Goal: Task Accomplishment & Management: Manage account settings

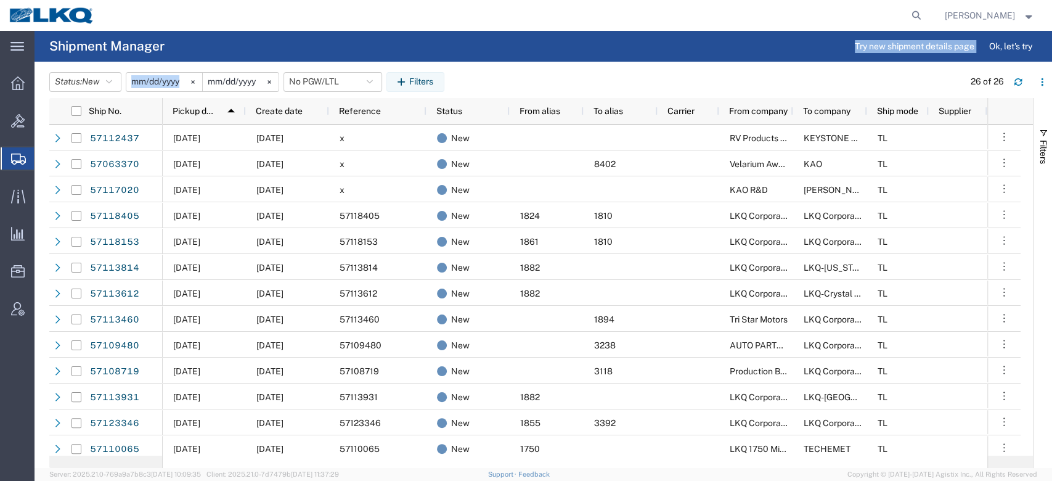
drag, startPoint x: 561, startPoint y: 62, endPoint x: 536, endPoint y: 52, distance: 26.5
click at [536, 52] on agx-shipment-table-manager-page "Shipment Manager Try new shipment details page Ok, let's try Status: New Active…" at bounding box center [543, 249] width 1017 height 437
click at [536, 52] on agx-page-header "Shipment Manager Try new shipment details page Ok, let's try" at bounding box center [543, 46] width 1017 height 31
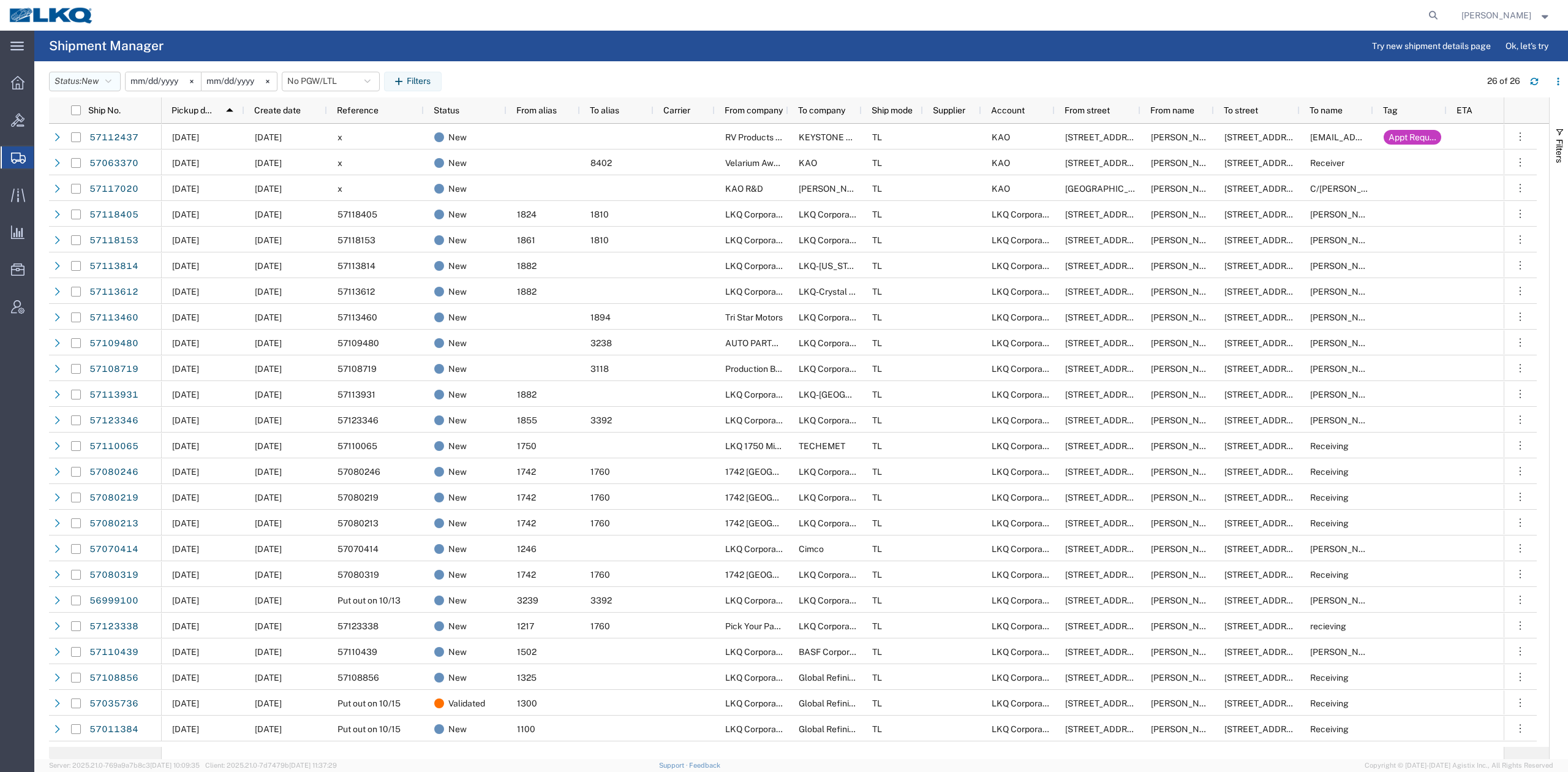
drag, startPoint x: 77, startPoint y: 79, endPoint x: 88, endPoint y: 111, distance: 33.8
click at [77, 79] on button "Status: New" at bounding box center [85, 82] width 72 height 20
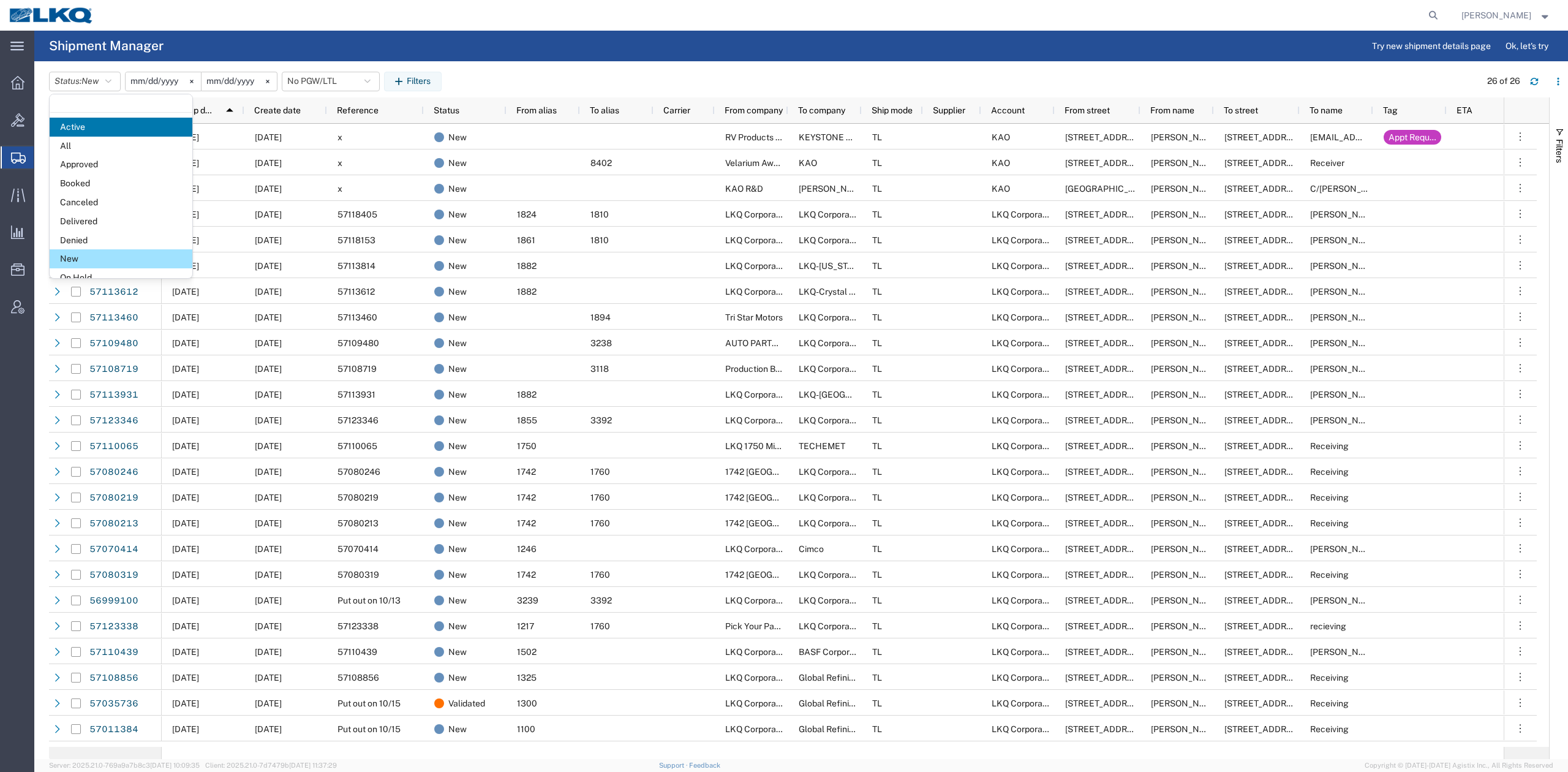
click at [89, 150] on span "All" at bounding box center [121, 145] width 143 height 19
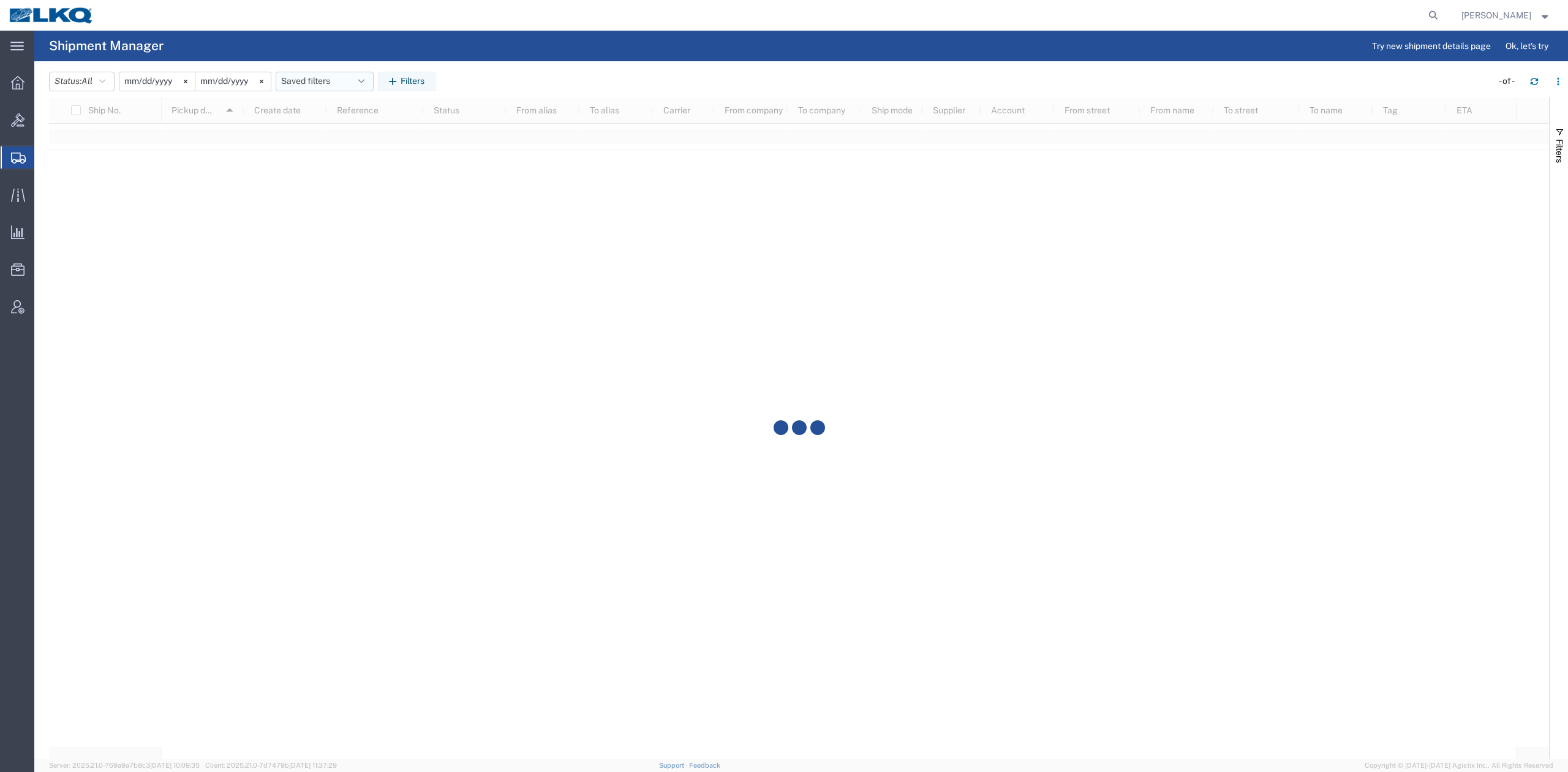
click at [337, 85] on button "Saved filters" at bounding box center [324, 82] width 98 height 20
click at [341, 144] on span "Hot Shipments" at bounding box center [357, 134] width 160 height 23
type input "2022-07-02"
type input "2022-07-09"
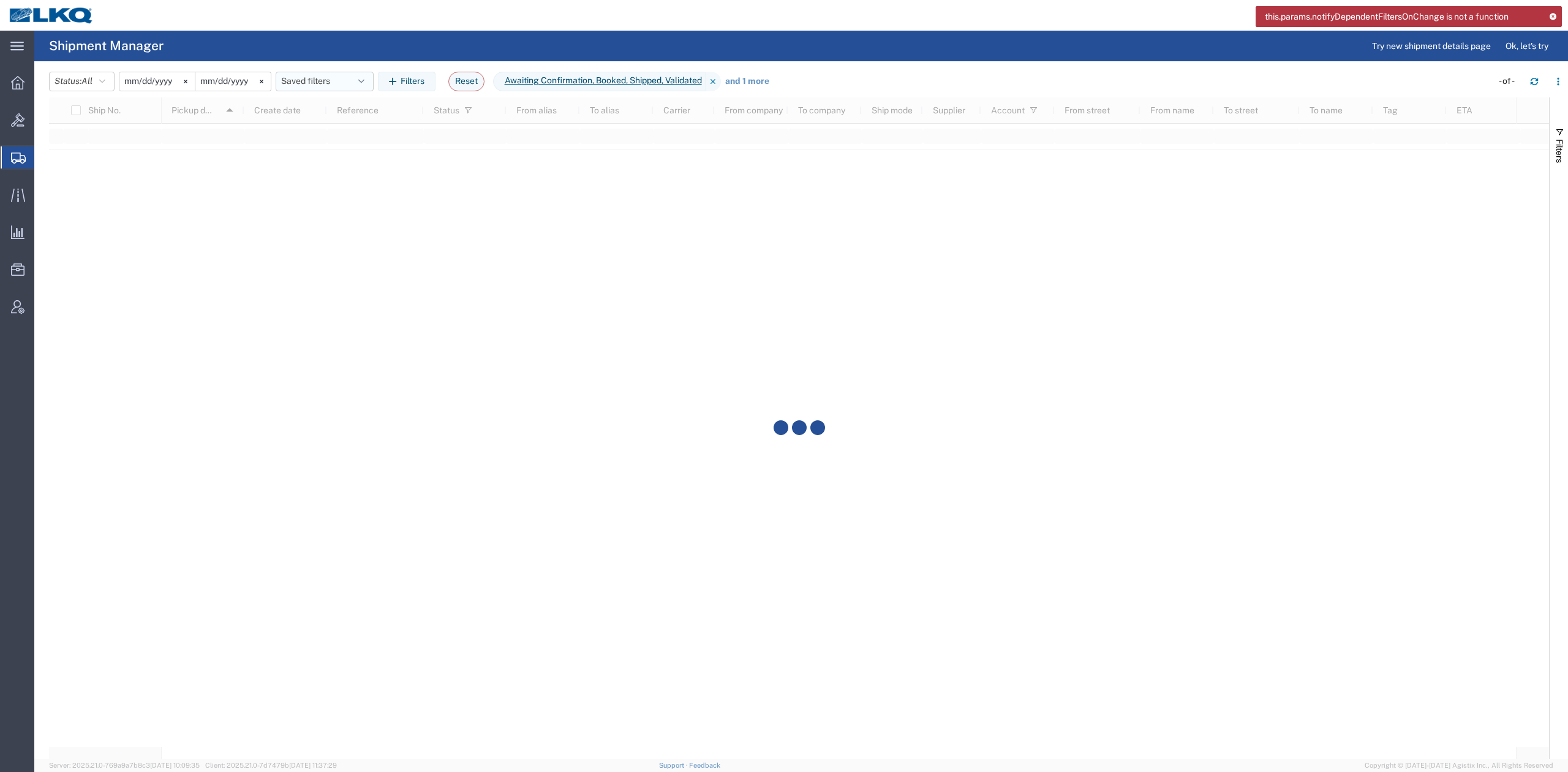
click at [304, 80] on button "Saved filters" at bounding box center [324, 82] width 98 height 20
click at [331, 151] on span "No PGW/LTL" at bounding box center [357, 157] width 160 height 23
type input "2025-01-01"
type input "2025-12-31"
click at [28, 158] on div at bounding box center [18, 157] width 35 height 22
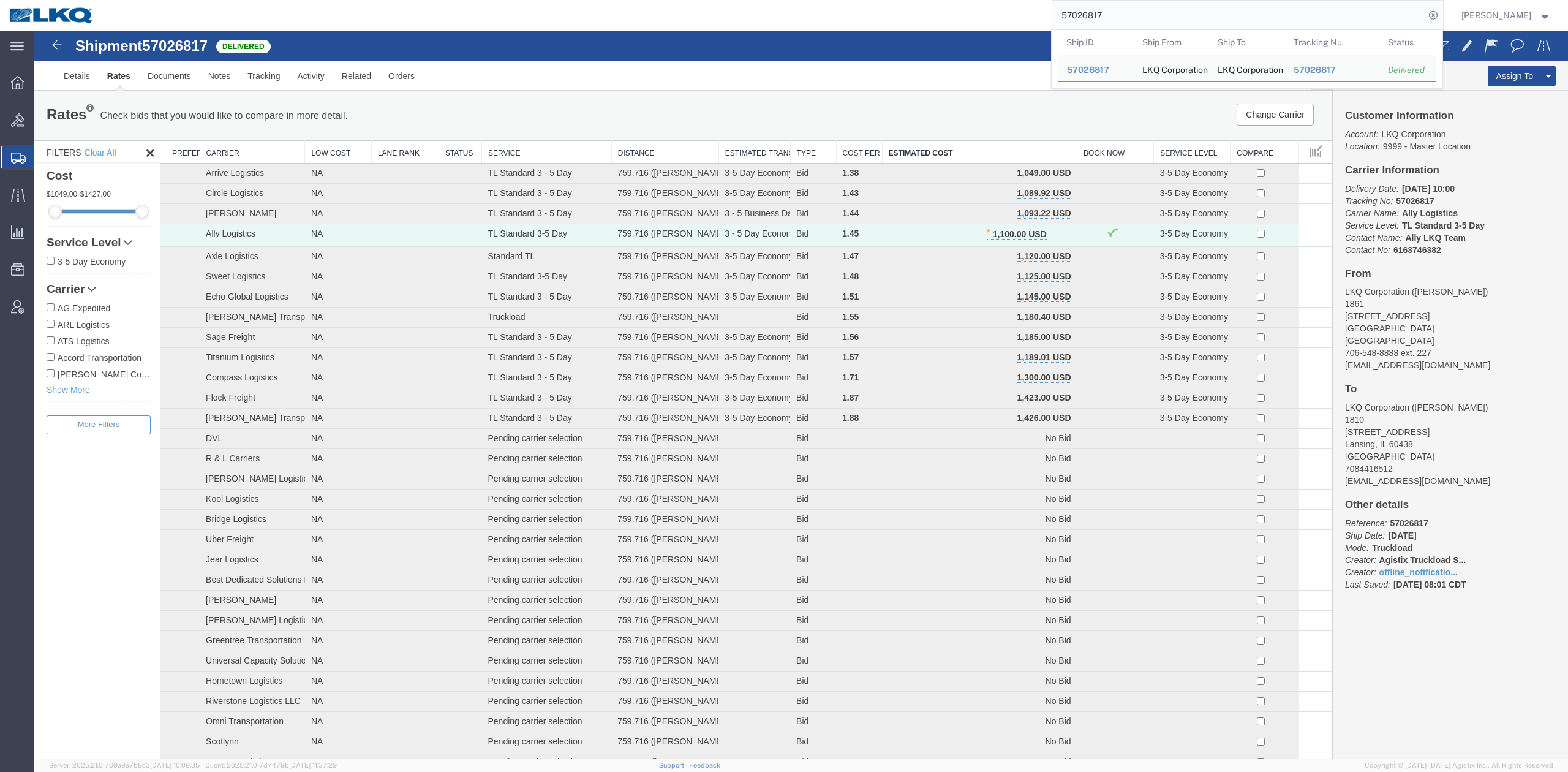
click at [1254, 13] on input "57026817" at bounding box center [1239, 16] width 373 height 30
paste input "6897105"
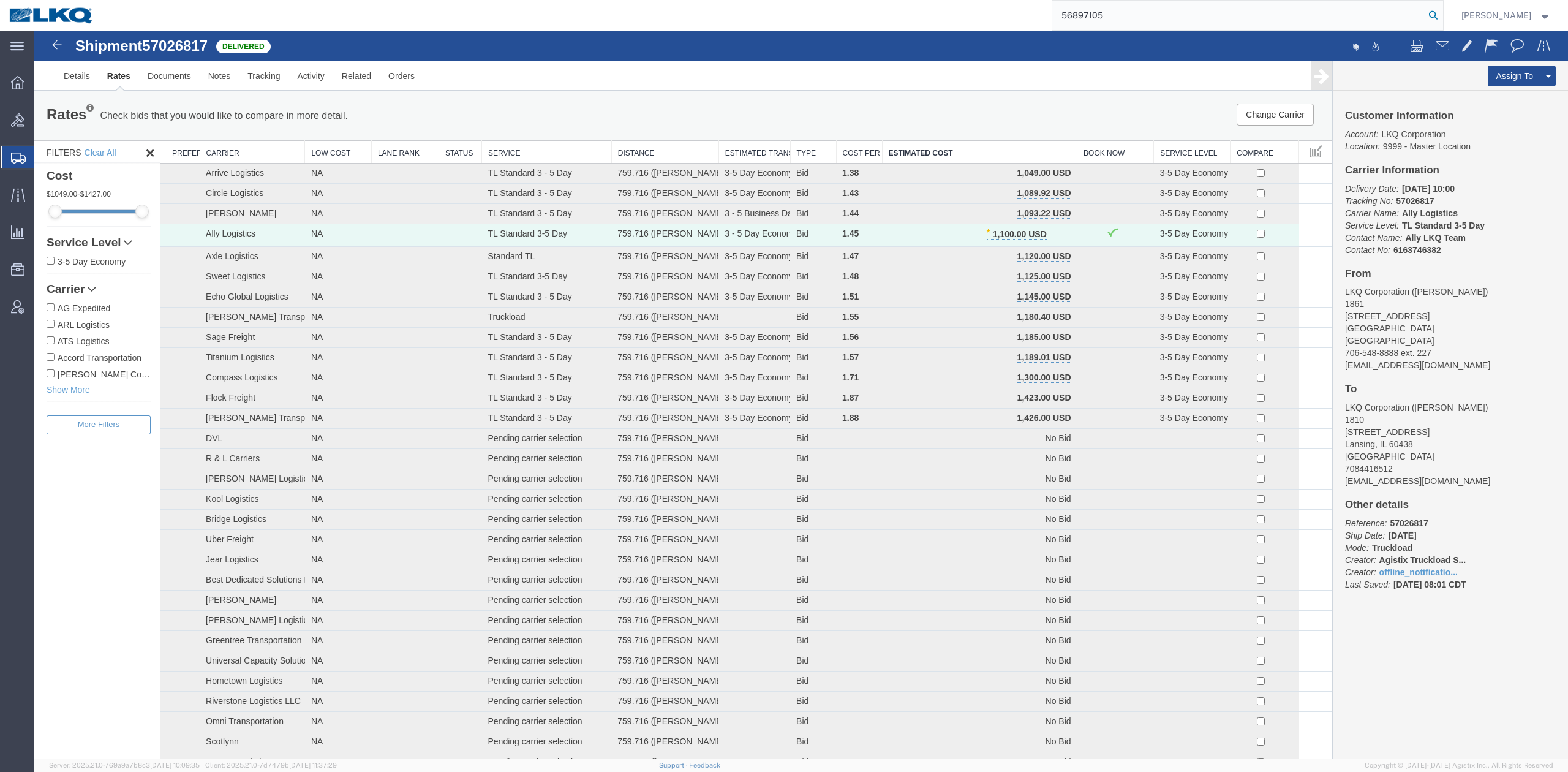
click at [1442, 20] on icon at bounding box center [1433, 15] width 17 height 17
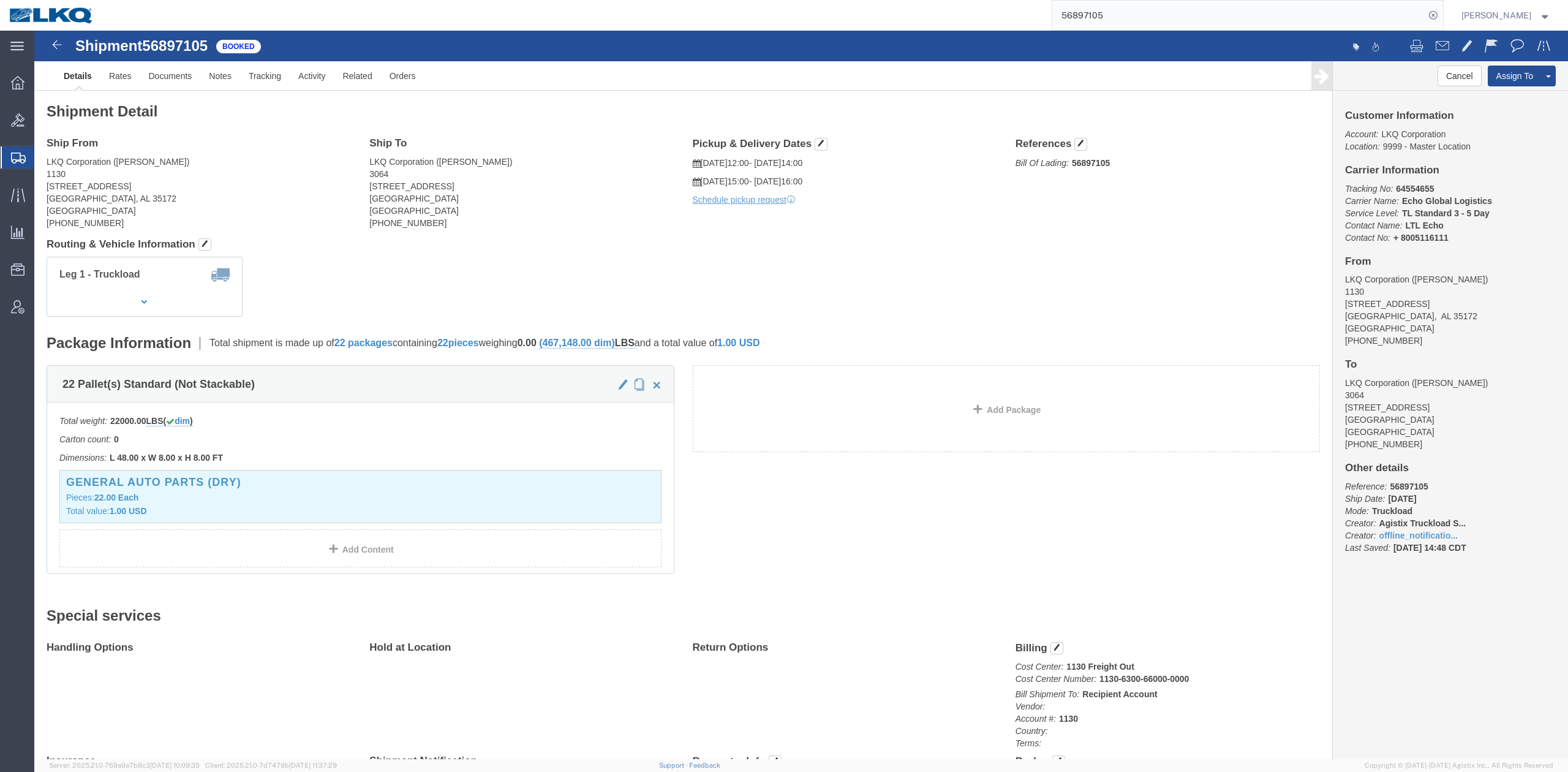
click div "Leg 1 - Truckload Vehicle 1: Standard Dry Van (53 Feet) Number of trucks: 1"
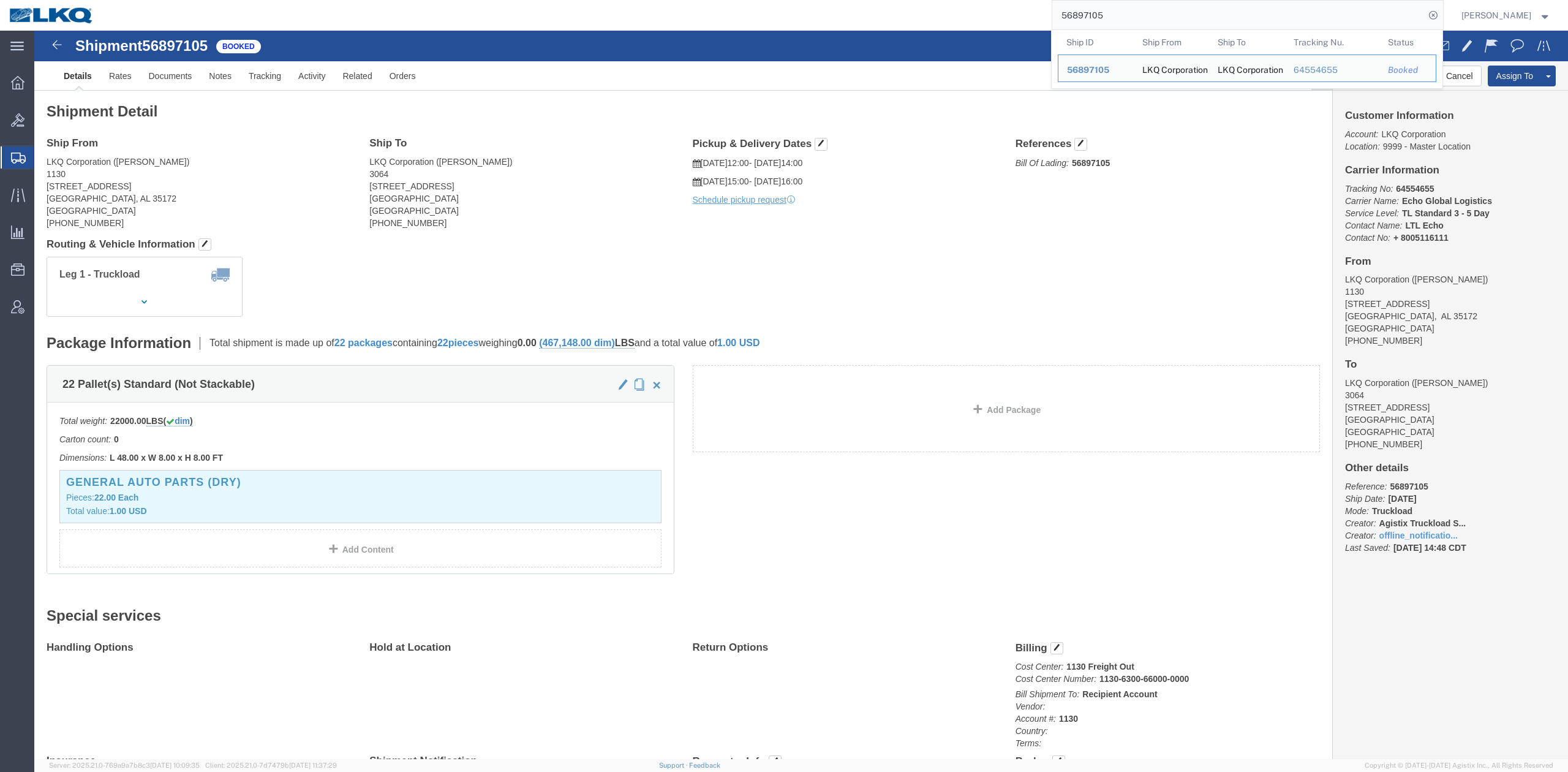
click at [1091, 20] on input "56897105" at bounding box center [1239, 16] width 373 height 30
paste input "7114576"
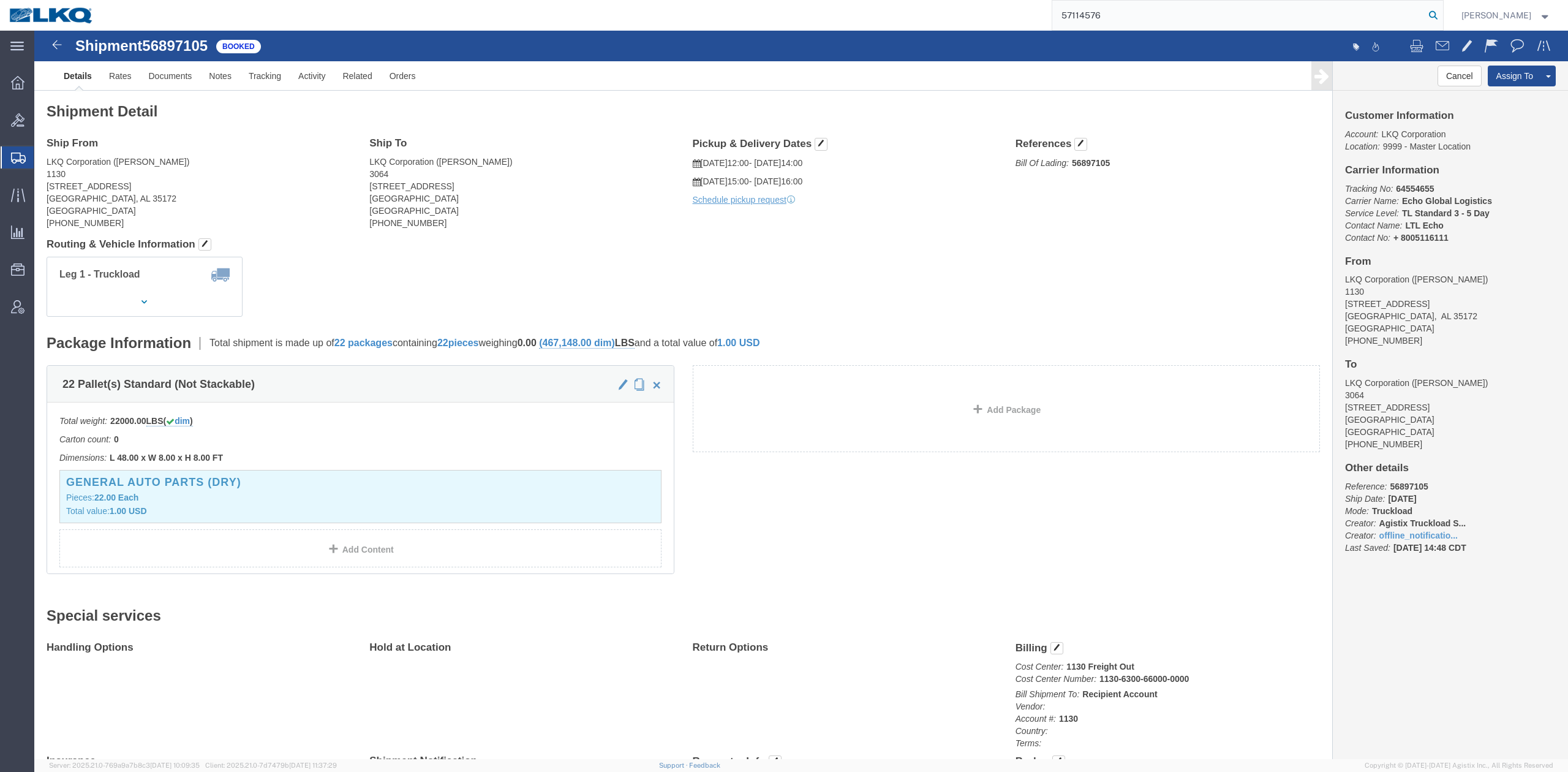
type input "57114576"
click at [1442, 20] on icon at bounding box center [1433, 15] width 17 height 17
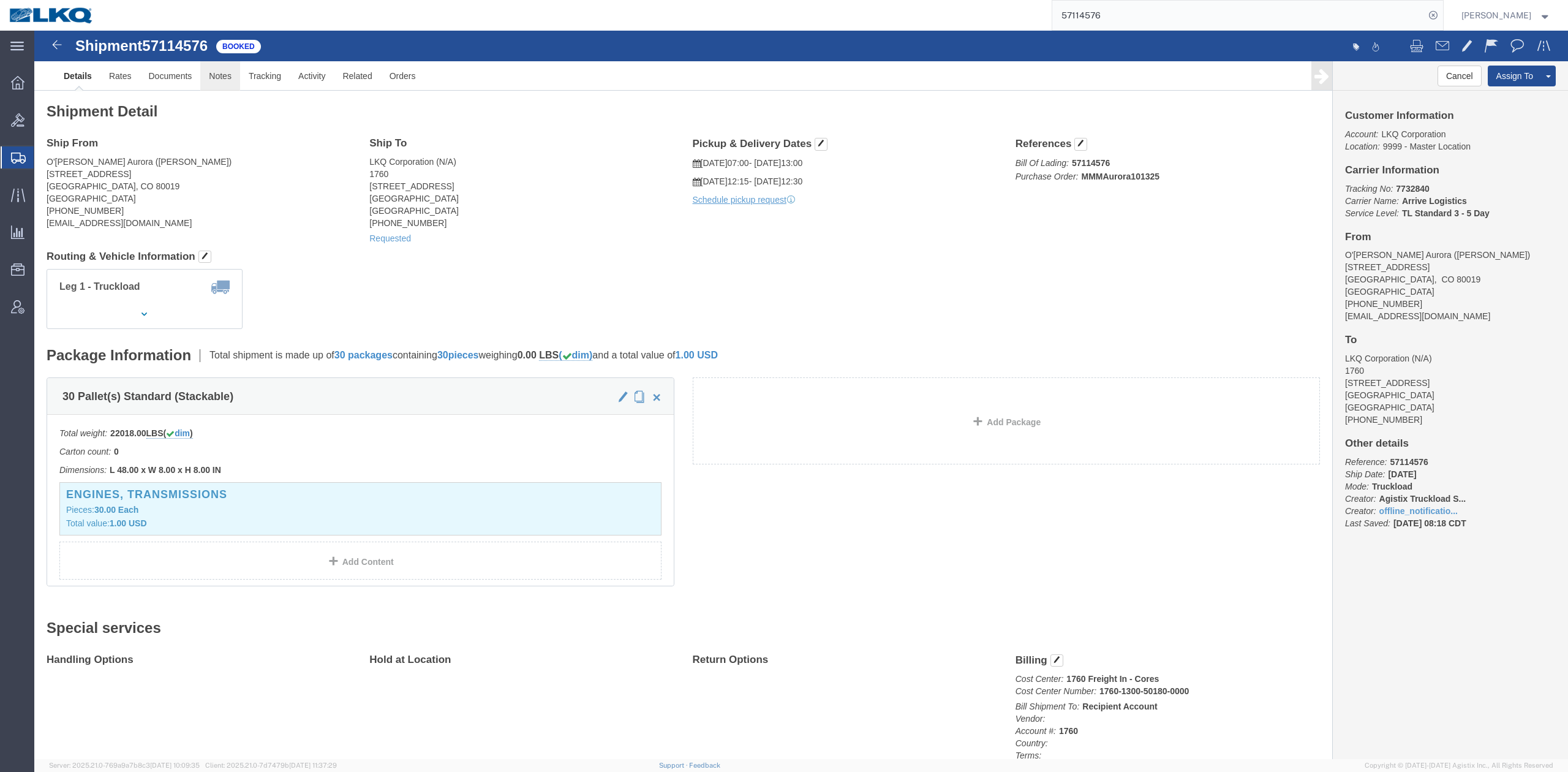
click link "Notes"
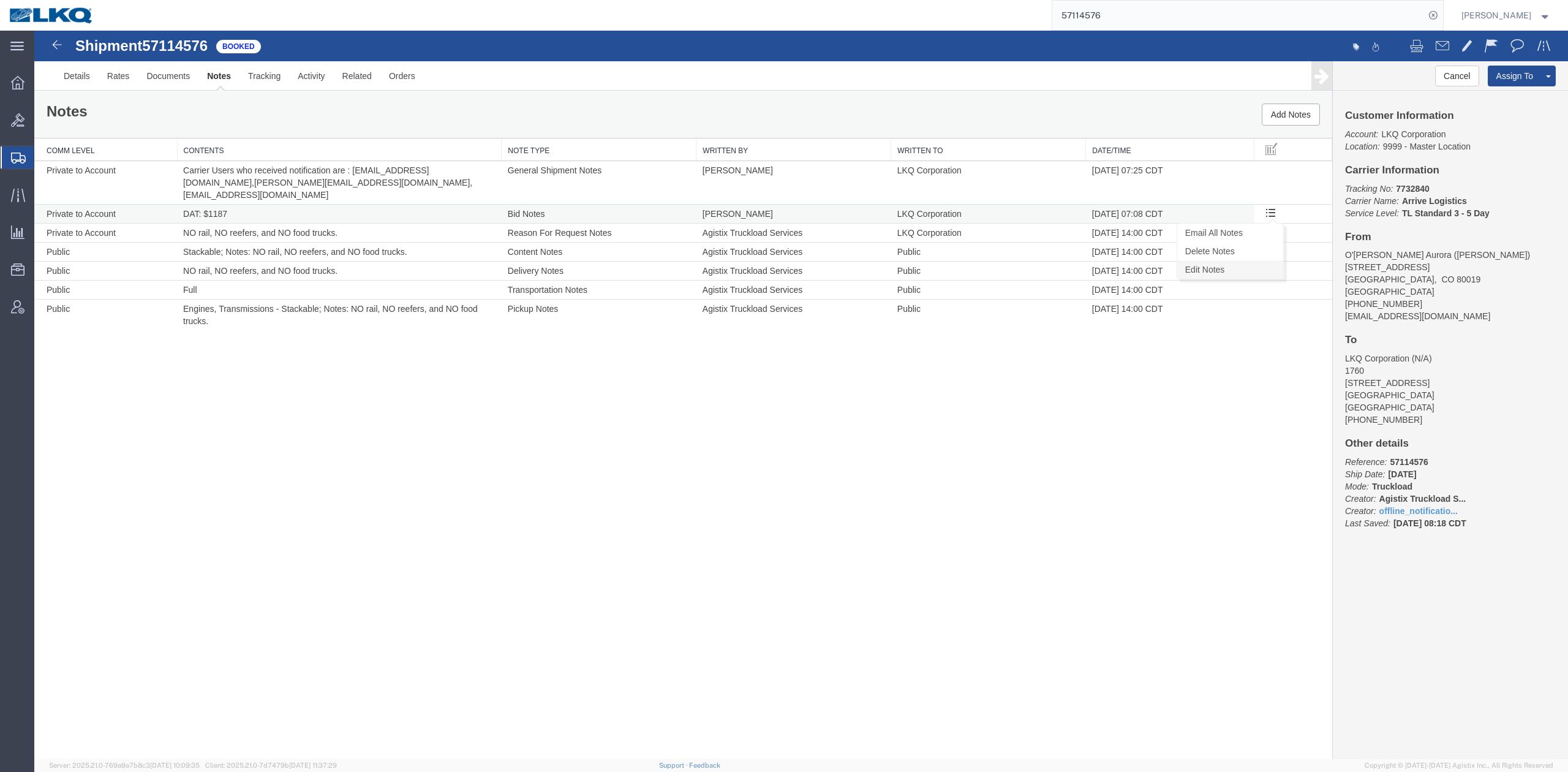
click at [1248, 261] on link "Edit Notes" at bounding box center [1230, 270] width 106 height 18
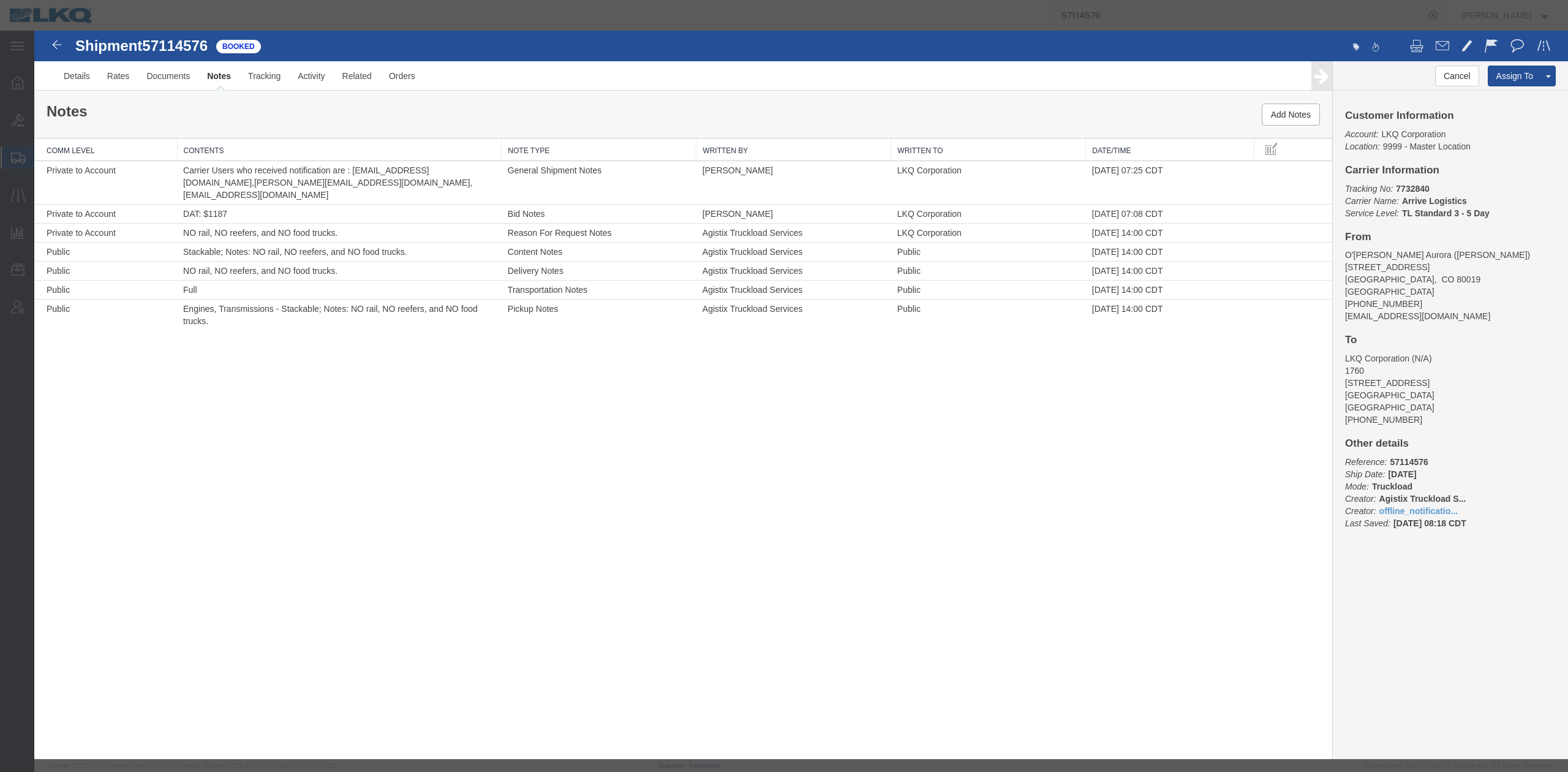
select select "BID_NOTES"
select select "PRIVATE_TO_ACCOUNT"
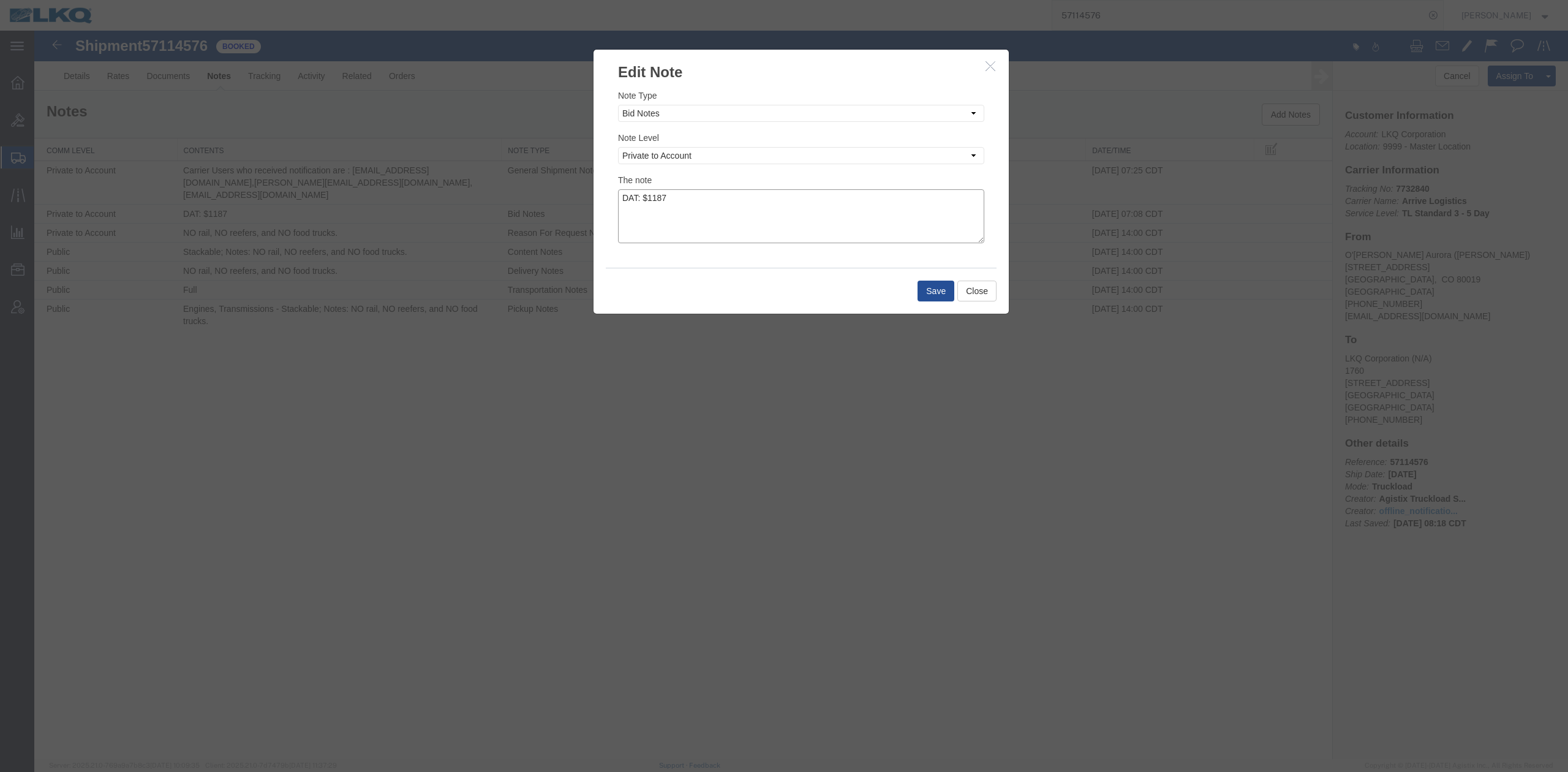
click at [761, 217] on textarea "DAT: $1187" at bounding box center [801, 216] width 366 height 54
type textarea "DAT: $1187, Original: $1092"
click at [940, 290] on button "Save" at bounding box center [936, 290] width 37 height 21
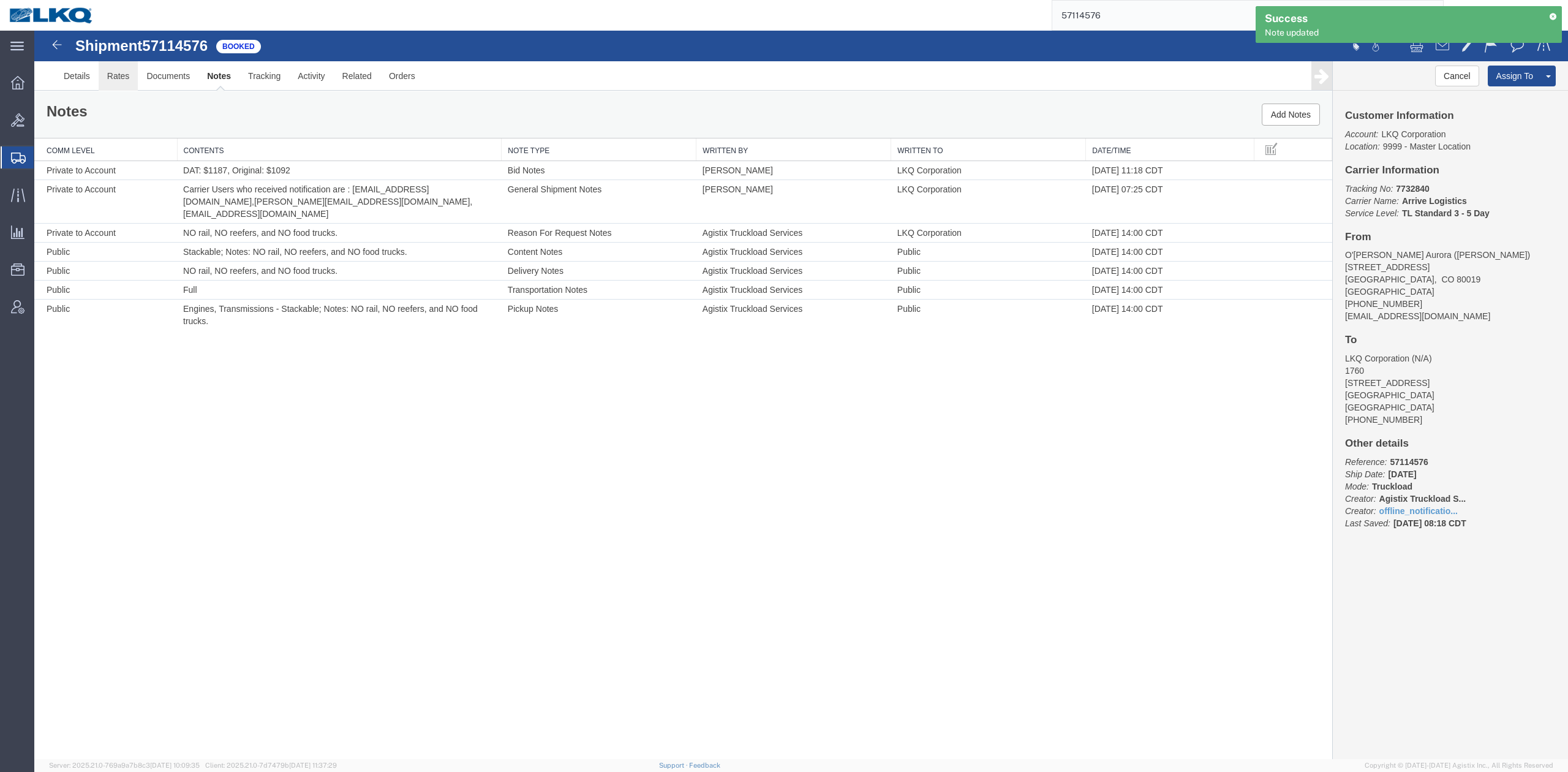
click at [121, 77] on link "Rates" at bounding box center [118, 77] width 40 height 30
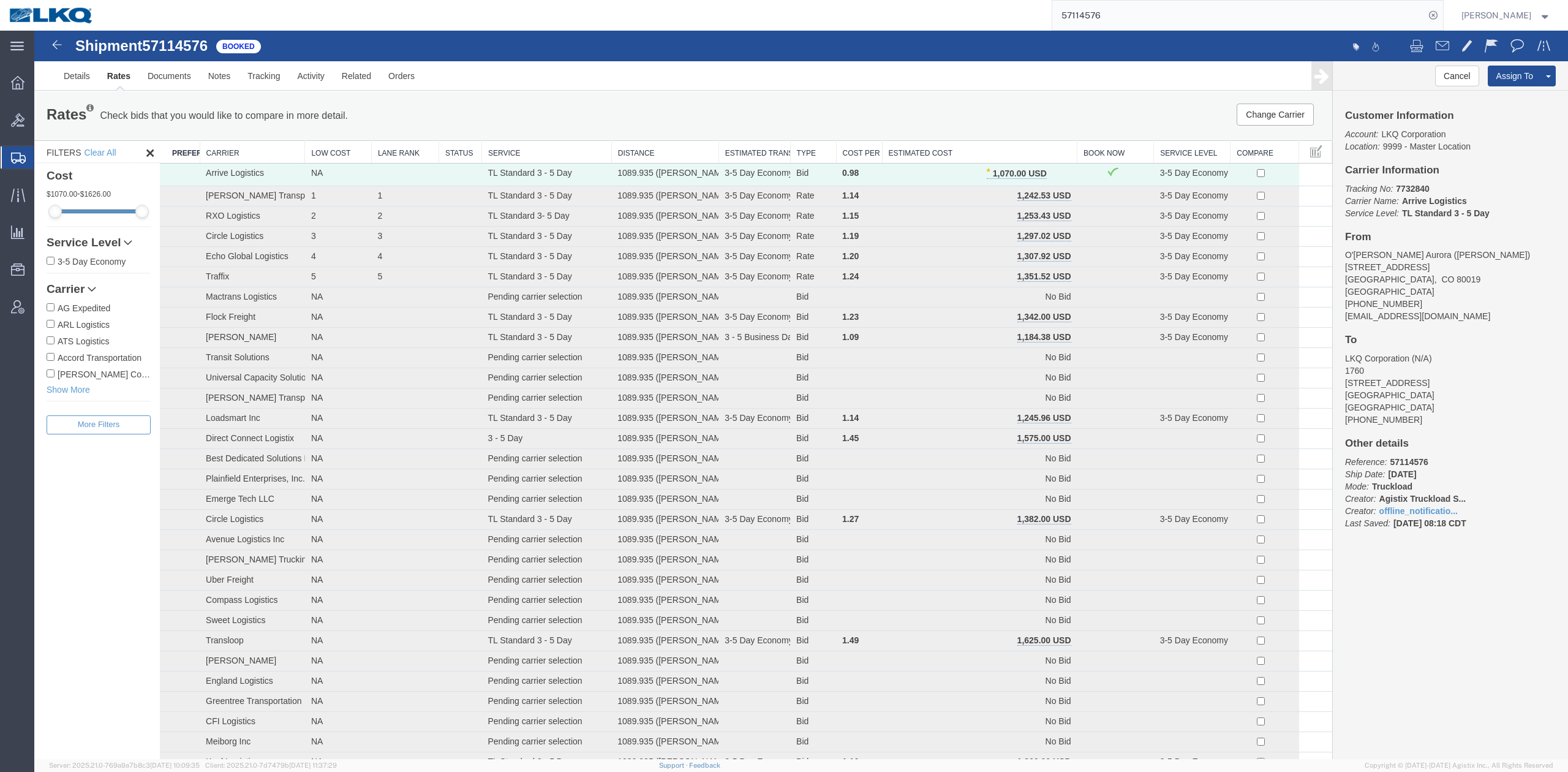
click at [1135, 6] on input "57114576" at bounding box center [1239, 16] width 373 height 30
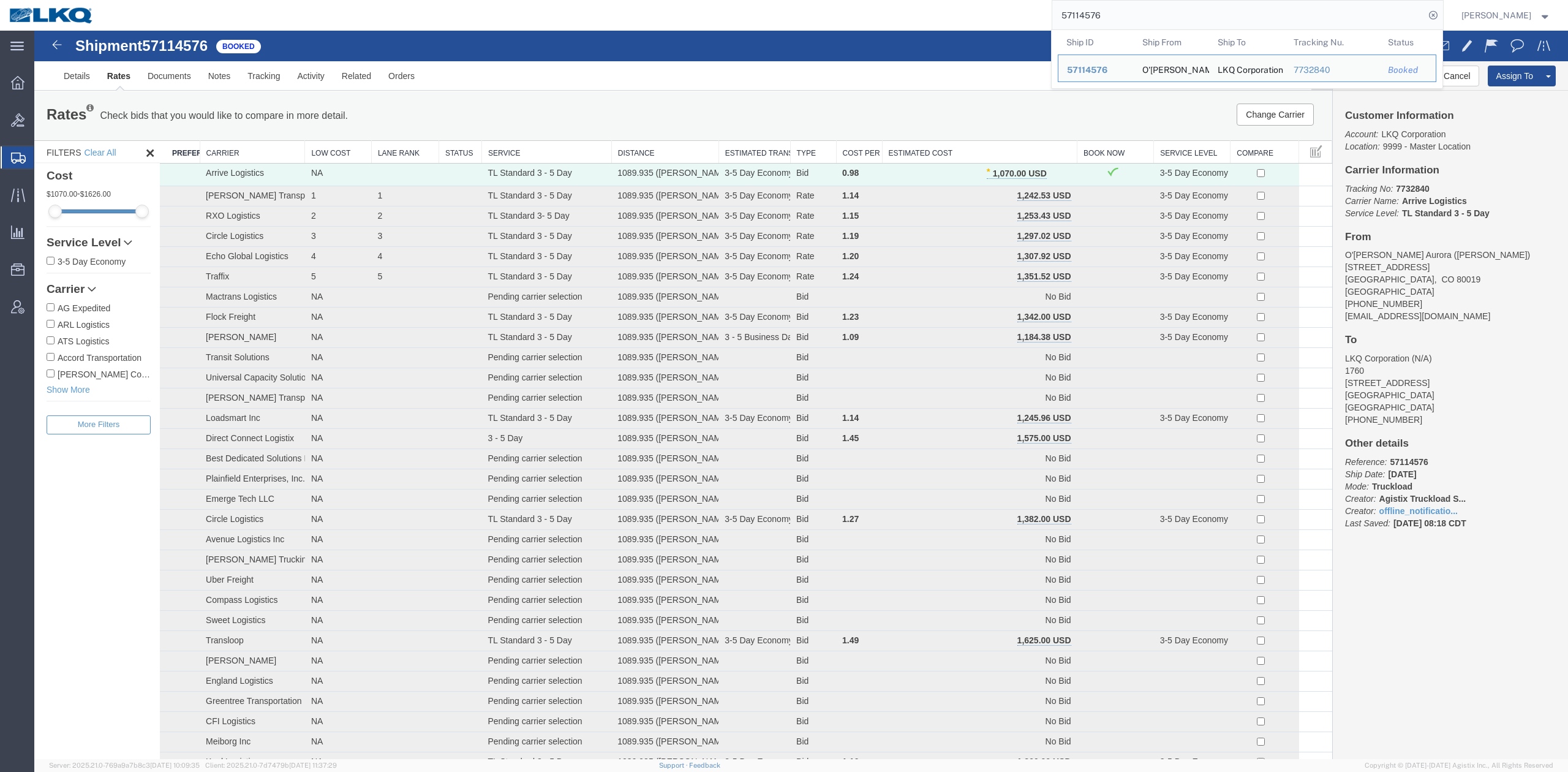
click at [1135, 6] on input "57114576" at bounding box center [1239, 16] width 373 height 30
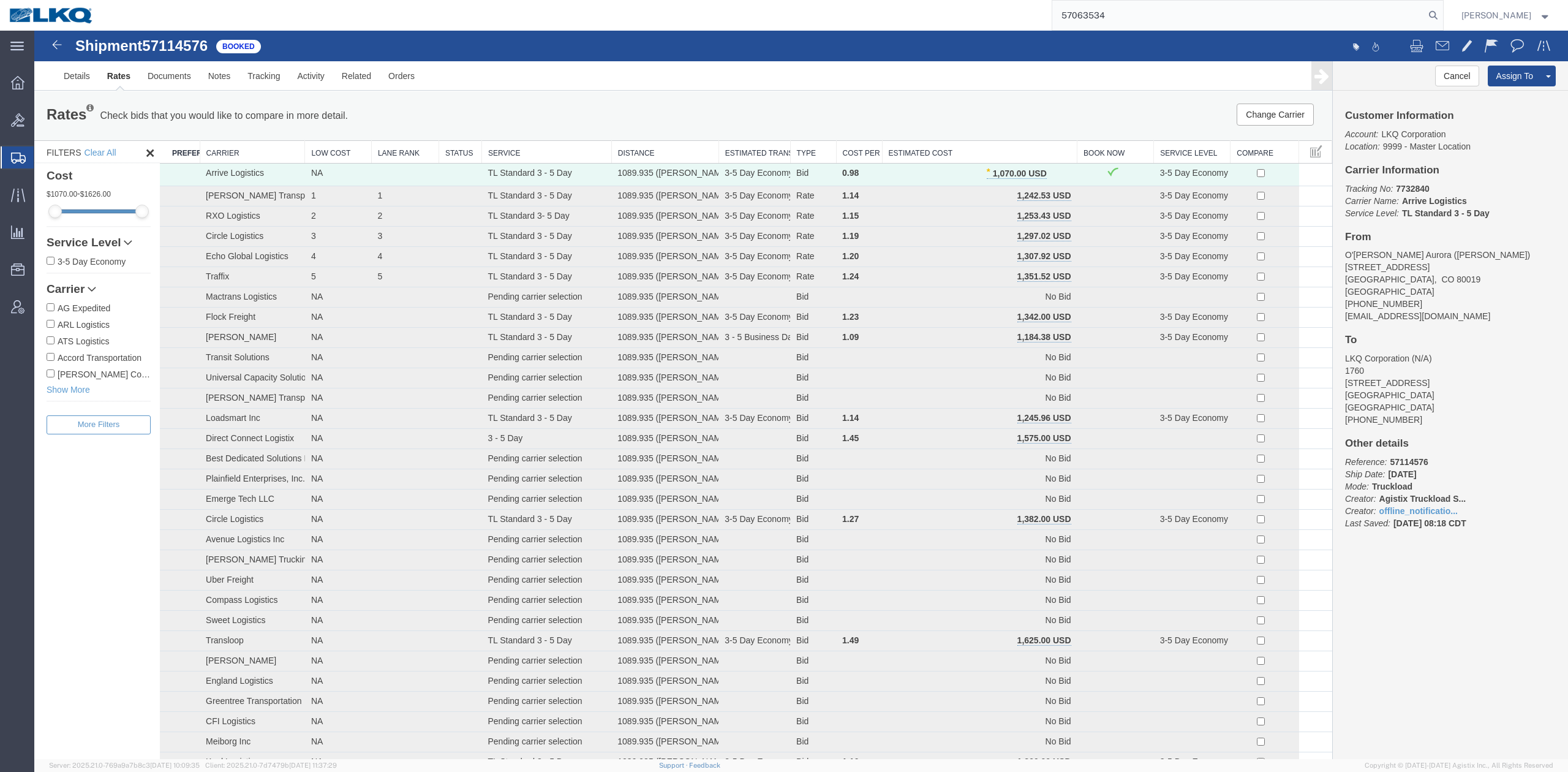
type input "57063534"
click at [1444, 17] on form "57063534" at bounding box center [1248, 15] width 392 height 31
click at [1442, 15] on icon at bounding box center [1433, 15] width 17 height 17
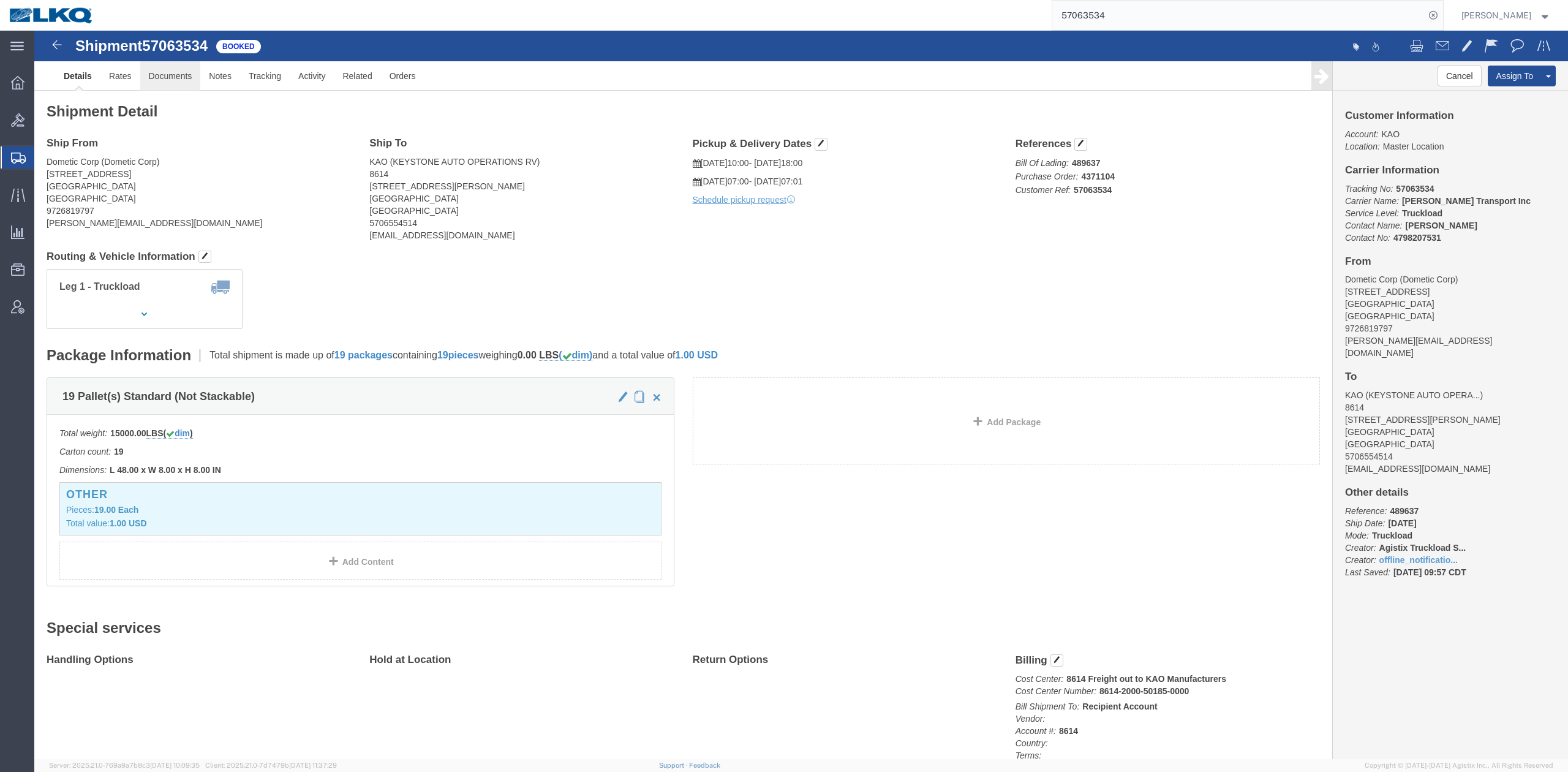
click link "Documents"
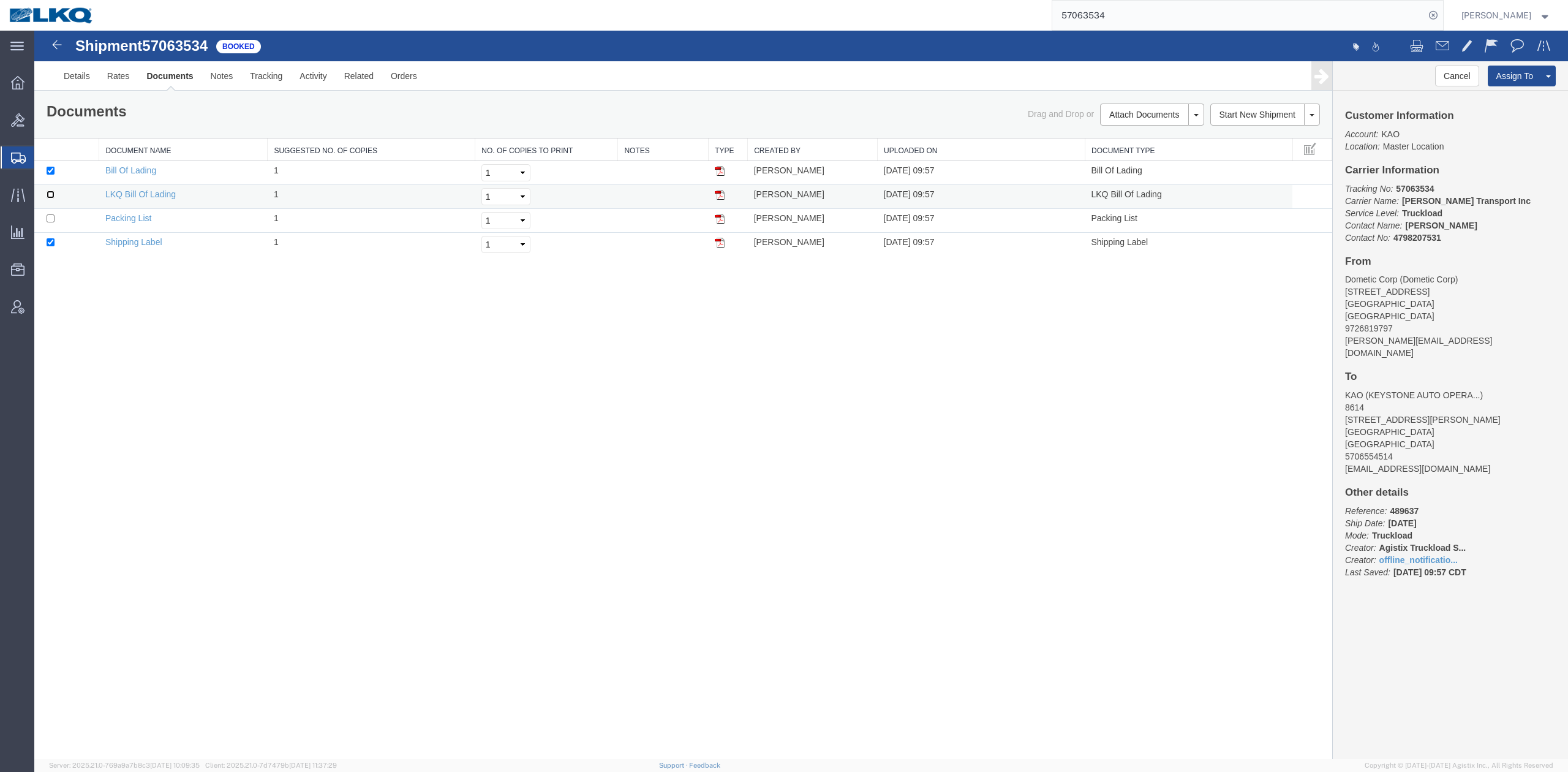
click at [48, 197] on input "checkbox" at bounding box center [51, 195] width 8 height 8
checkbox input "true"
click at [990, 450] on div "Shipment 57063534 4 of 4 Booked Details Rates Documents Notes Tracking Activity…" at bounding box center [801, 395] width 1534 height 729
drag, startPoint x: 79, startPoint y: 410, endPoint x: 52, endPoint y: 396, distance: 30.4
click at [0, 0] on span "Templates" at bounding box center [0, 0] width 0 height 0
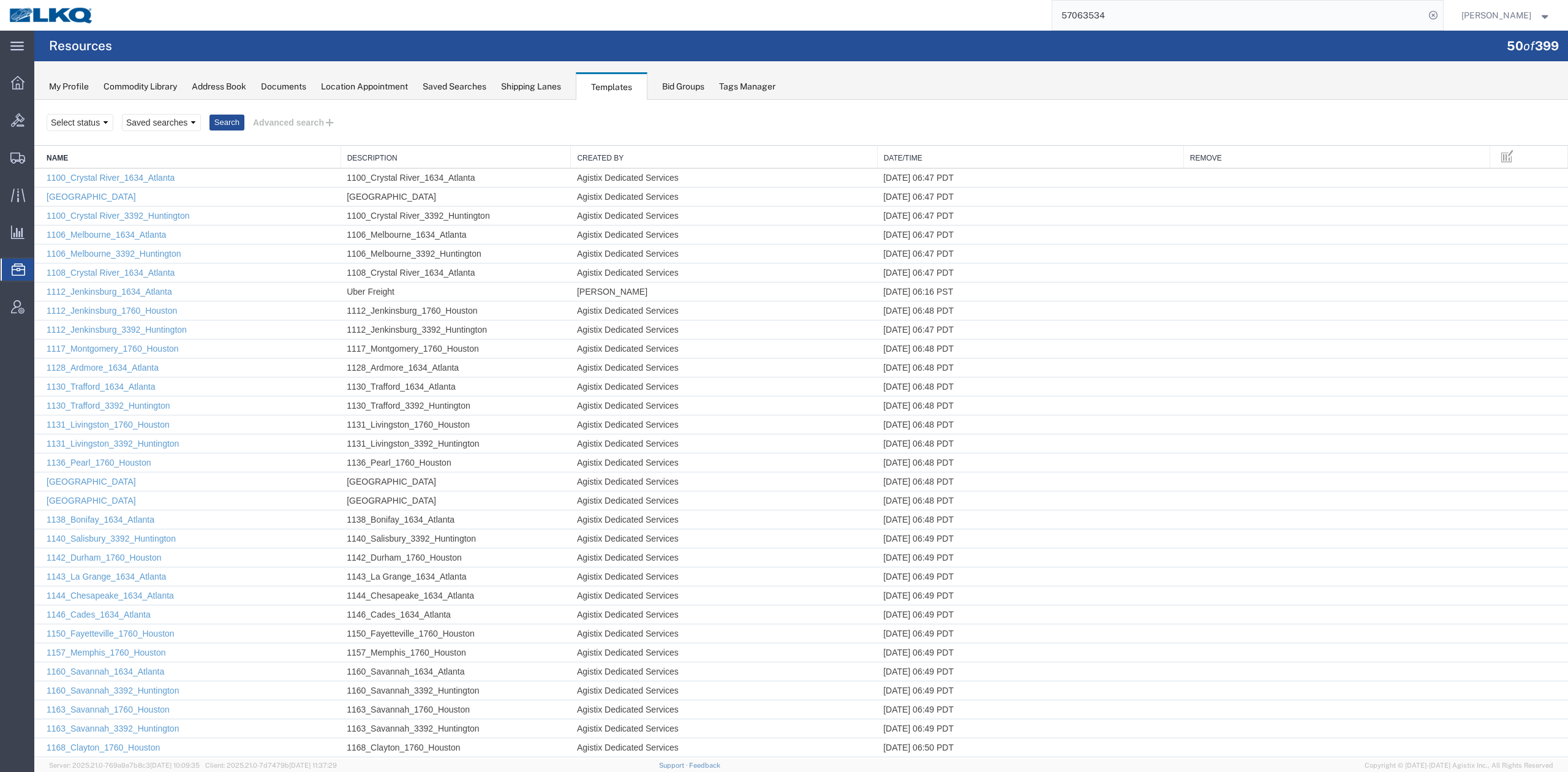
click at [997, 150] on th "Date/Time" at bounding box center [1030, 157] width 306 height 23
click at [965, 153] on link "Date/Time" at bounding box center [1030, 158] width 293 height 10
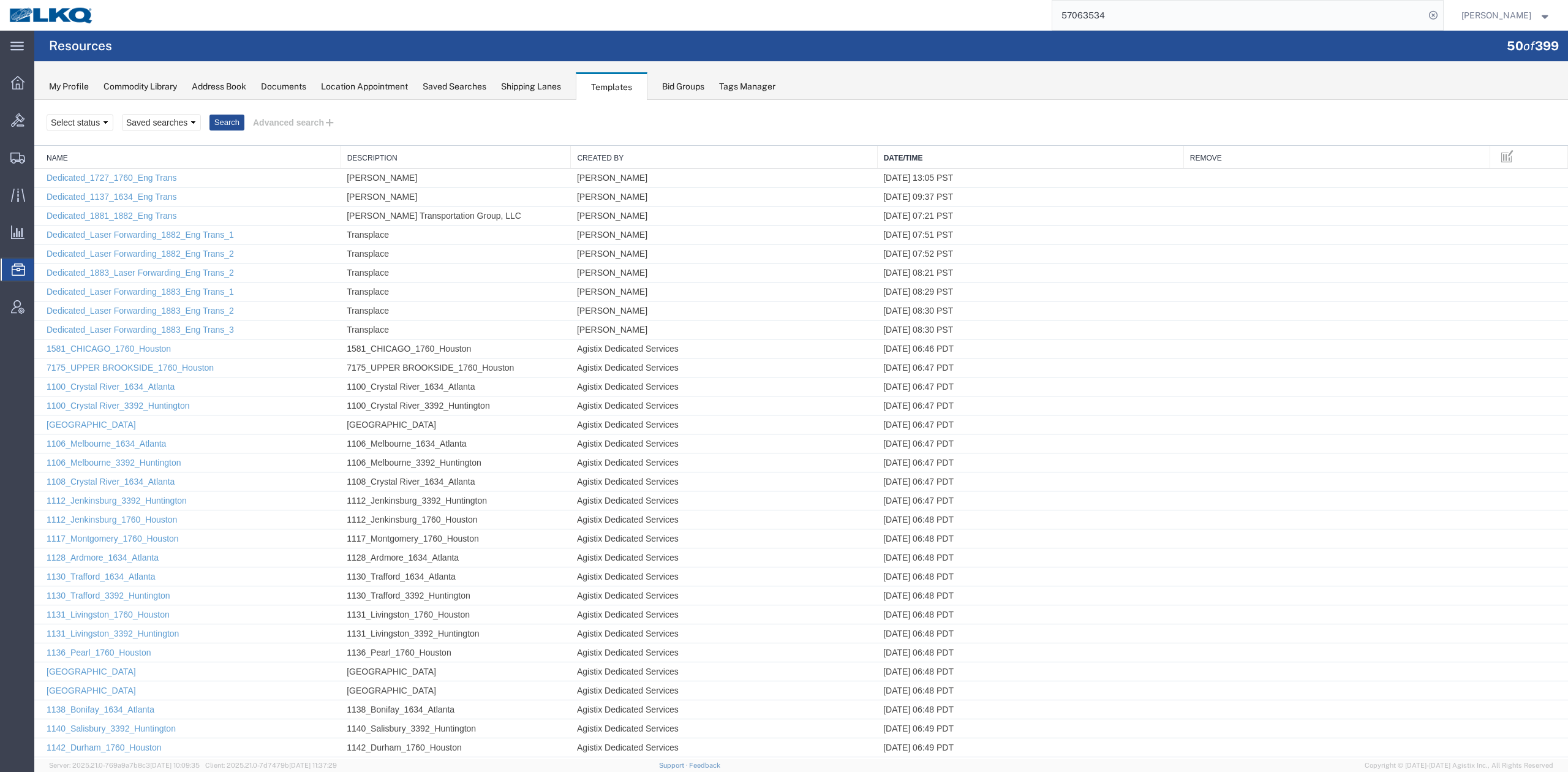
click at [915, 157] on link "Date/Time" at bounding box center [1030, 158] width 293 height 10
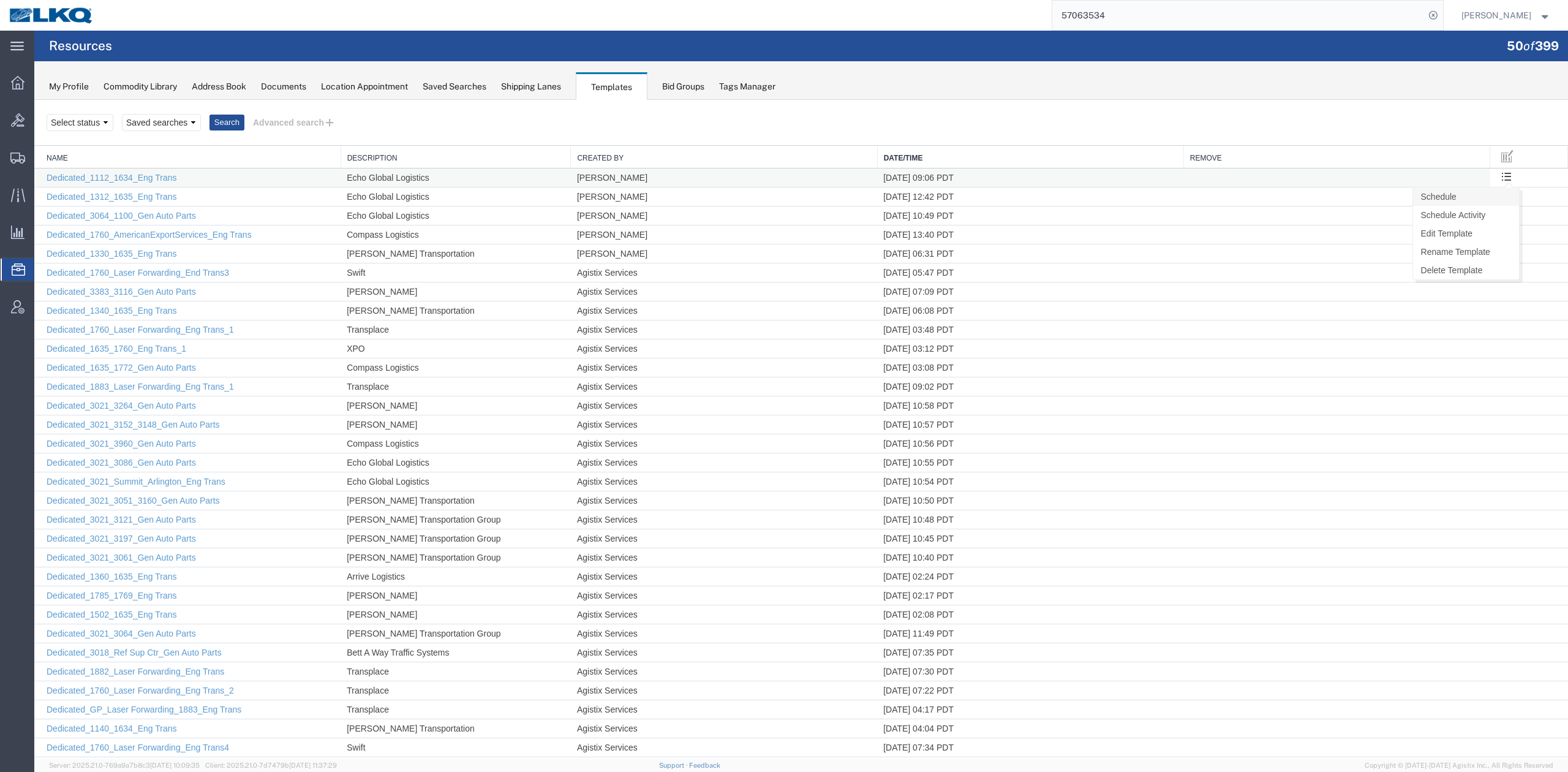
click at [1477, 197] on link "Schedule" at bounding box center [1466, 197] width 106 height 18
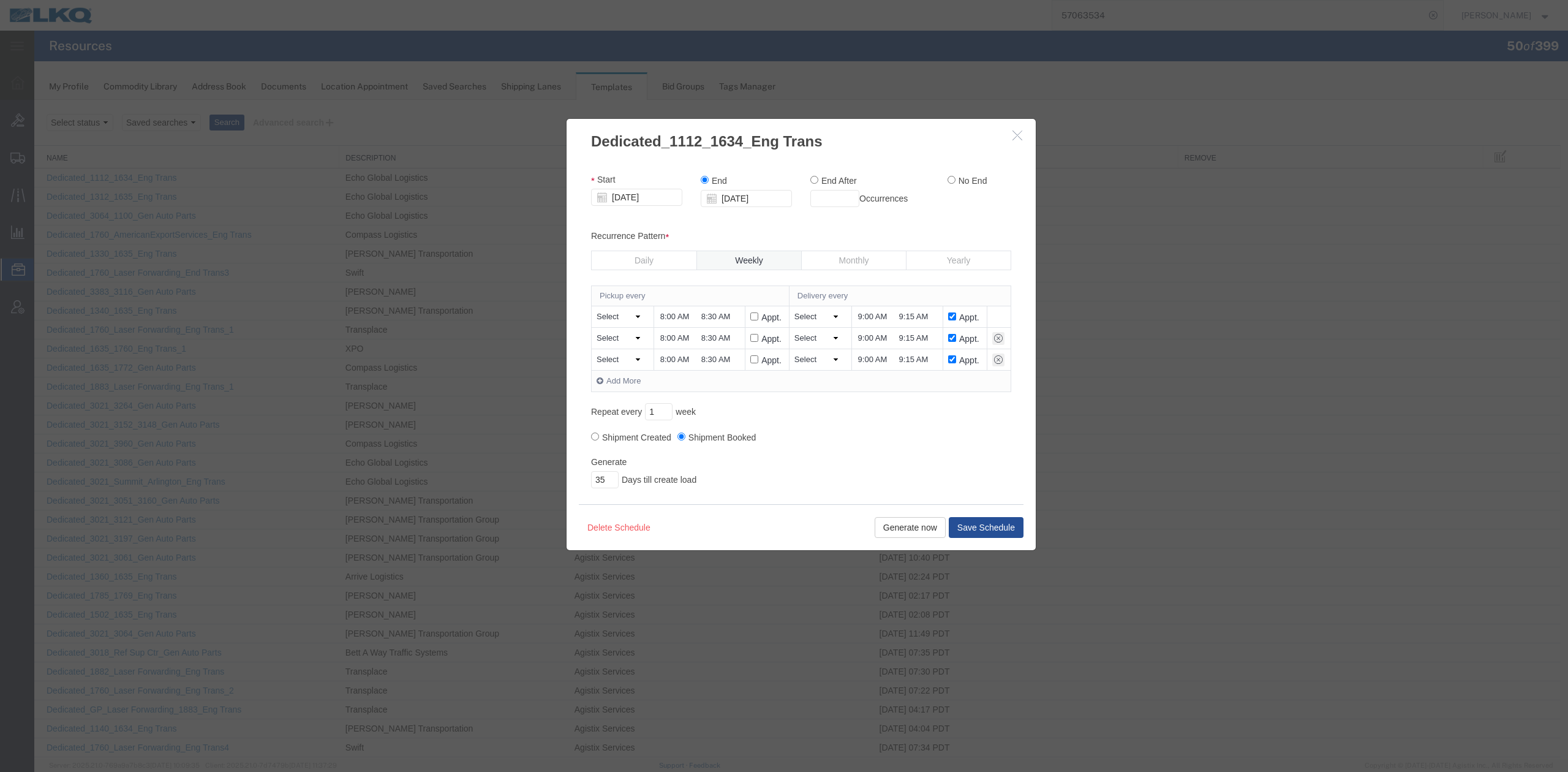
click at [666, 317] on input "8:00 AM" at bounding box center [676, 316] width 35 height 13
type input "7:00 AM"
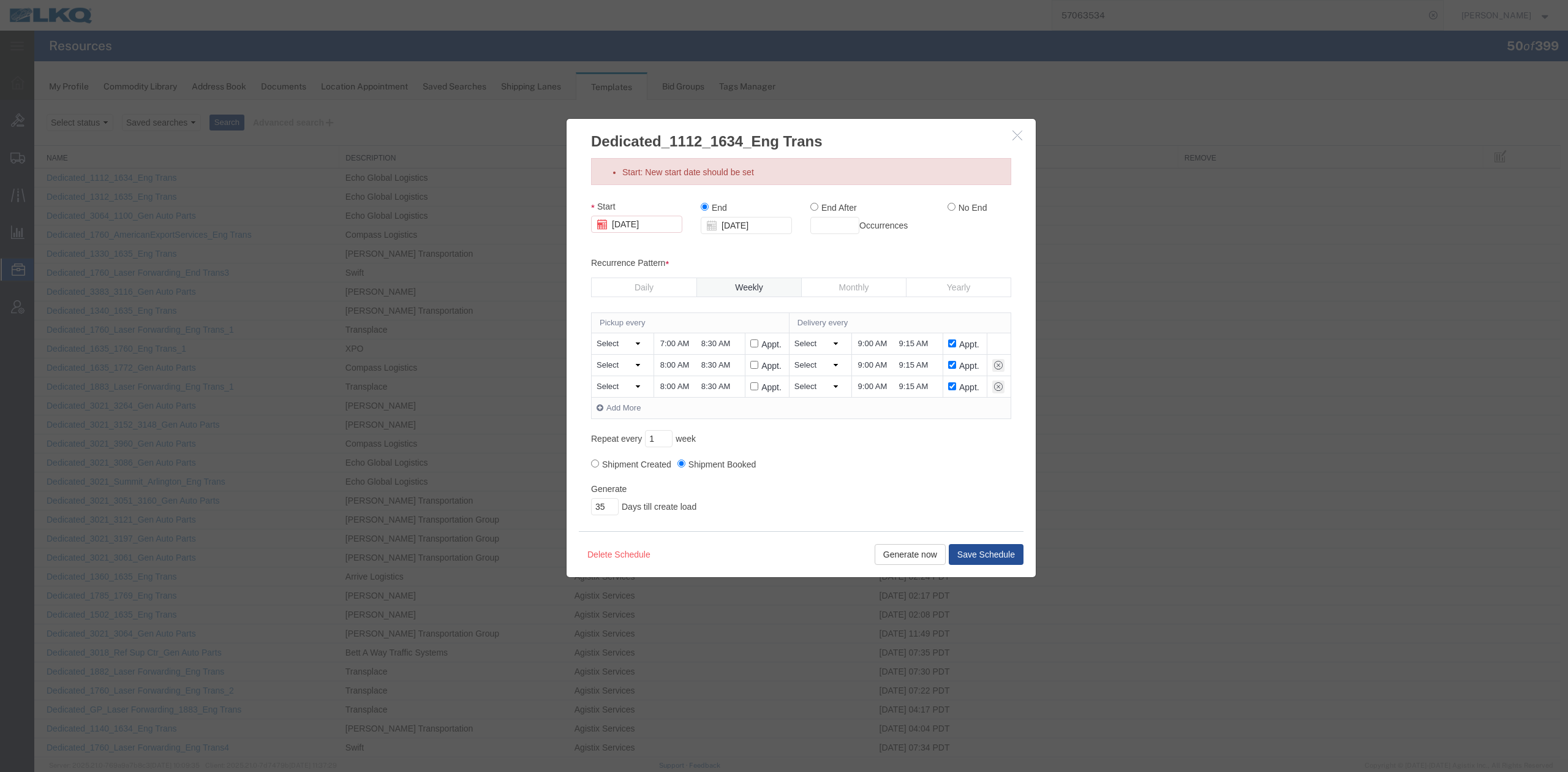
click at [663, 360] on input "8:00 AM" at bounding box center [676, 365] width 35 height 13
type input "7:00 AM"
click at [663, 388] on input "8:00 AM" at bounding box center [676, 387] width 35 height 13
type input "7:00 AM"
click at [948, 206] on input "No End" at bounding box center [952, 207] width 8 height 8
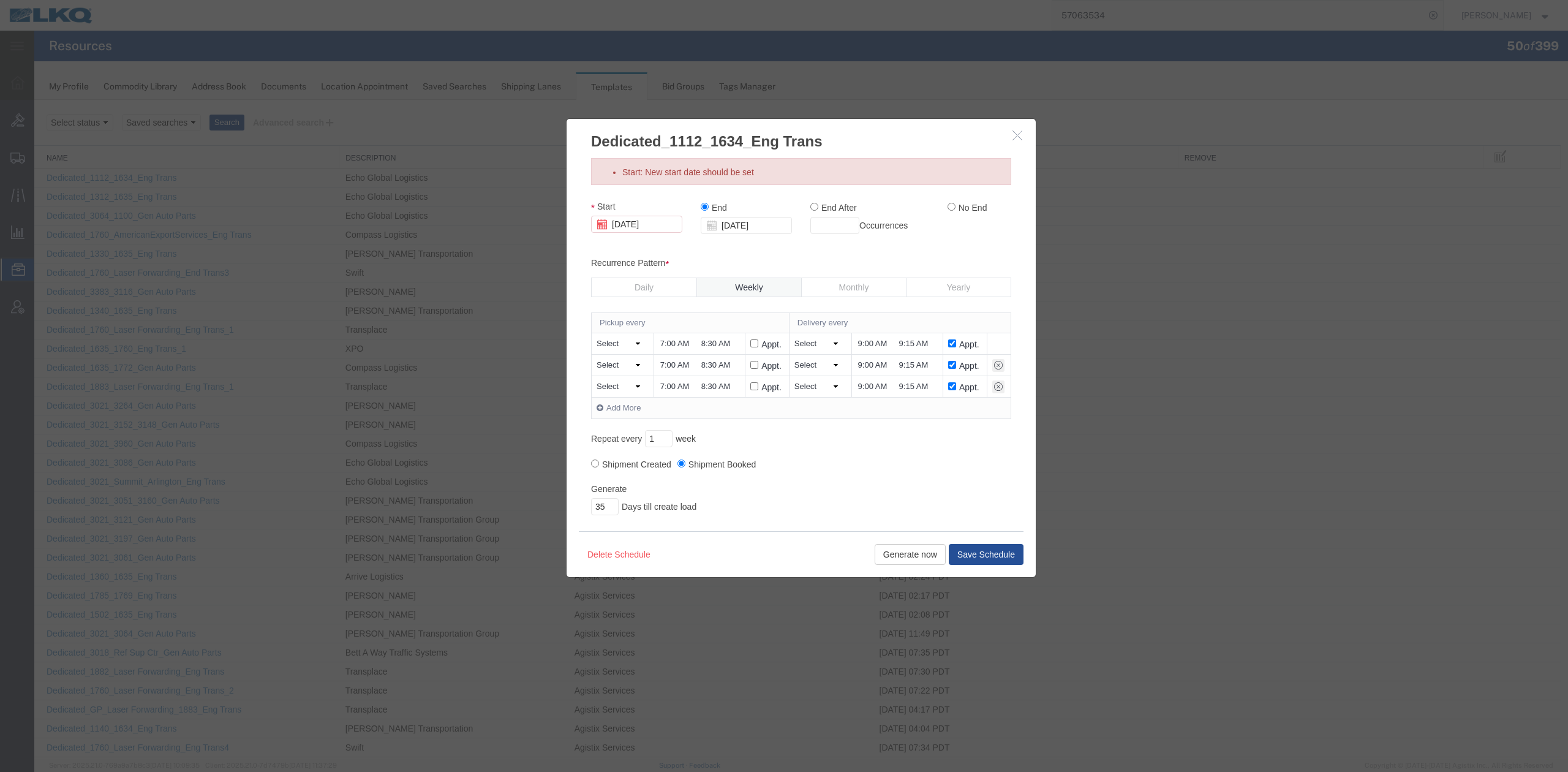
radio input "true"
drag, startPoint x: 730, startPoint y: 222, endPoint x: 613, endPoint y: 229, distance: 117.2
click at [615, 226] on div "Start 10/22/2025 End 10/22/2026 End After Occurrences No End" at bounding box center [800, 221] width 438 height 43
click at [734, 438] on div "Pickup every Delivery every Select Monday Tuesday Wednesday Thursday Friday Sat…" at bounding box center [801, 384] width 421 height 144
click at [716, 352] on td "7:00 AM 8:30 AM" at bounding box center [699, 344] width 91 height 22
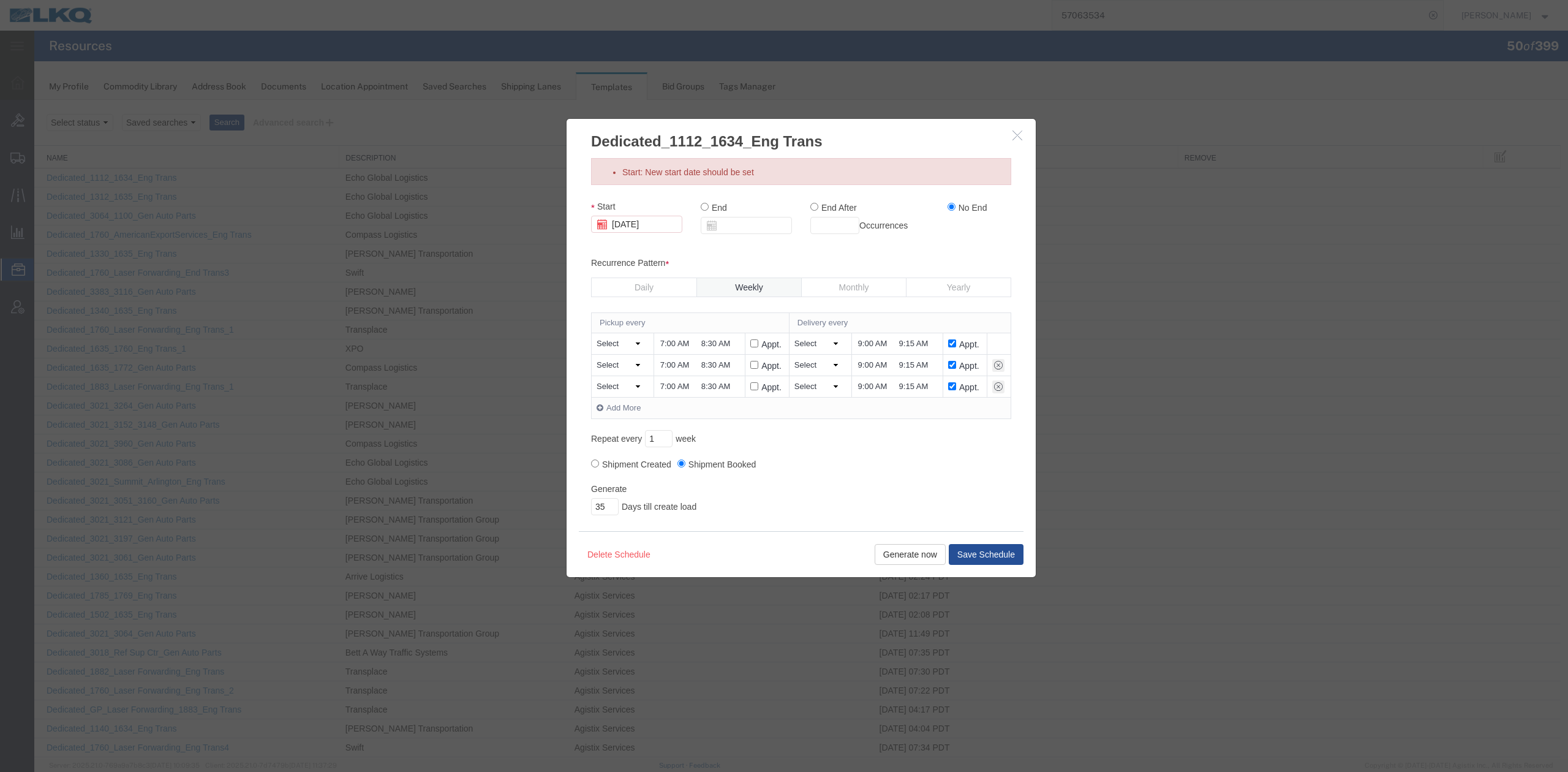
click at [713, 349] on input "8:30 AM" at bounding box center [717, 344] width 35 height 13
type input "7:30 AM"
click at [705, 362] on input "8:30 AM" at bounding box center [717, 365] width 35 height 13
type input "7:30 AM"
click at [706, 385] on input "8:30 AM" at bounding box center [717, 387] width 35 height 13
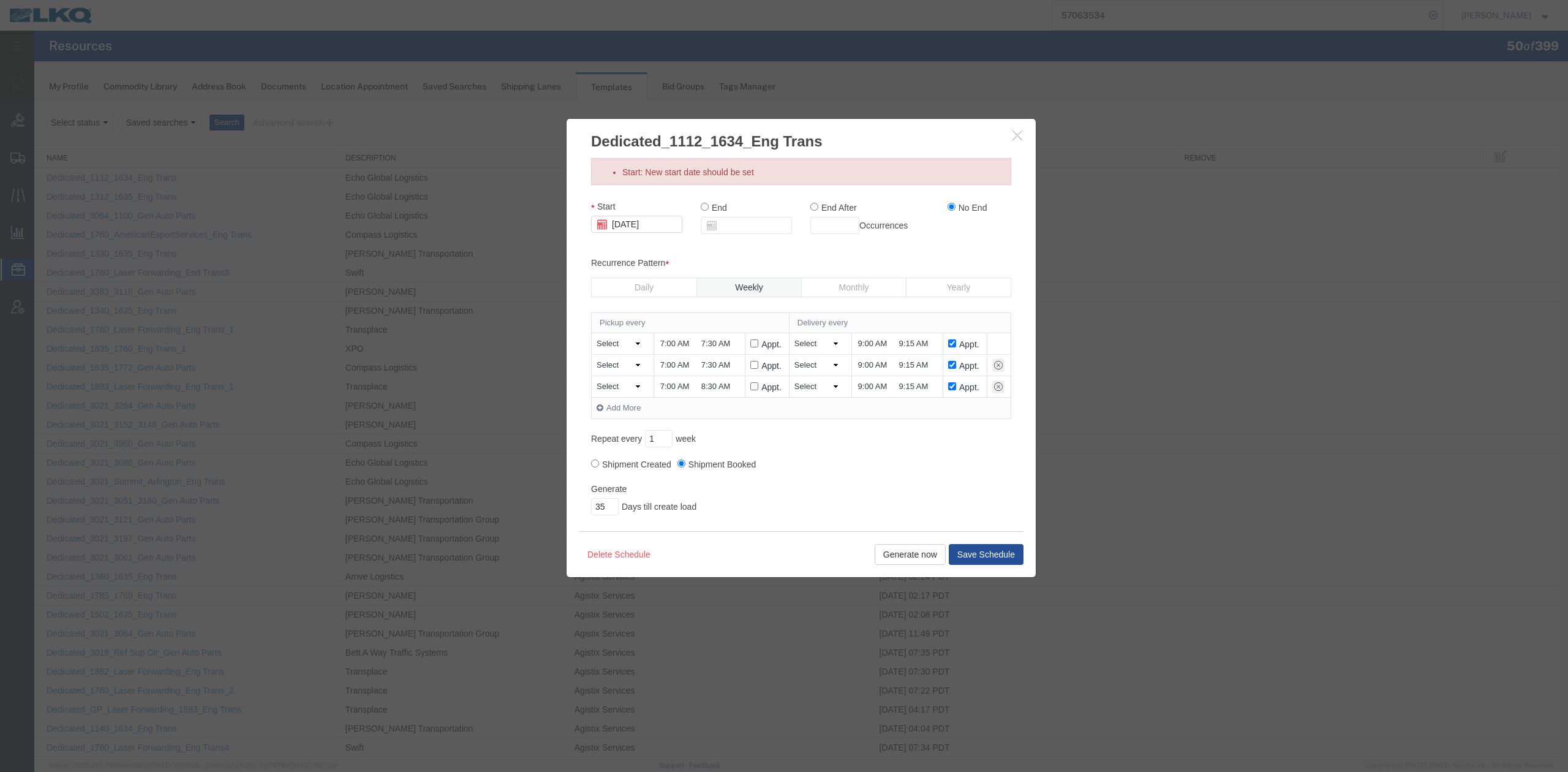
type input "7:30 AM"
click at [976, 559] on button "Save Schedule" at bounding box center [985, 554] width 75 height 21
click at [629, 223] on input "10/22/2025" at bounding box center [637, 224] width 91 height 17
click at [674, 331] on td "23" at bounding box center [674, 338] width 18 height 18
type input "10/23/2025"
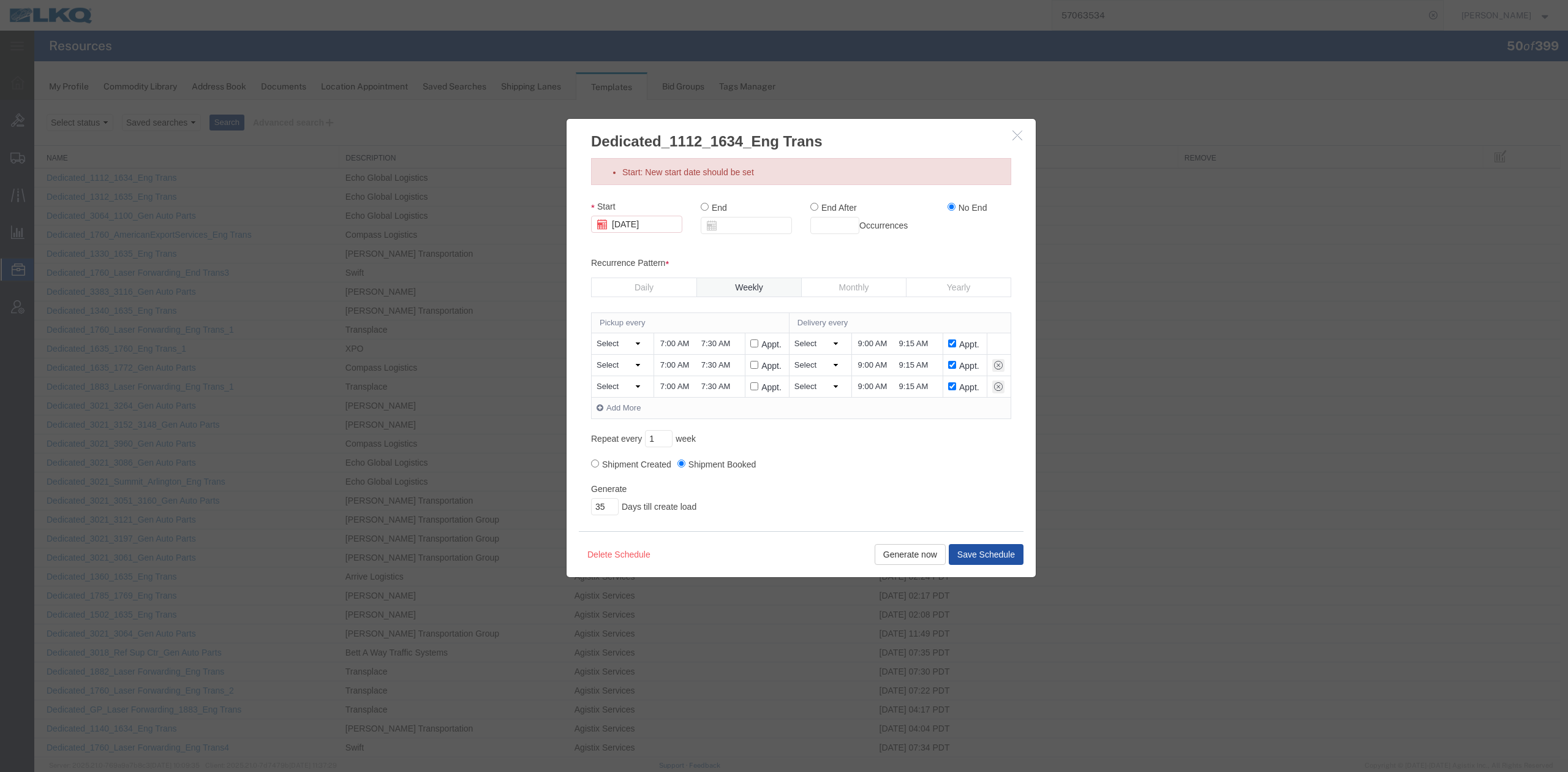
click at [974, 560] on button "Save Schedule" at bounding box center [985, 554] width 75 height 21
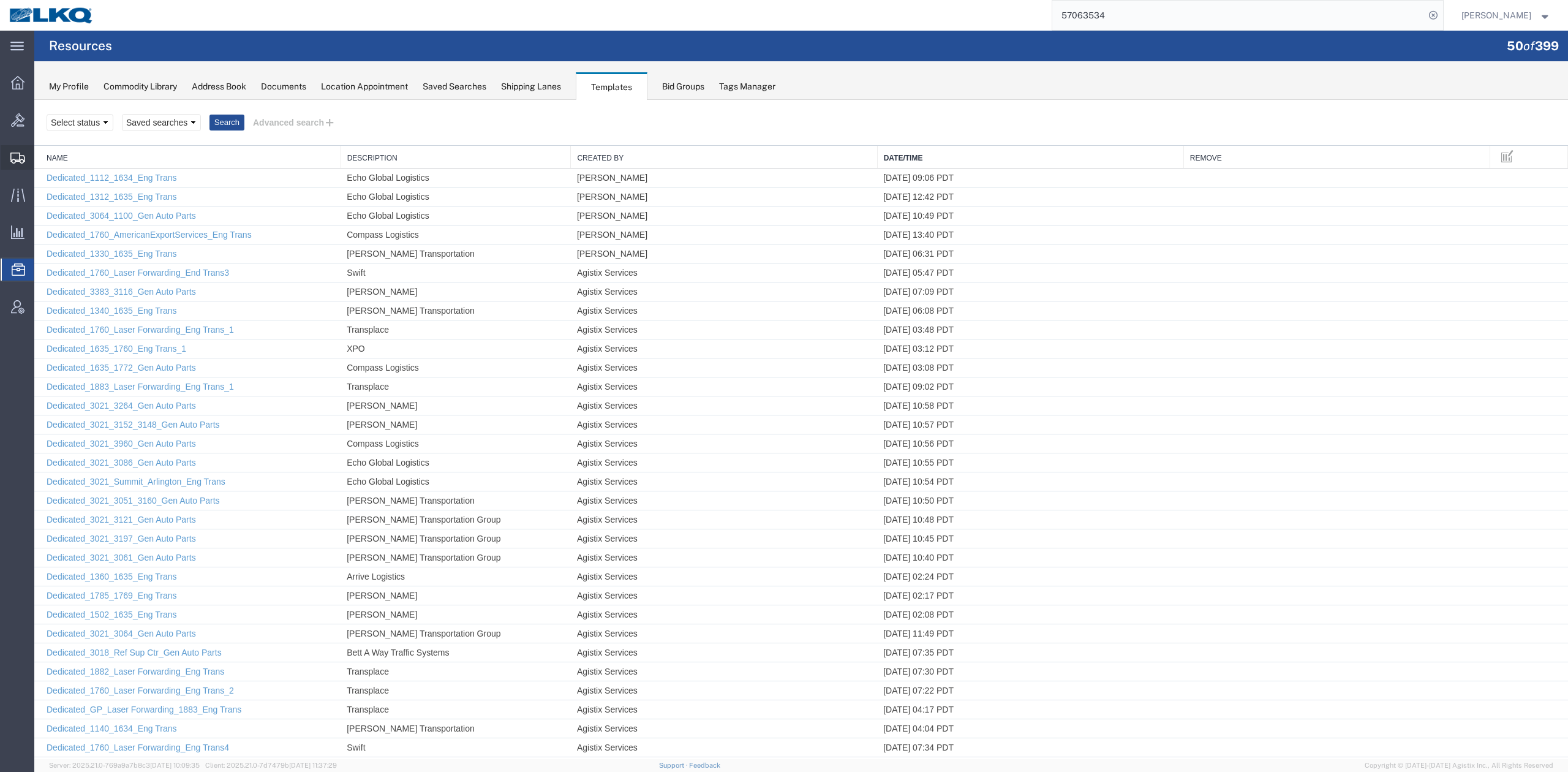
click at [0, 0] on span "Shipment Manager" at bounding box center [0, 0] width 0 height 0
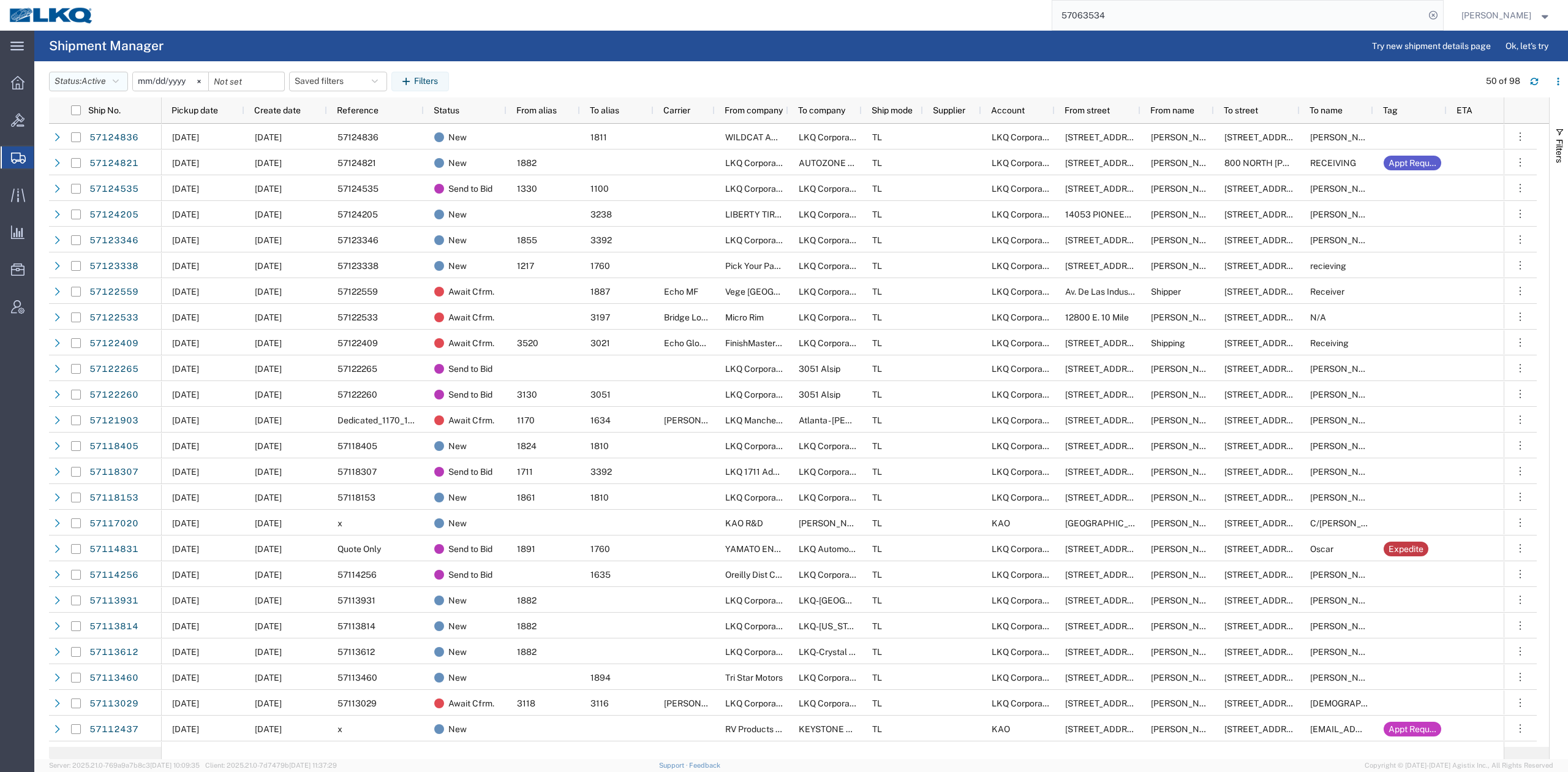
click at [103, 75] on button "Status: Active" at bounding box center [87, 82] width 79 height 20
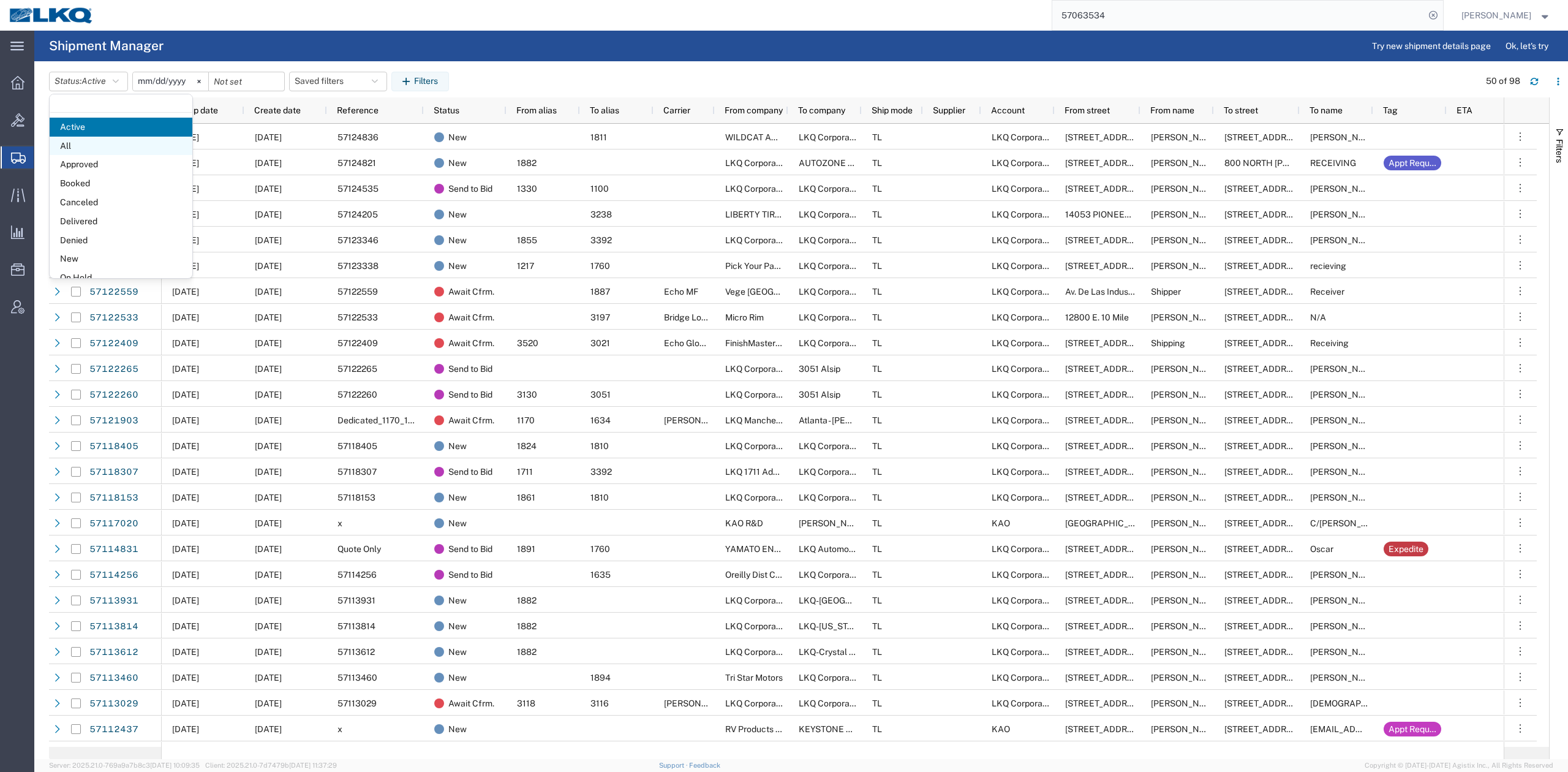
click at [85, 146] on span "All" at bounding box center [121, 145] width 143 height 19
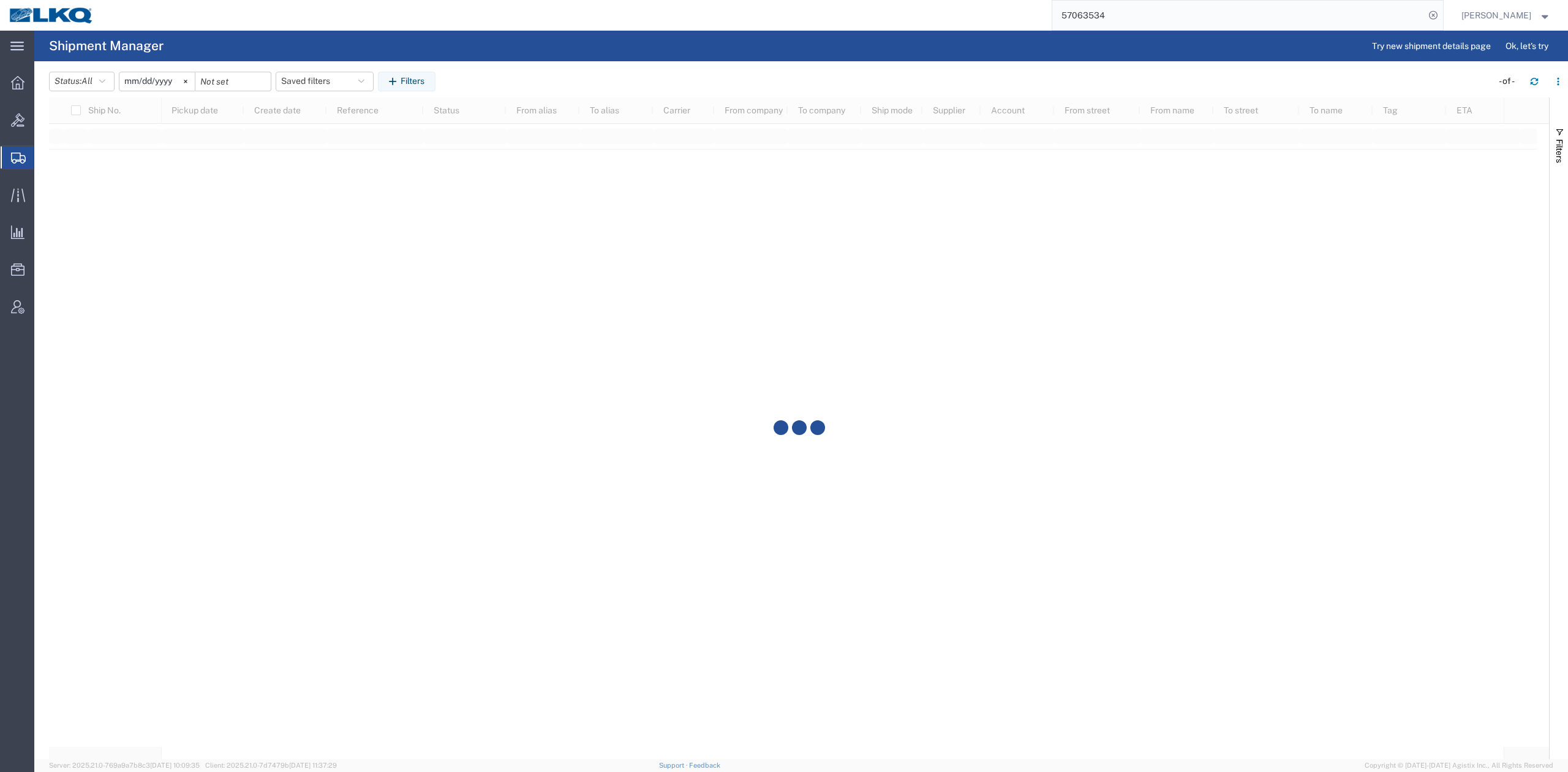
click at [165, 86] on input "2025-09-14" at bounding box center [157, 82] width 76 height 18
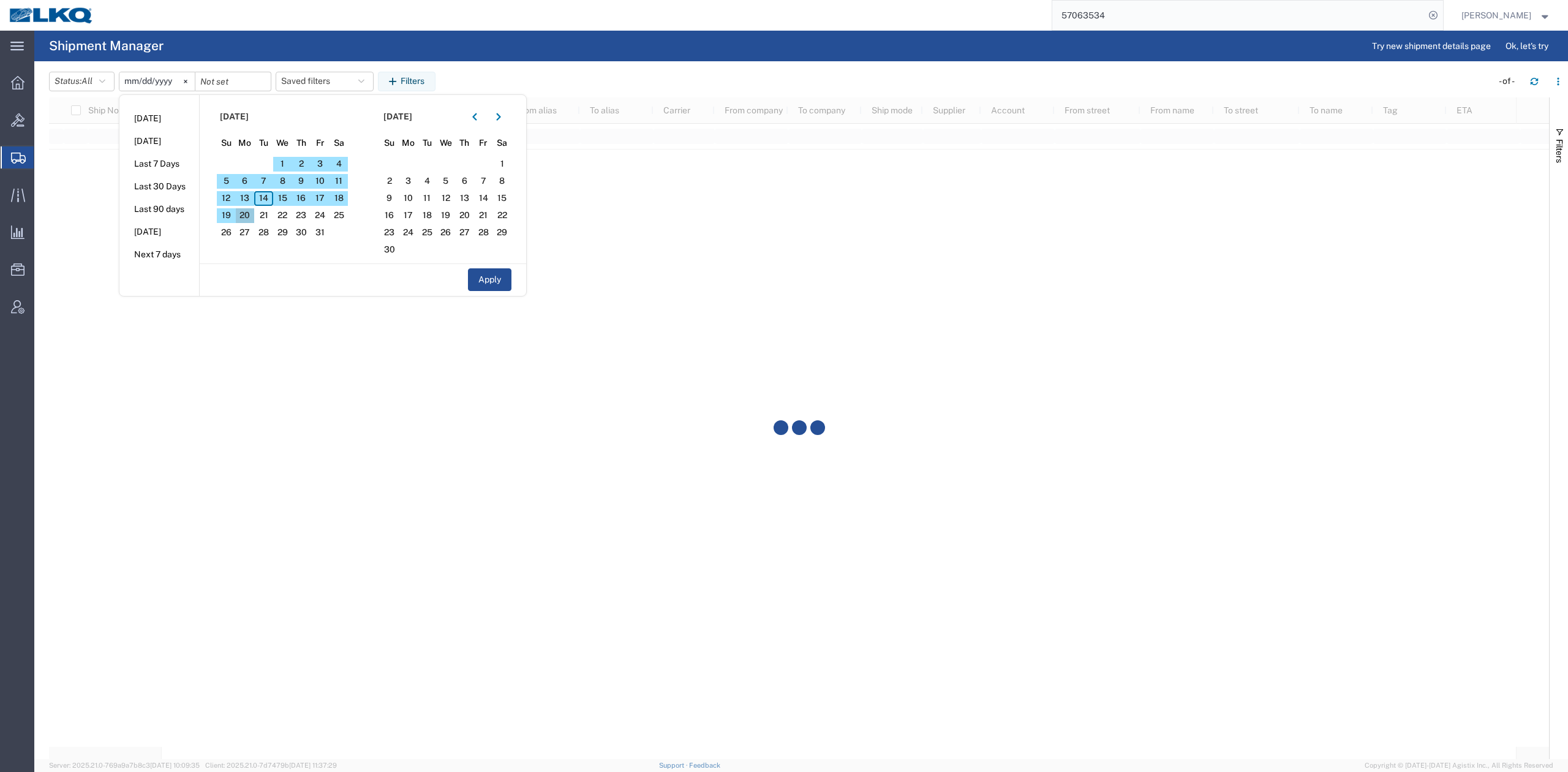
click at [249, 217] on span "20" at bounding box center [245, 215] width 19 height 15
click at [478, 278] on button "Apply" at bounding box center [490, 280] width 44 height 23
type input "2025-10-20"
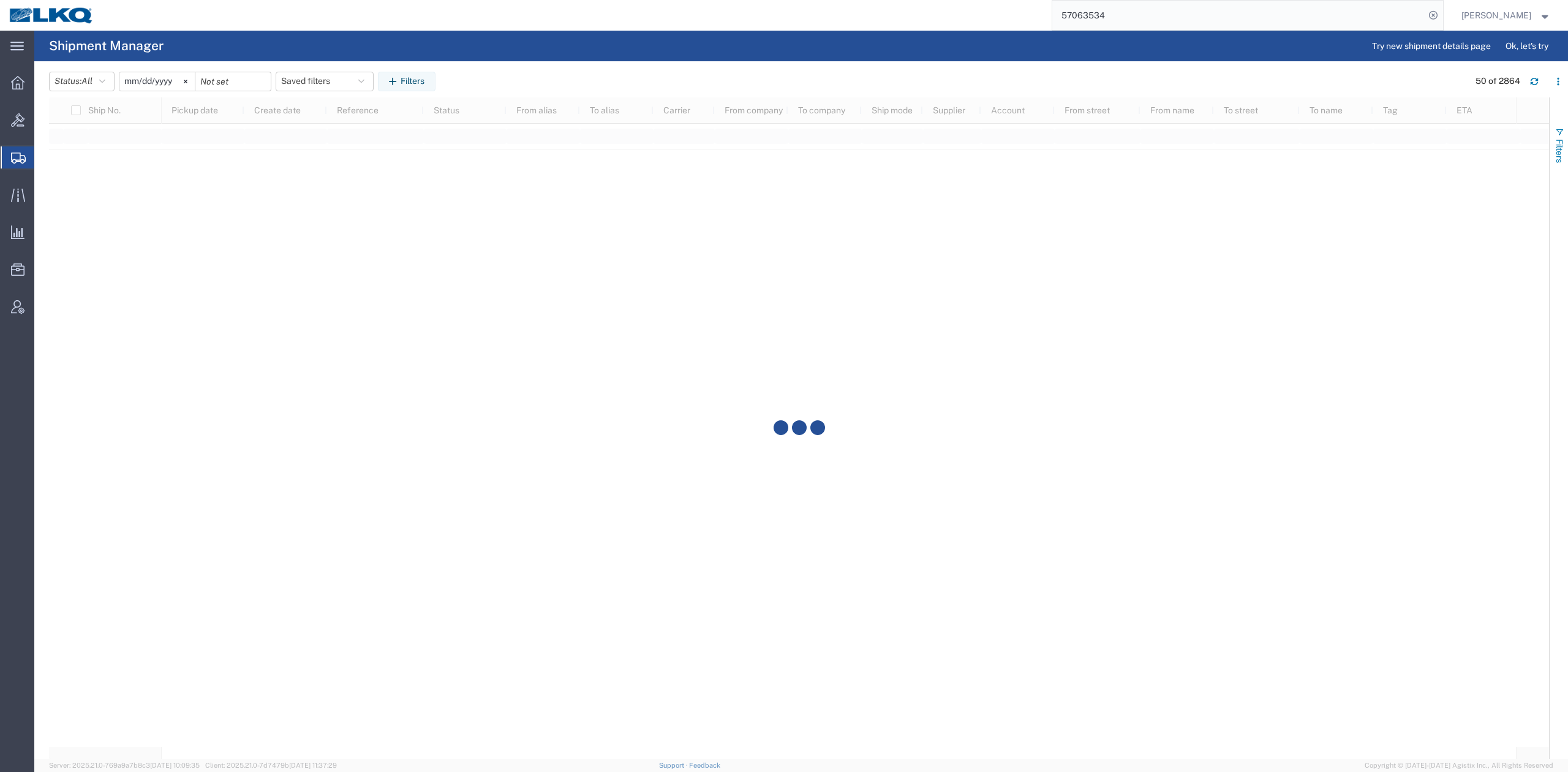
click at [1555, 135] on span "button" at bounding box center [1560, 132] width 10 height 10
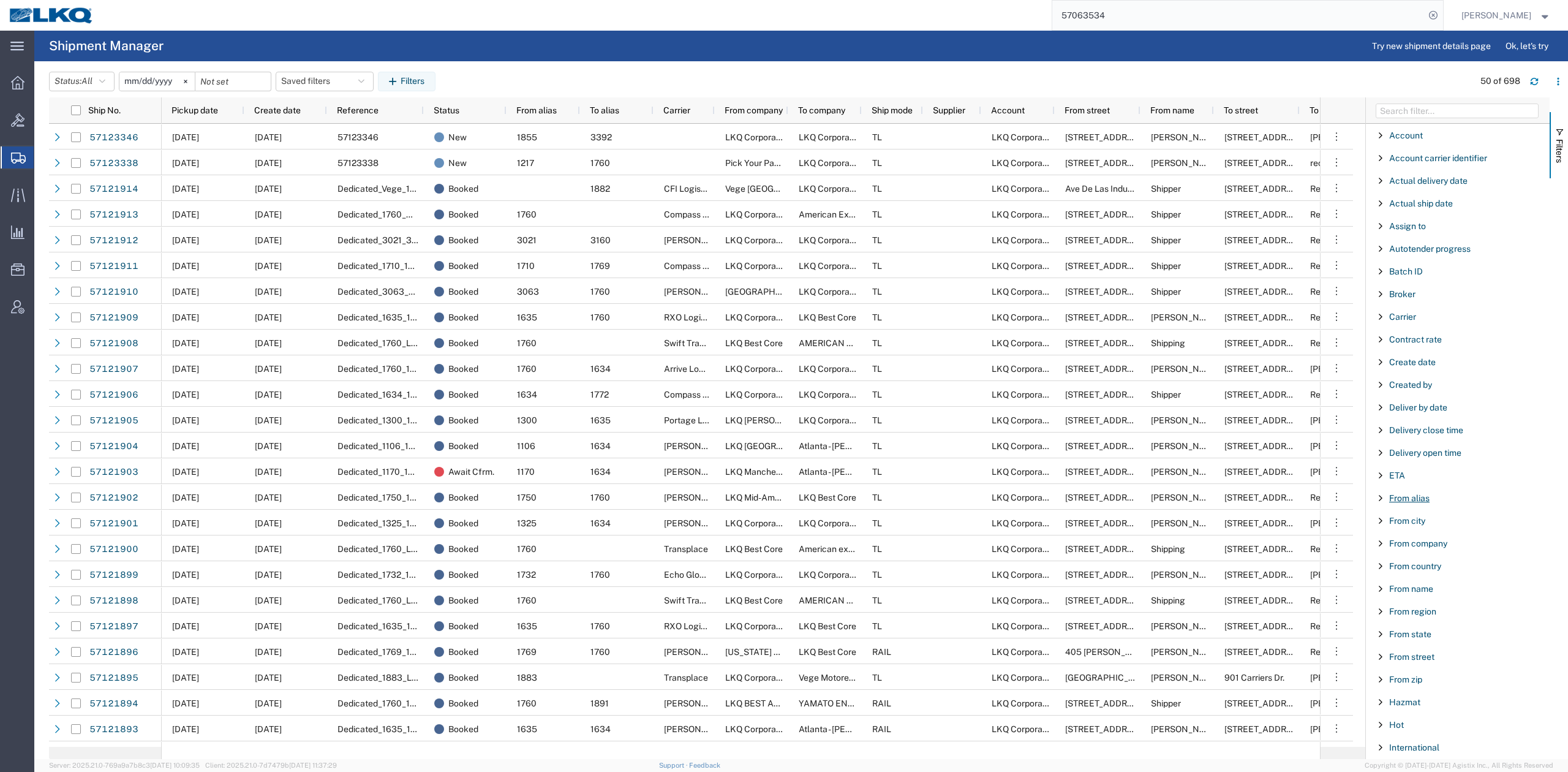
click at [1412, 502] on span "From alias" at bounding box center [1409, 498] width 41 height 10
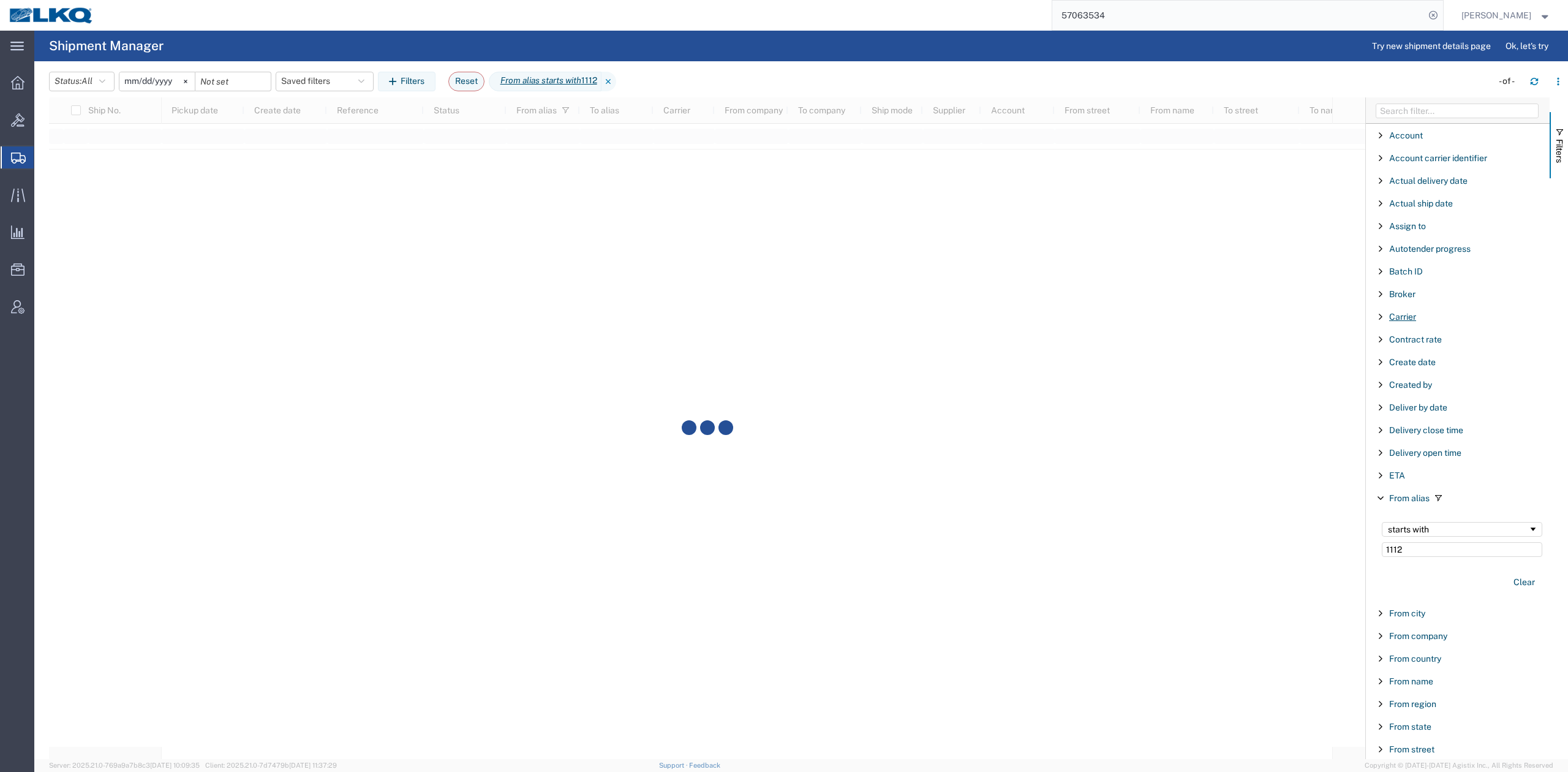
click at [1408, 313] on span "Carrier" at bounding box center [1402, 317] width 27 height 10
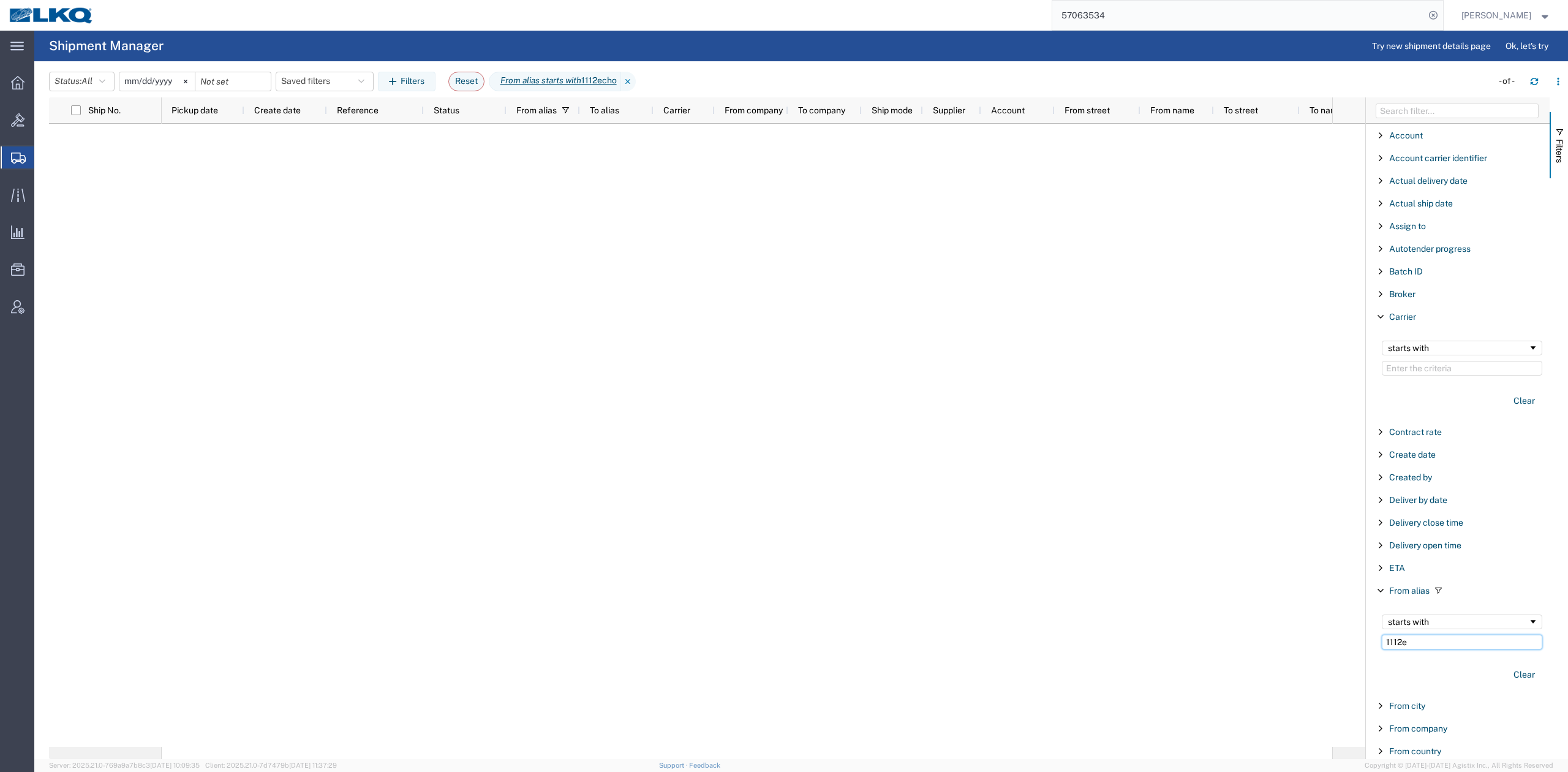
type input "1112"
click at [1427, 373] on input "Filter Value" at bounding box center [1462, 368] width 160 height 15
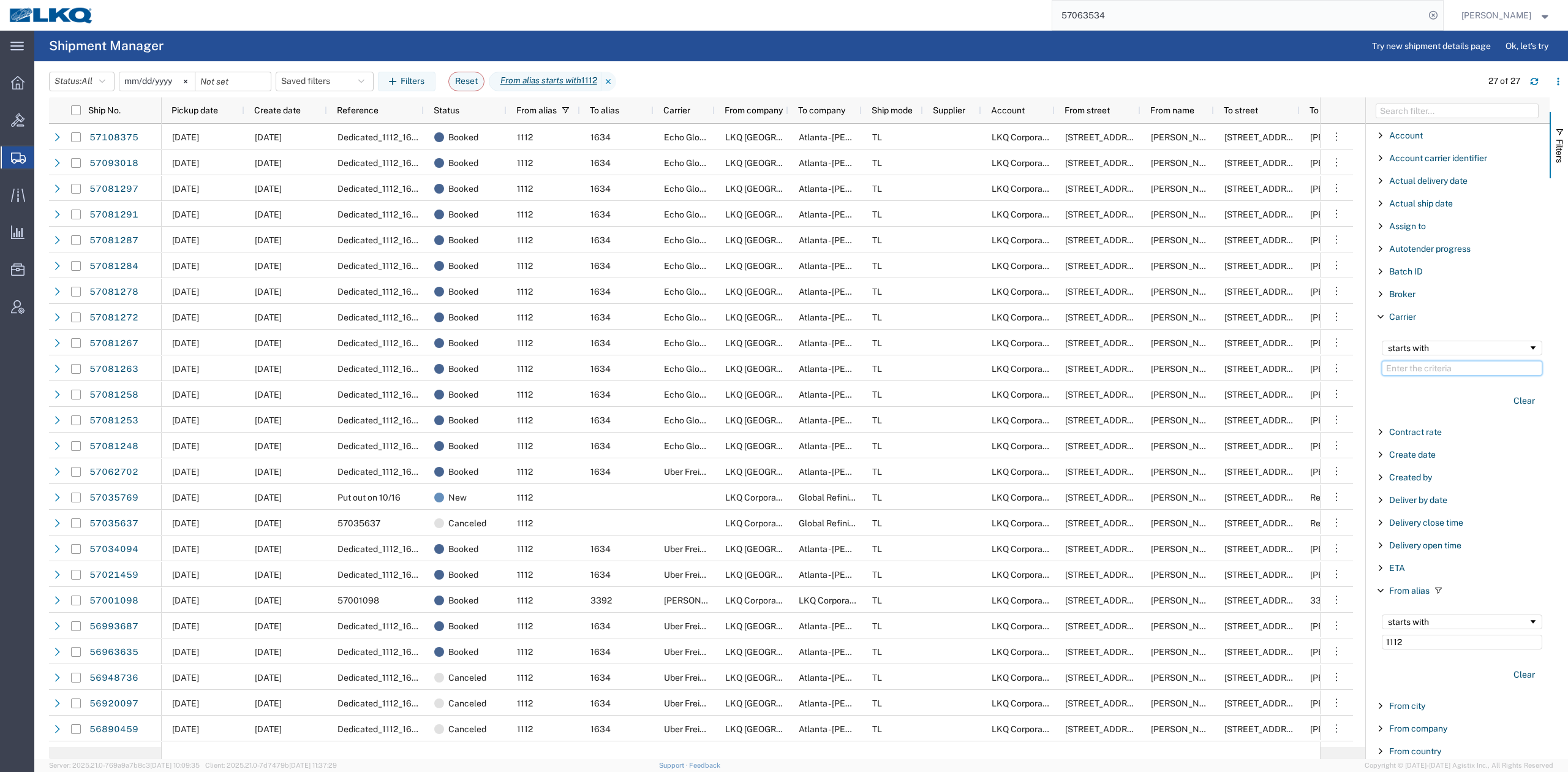
click at [1427, 373] on input "Filter Value" at bounding box center [1462, 368] width 160 height 15
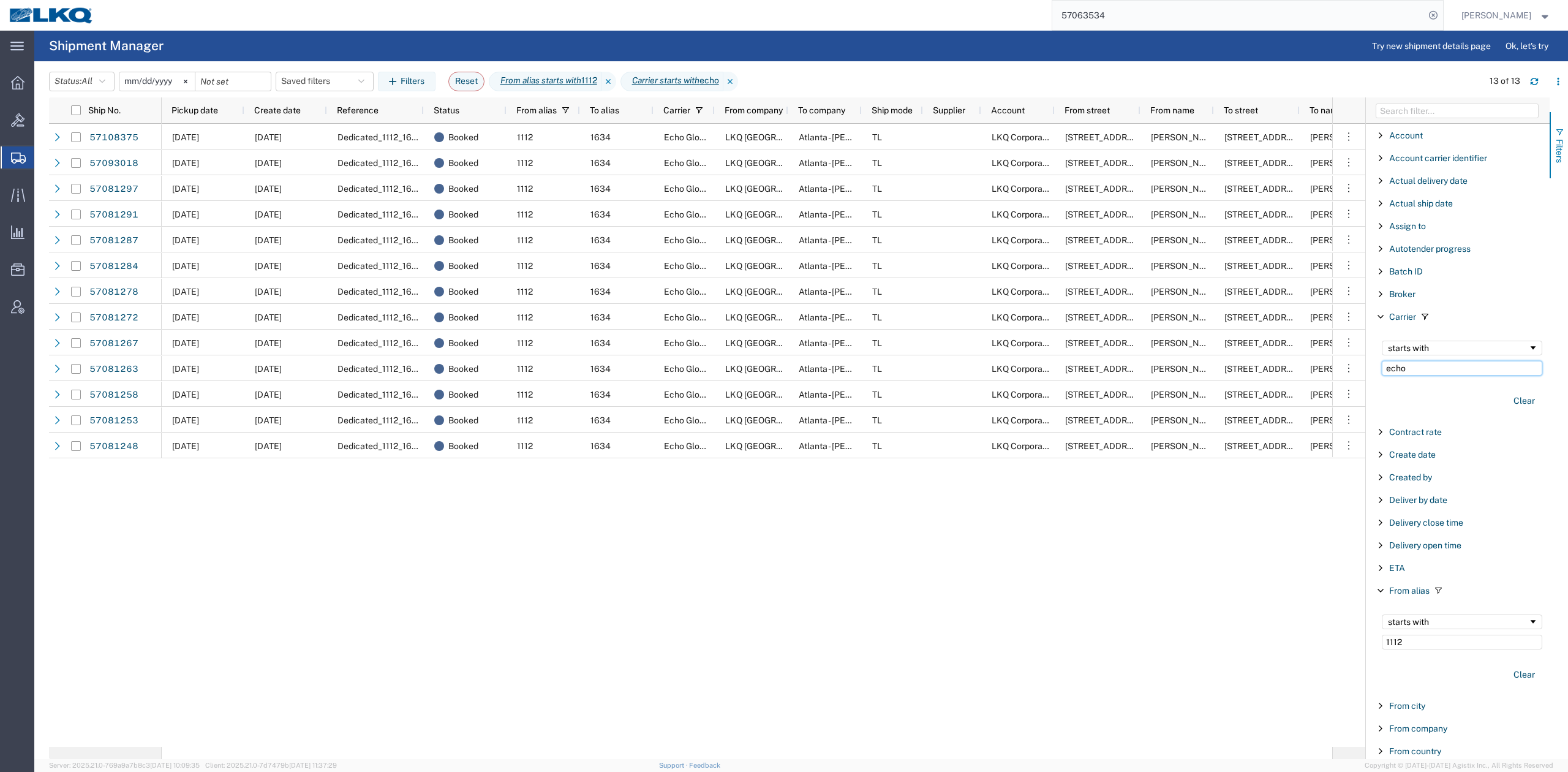
type input "echo"
drag, startPoint x: 1561, startPoint y: 150, endPoint x: 1049, endPoint y: 204, distance: 514.8
click at [1555, 152] on span "Filters" at bounding box center [1560, 151] width 10 height 24
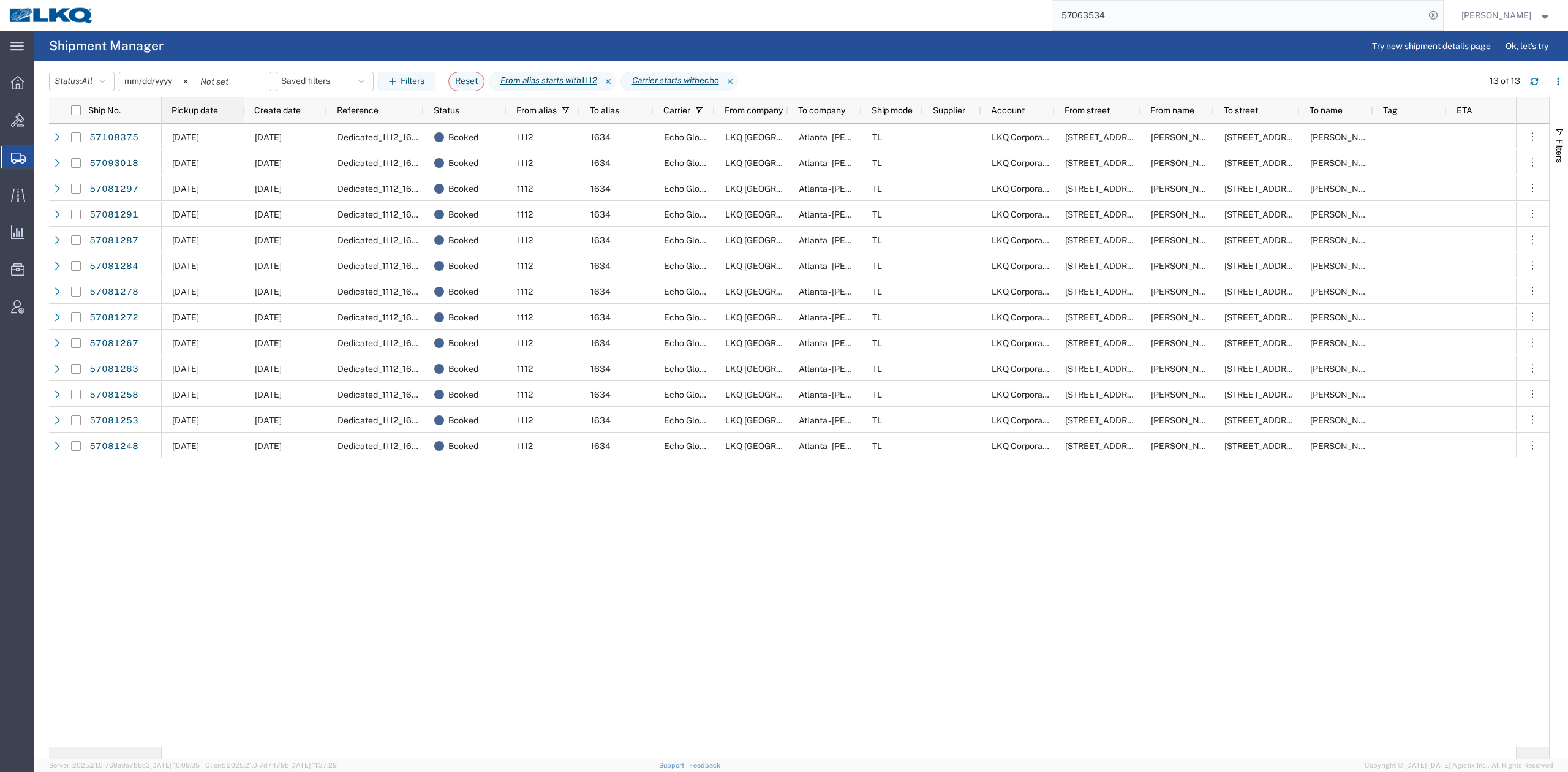
click at [192, 108] on span "Pickup date" at bounding box center [195, 110] width 47 height 10
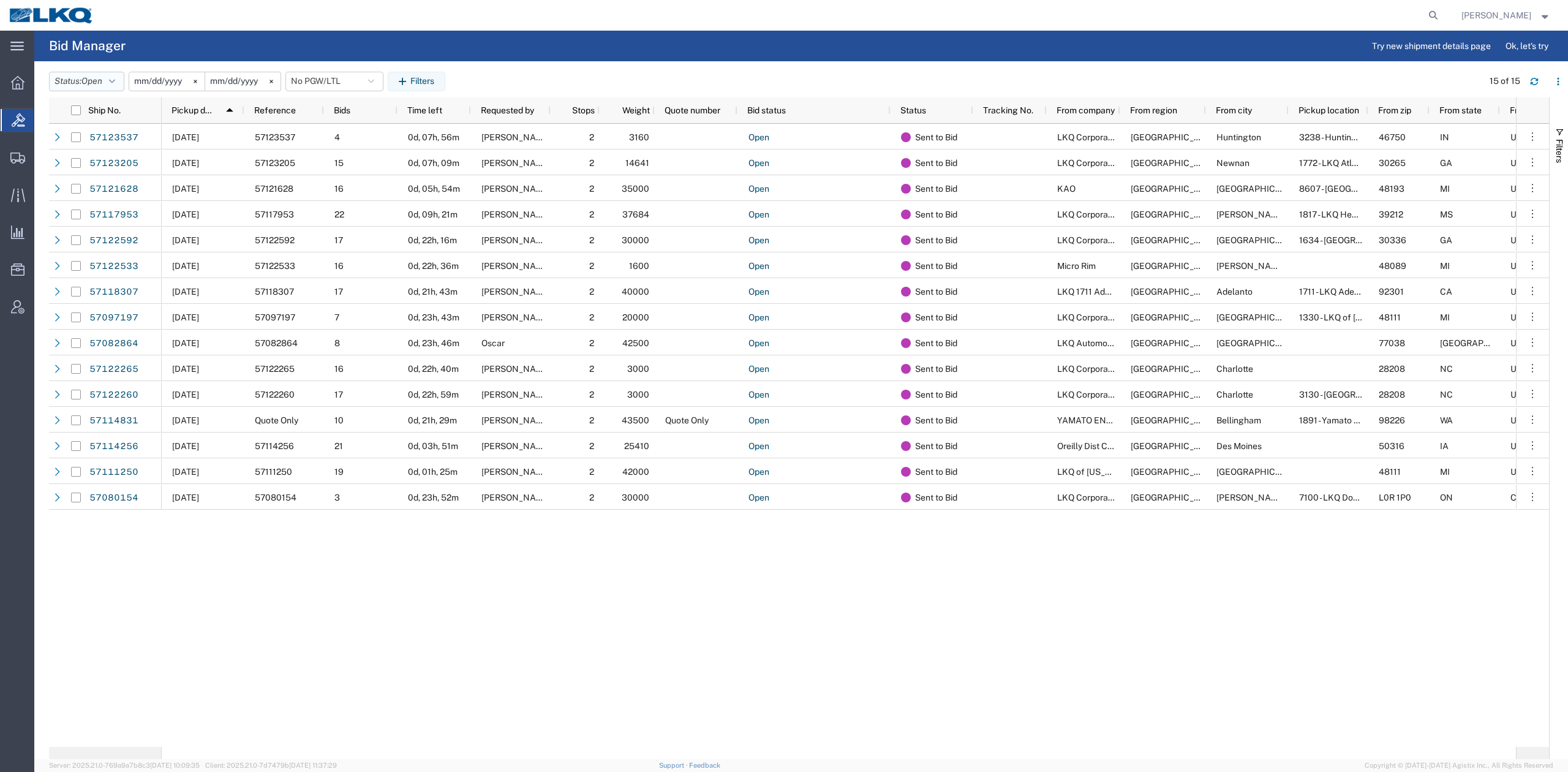
click at [87, 77] on span "Open" at bounding box center [91, 81] width 21 height 10
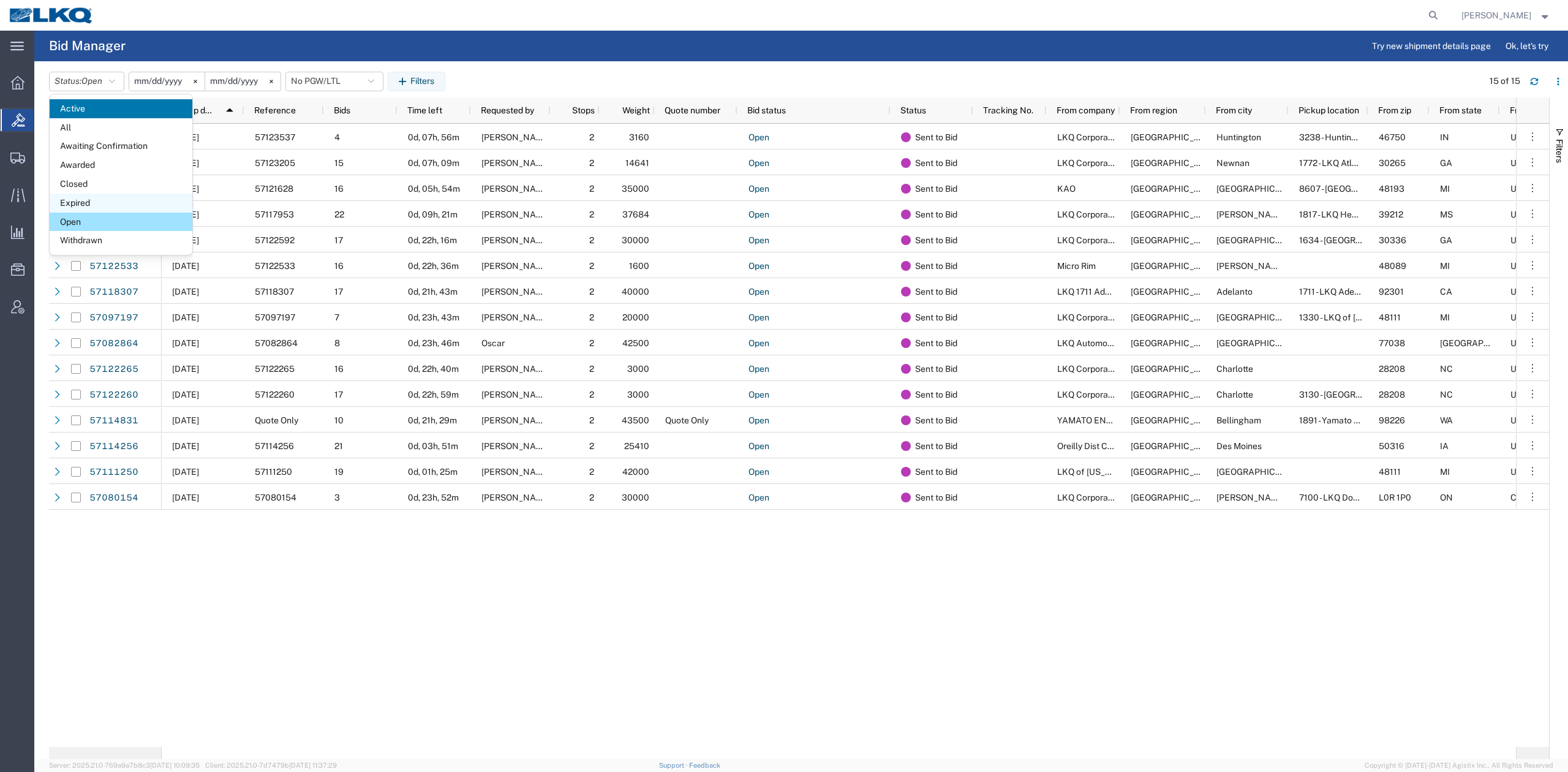
click at [119, 204] on span "Expired" at bounding box center [121, 203] width 143 height 19
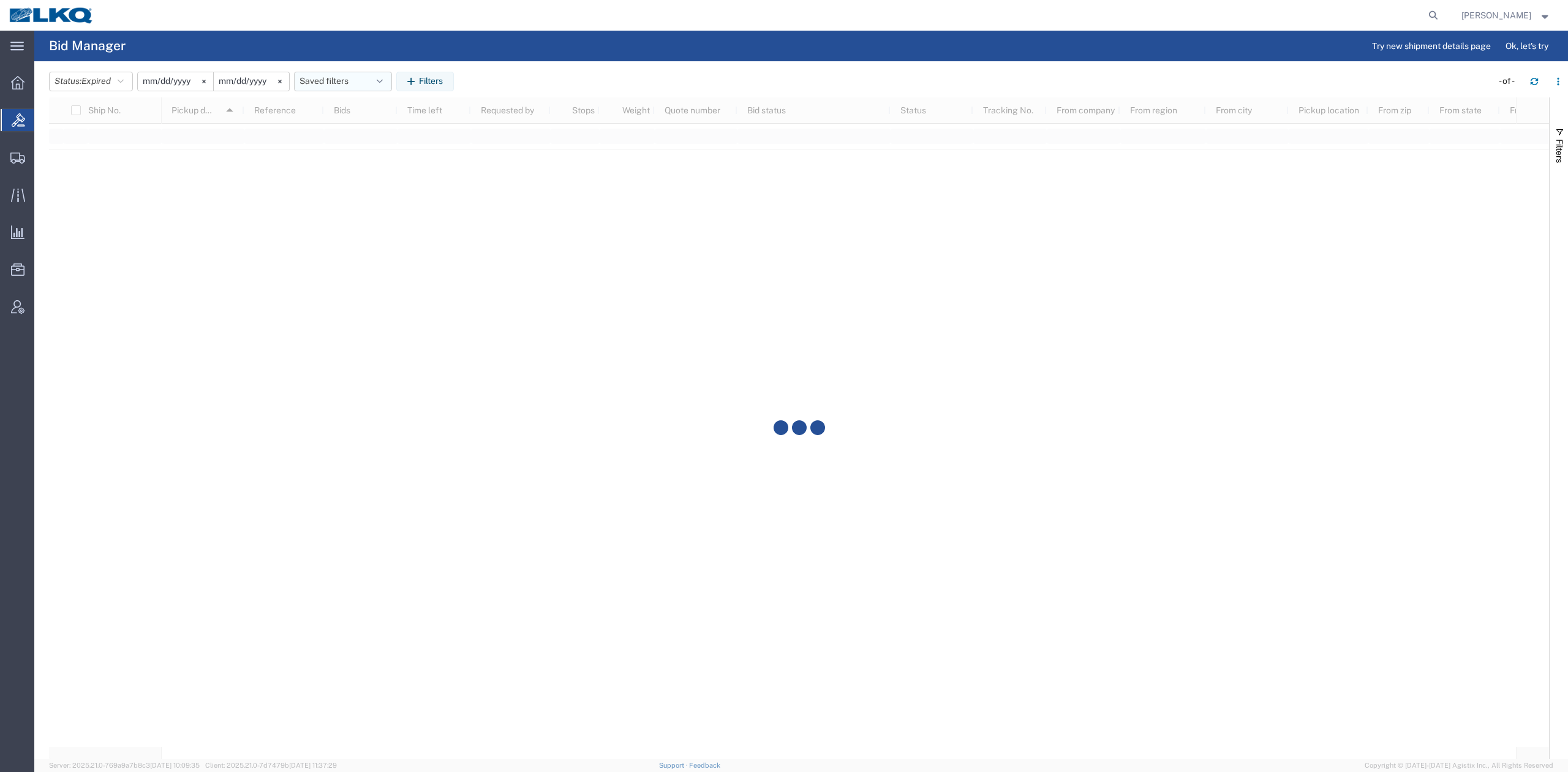
click at [356, 82] on button "Saved filters" at bounding box center [343, 82] width 98 height 20
click at [384, 138] on span "No PGW/LTL" at bounding box center [376, 134] width 160 height 23
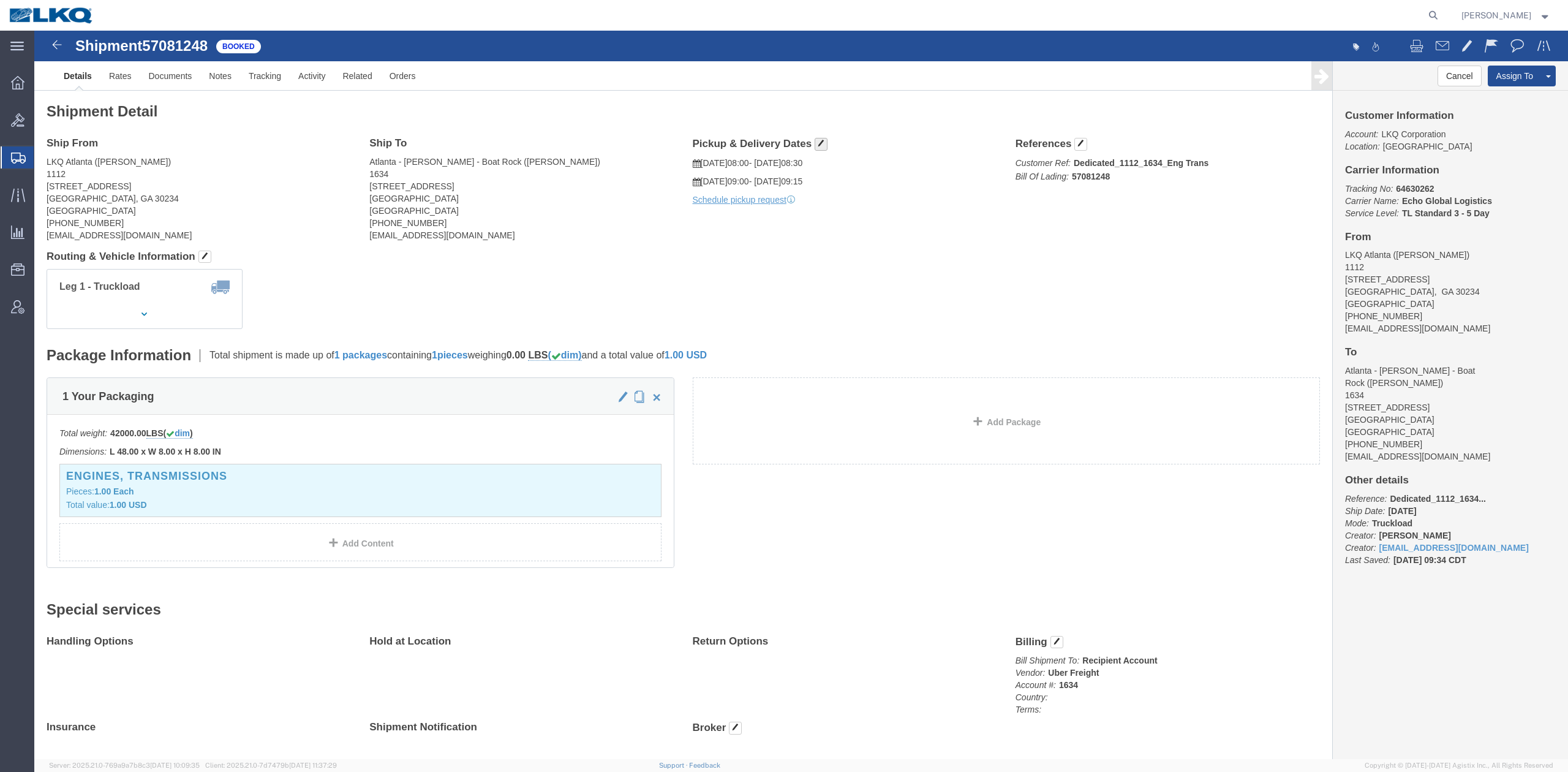
drag, startPoint x: 792, startPoint y: 111, endPoint x: 784, endPoint y: 117, distance: 10.0
click h4 "Pickup & Delivery Dates"
click span "button"
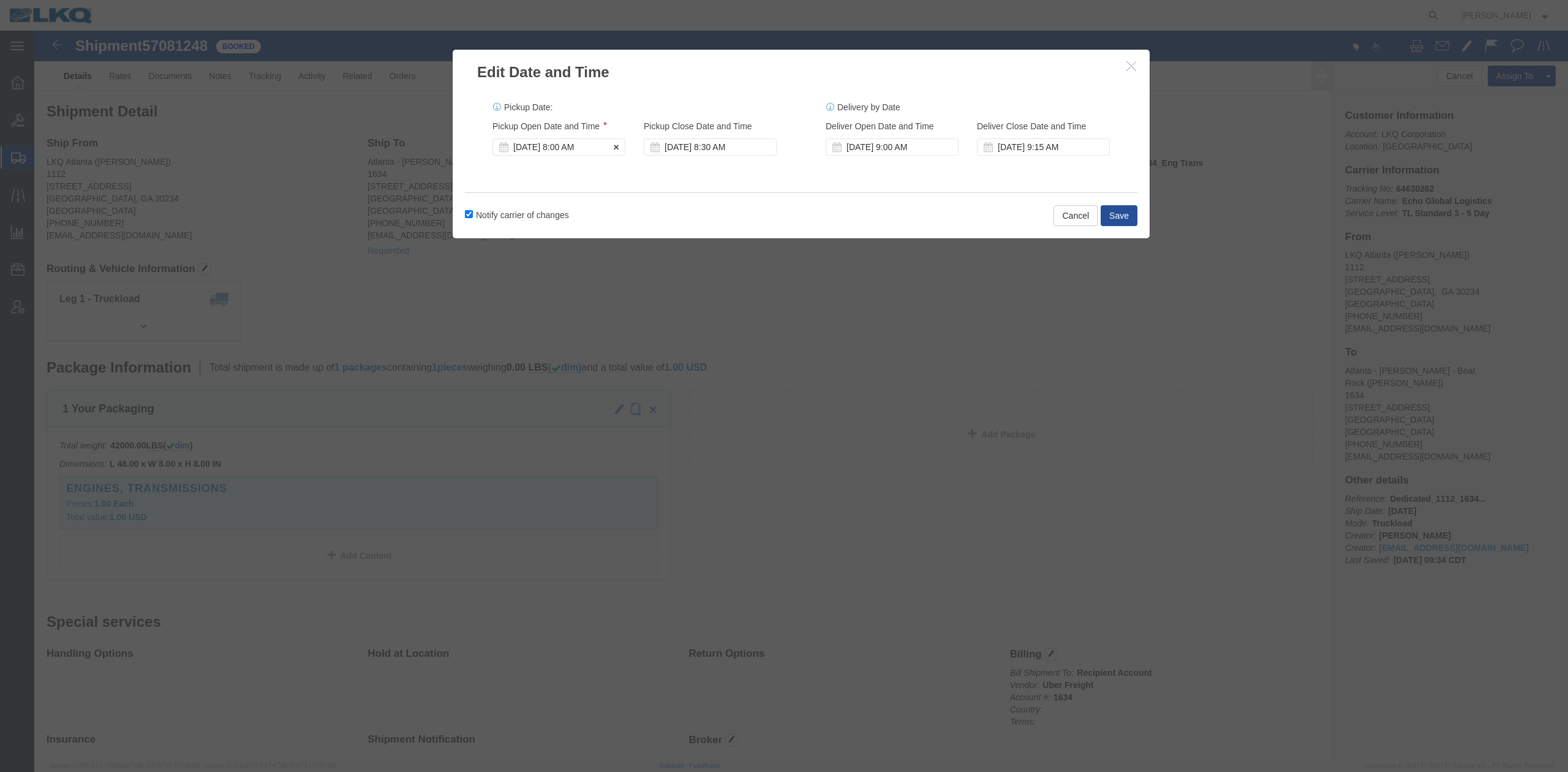
click div "[DATE] 8:00 AM"
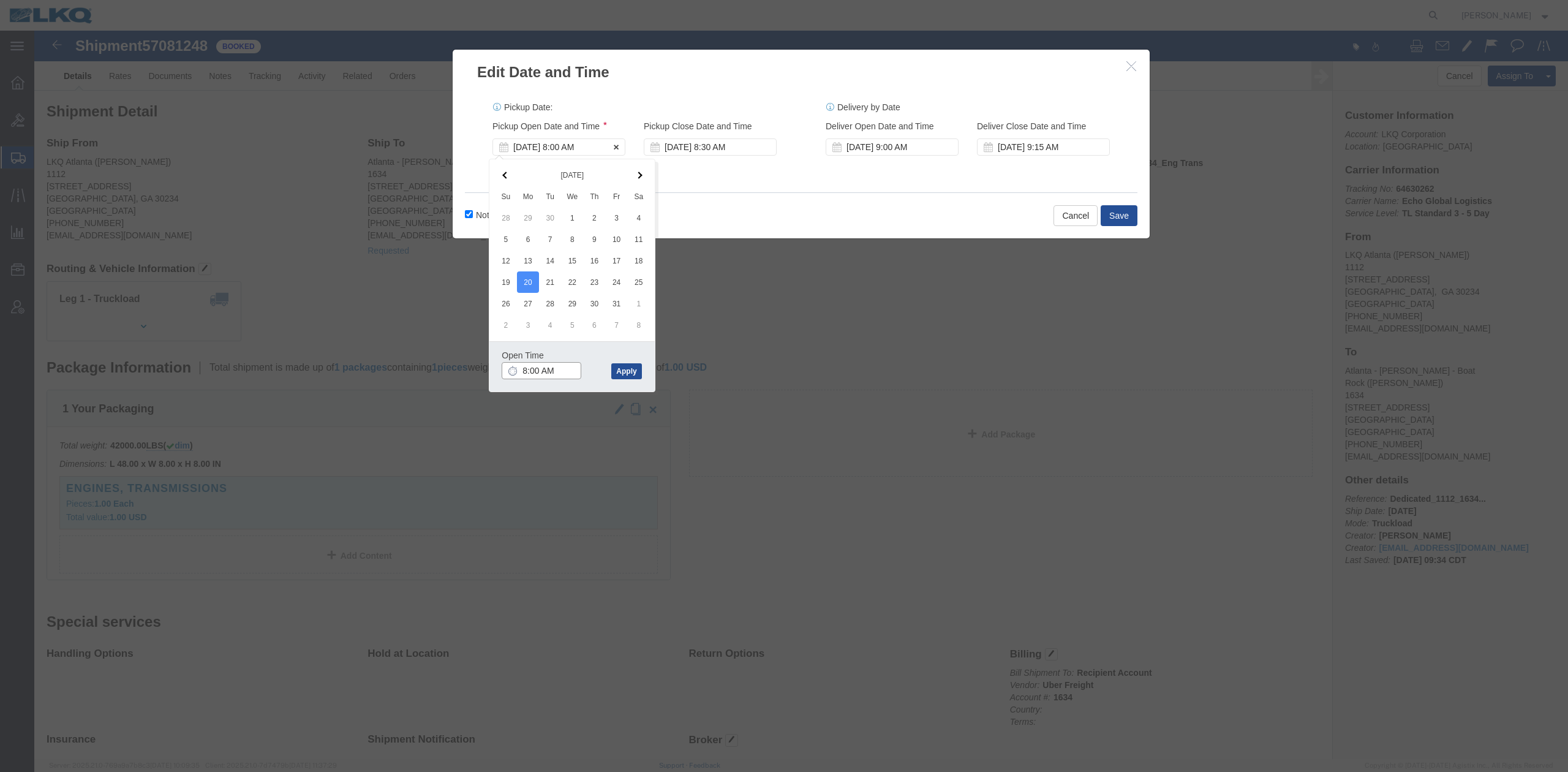
type input "7:00 AM"
click button "Apply"
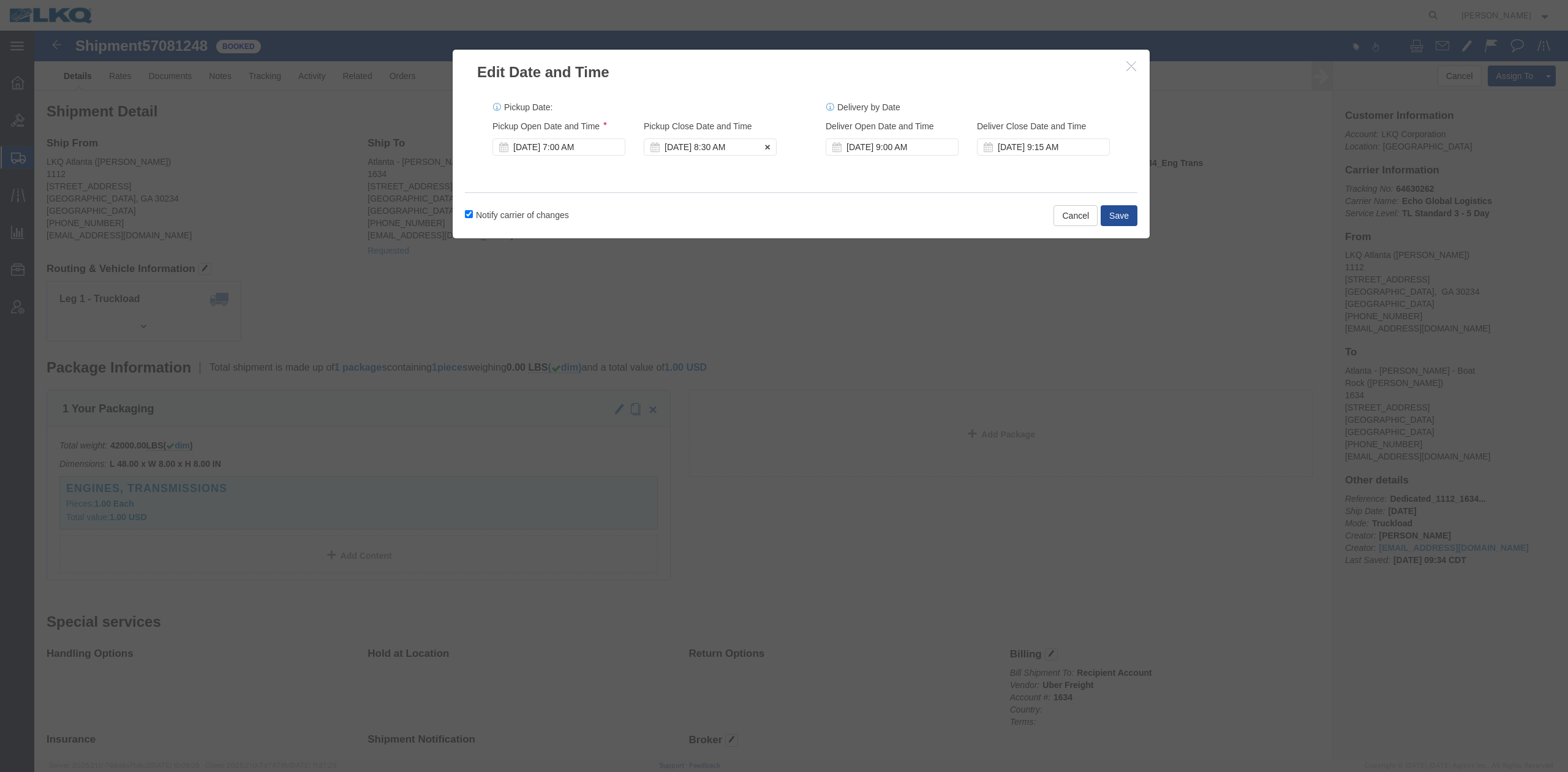
click div "[DATE] 8:30 AM"
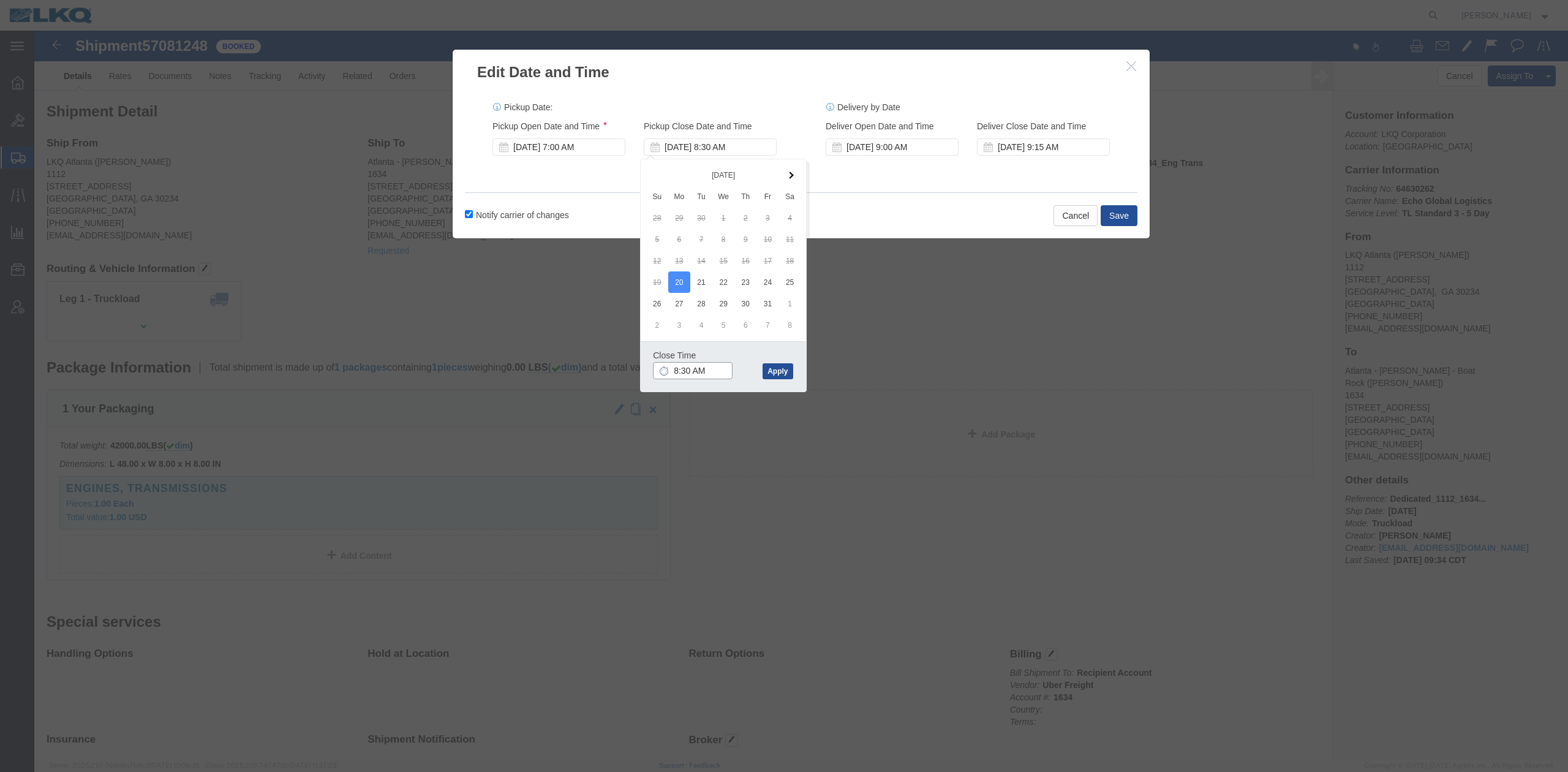
type input "7:30 AM"
click button "Apply"
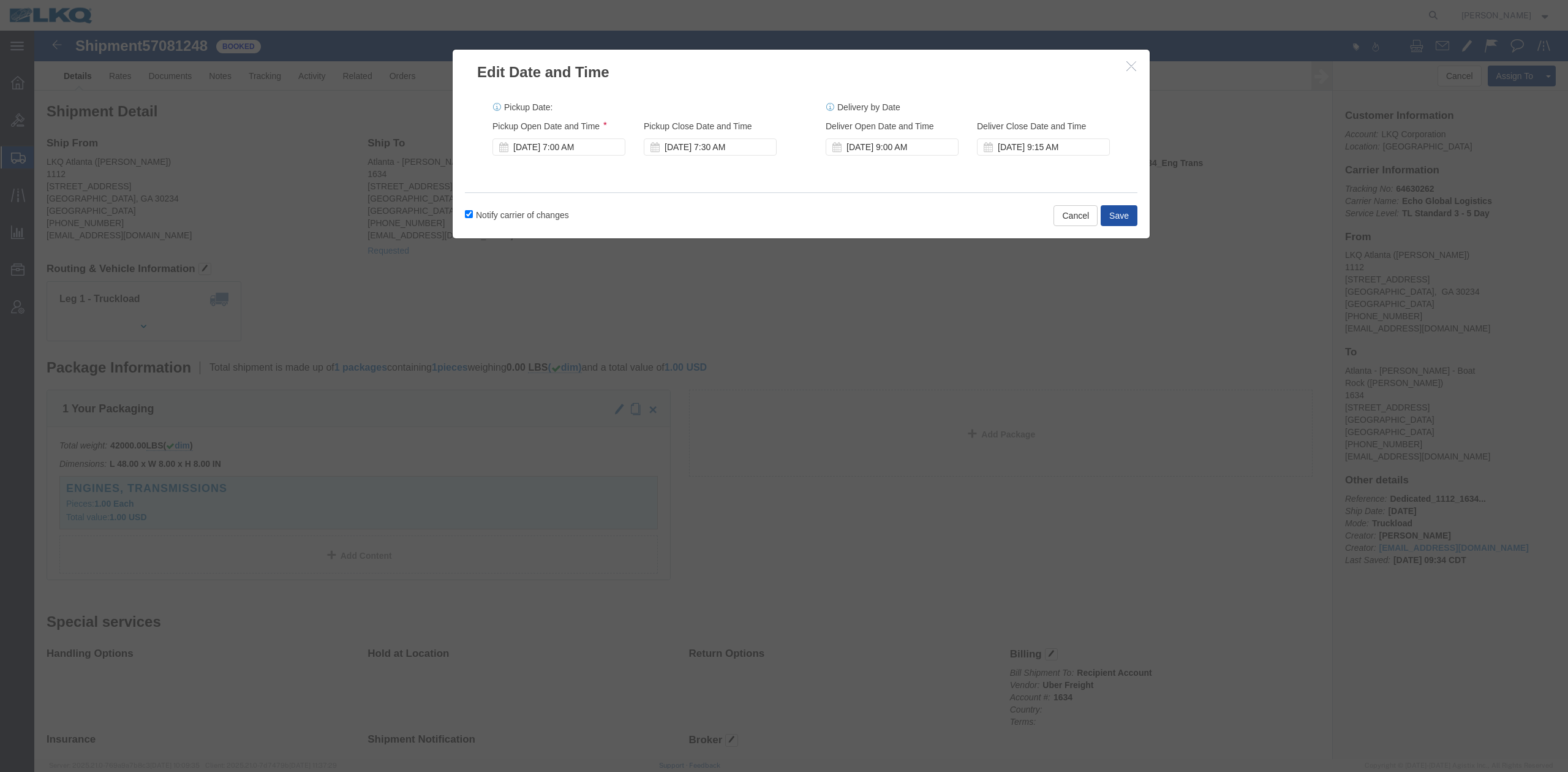
drag, startPoint x: 1081, startPoint y: 189, endPoint x: 991, endPoint y: 264, distance: 117.2
click button "Save"
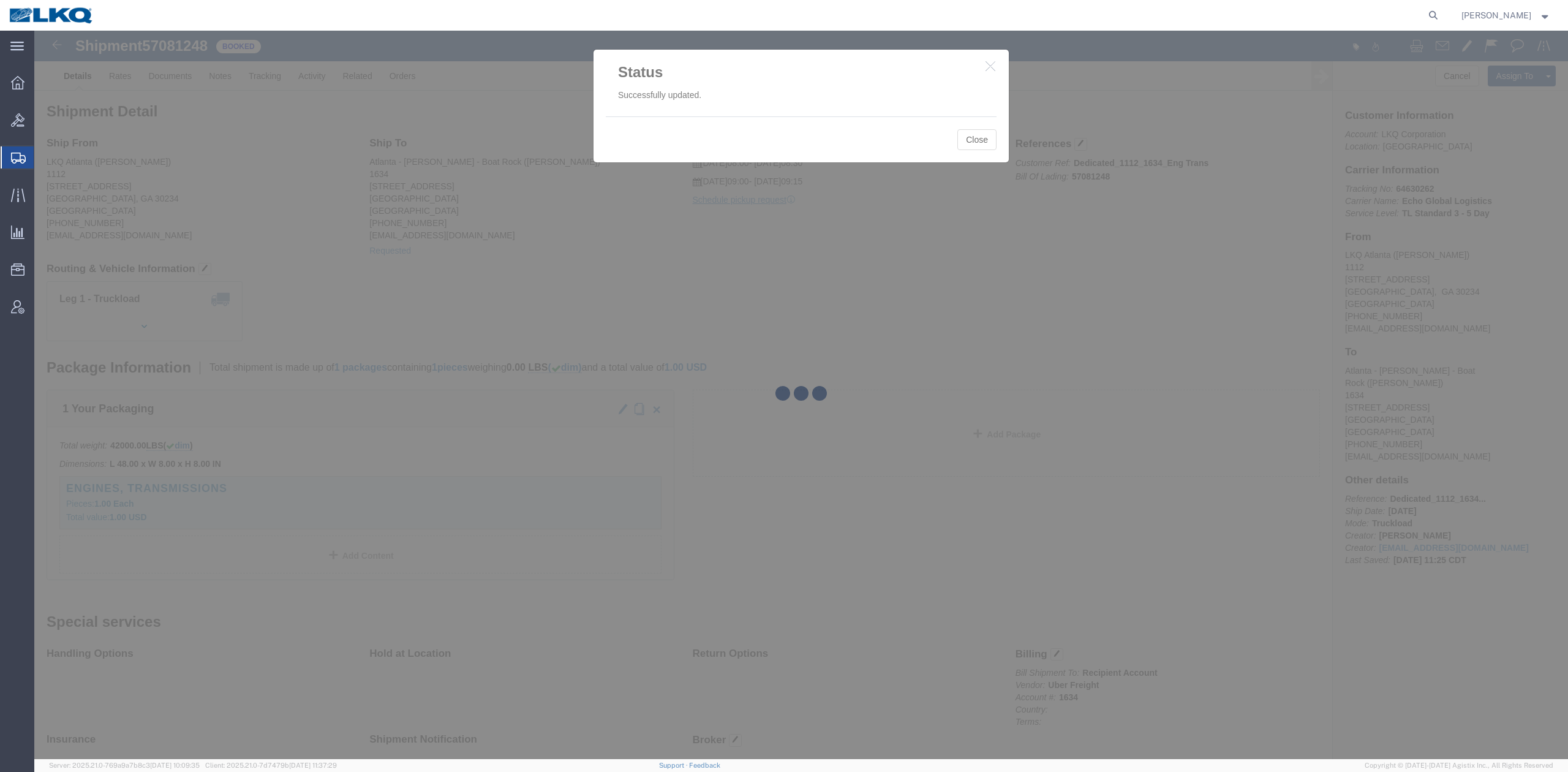
click at [972, 138] on div at bounding box center [801, 395] width 1534 height 729
click at [796, 346] on div at bounding box center [801, 395] width 1534 height 729
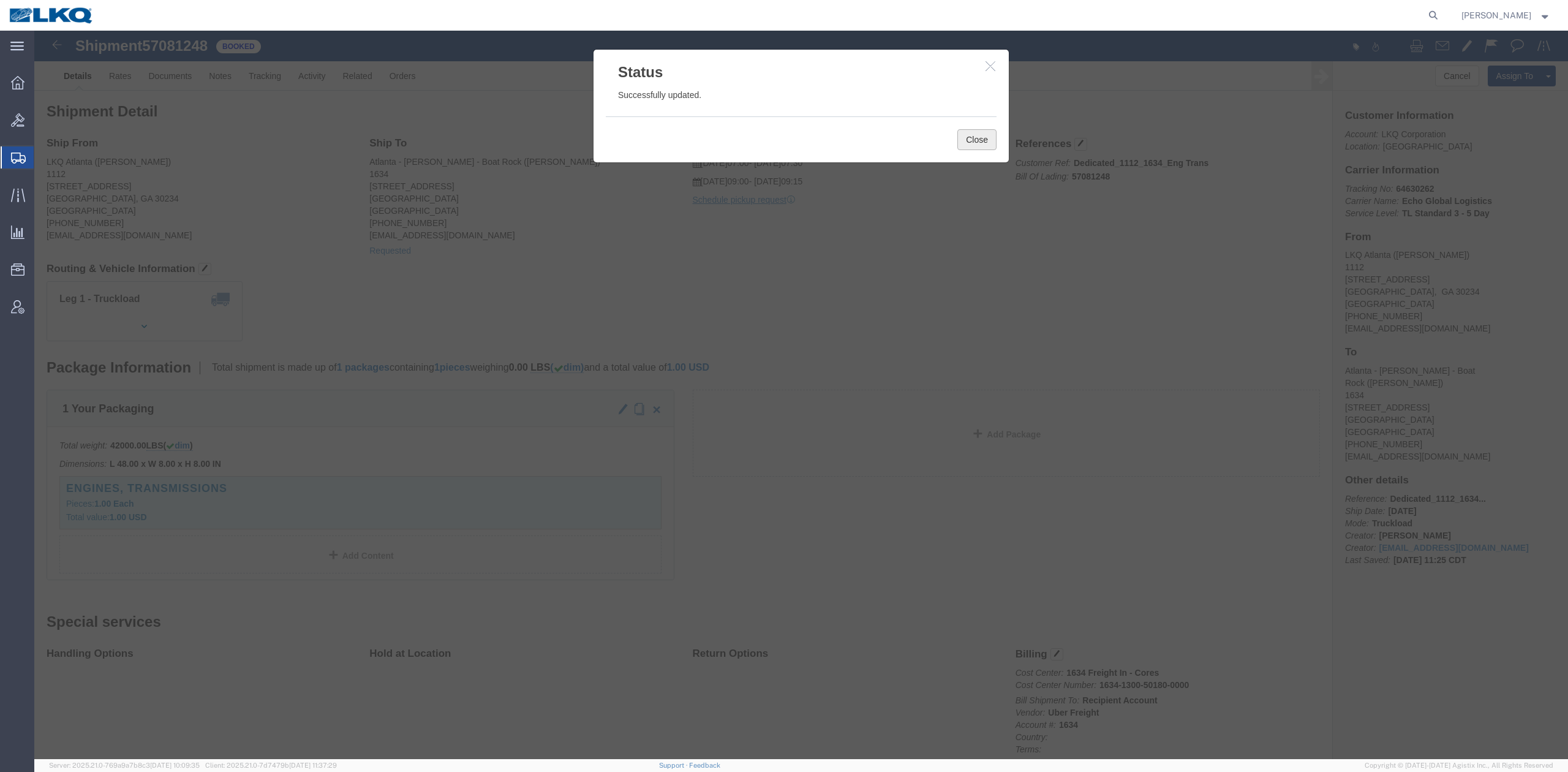
click button "Close"
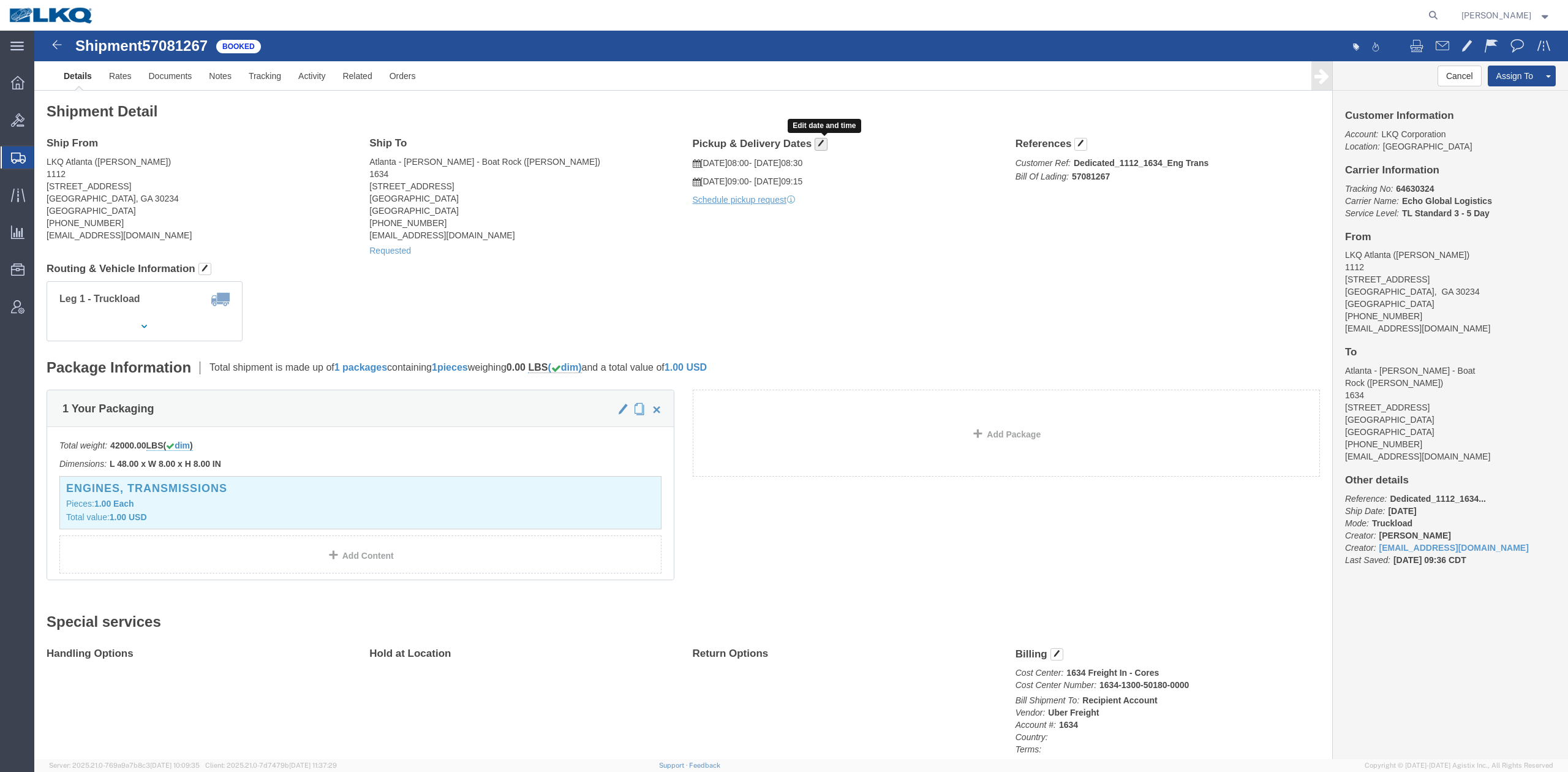
click button "button"
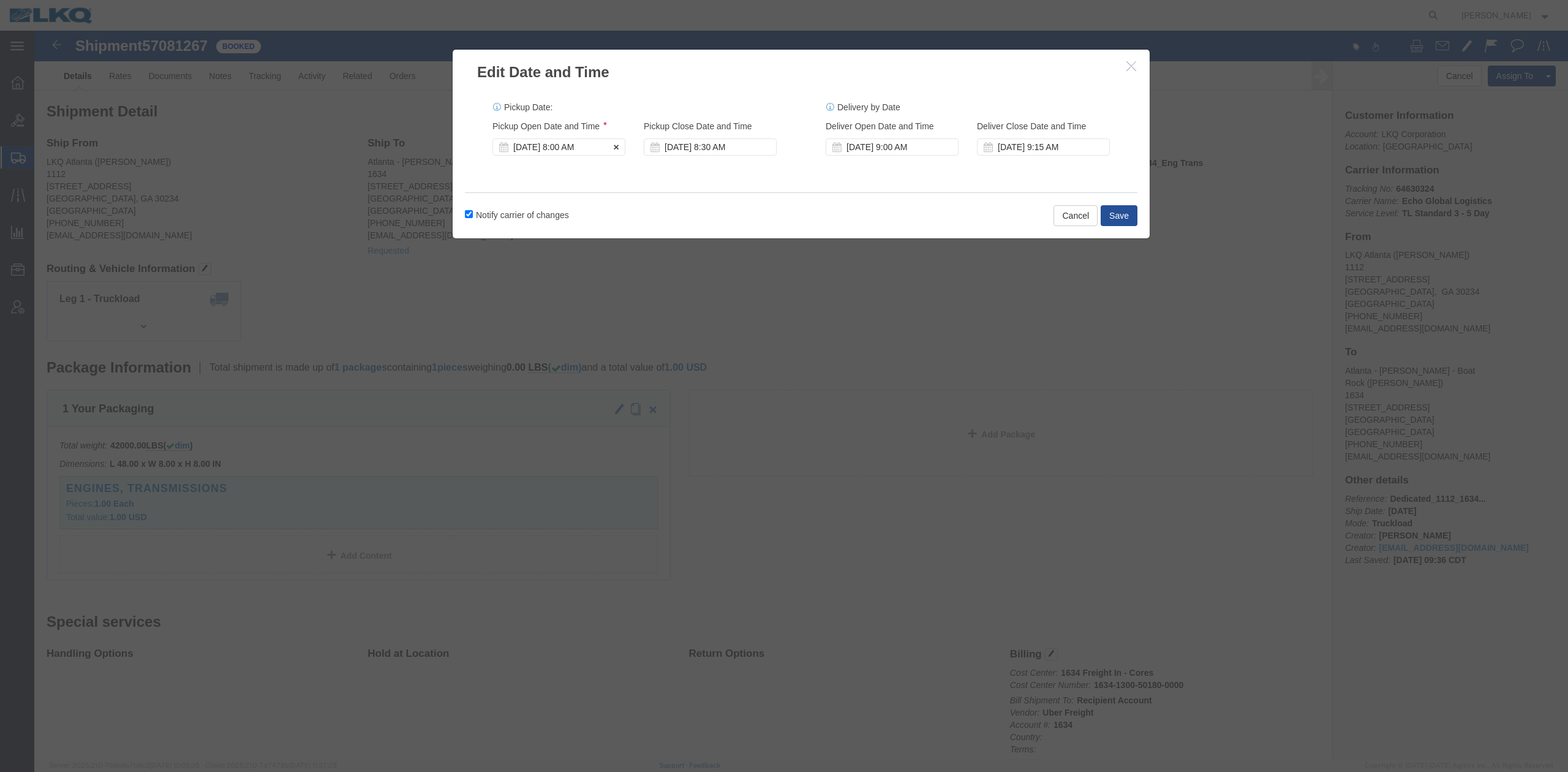
click div "[DATE] 8:00 AM"
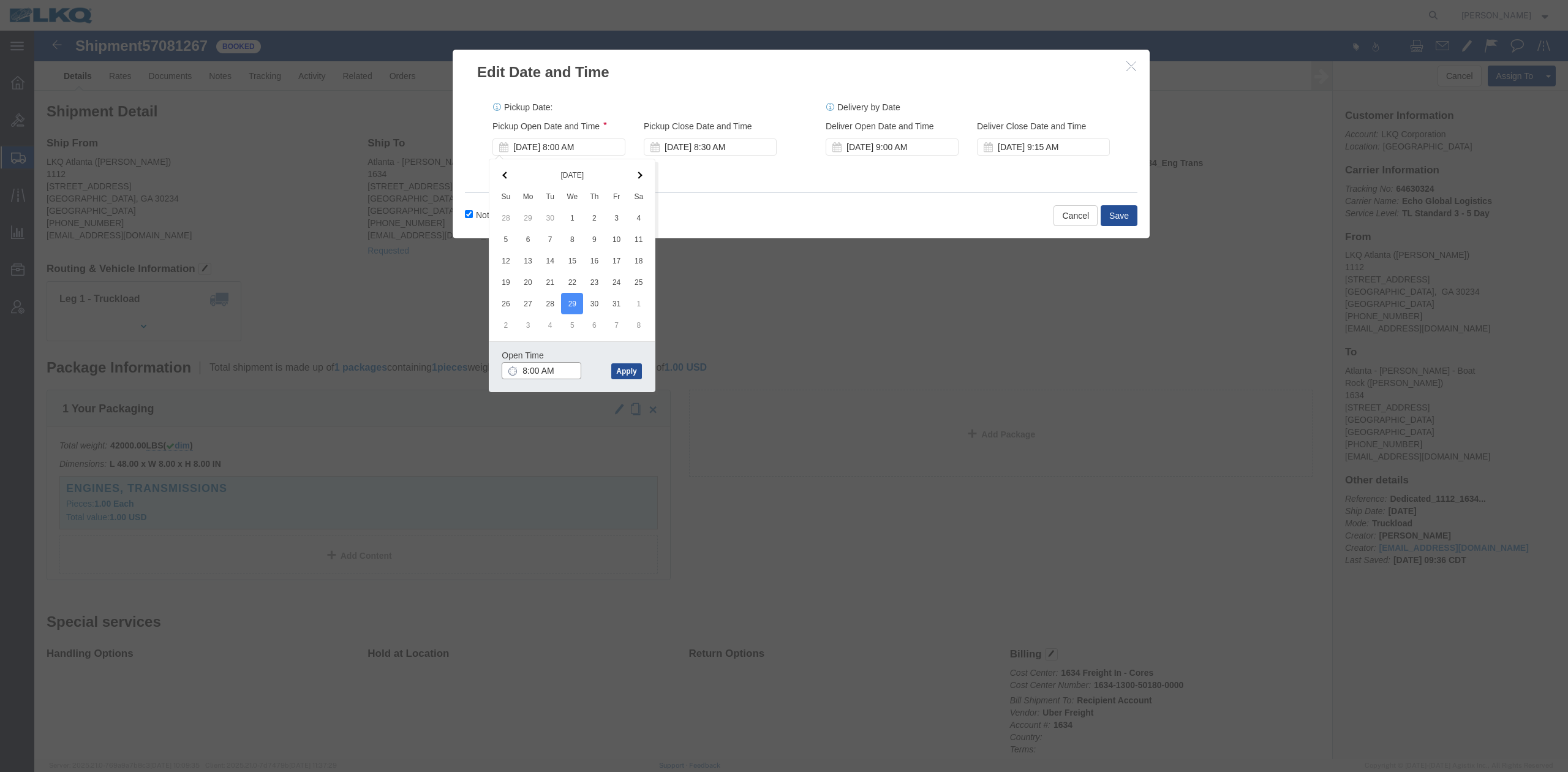
type input "7:00 AM"
click button "Apply"
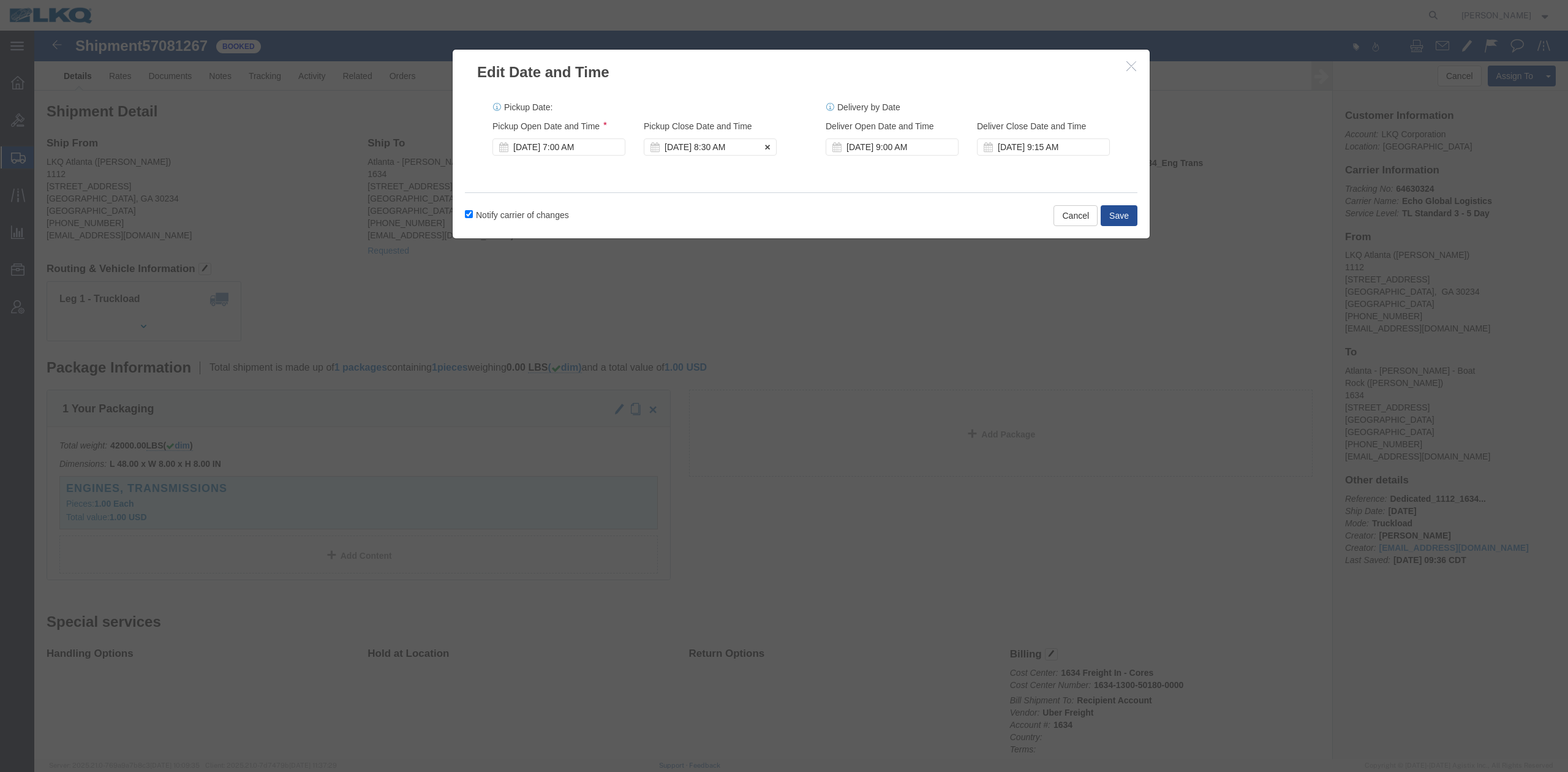
click div "Oct 29 2025 8:30 AM"
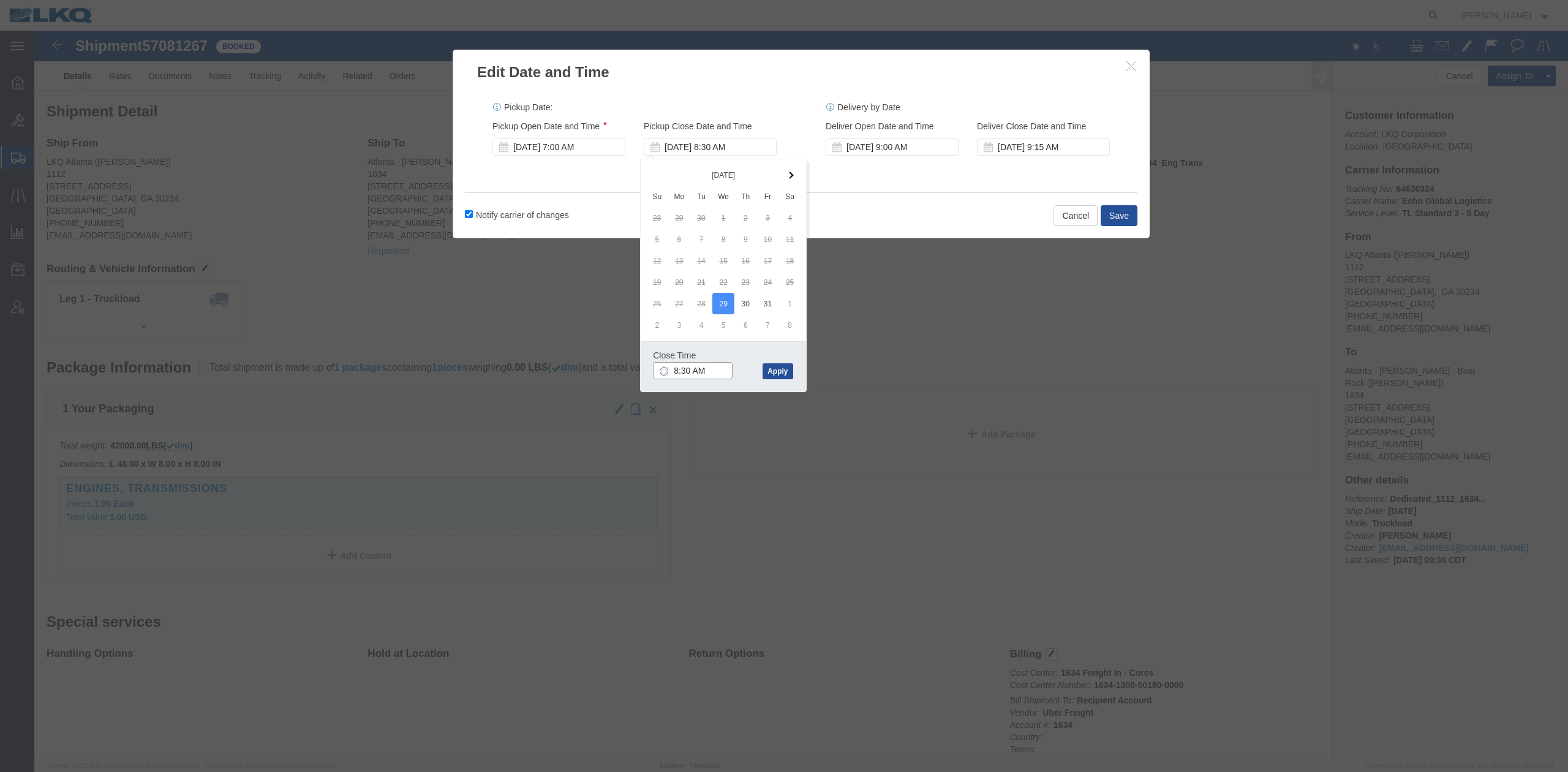
type input "7:30 AM"
click button "Apply"
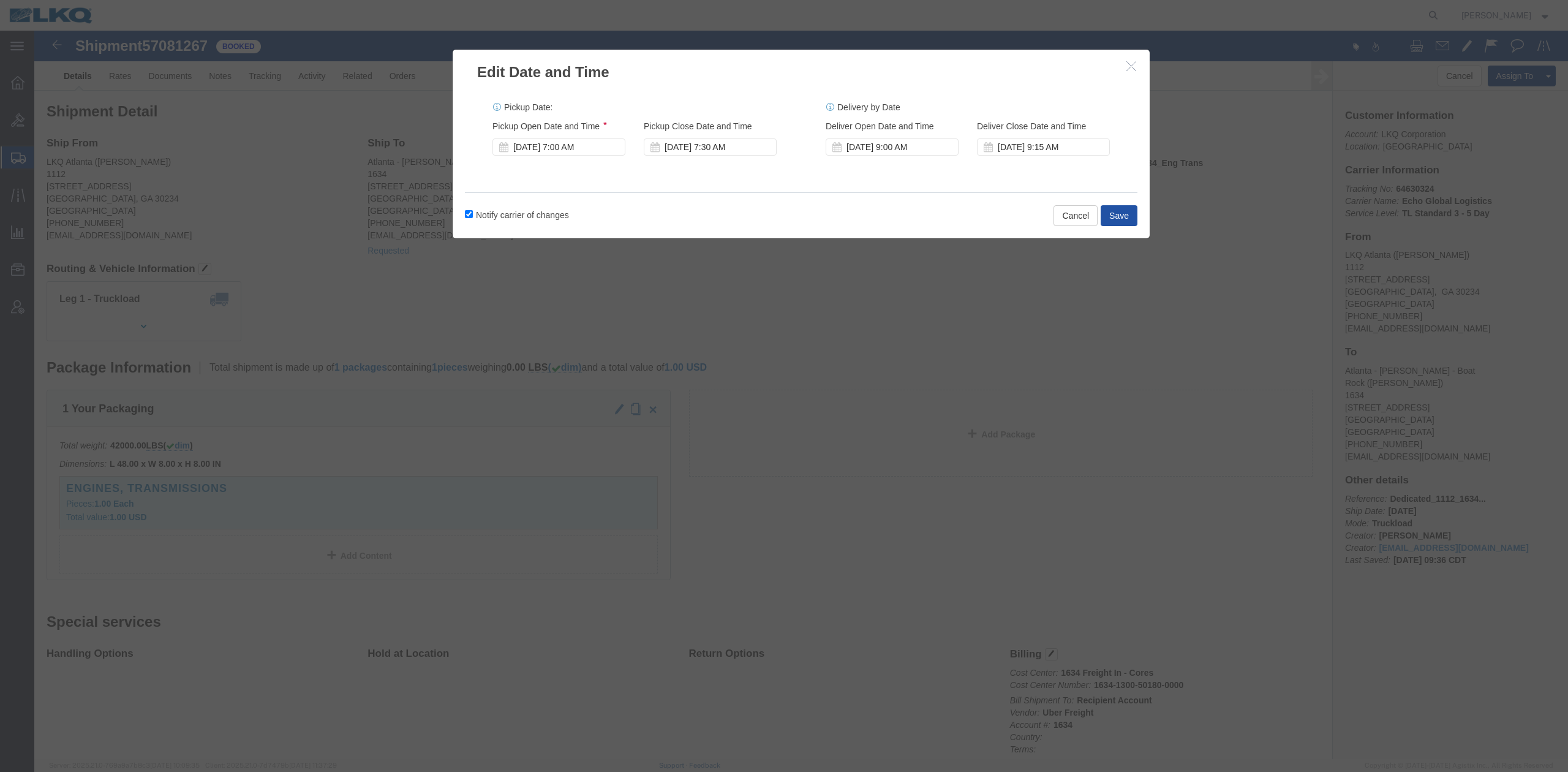
click button "Save"
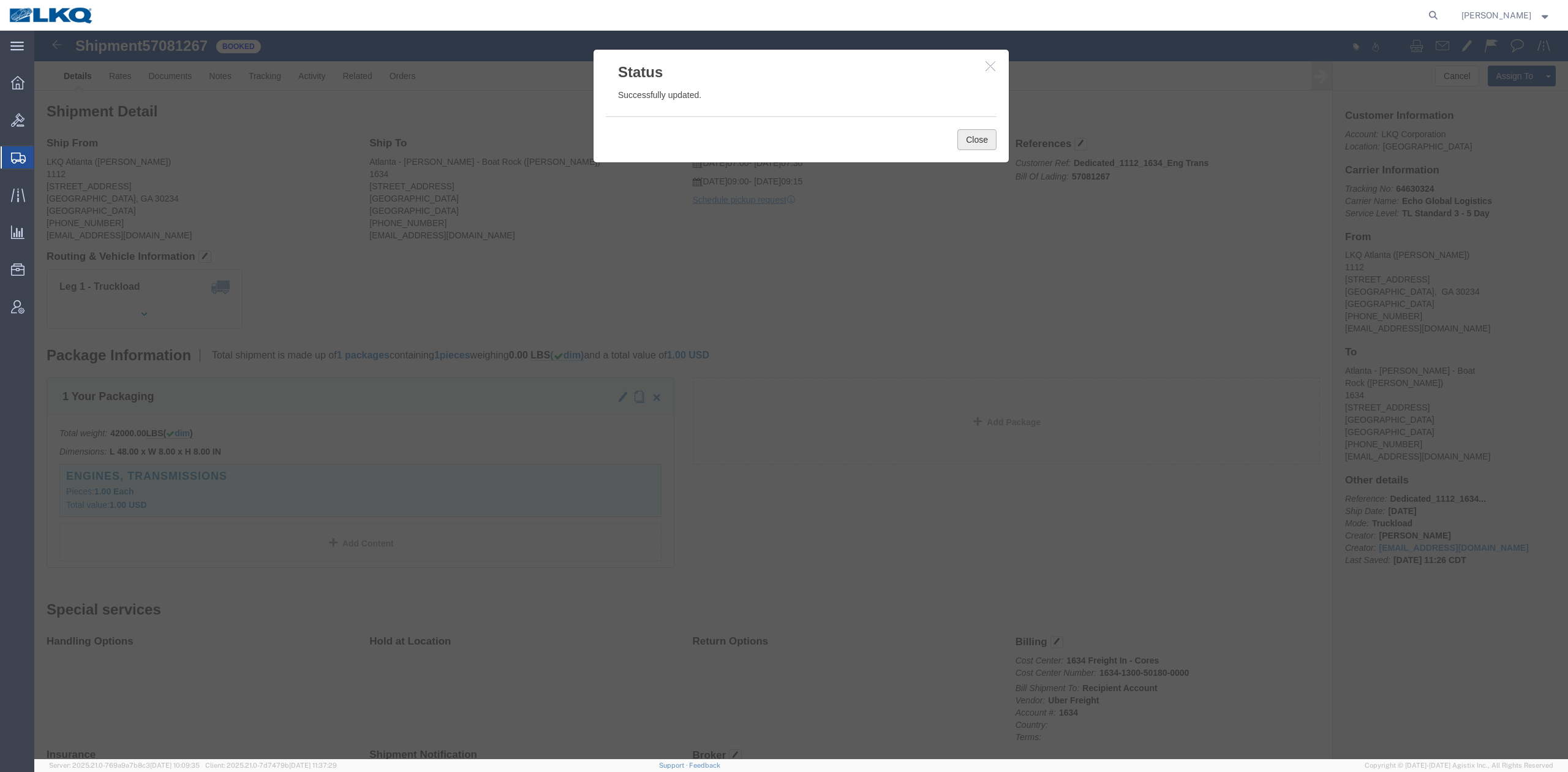
click button "Close"
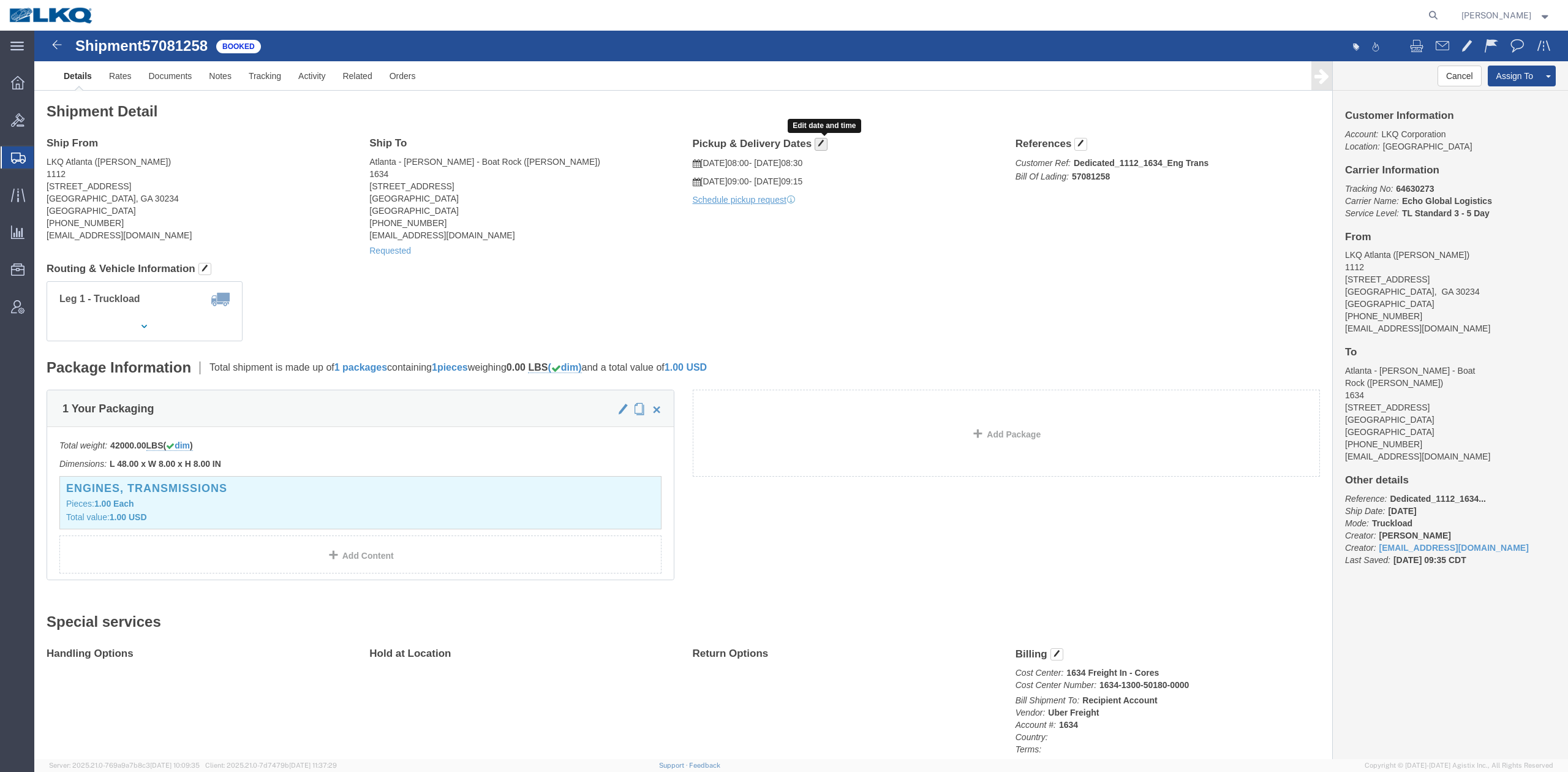
click button "button"
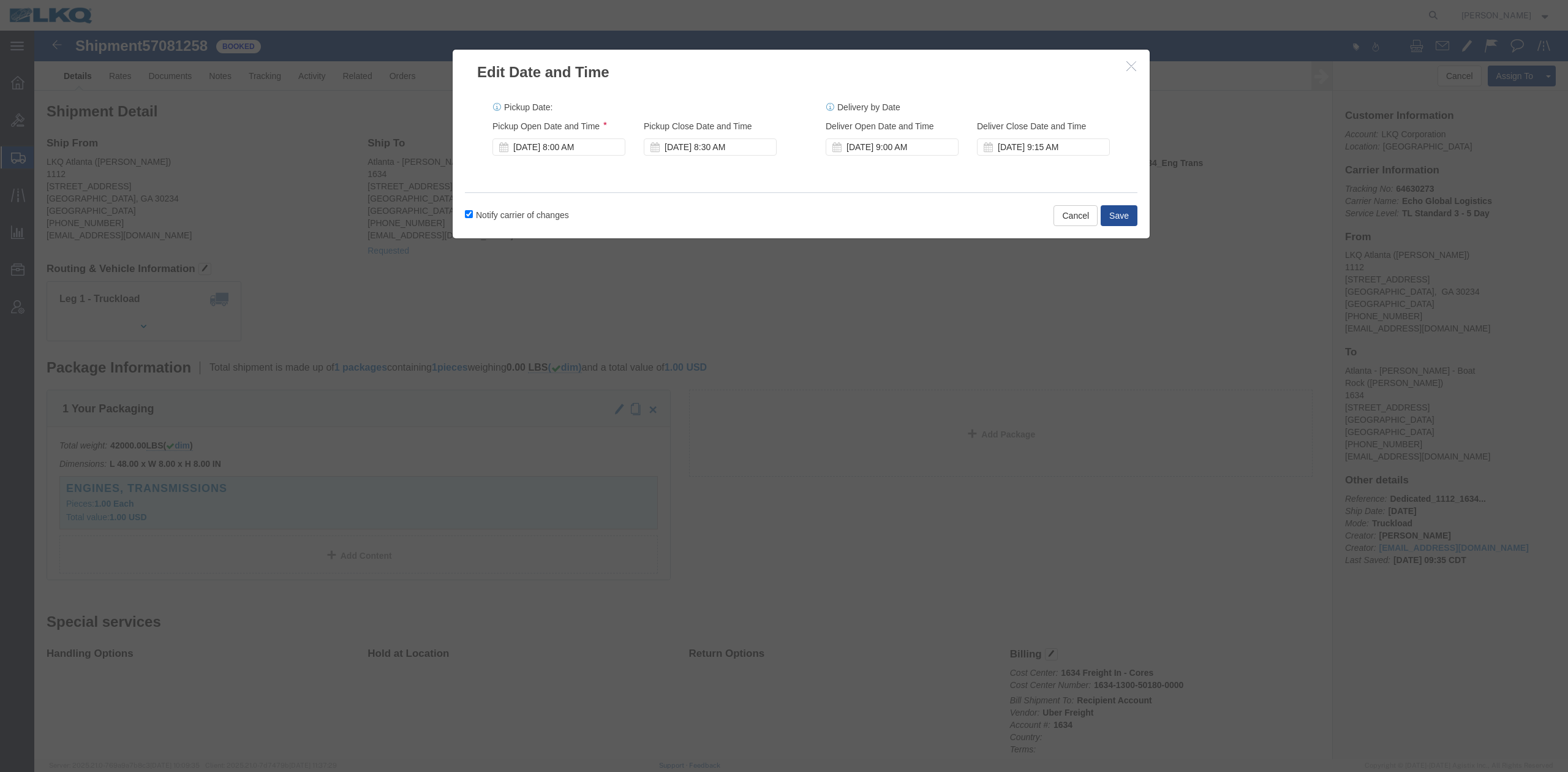
click div "Oct 24 2025 8:00 AM"
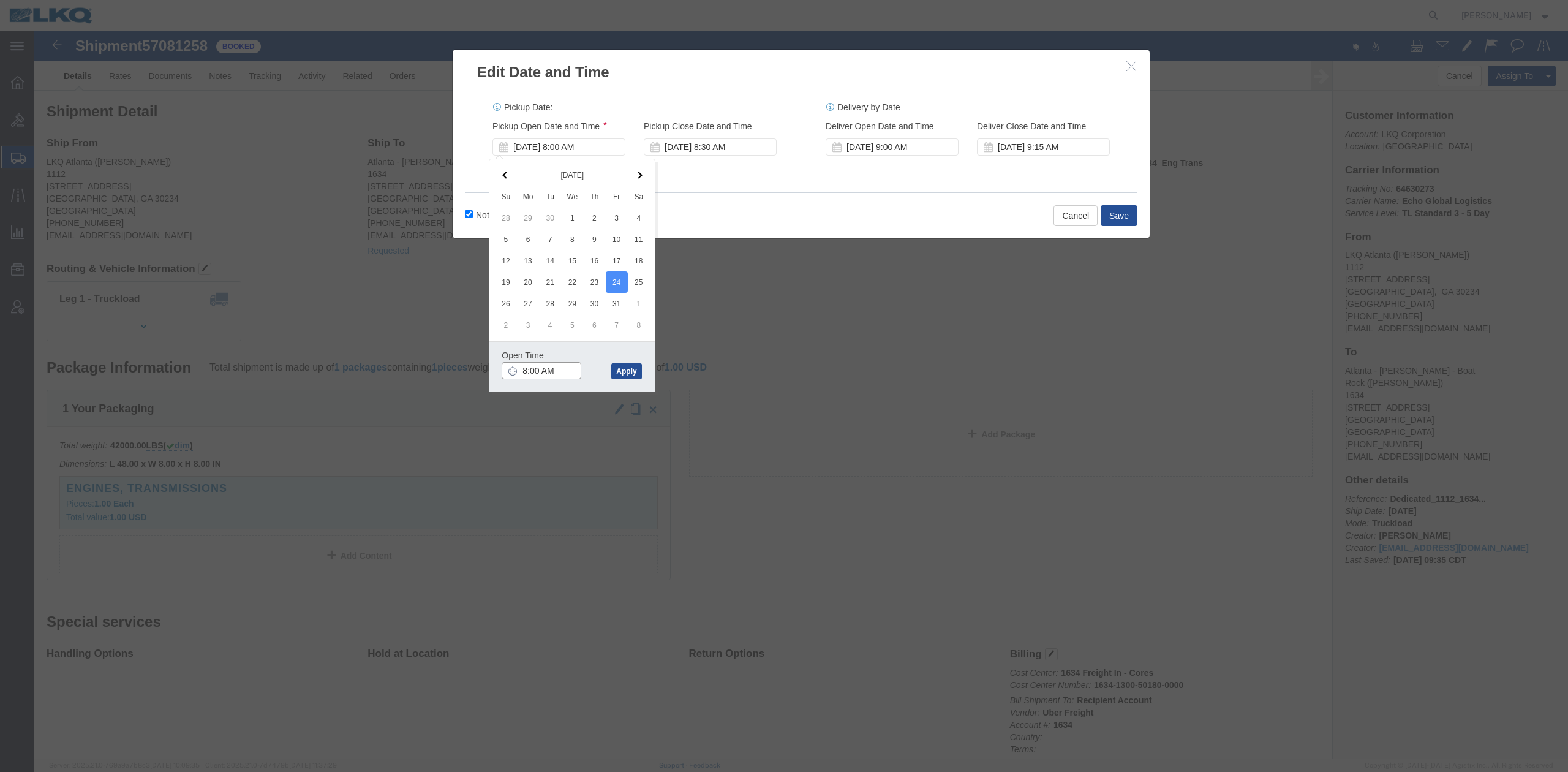
type input "7:00 AM"
click button "Apply"
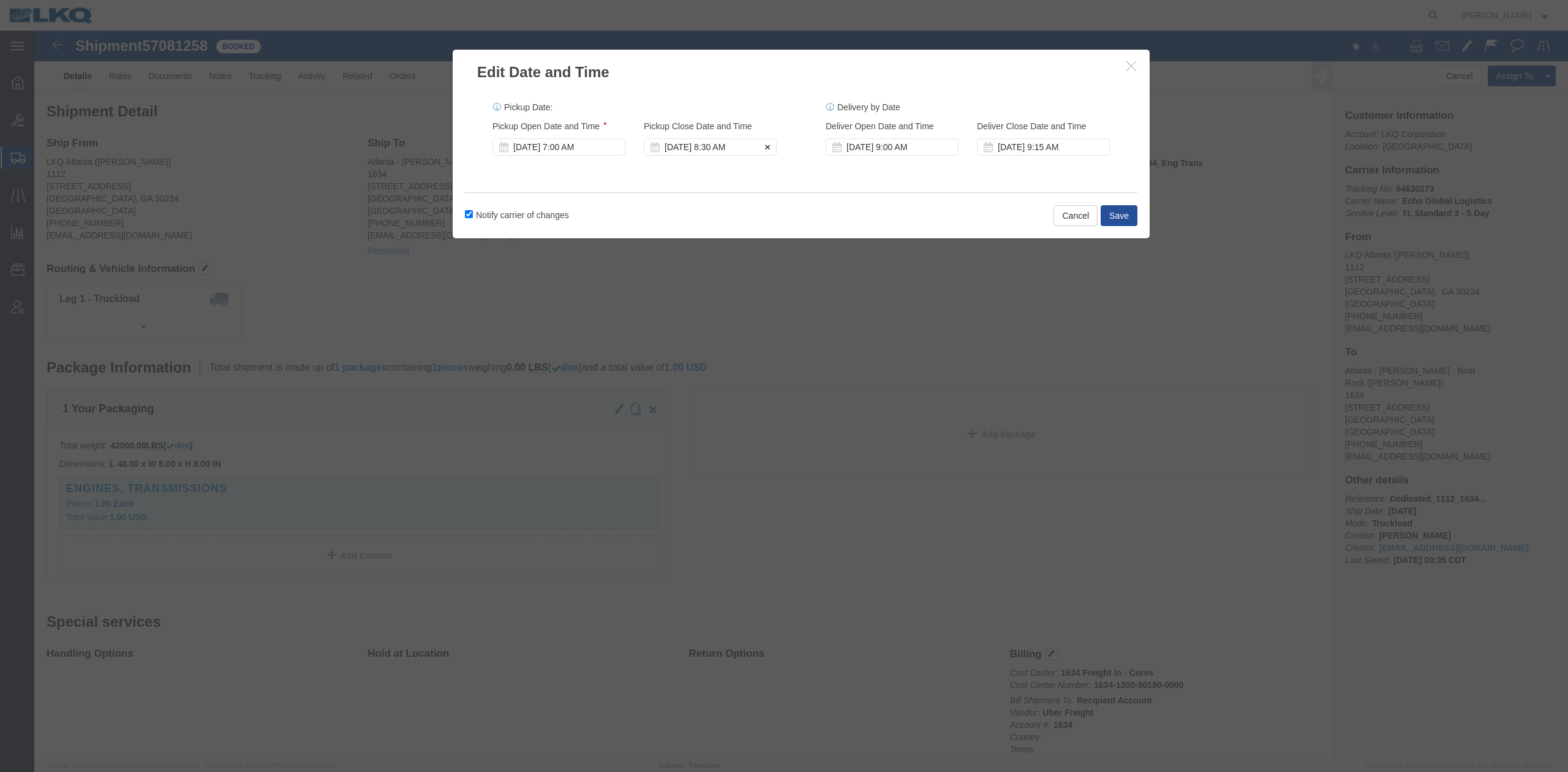
click div "Oct 24 2025 8:30 AM"
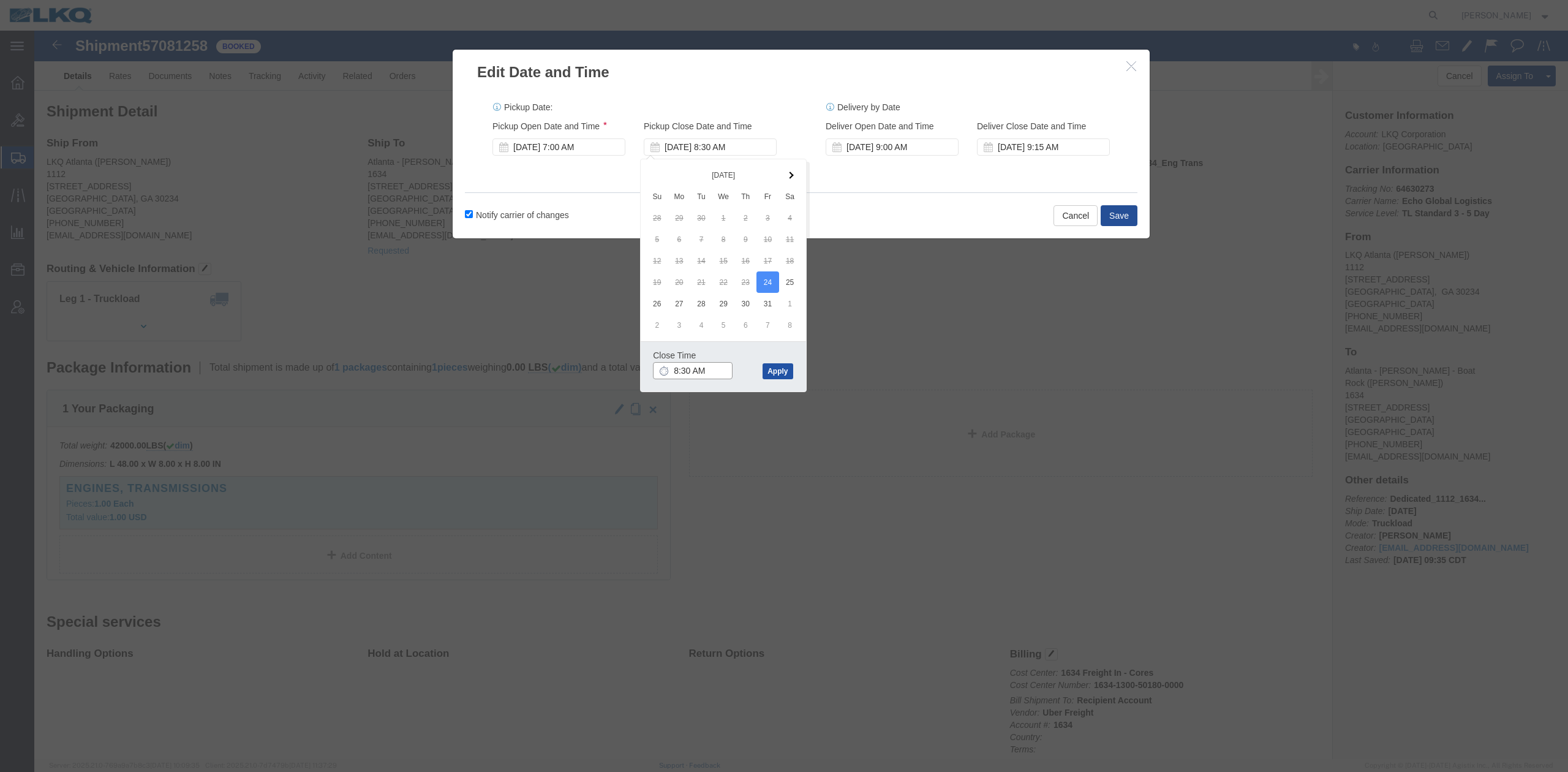
type input "7:30 AM"
click button "Apply"
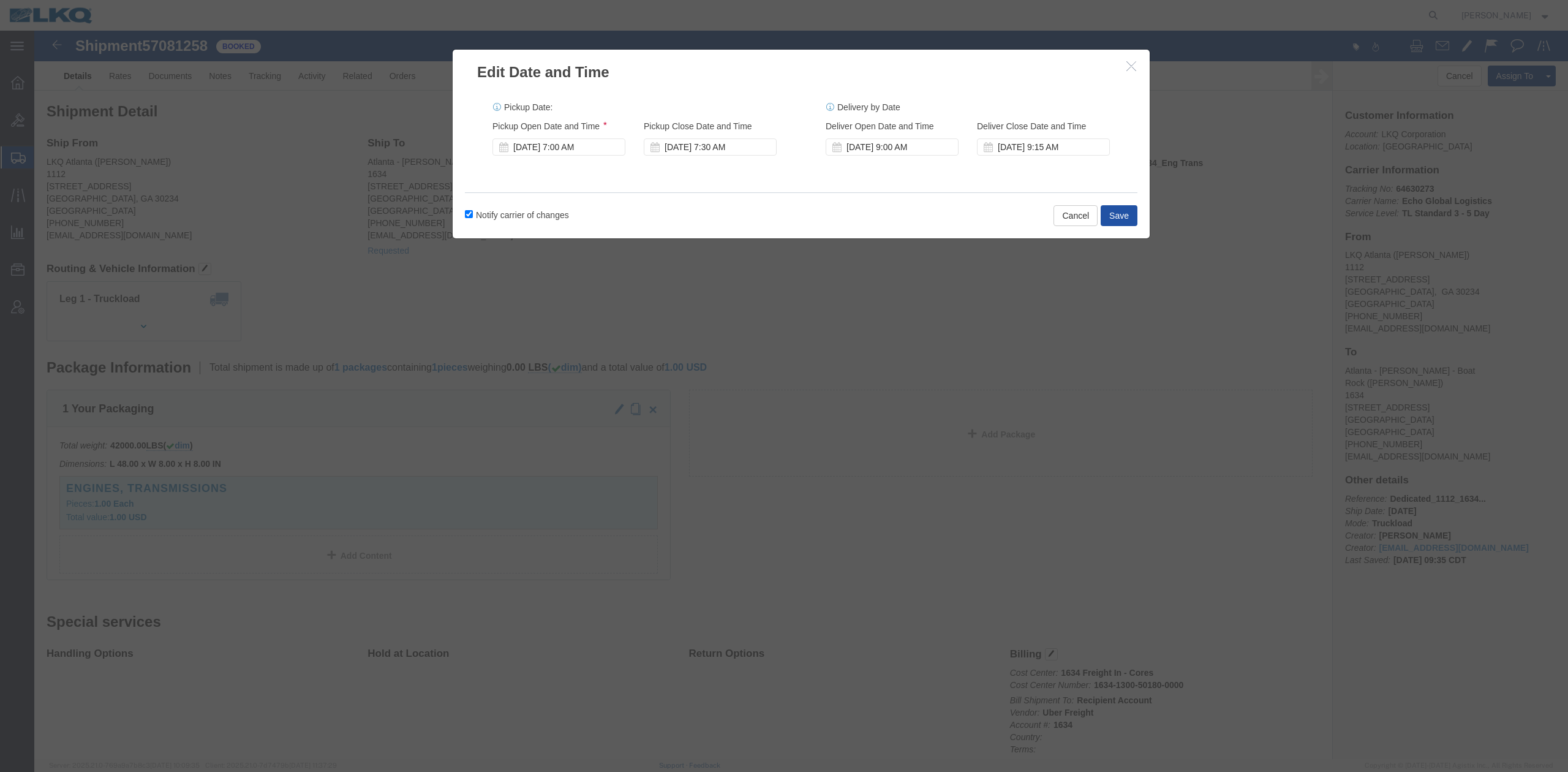
click button "Save"
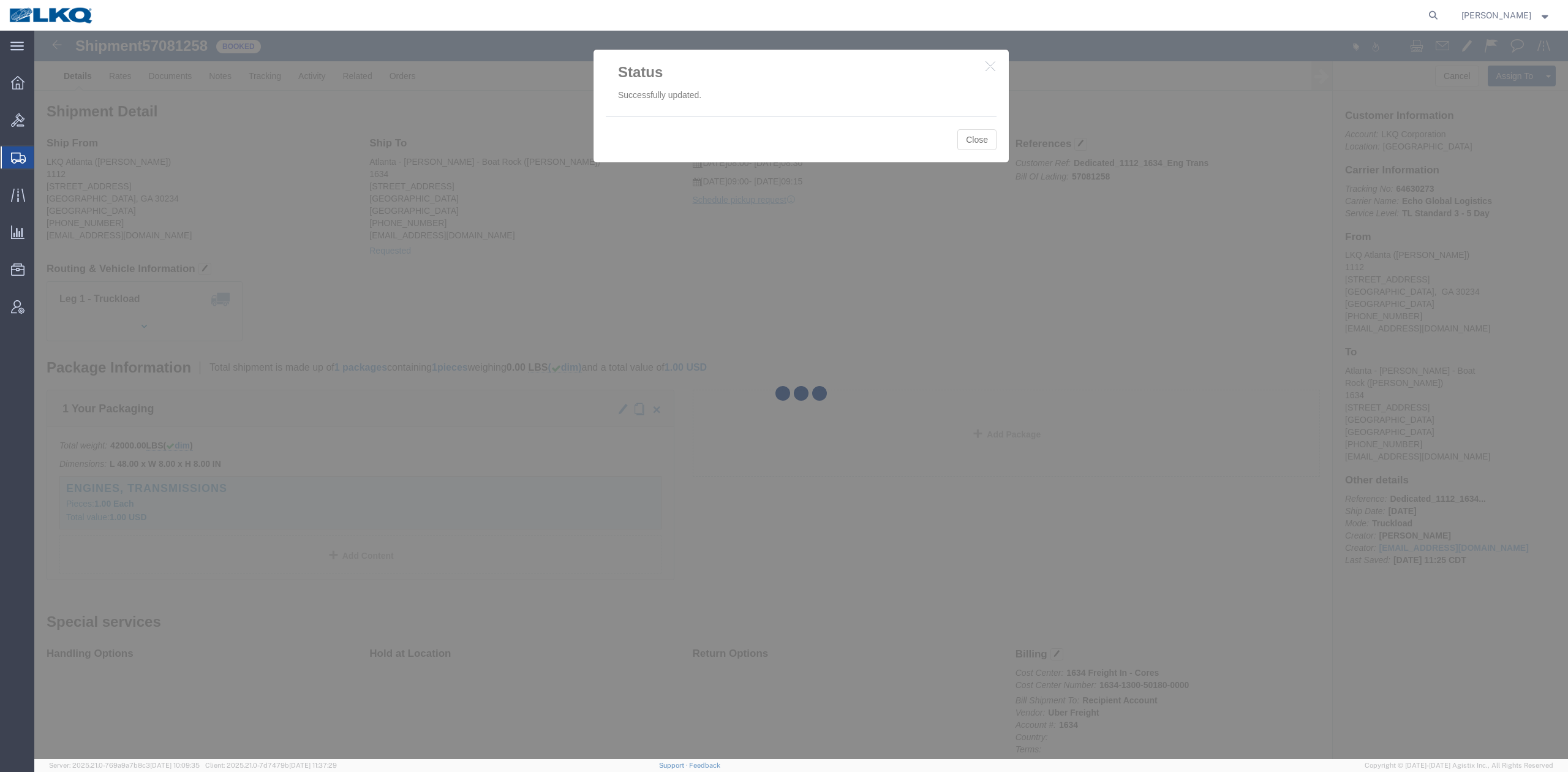
click at [877, 227] on div at bounding box center [801, 395] width 1534 height 729
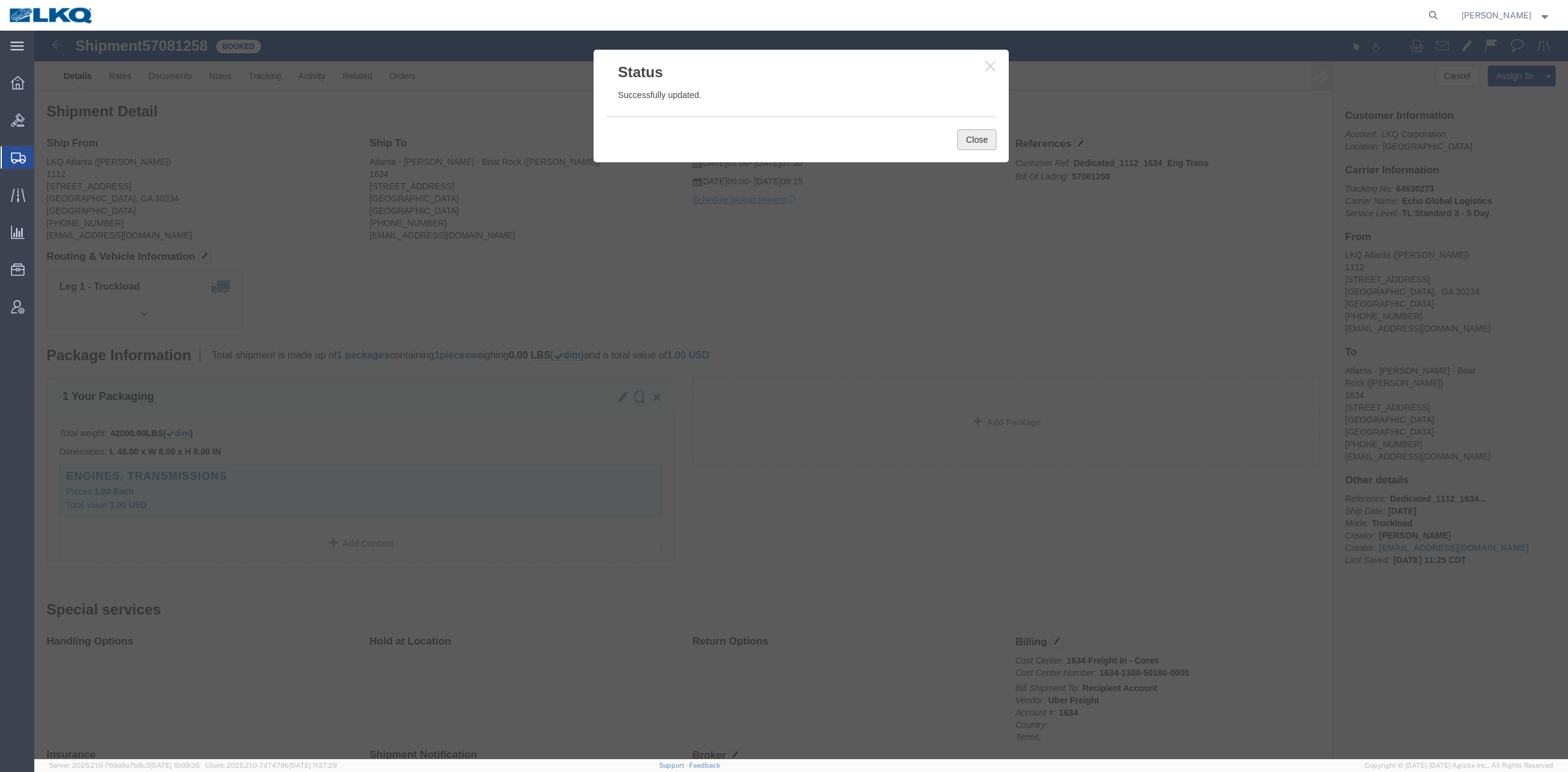
click button "Close"
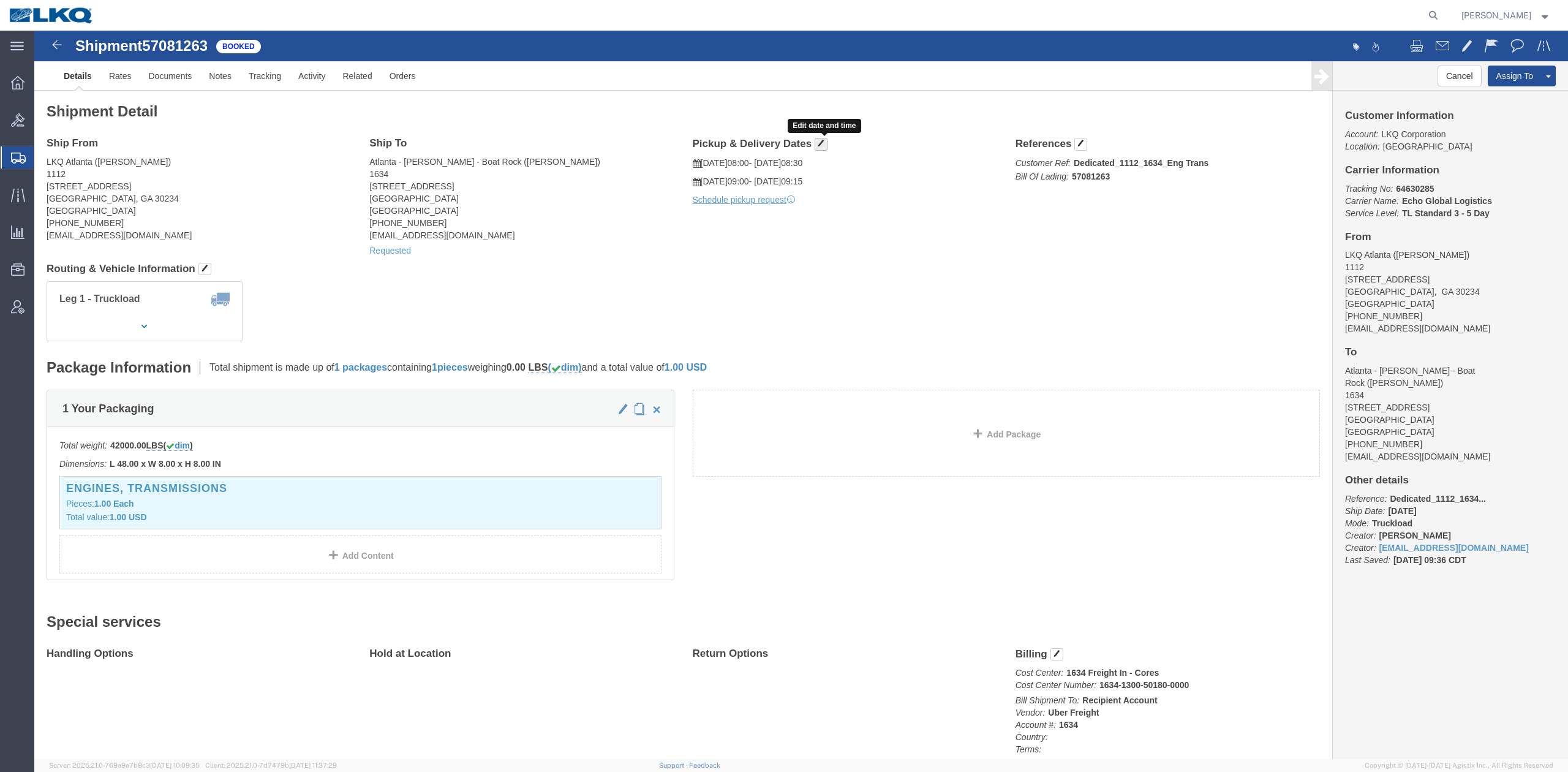
click button "button"
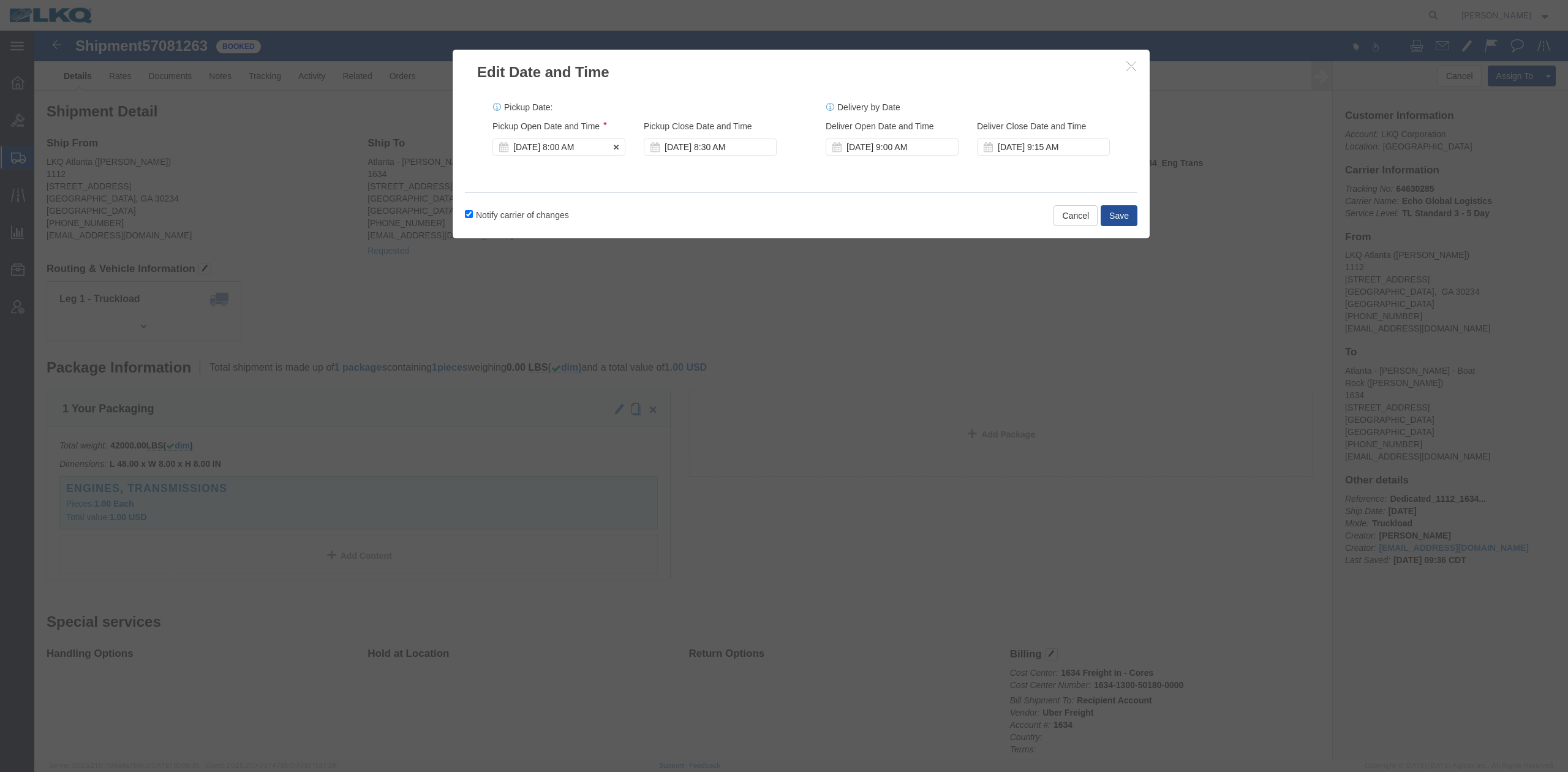
click div "Pickup Start Date Pickup Start Time Pickup Open Date and Time [DATE] 8:00 AM"
click div "Oct 27 2025 8:00 AM"
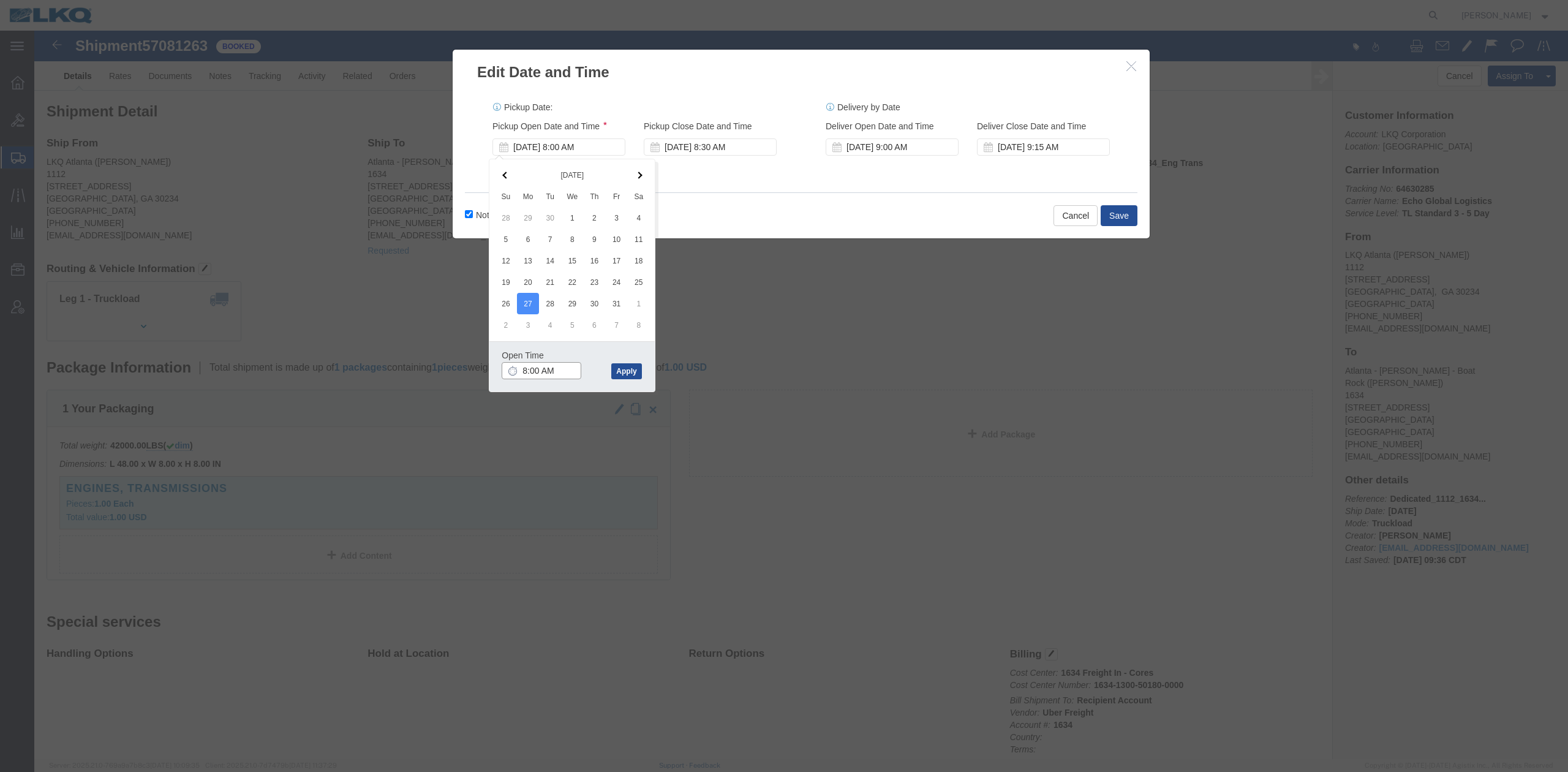
type input "7:00 AM"
click button "Apply"
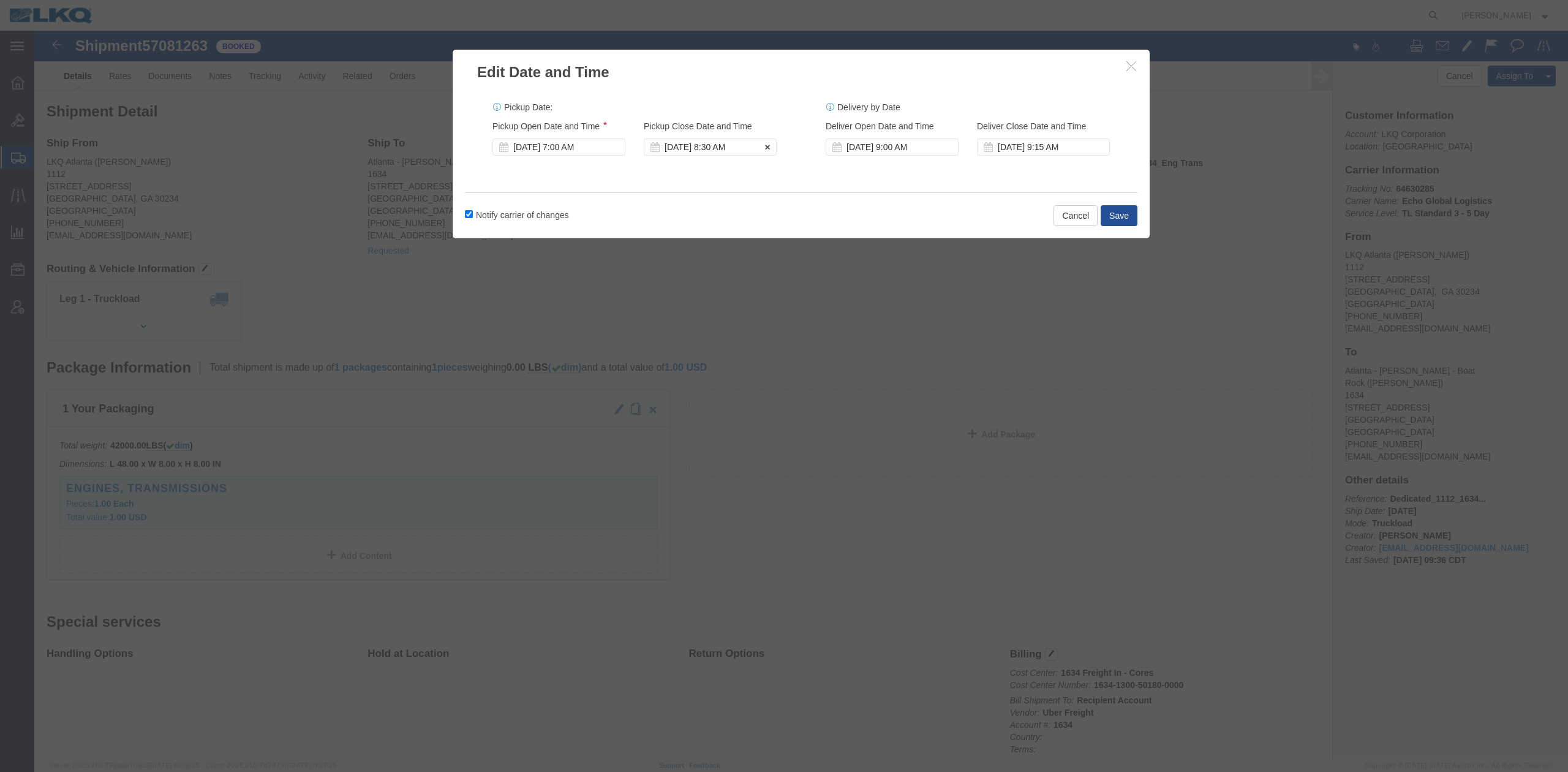
click div "Oct 27 2025 8:30 AM"
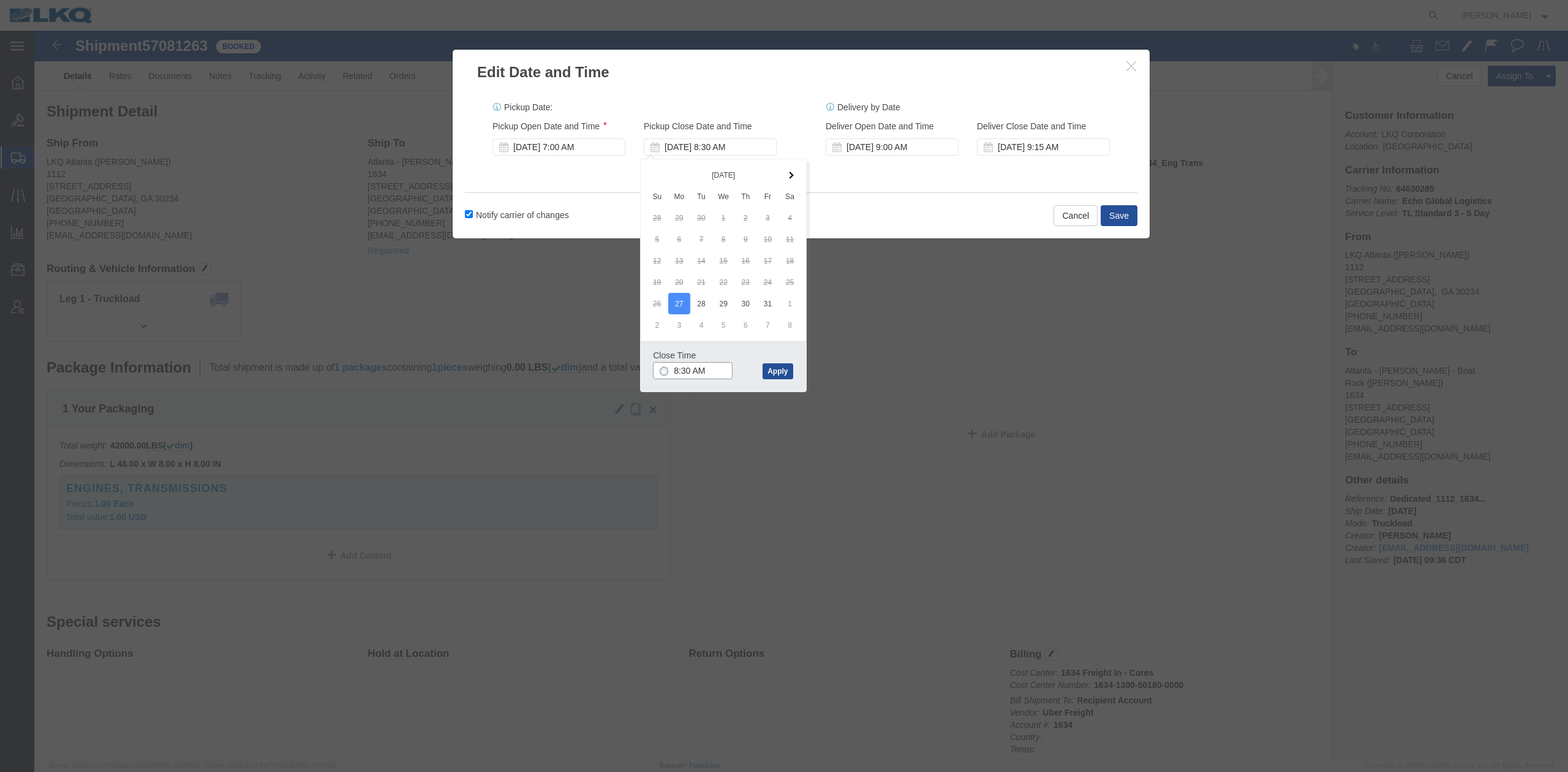
type input "7:30 AM"
click button "Apply"
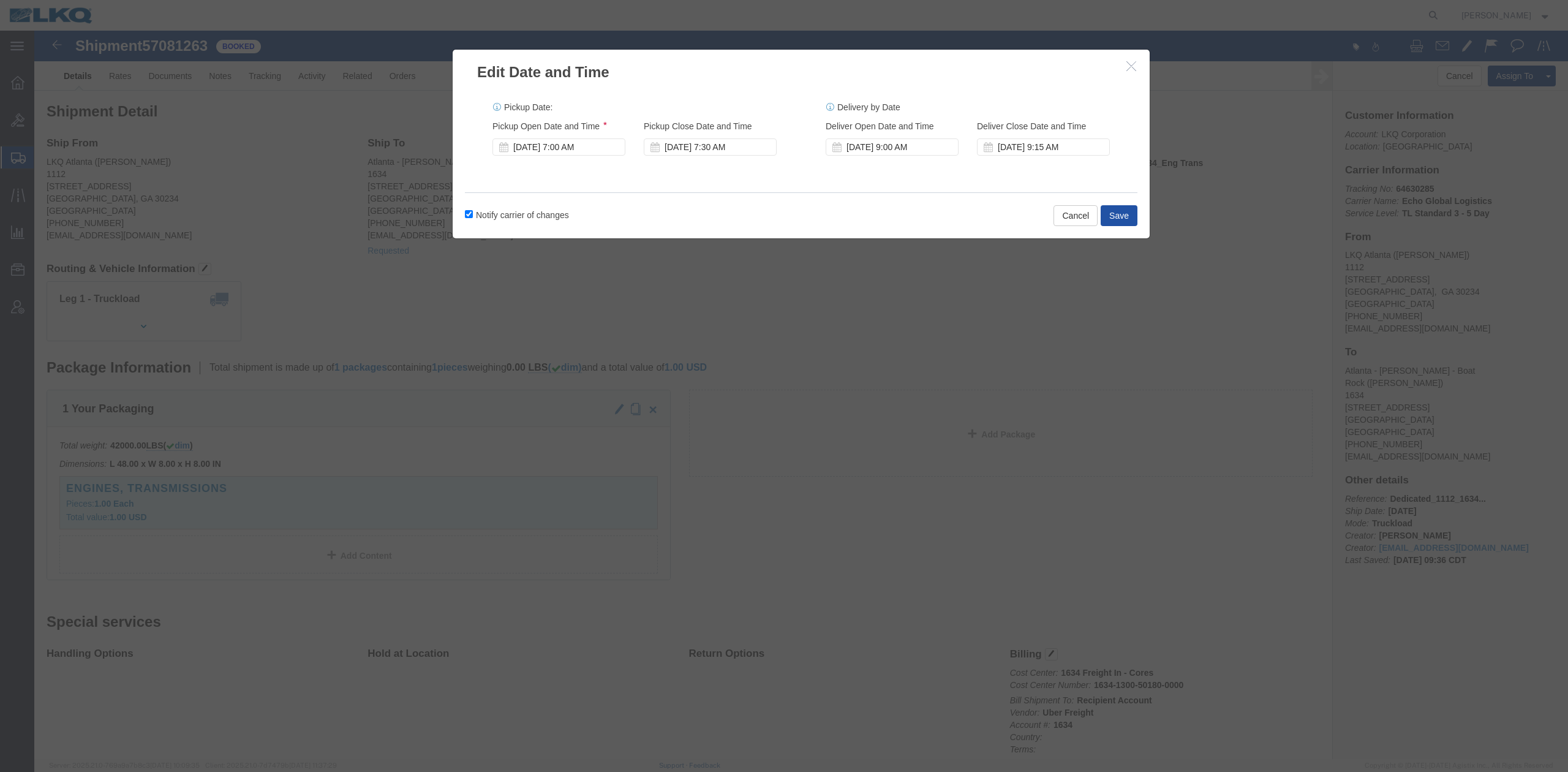
click button "Save"
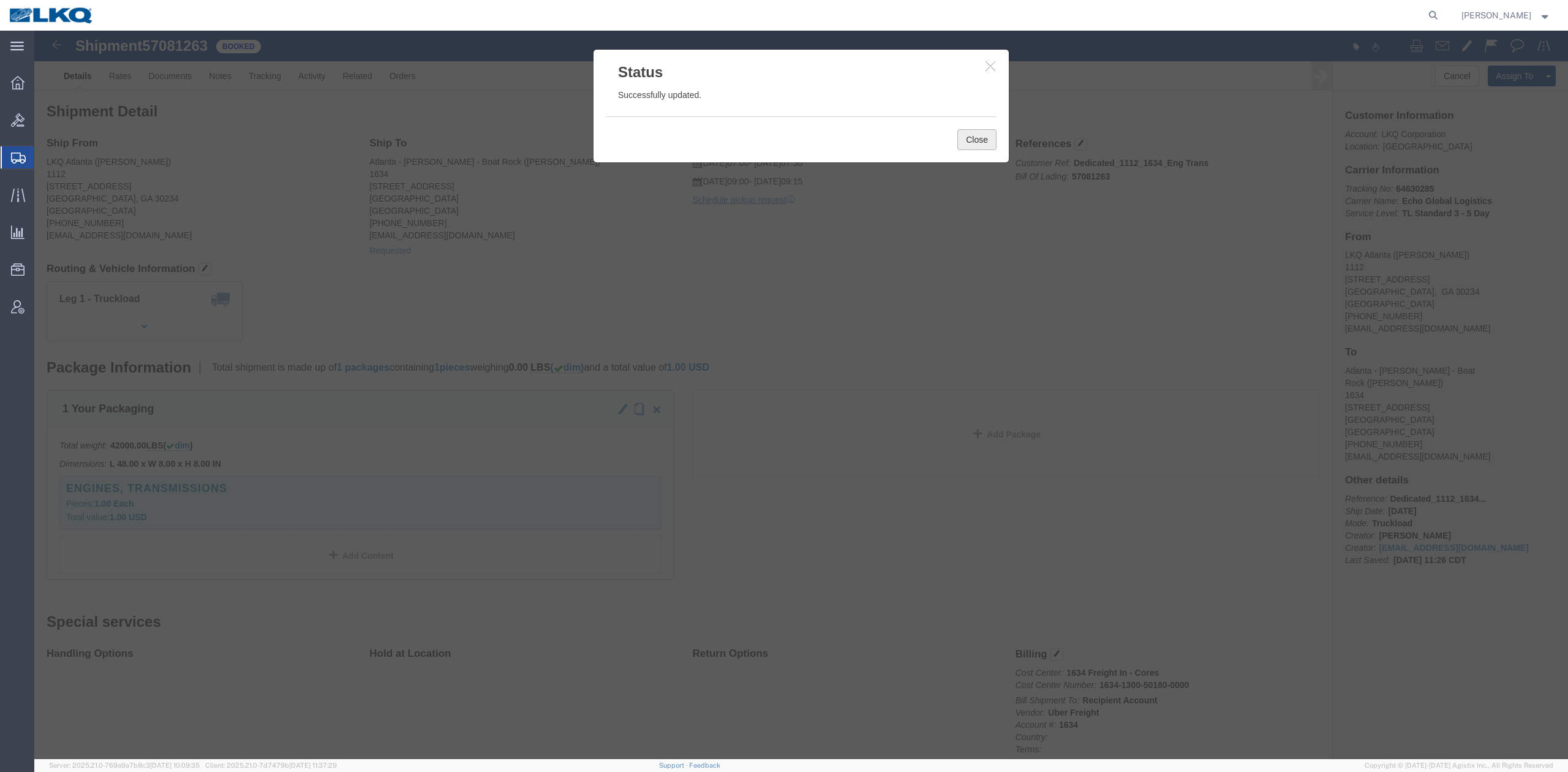
click button "Close"
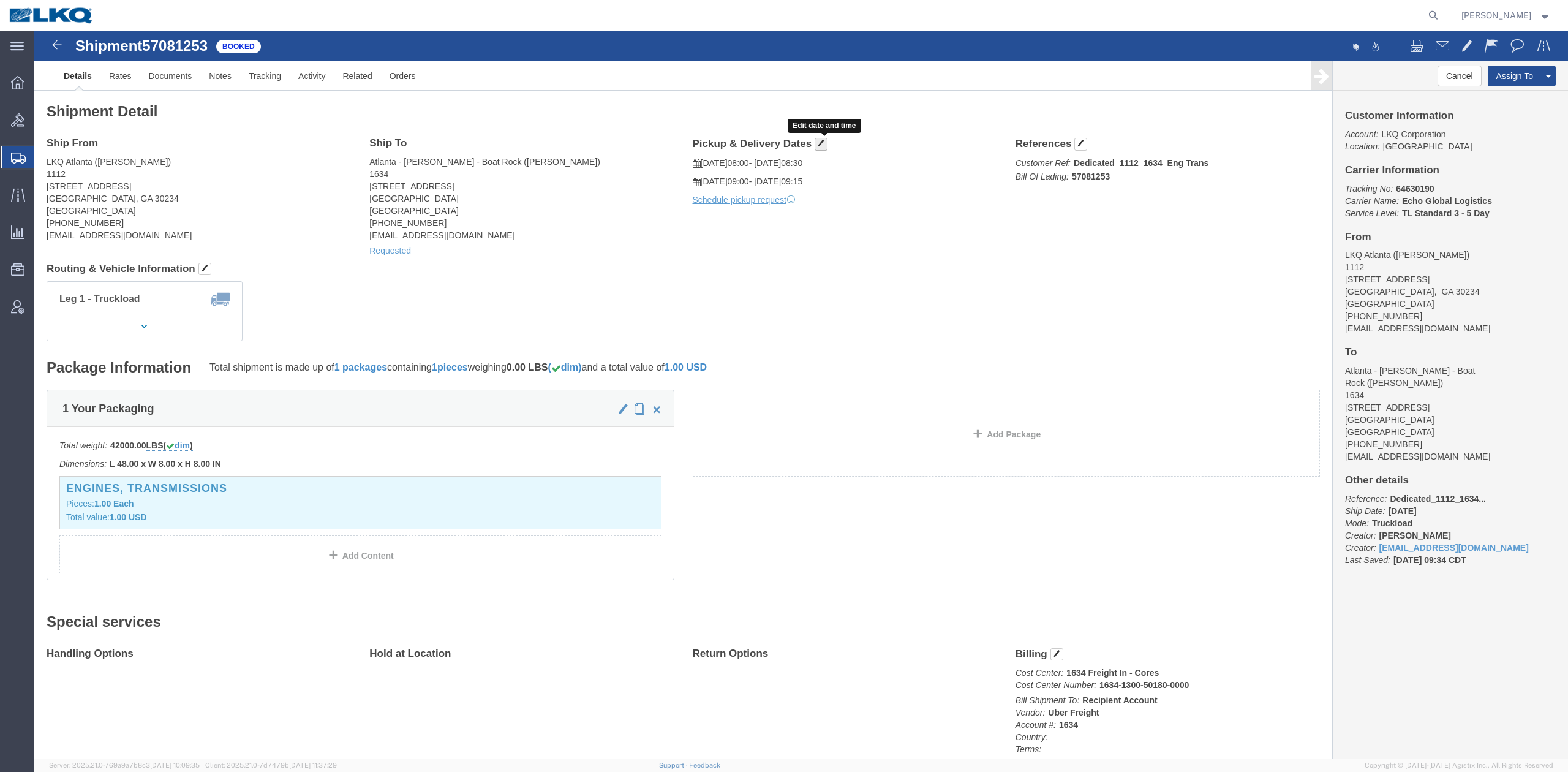
click span "button"
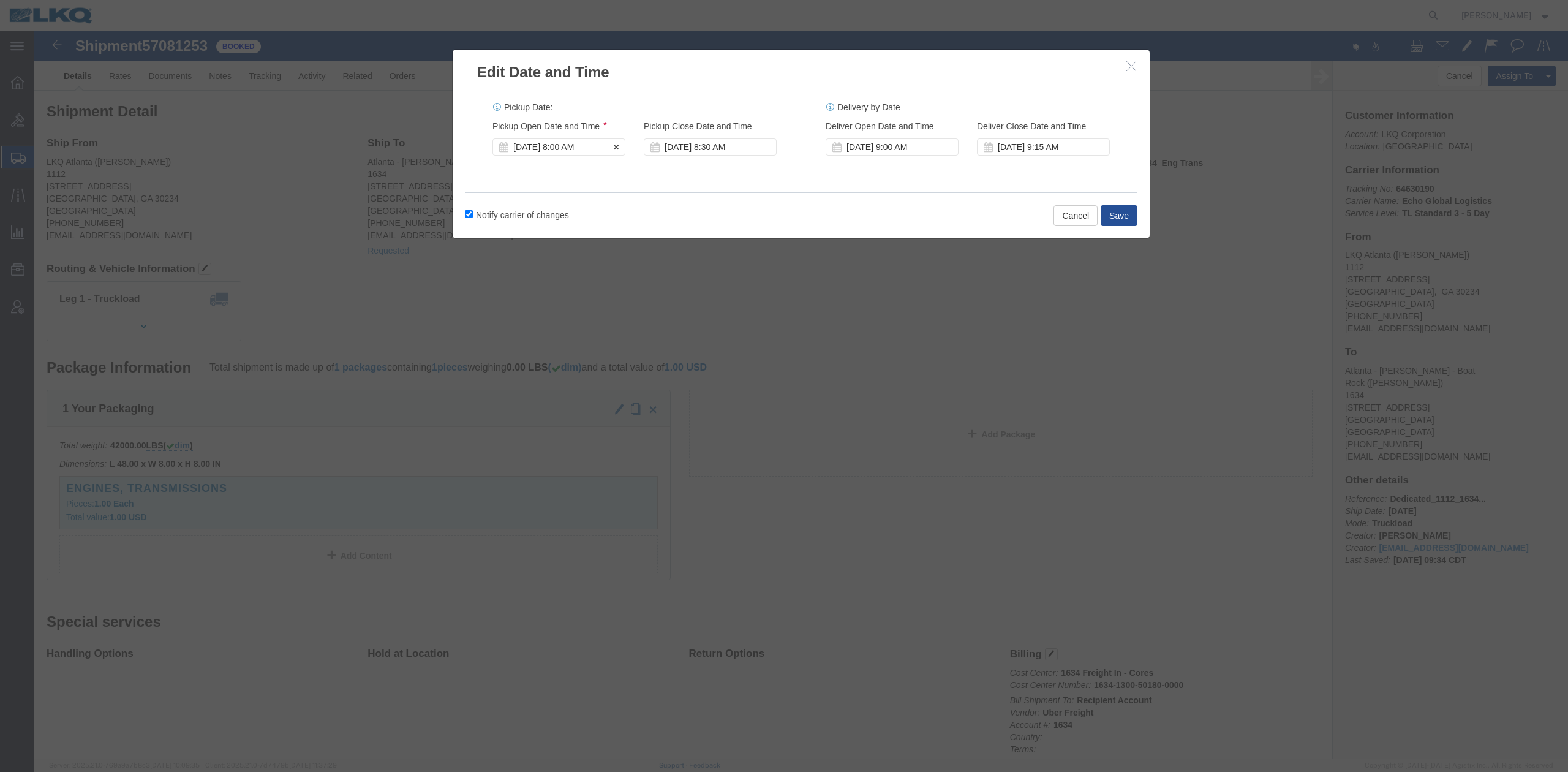
click div "[DATE] 8:00 AM"
type input "7:00 AM"
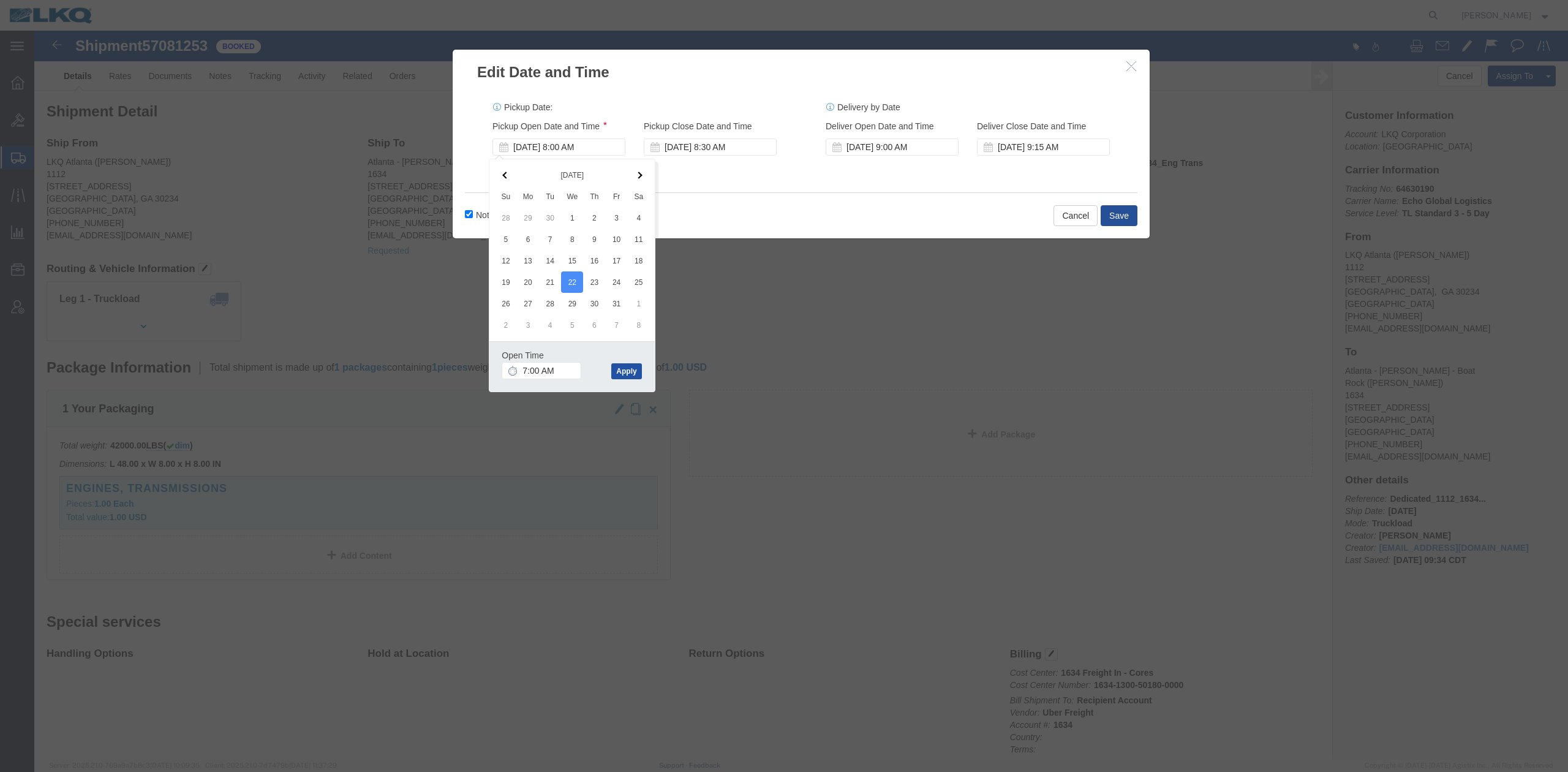
click button "Apply"
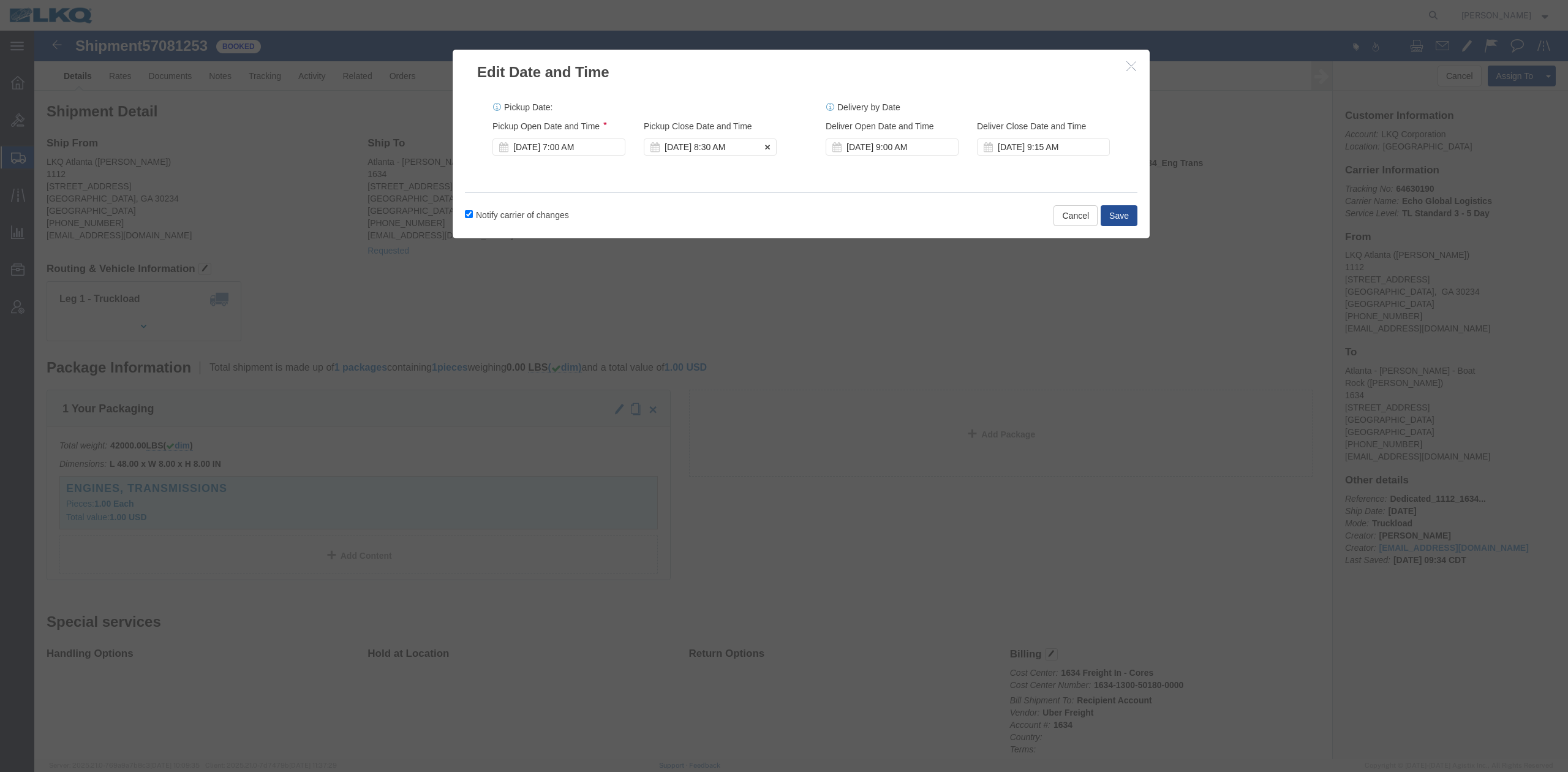
click div "Oct 22 2025 8:30 AM"
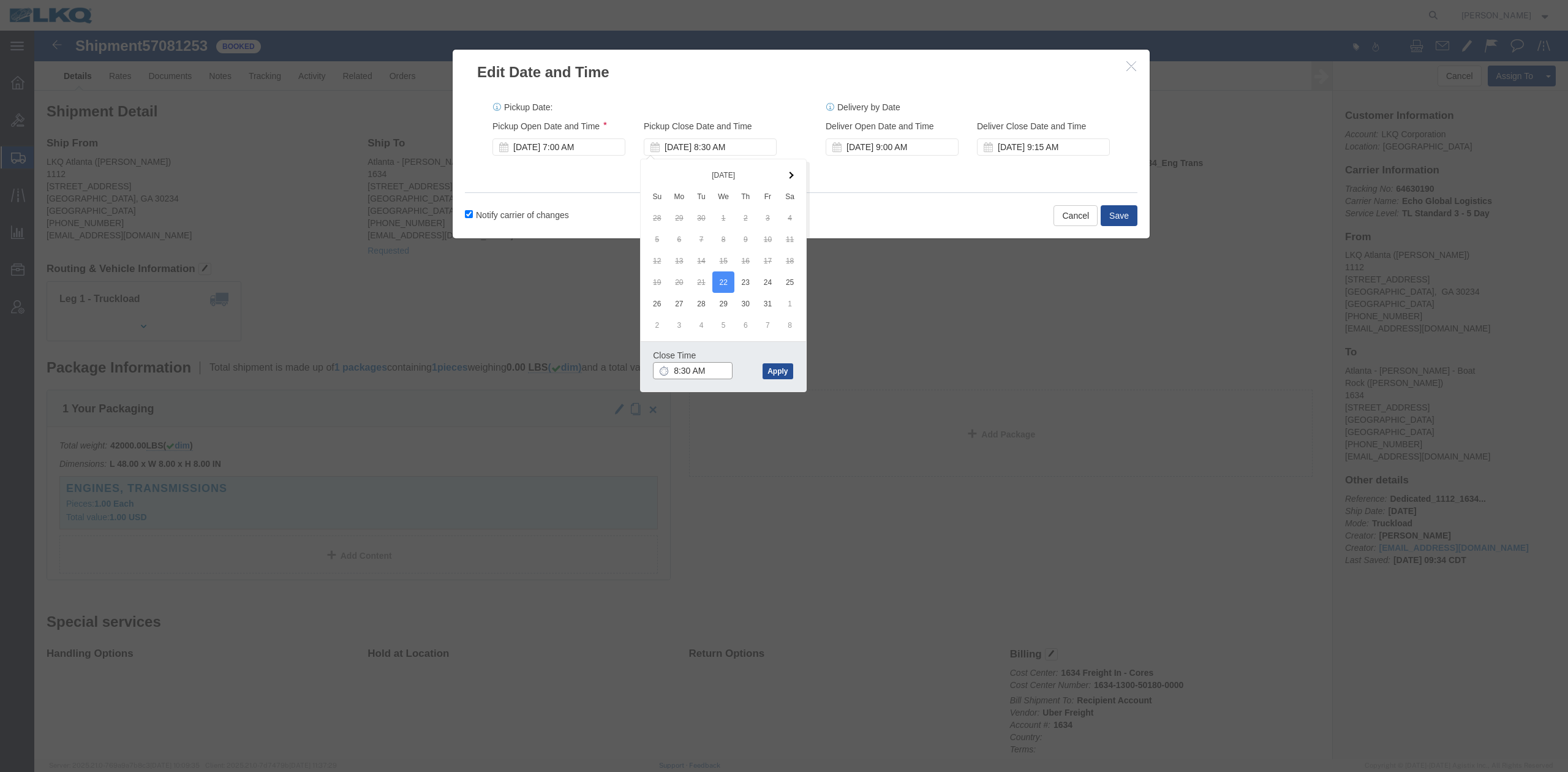
type input "7:30 AM"
click button "Apply"
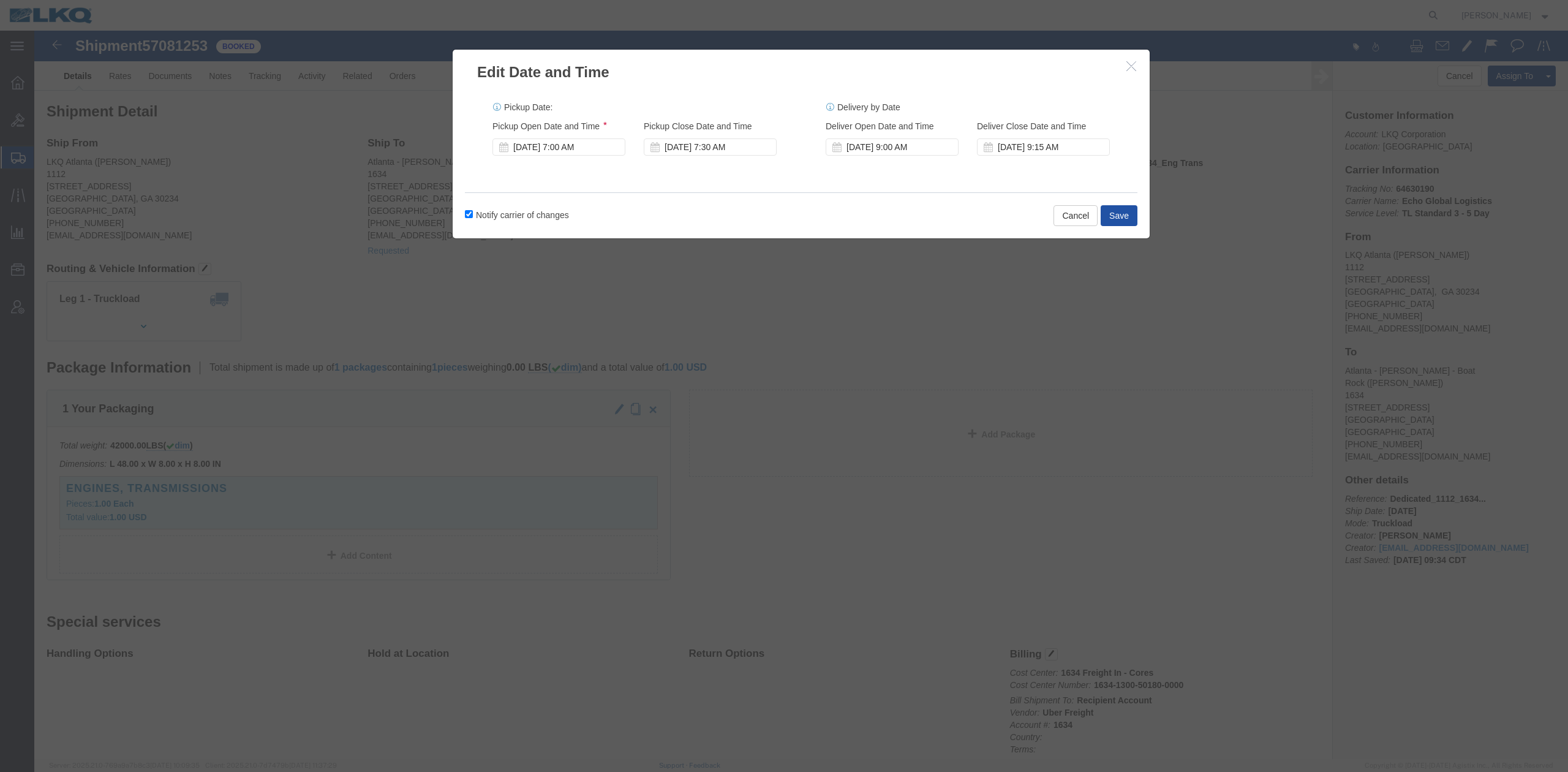
click button "Save"
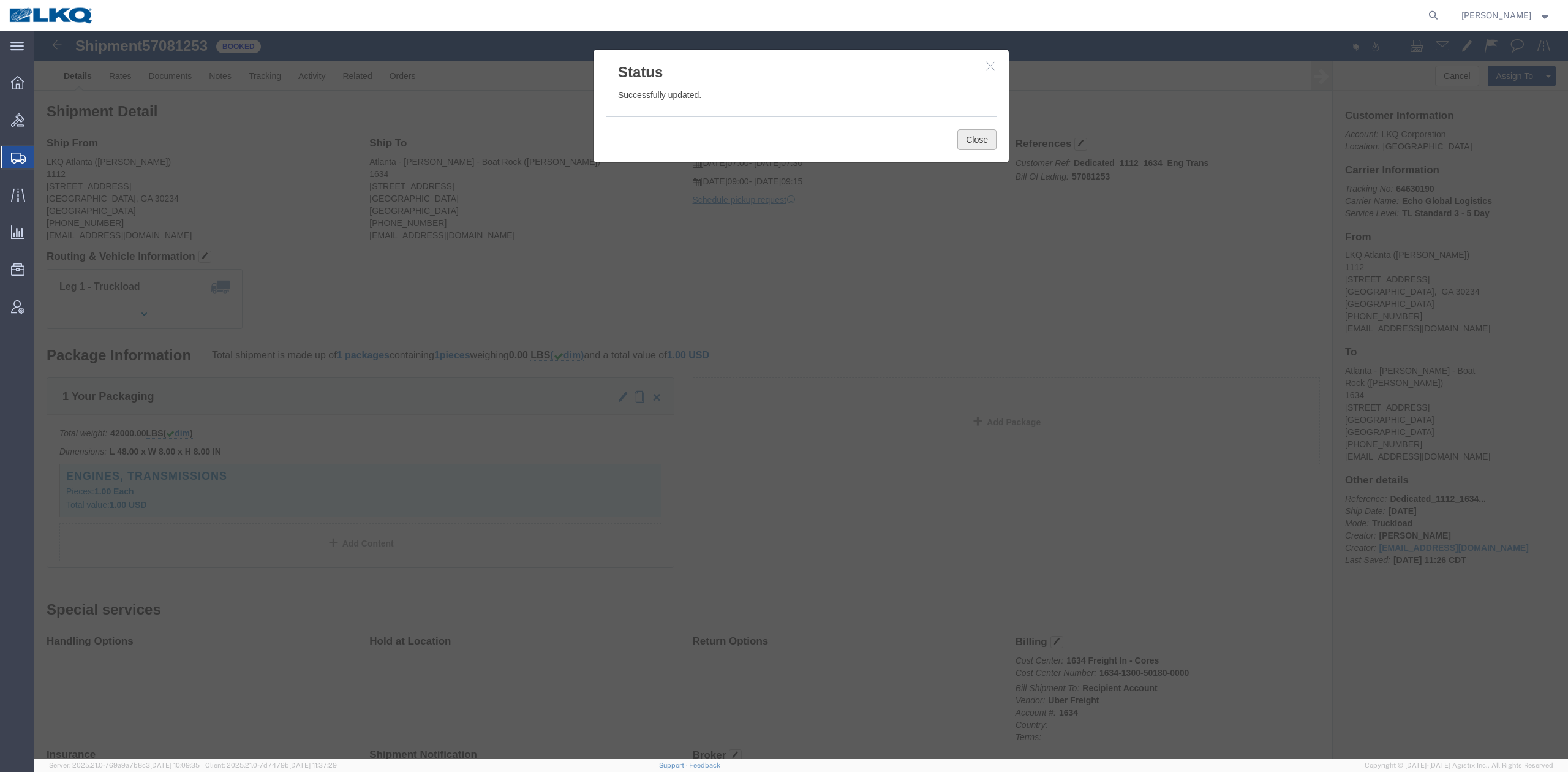
click button "Close"
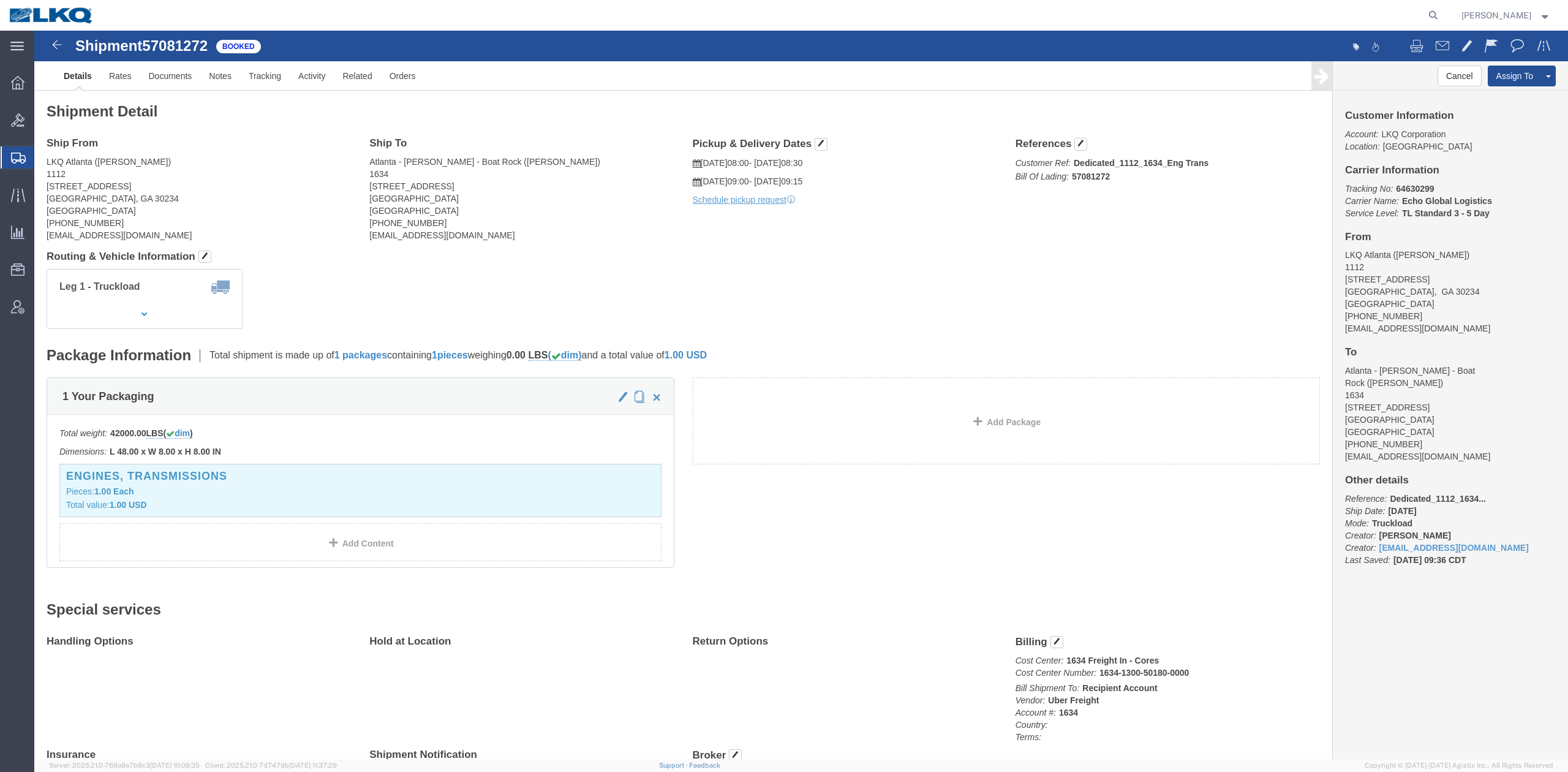
click h4 "Pickup & Delivery Dates"
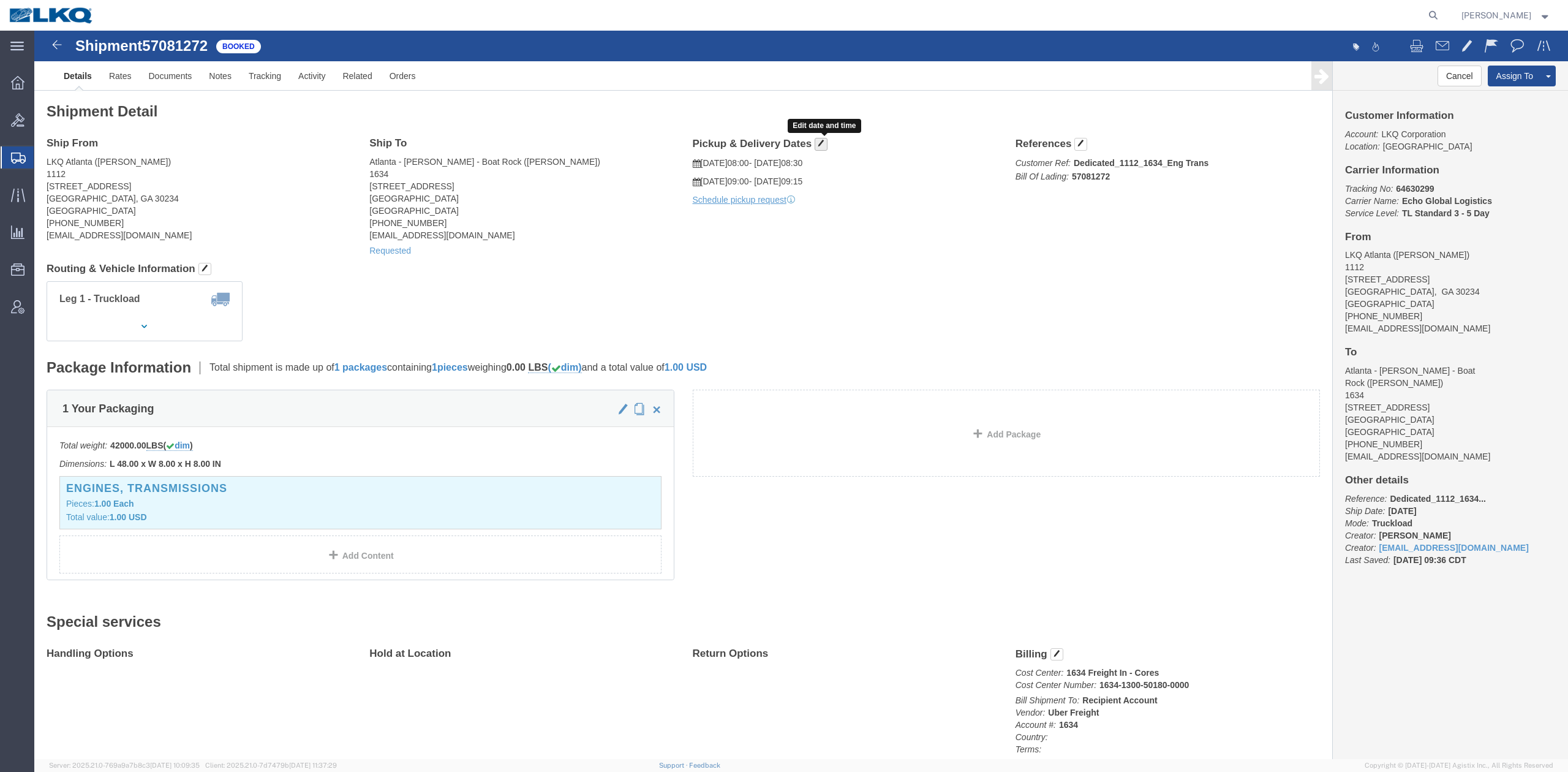
click span "button"
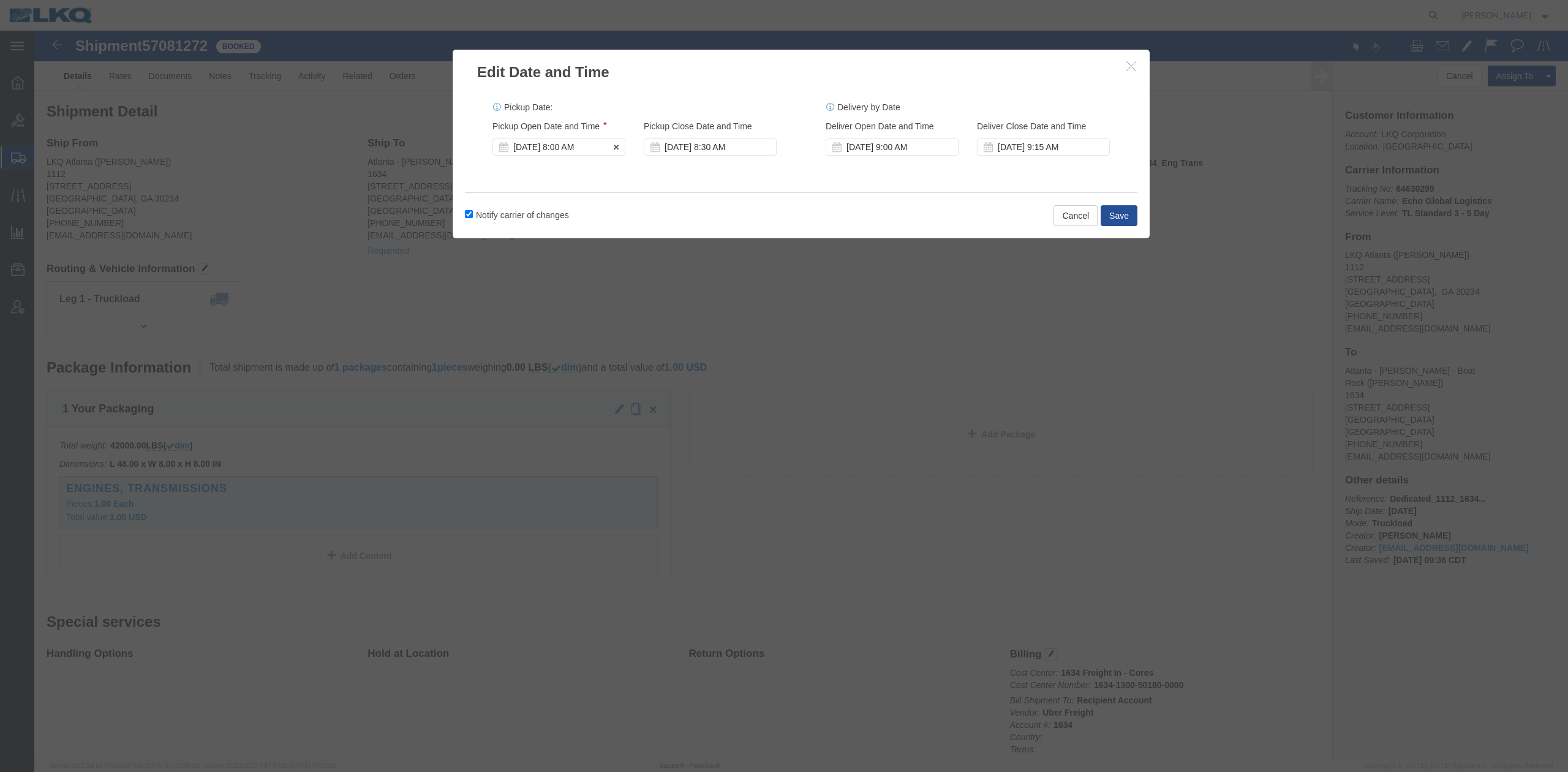
click div "[DATE] 8:00 AM"
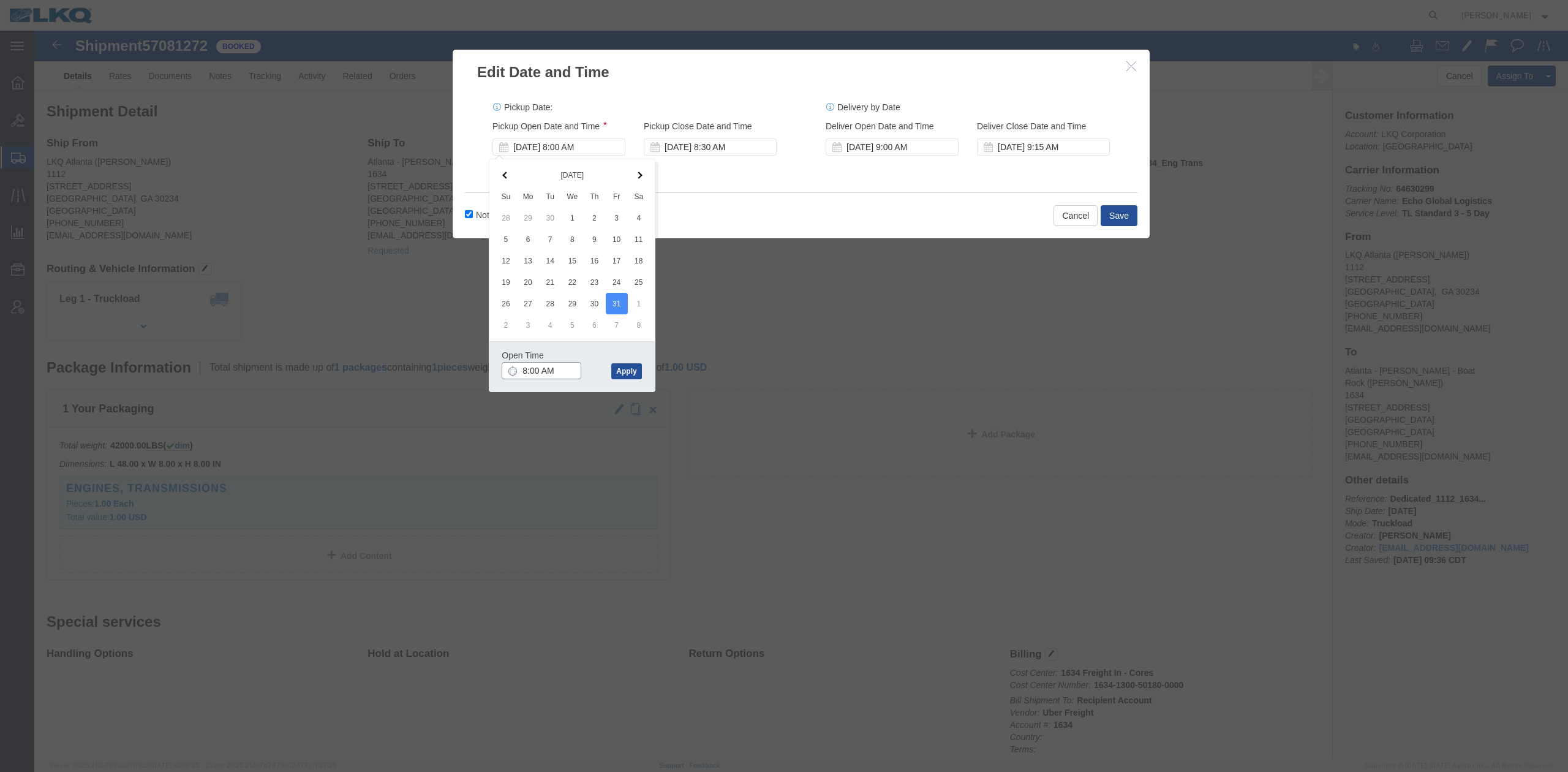
type input "7:00 AM"
click button "Apply"
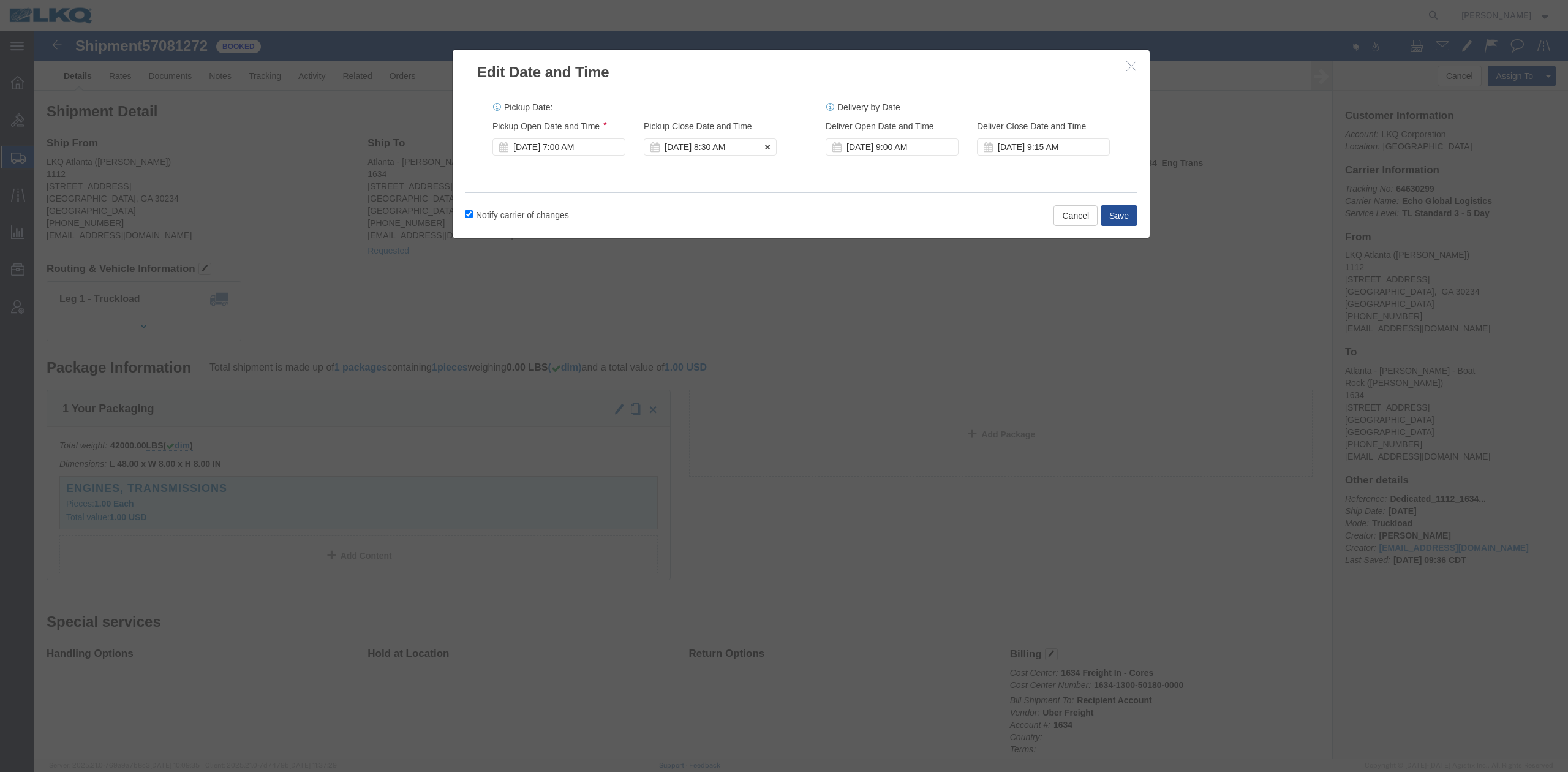
click div "Oct 31 2025 8:30 AM"
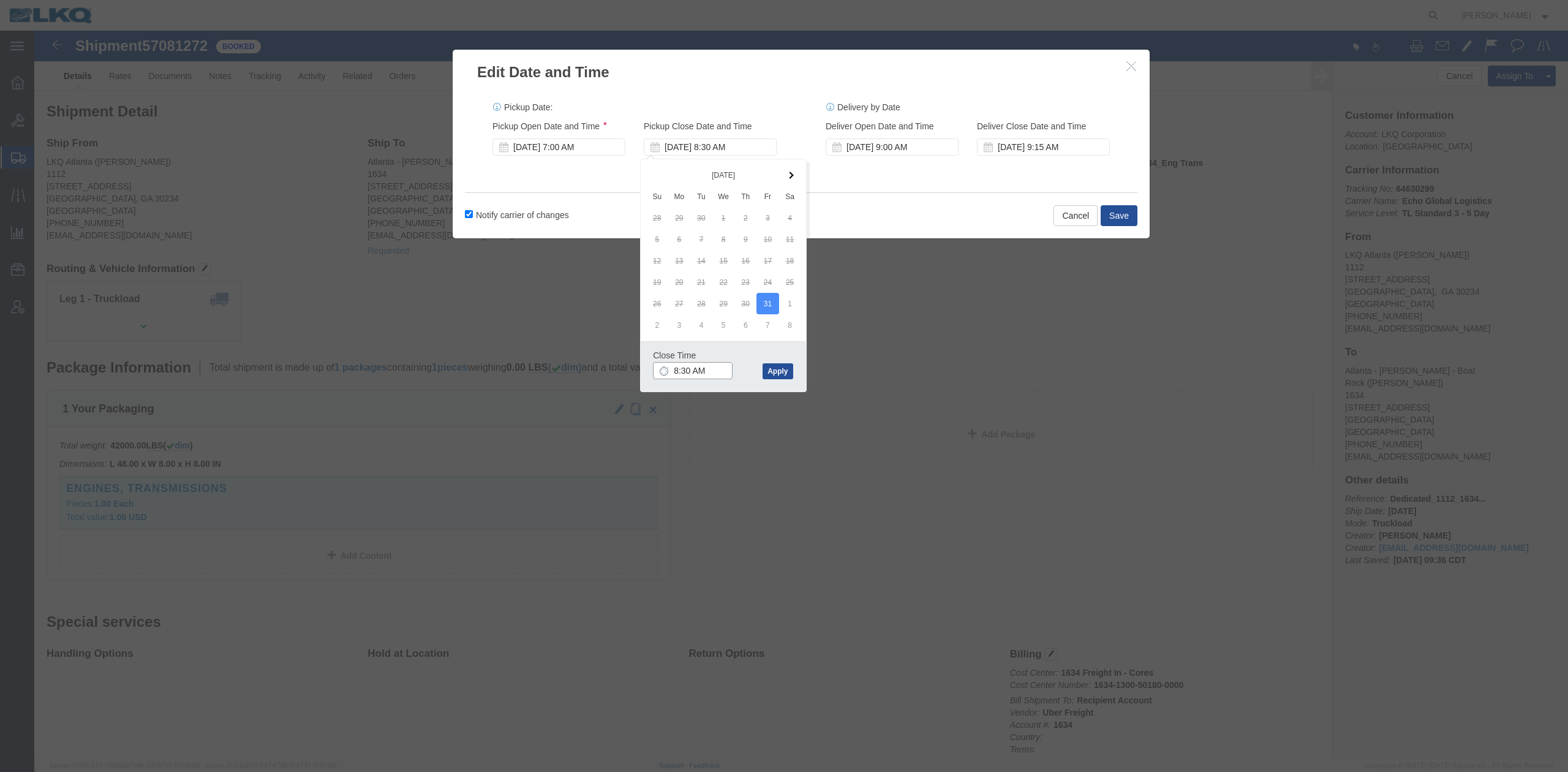
type input "7:30 AM"
click div "Close Time 7:30 AM Oct 31 2025 8:30 AM - Oct 31 2025 8:30 AM Cancel Apply"
drag, startPoint x: 748, startPoint y: 338, endPoint x: 782, endPoint y: 333, distance: 34.4
click button "Apply"
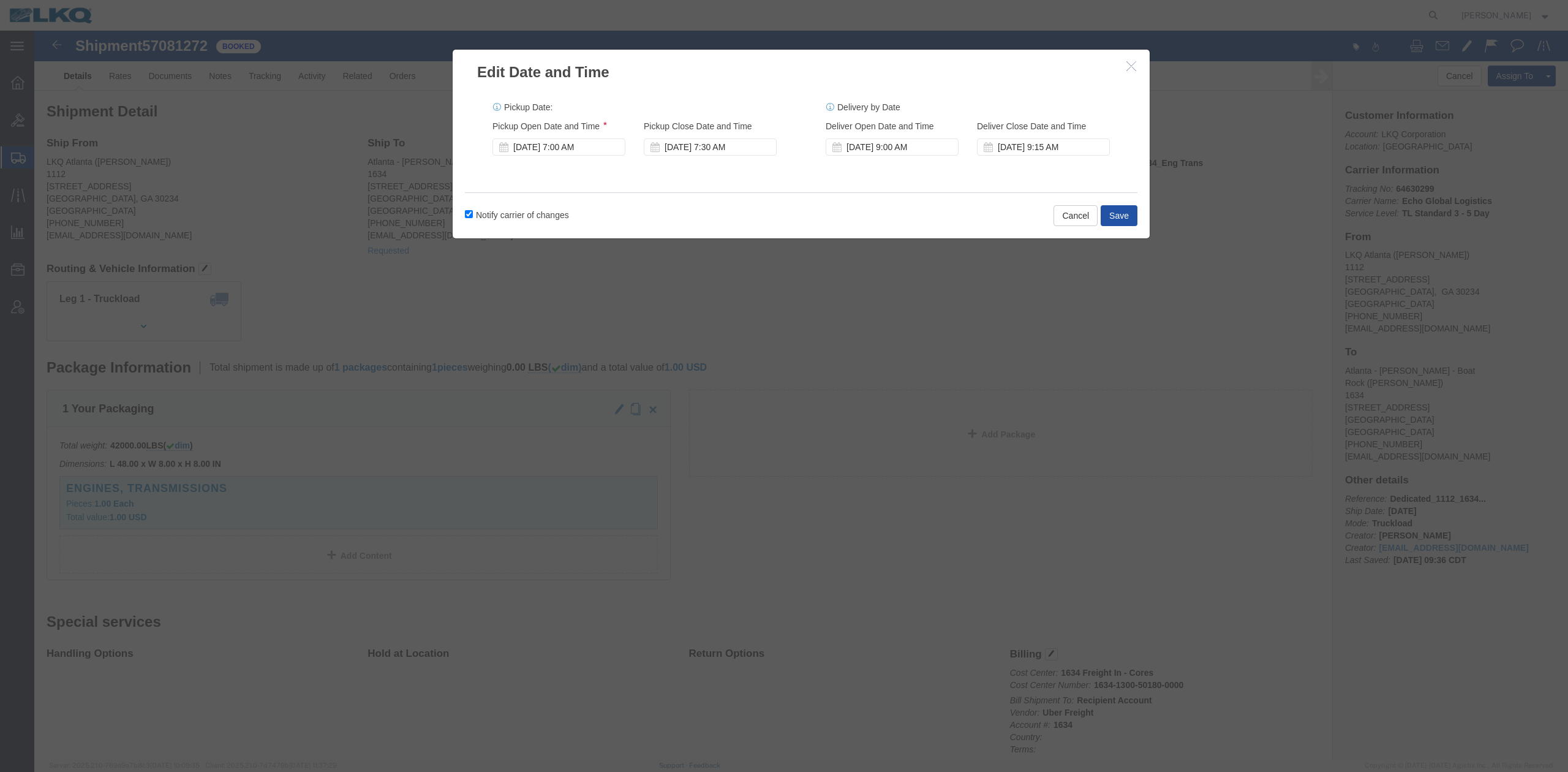
click button "Save"
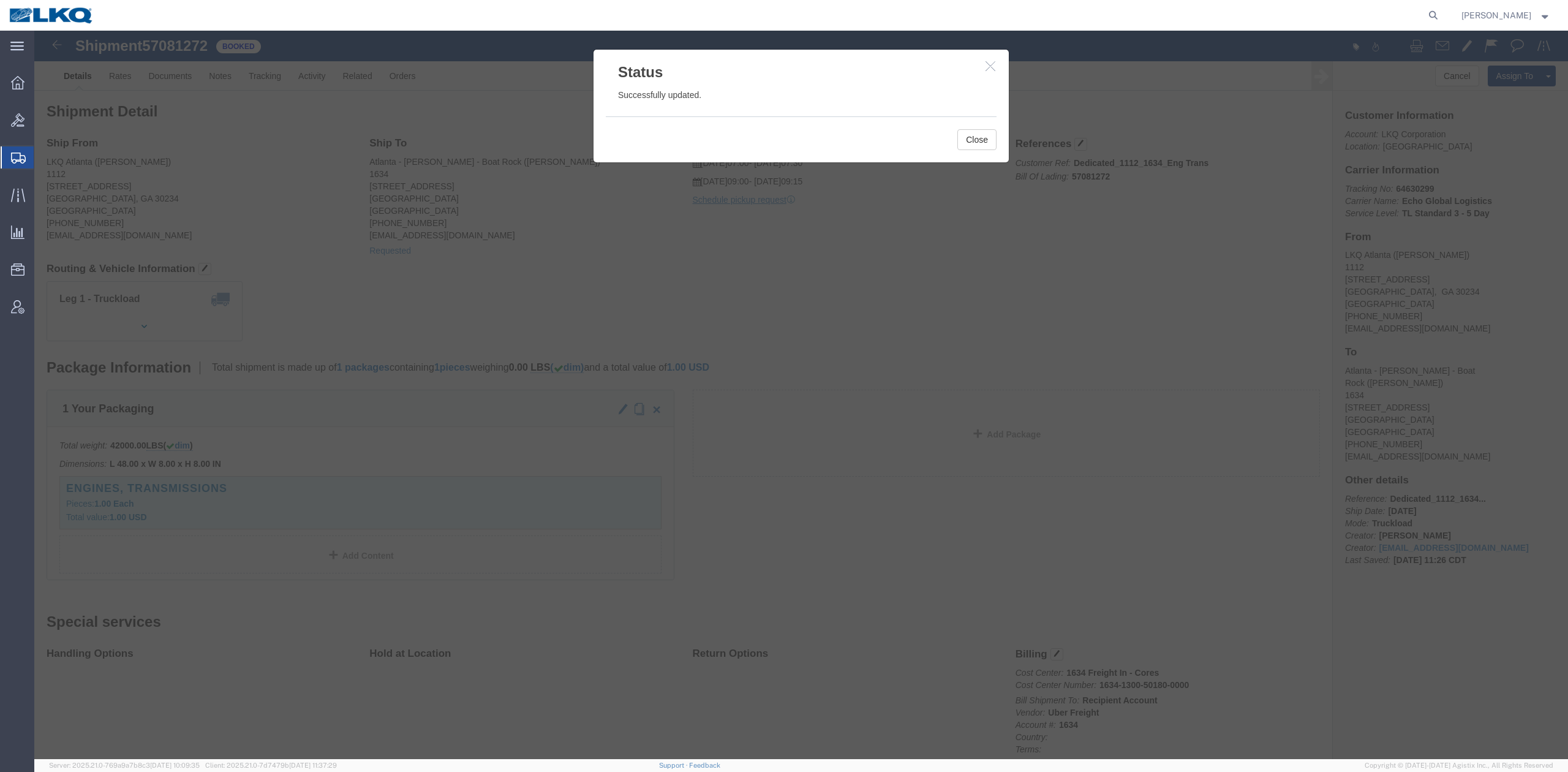
click div "Close"
click button "Close"
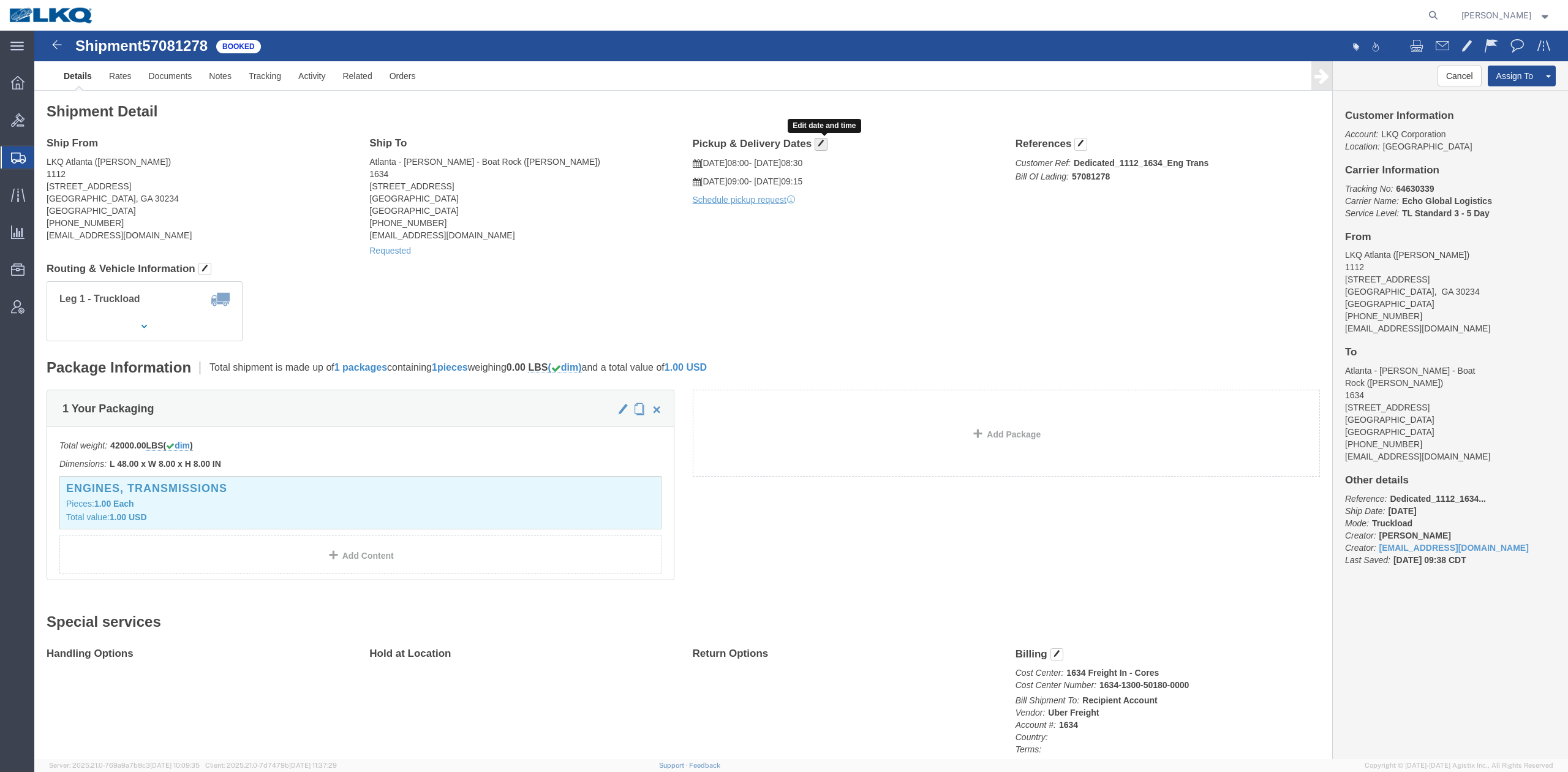
click button "button"
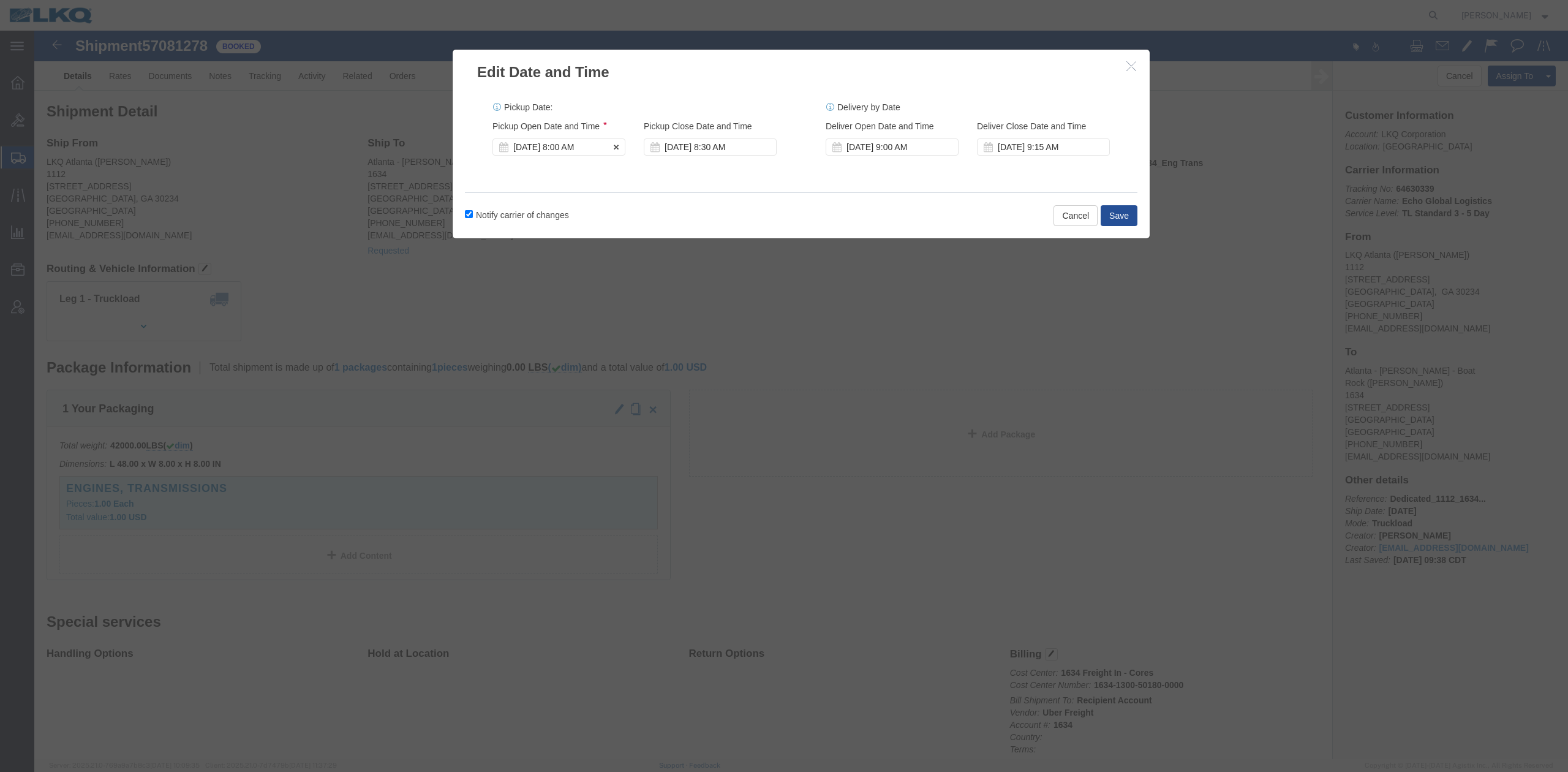
click div "[DATE] 8:00 AM"
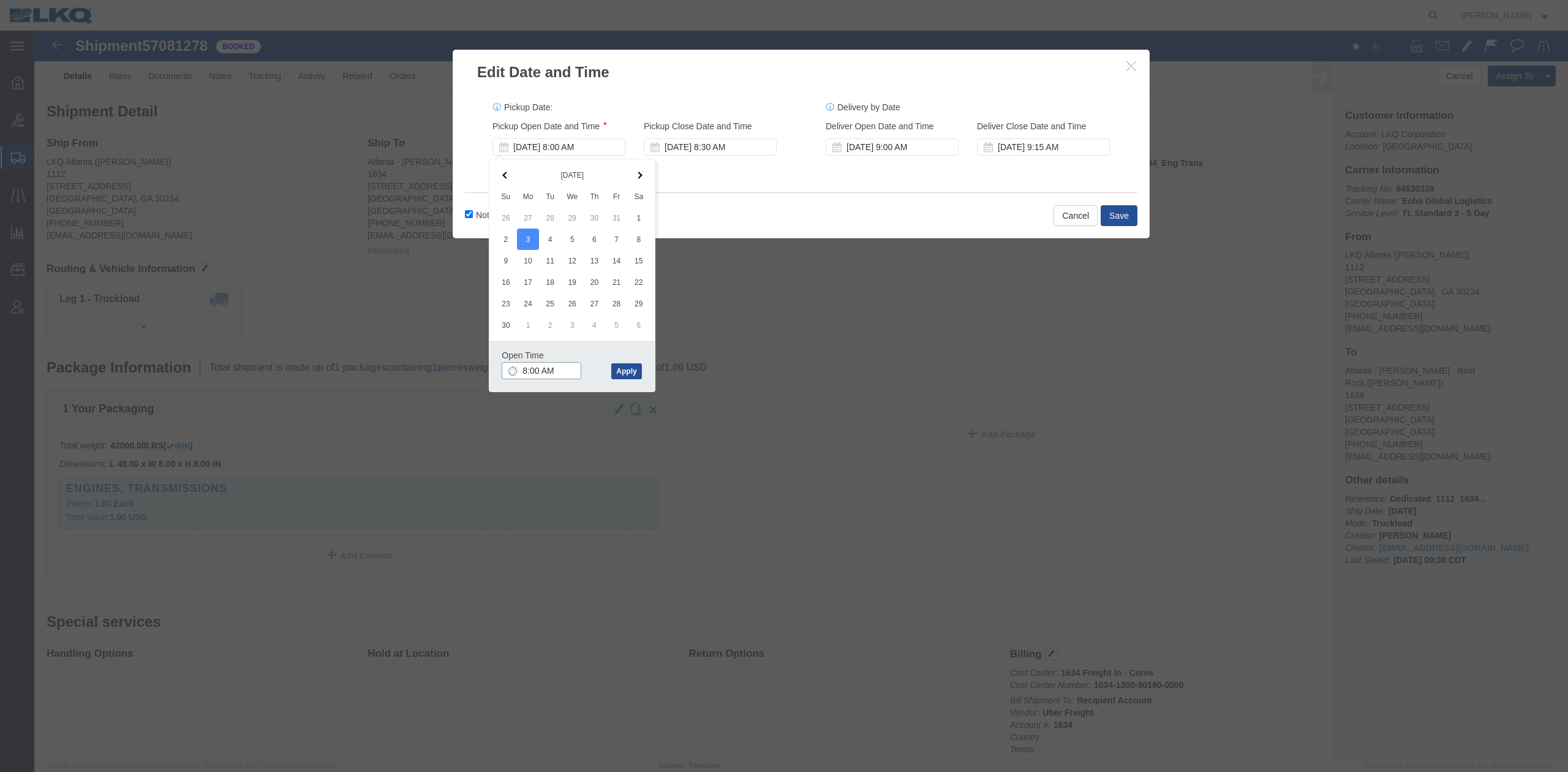
type input "7:00 AM"
click button "Apply"
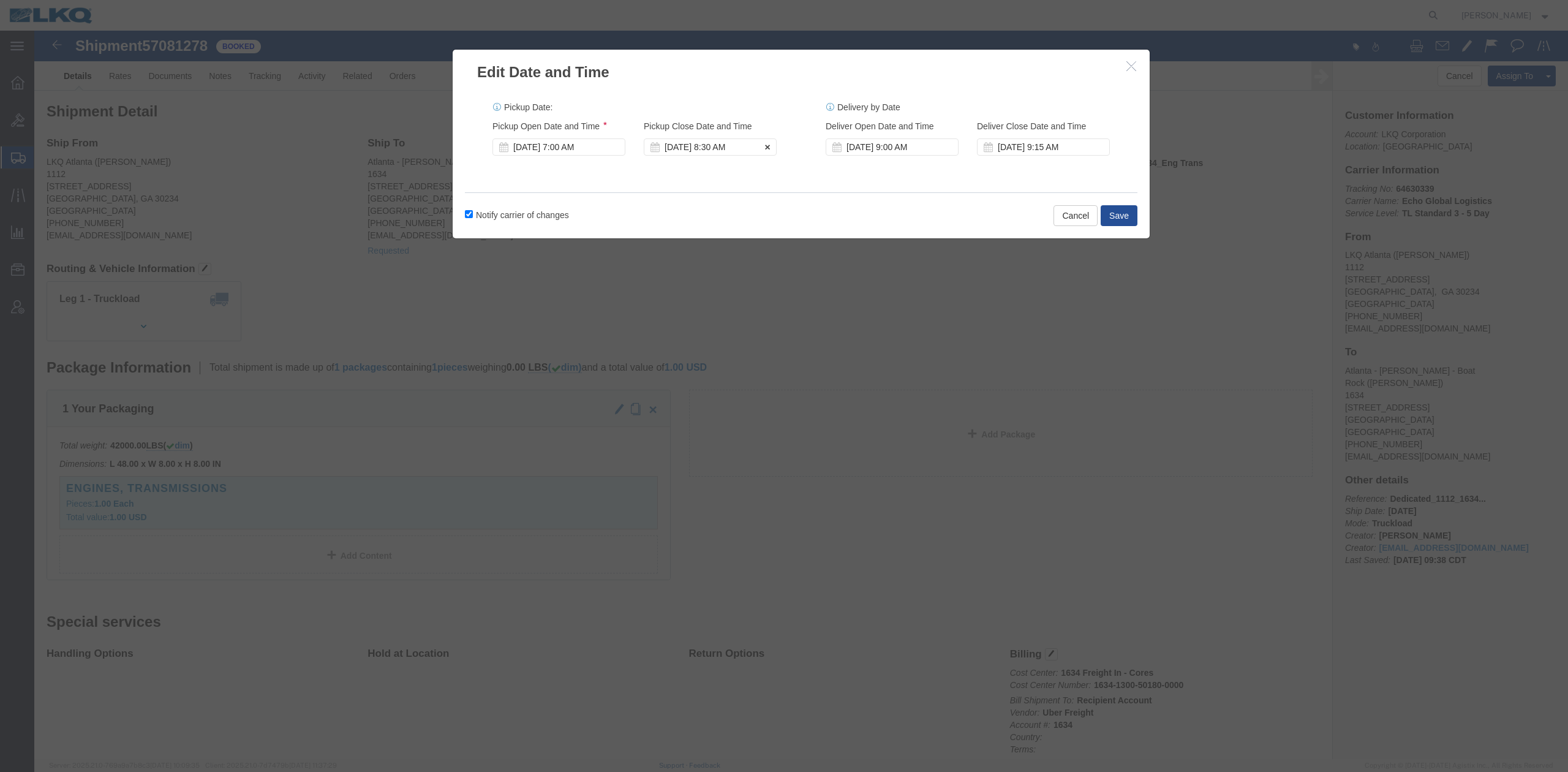
click div "Nov 03 2025 8:30 AM"
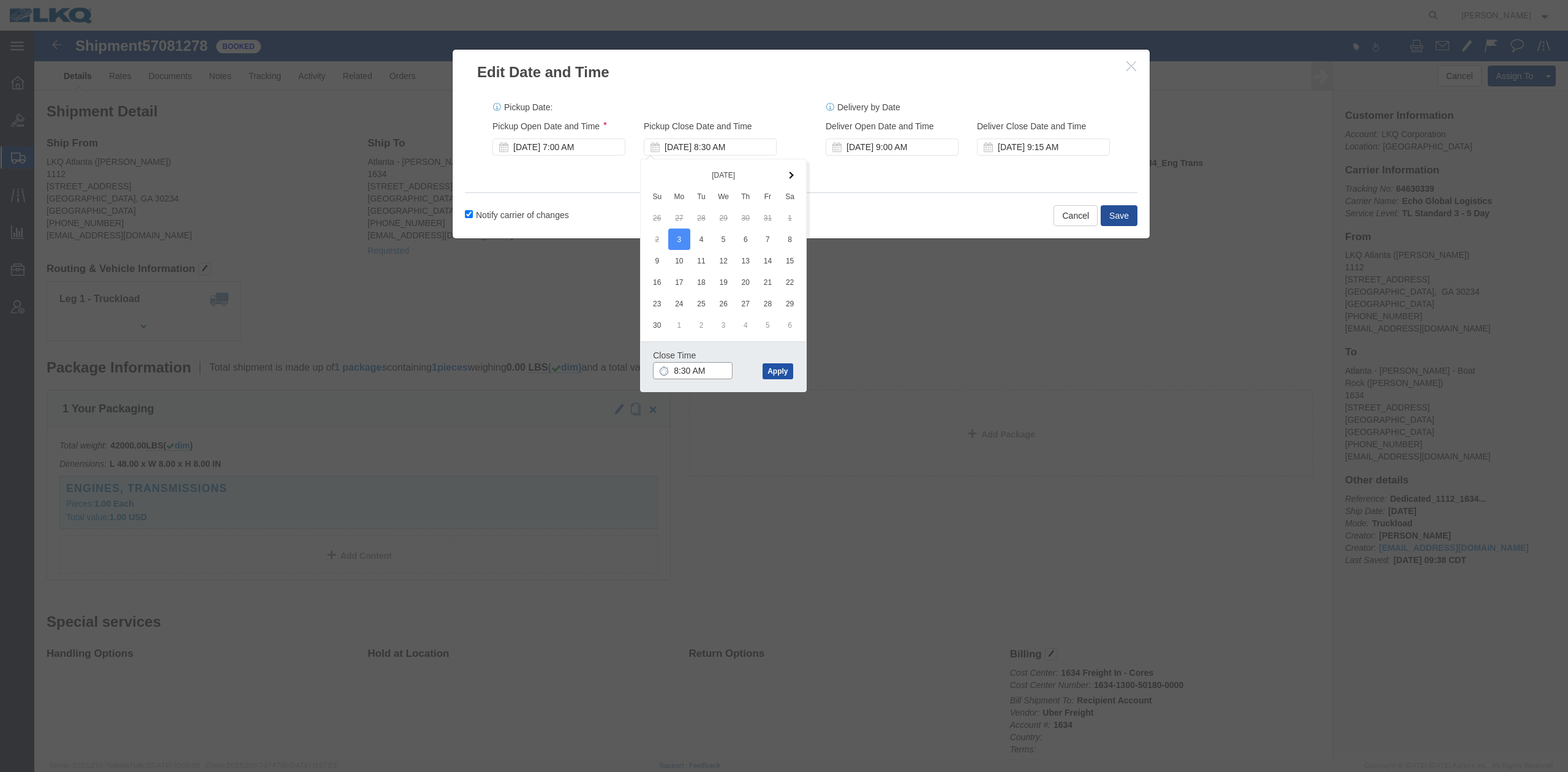
type input "7:30 AM"
click button "Apply"
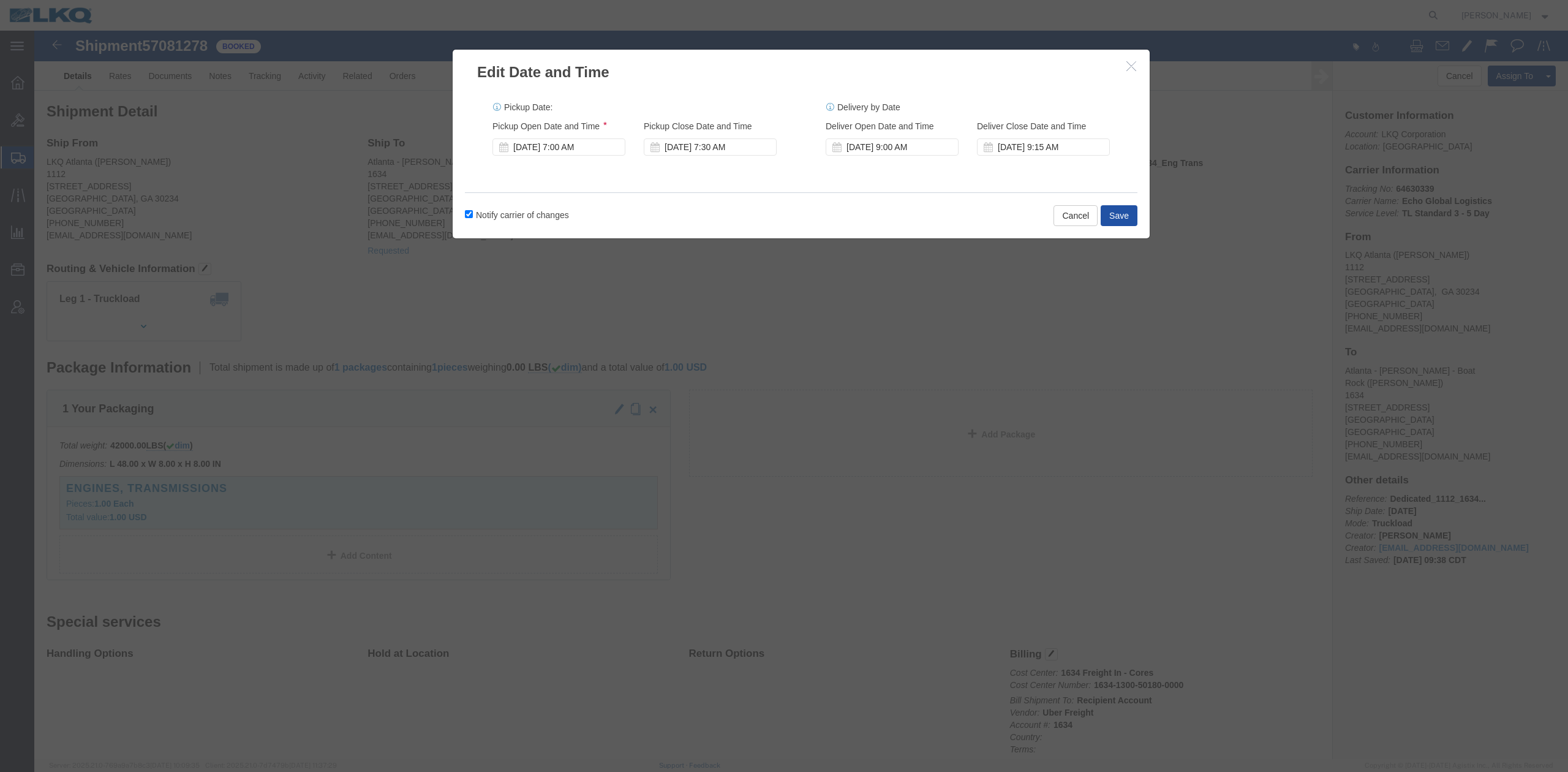
click button "Save"
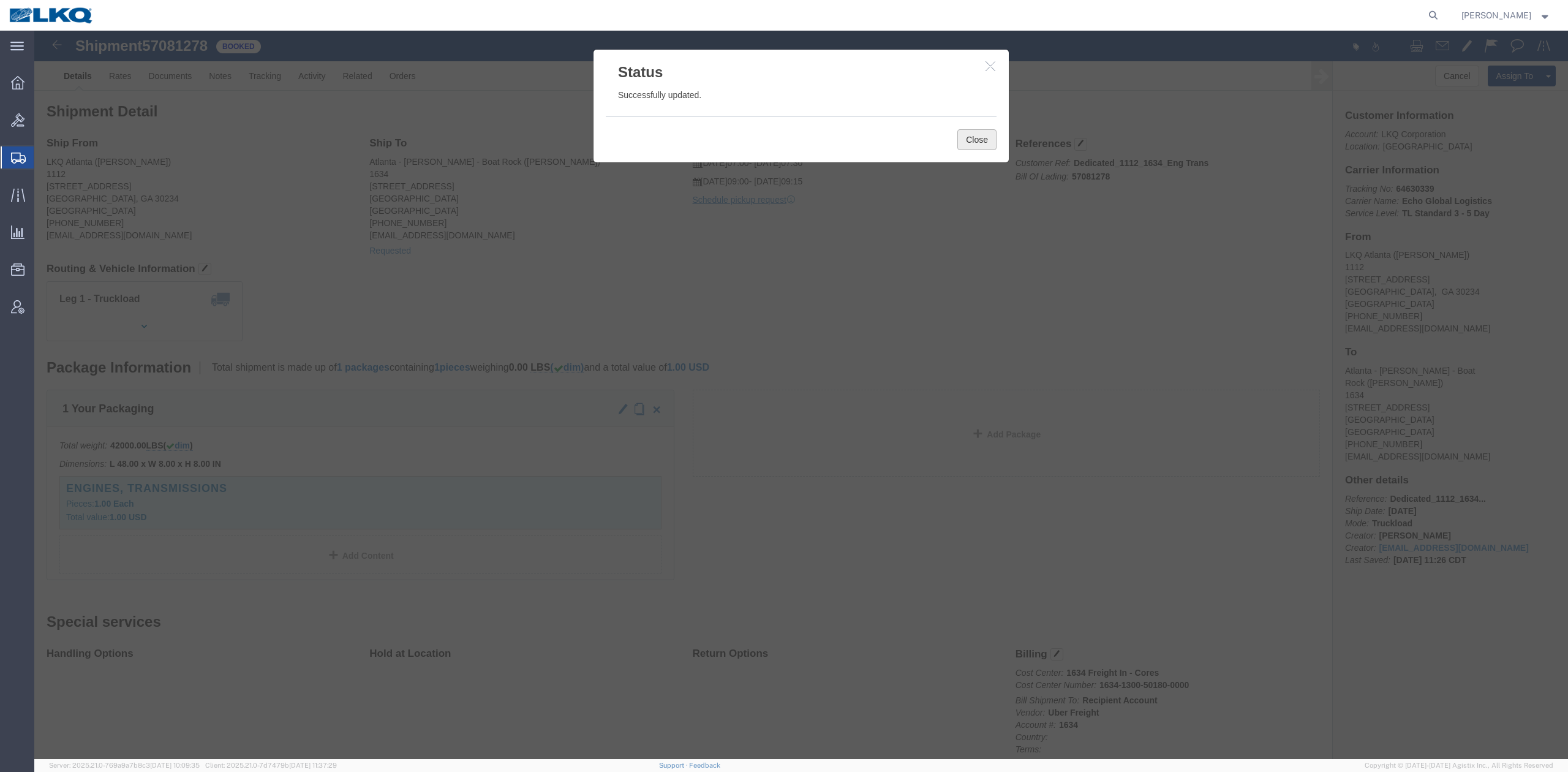
click button "Close"
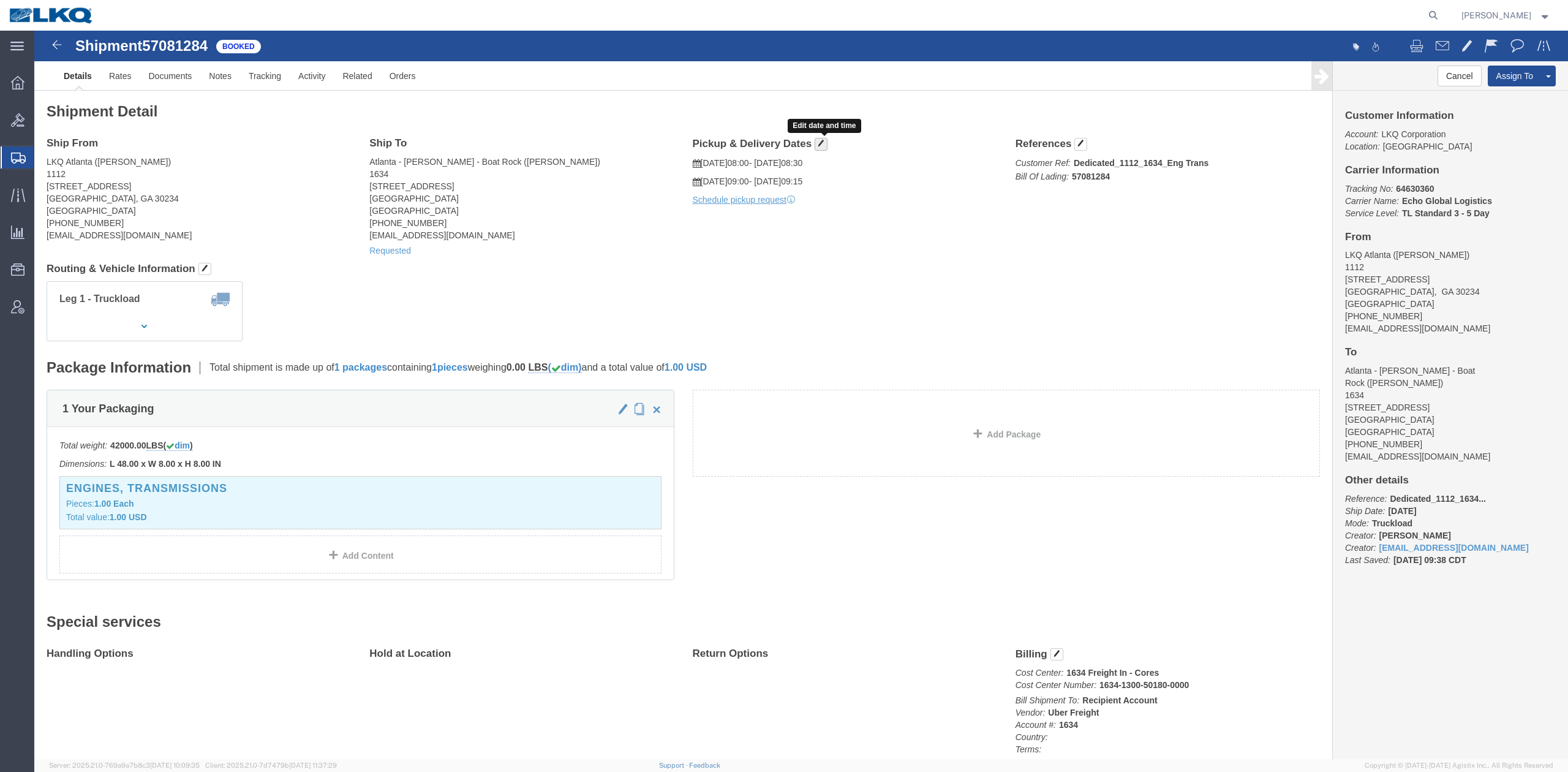
click span "button"
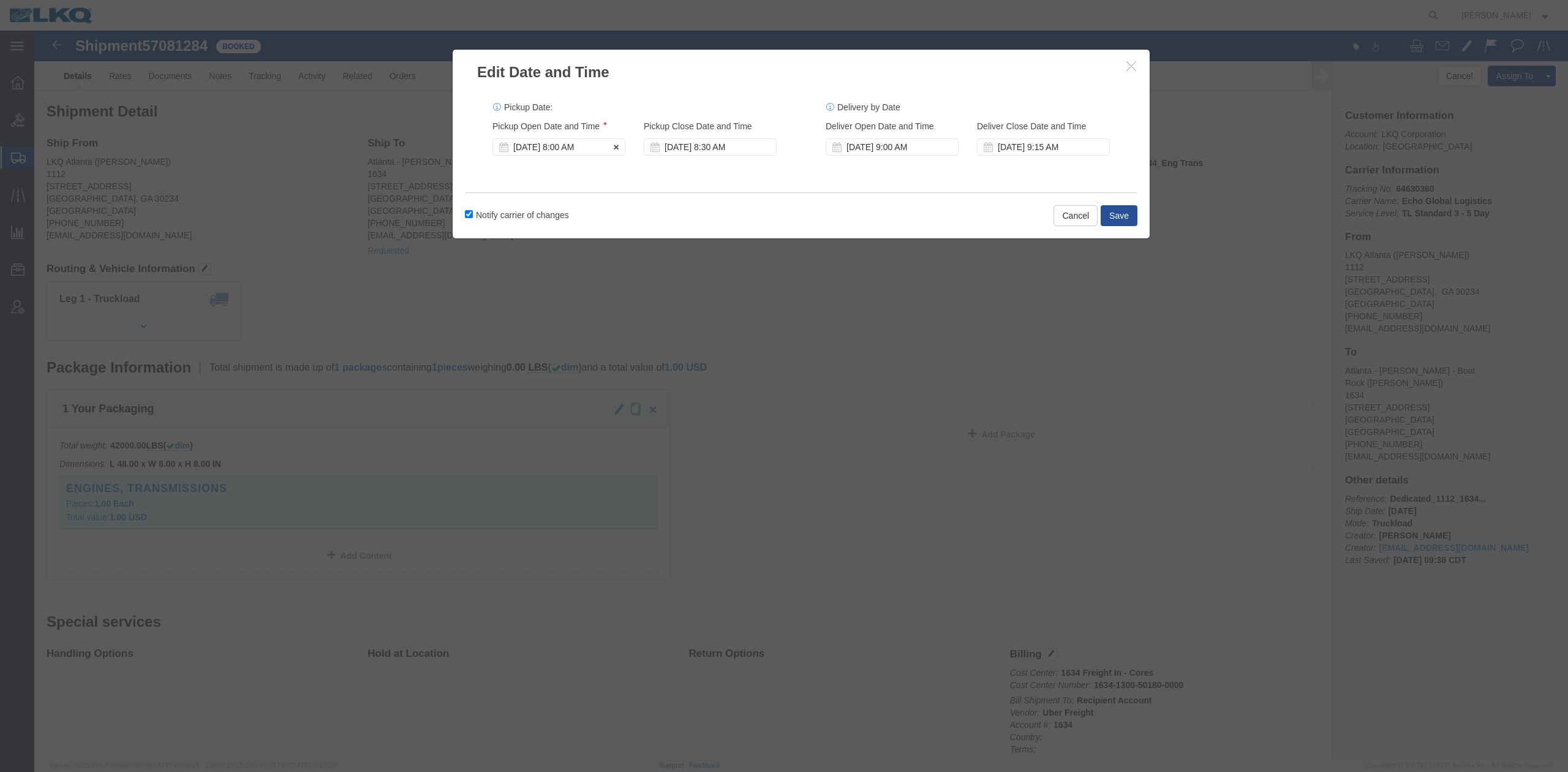
click div "Nov 05 2025 8:00 AM"
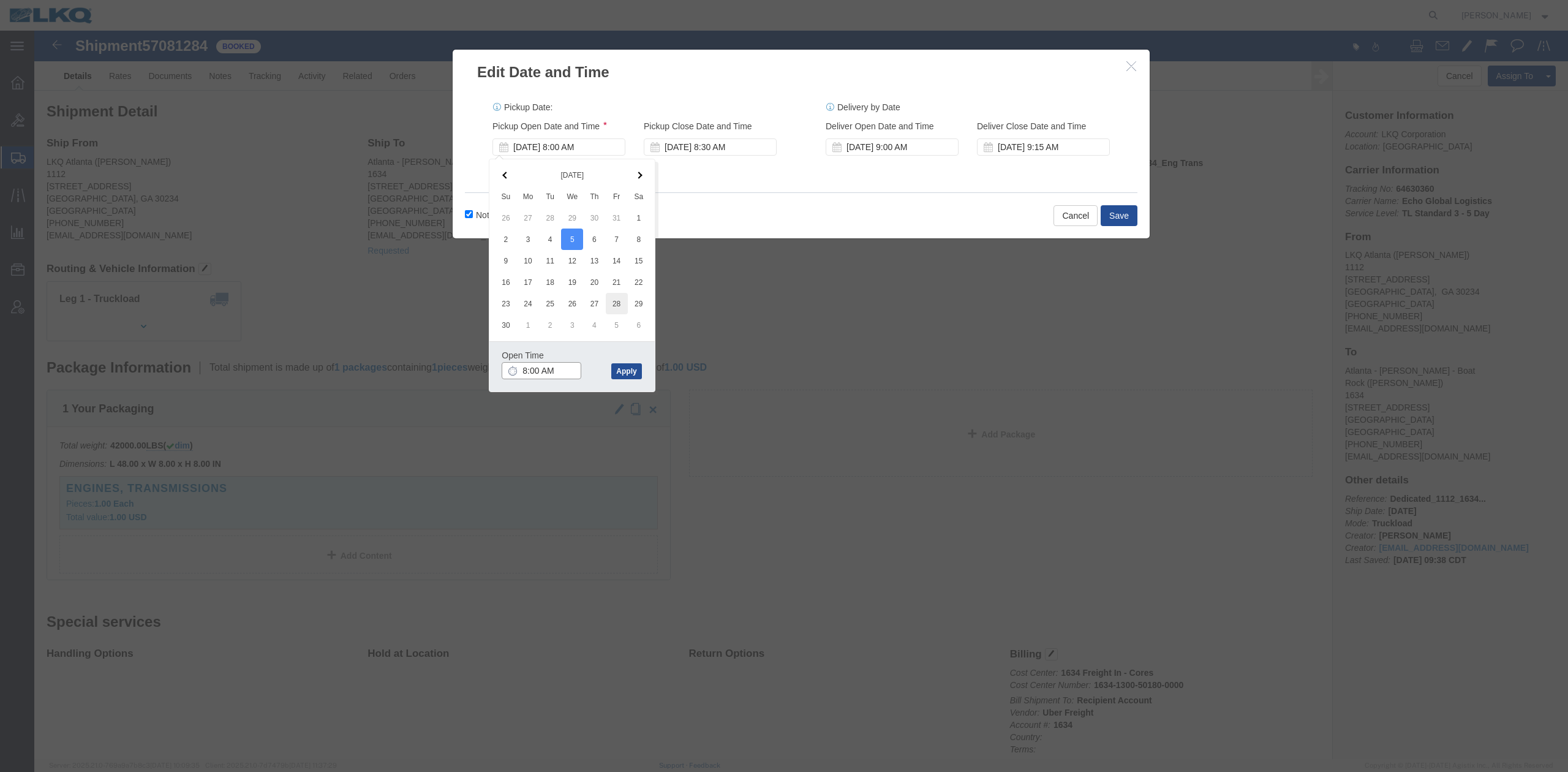
type input "7:00 AM"
drag, startPoint x: 585, startPoint y: 335, endPoint x: 589, endPoint y: 325, distance: 10.8
click button "Apply"
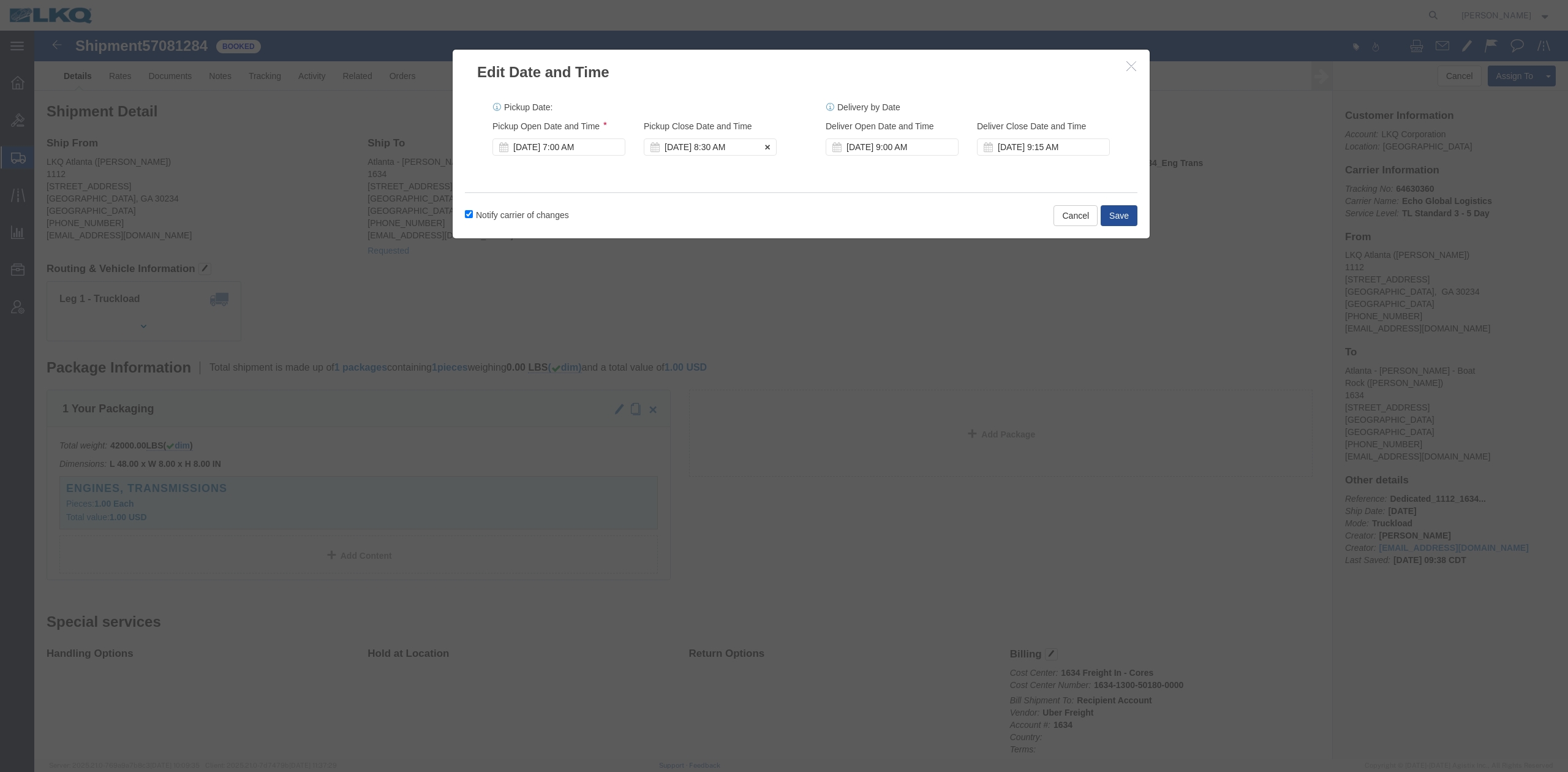
click div "Nov 05 2025 8:30 AM"
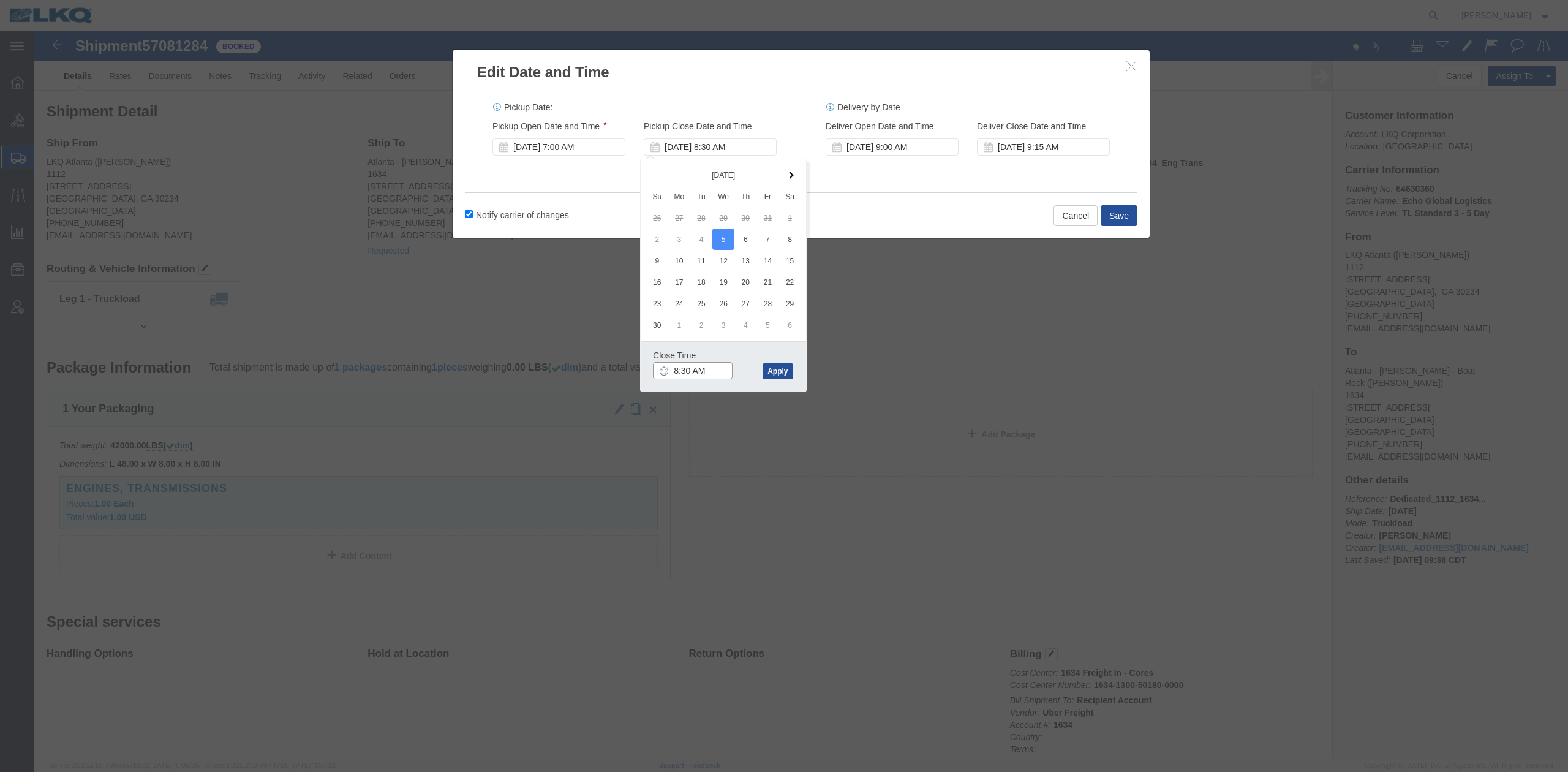
type input "7:30 AM"
click div "Close Time 7:30 AM Nov 05 2025 8:30 AM - Nov 05 2025 8:30 AM Cancel Apply"
click button "Apply"
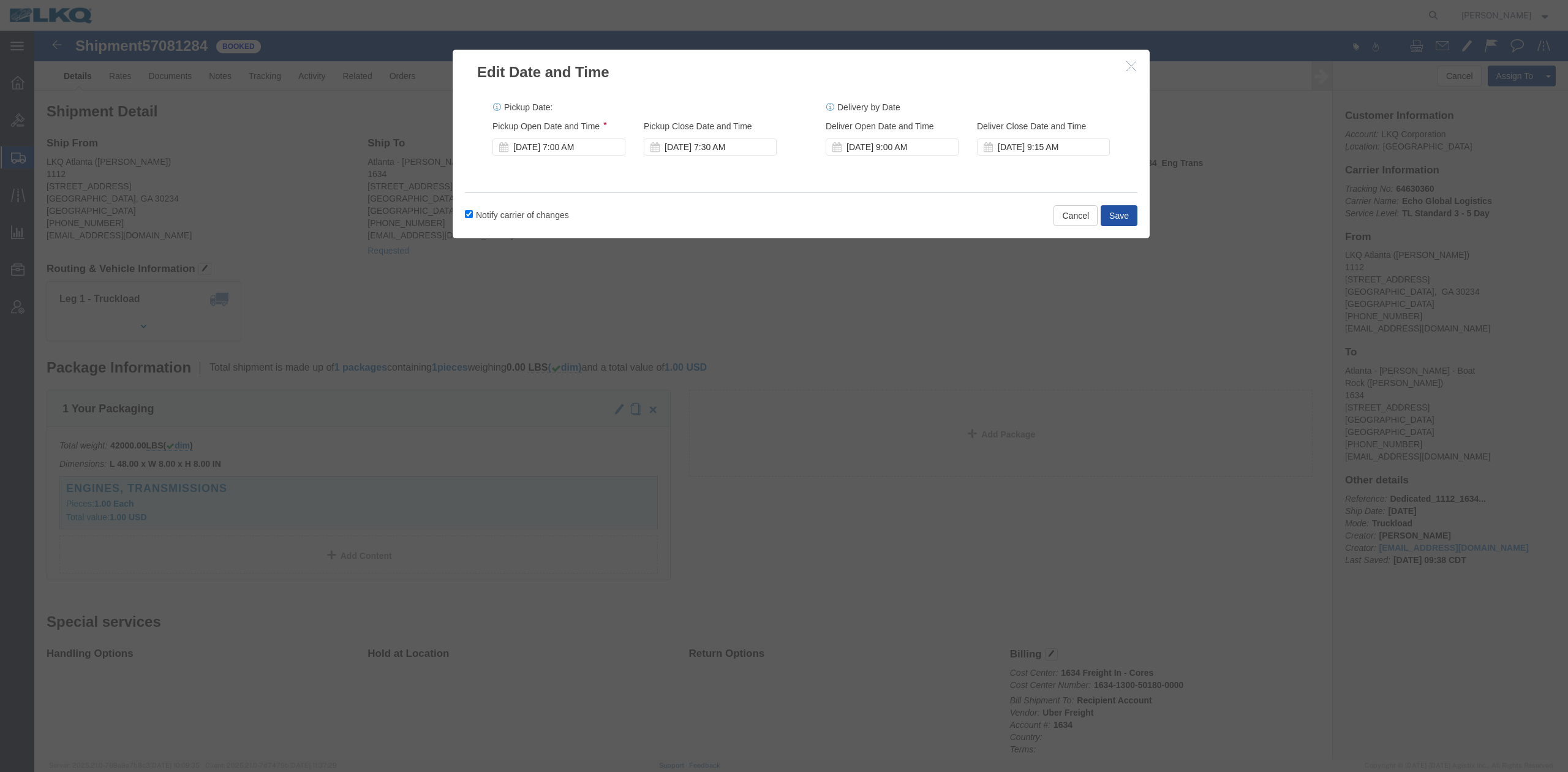
click button "Save"
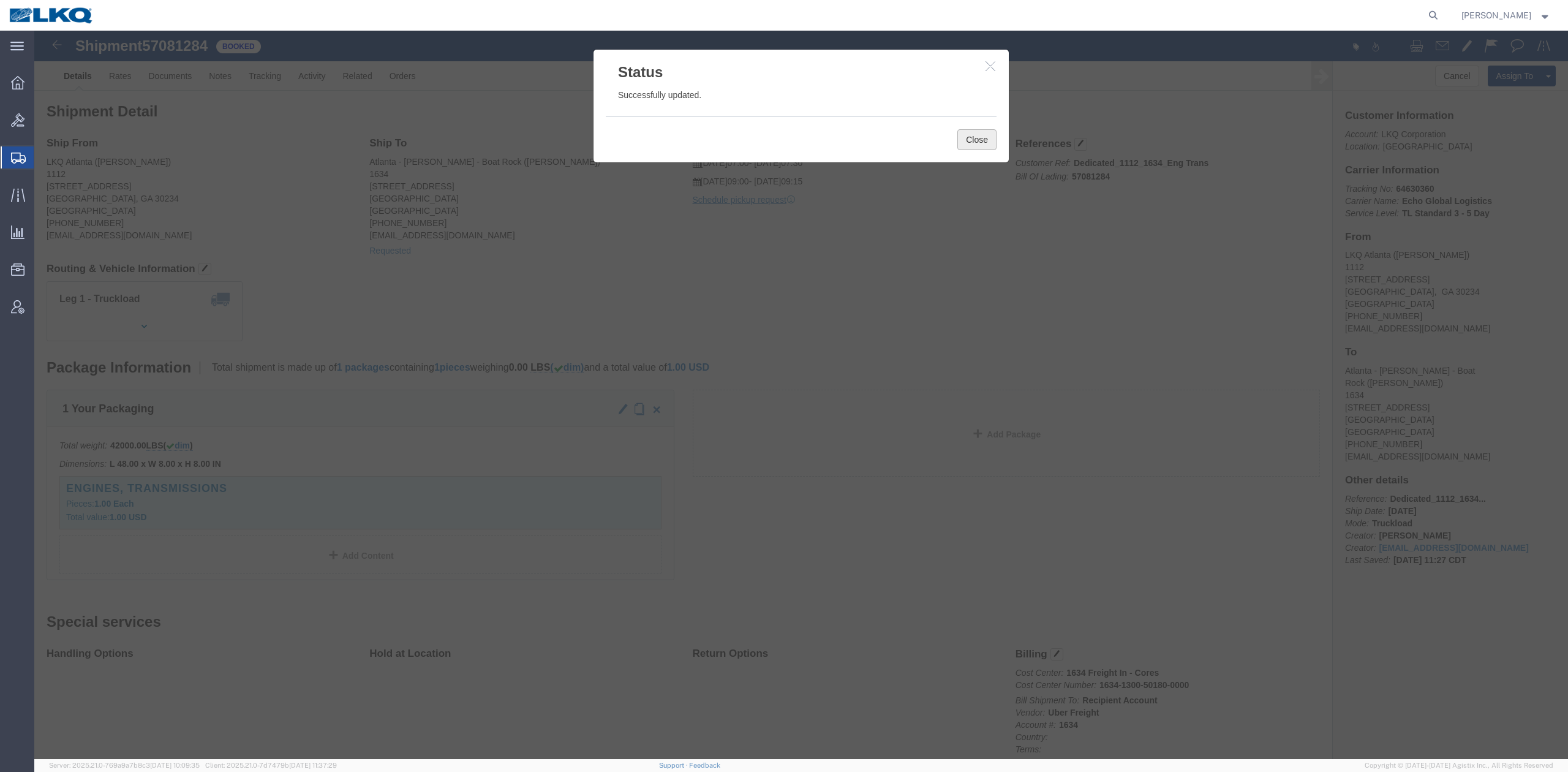
click button "Close"
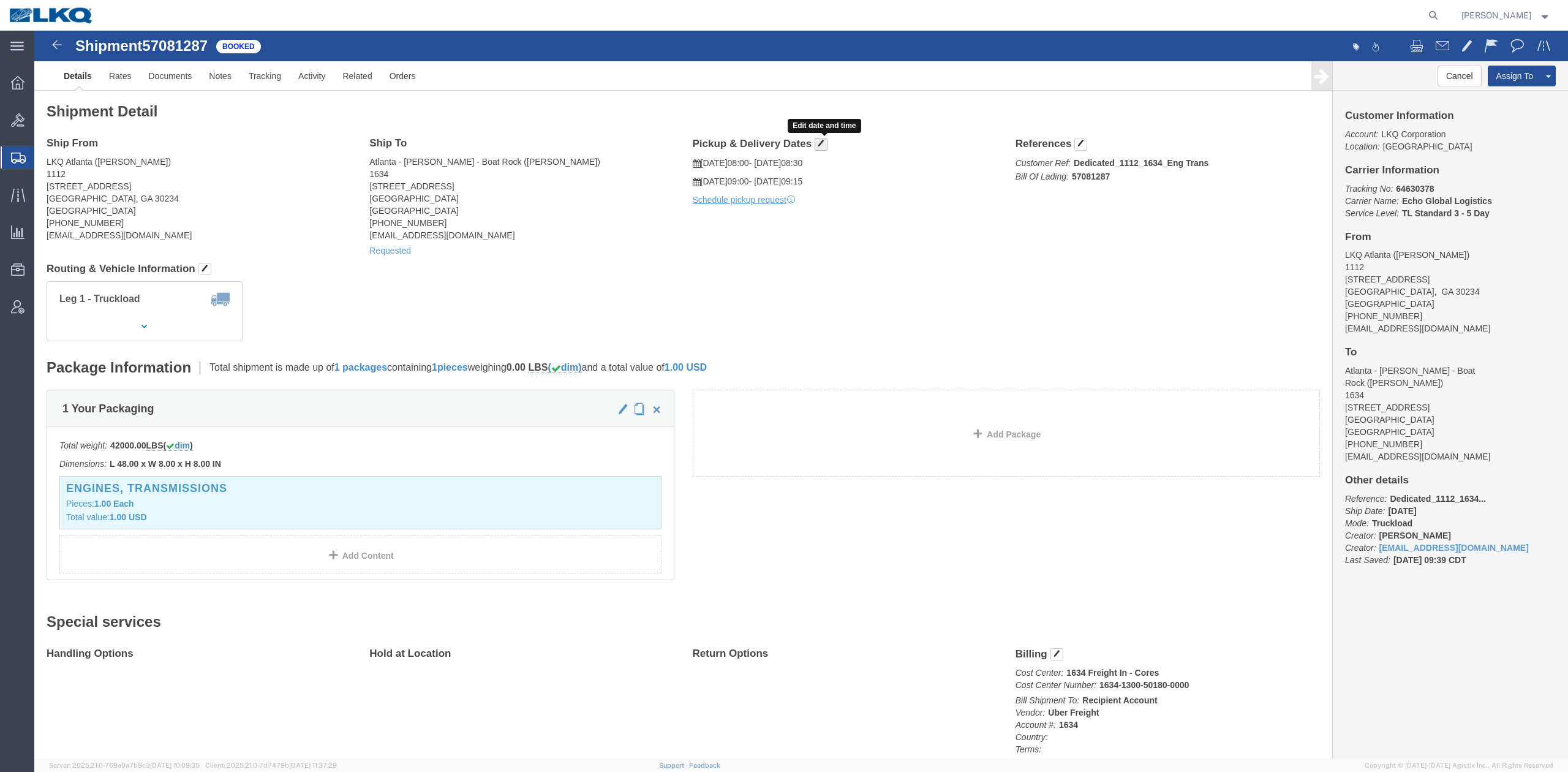
drag, startPoint x: 783, startPoint y: 119, endPoint x: 782, endPoint y: 109, distance: 10.0
click button "button"
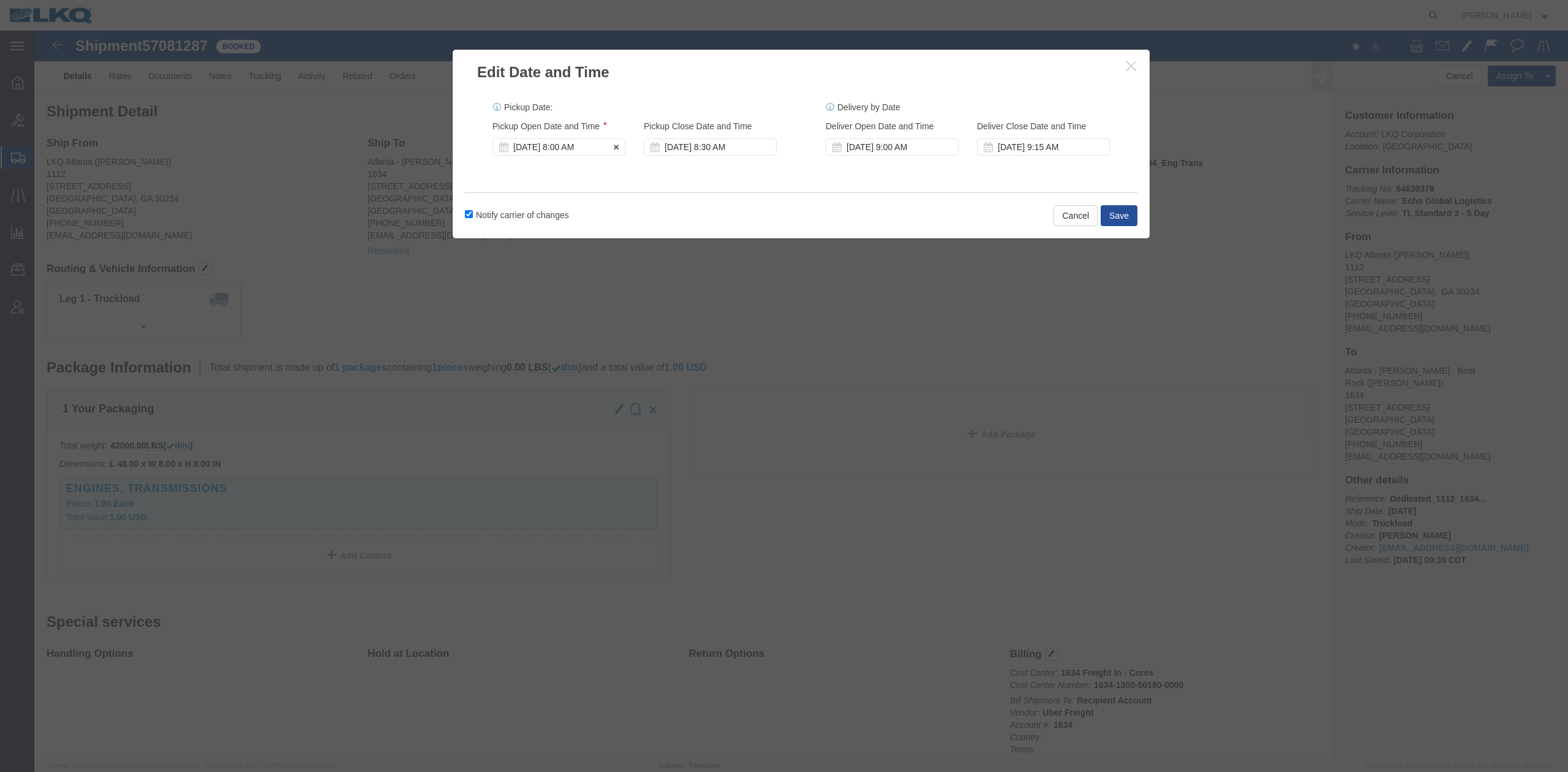
click div "Nov 07 2025 8:00 AM"
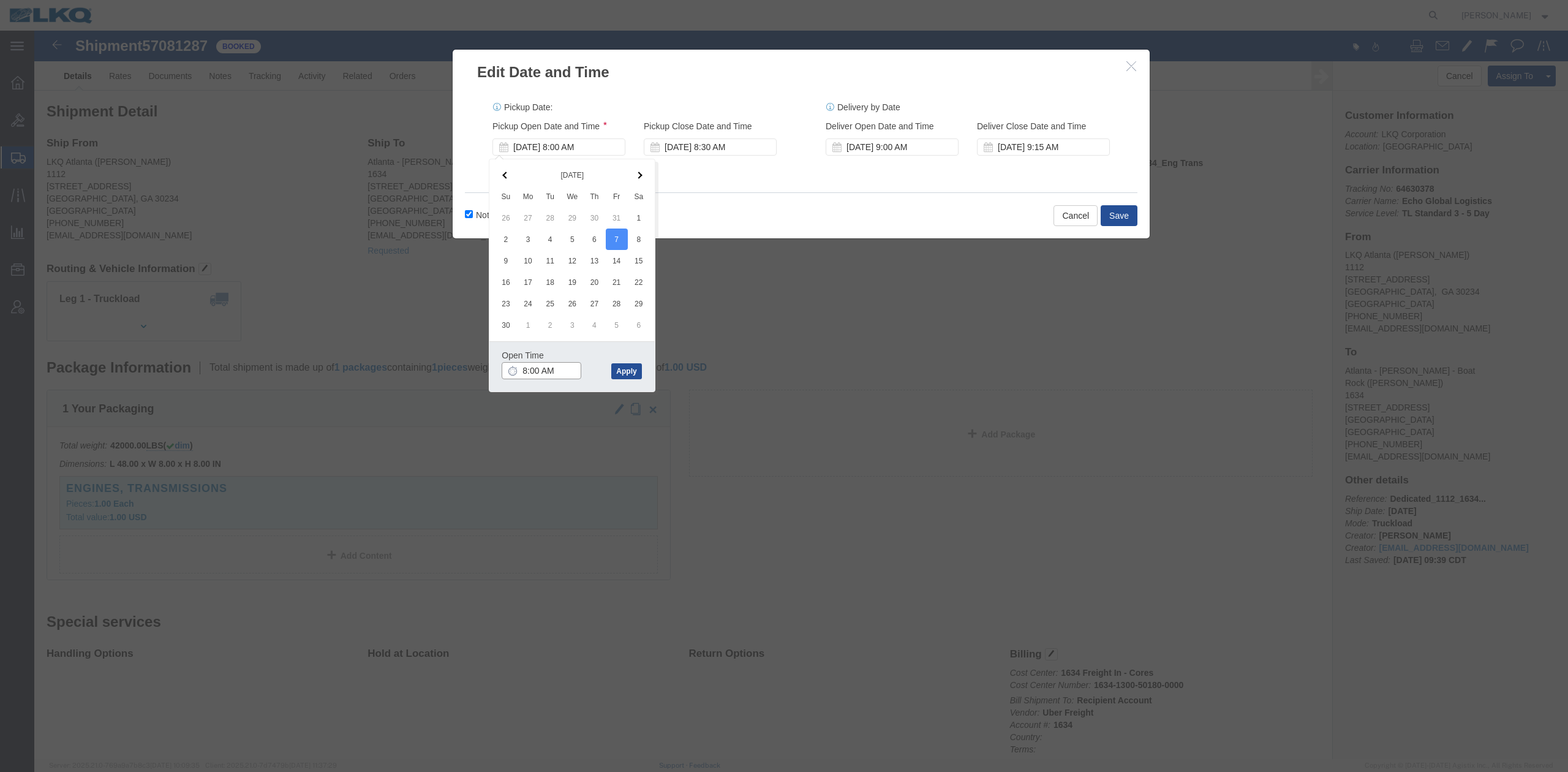
type input "7:00 AM"
drag, startPoint x: 589, startPoint y: 343, endPoint x: 708, endPoint y: 196, distance: 189.1
click button "Apply"
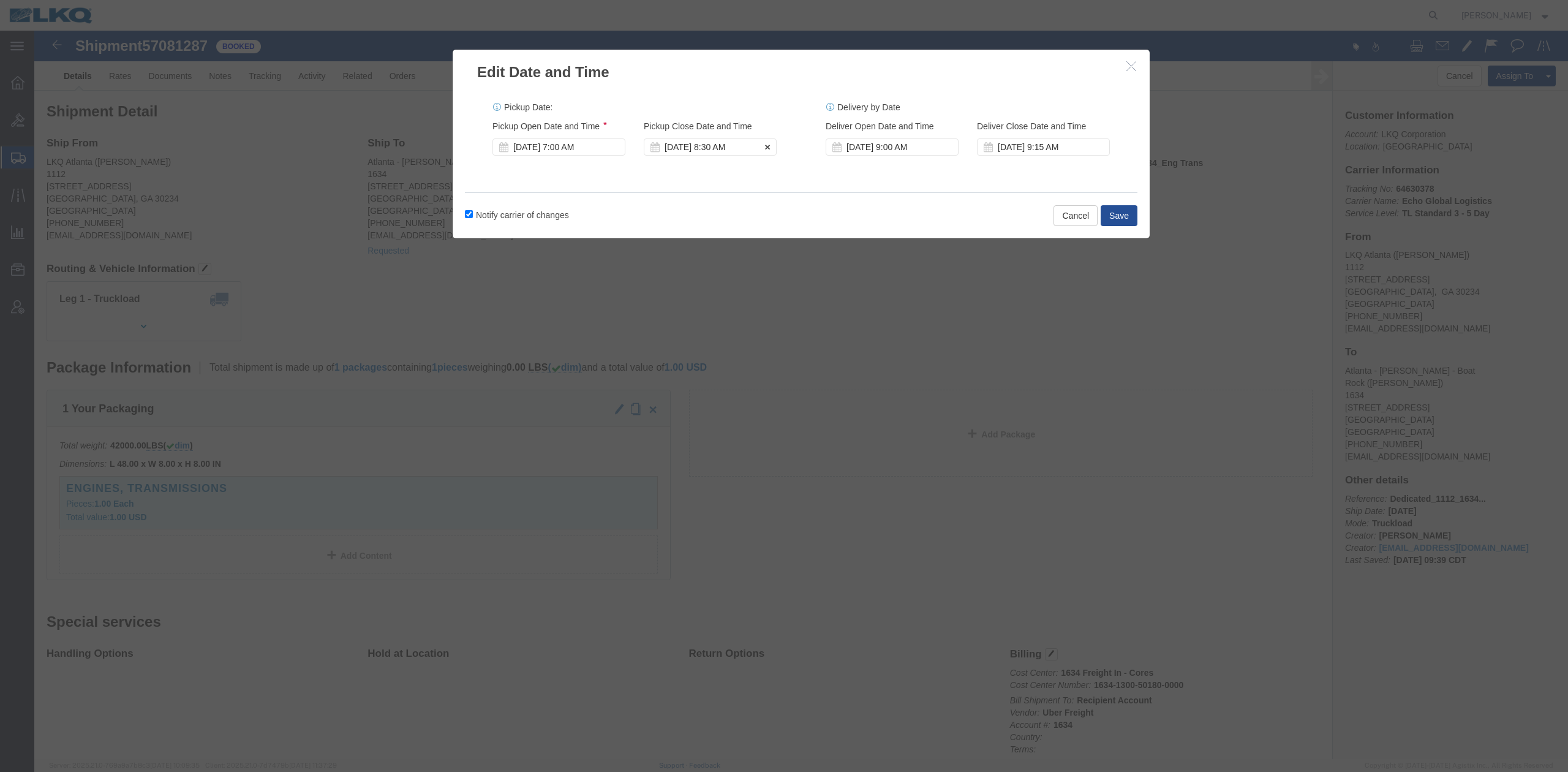
click div "Nov 07 2025 8:30 AM"
type input "7:30 AM"
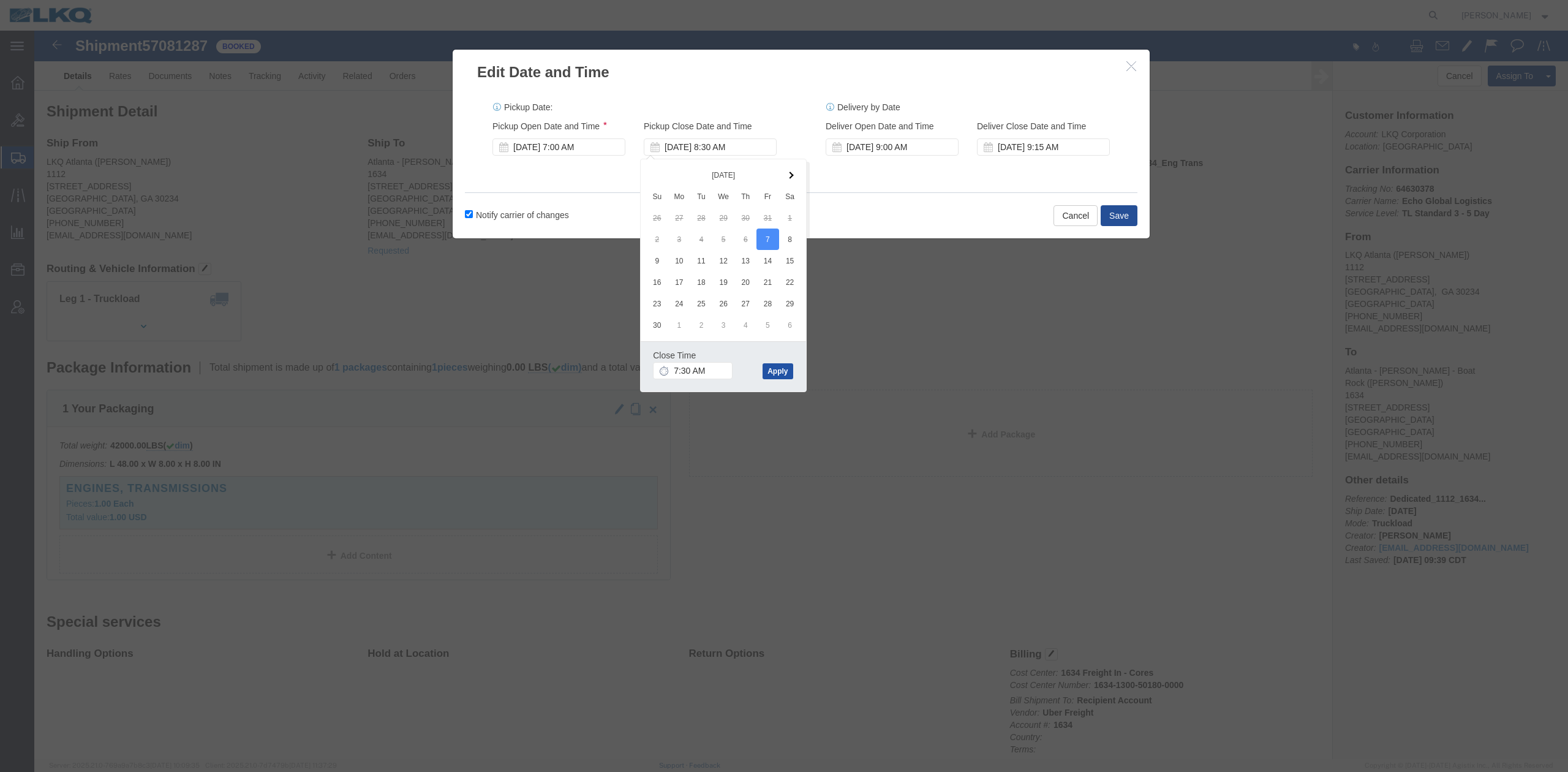
click button "Apply"
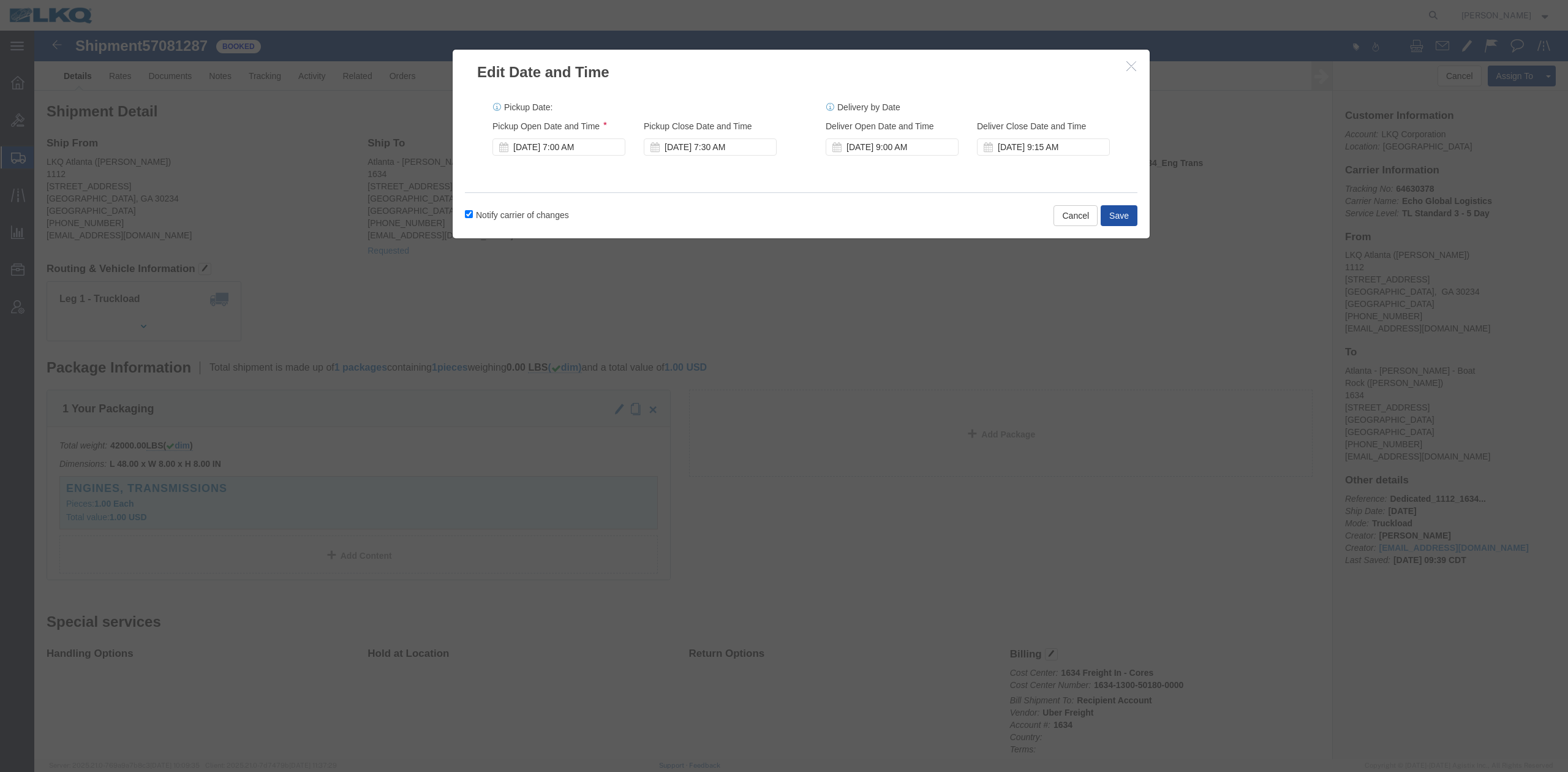
click button "Save"
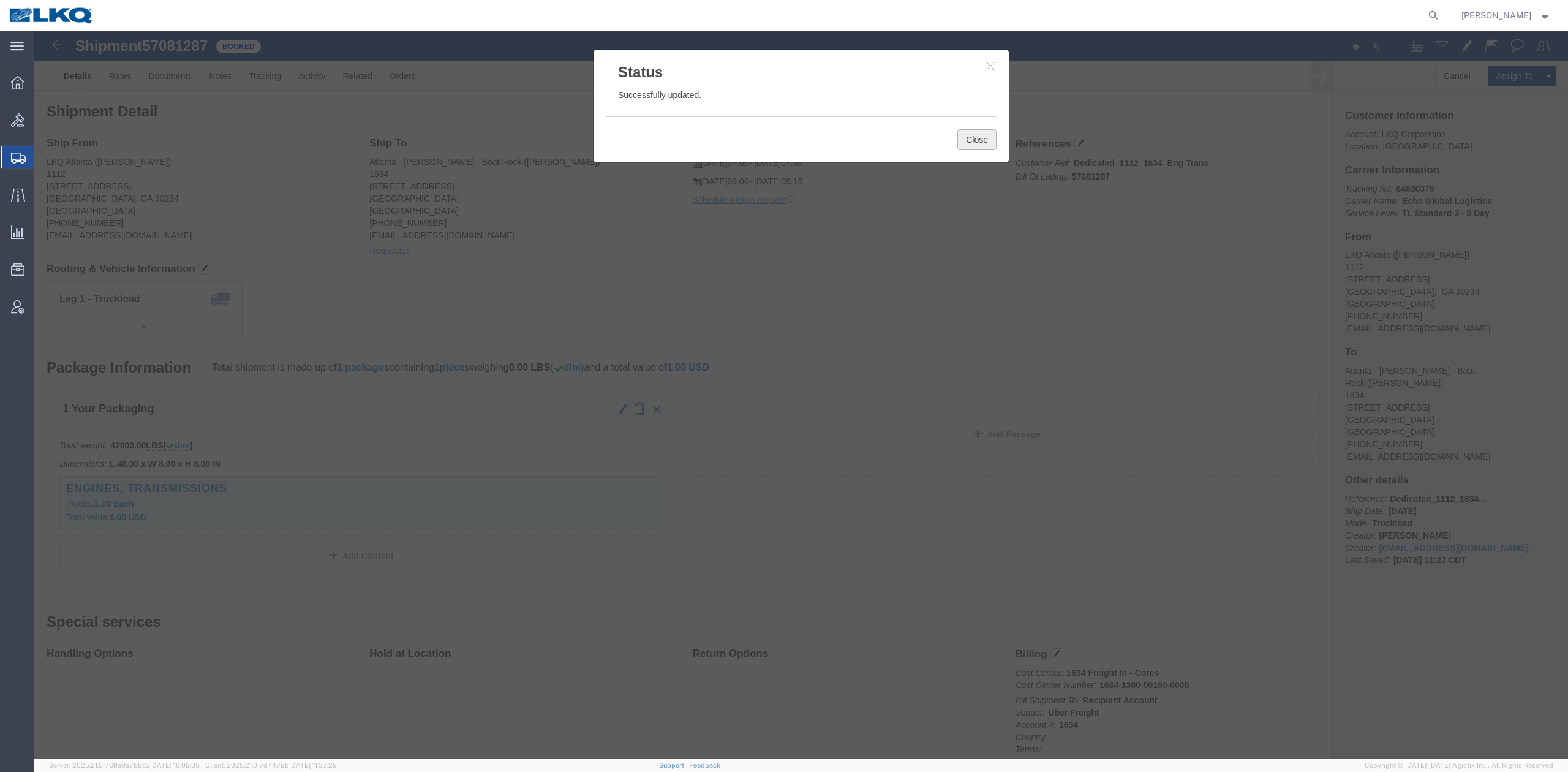
click button "Close"
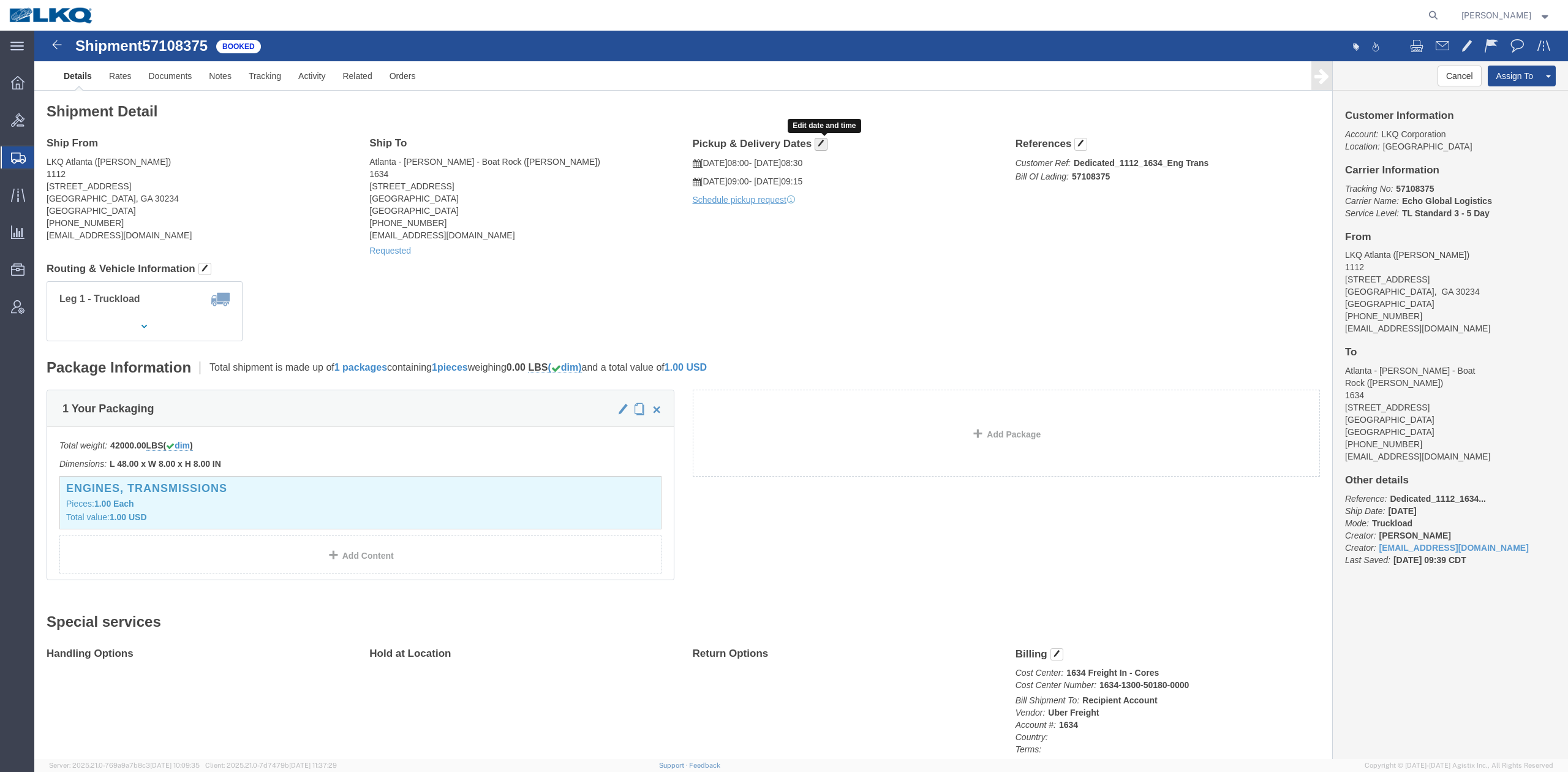
click button "button"
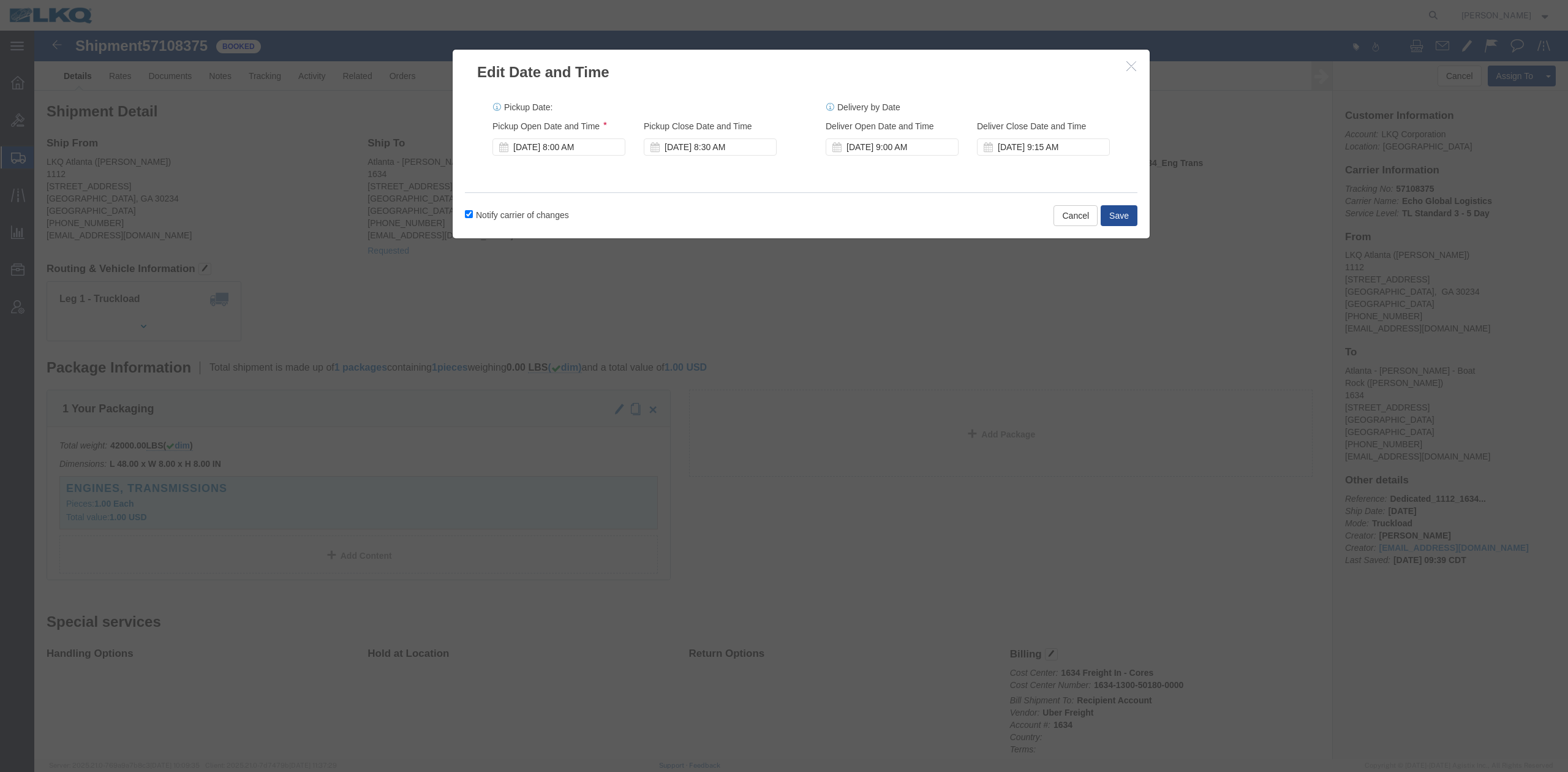
click div "[DATE] 8:00 AM"
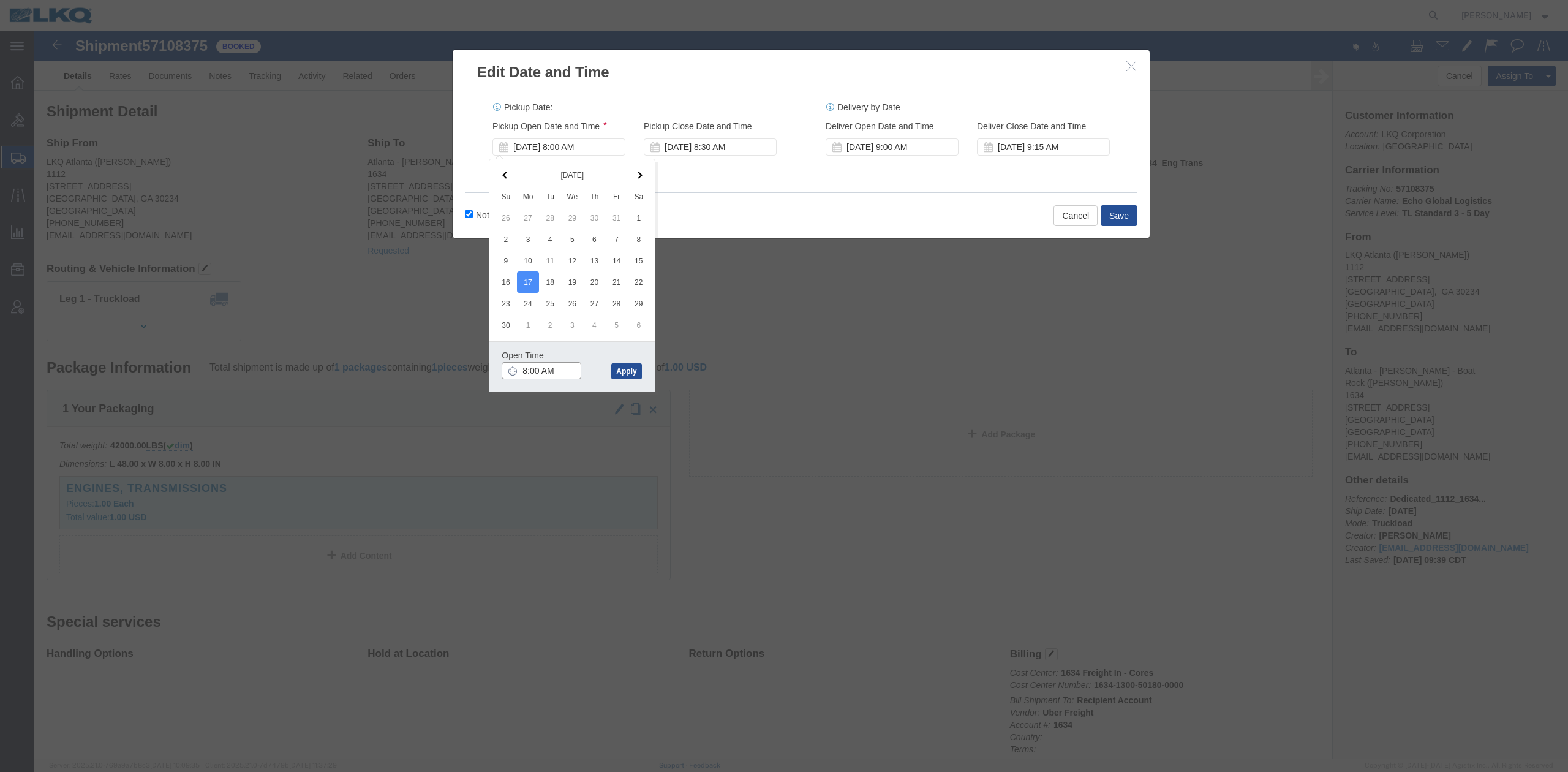
type input "7:00 AM"
click button "Apply"
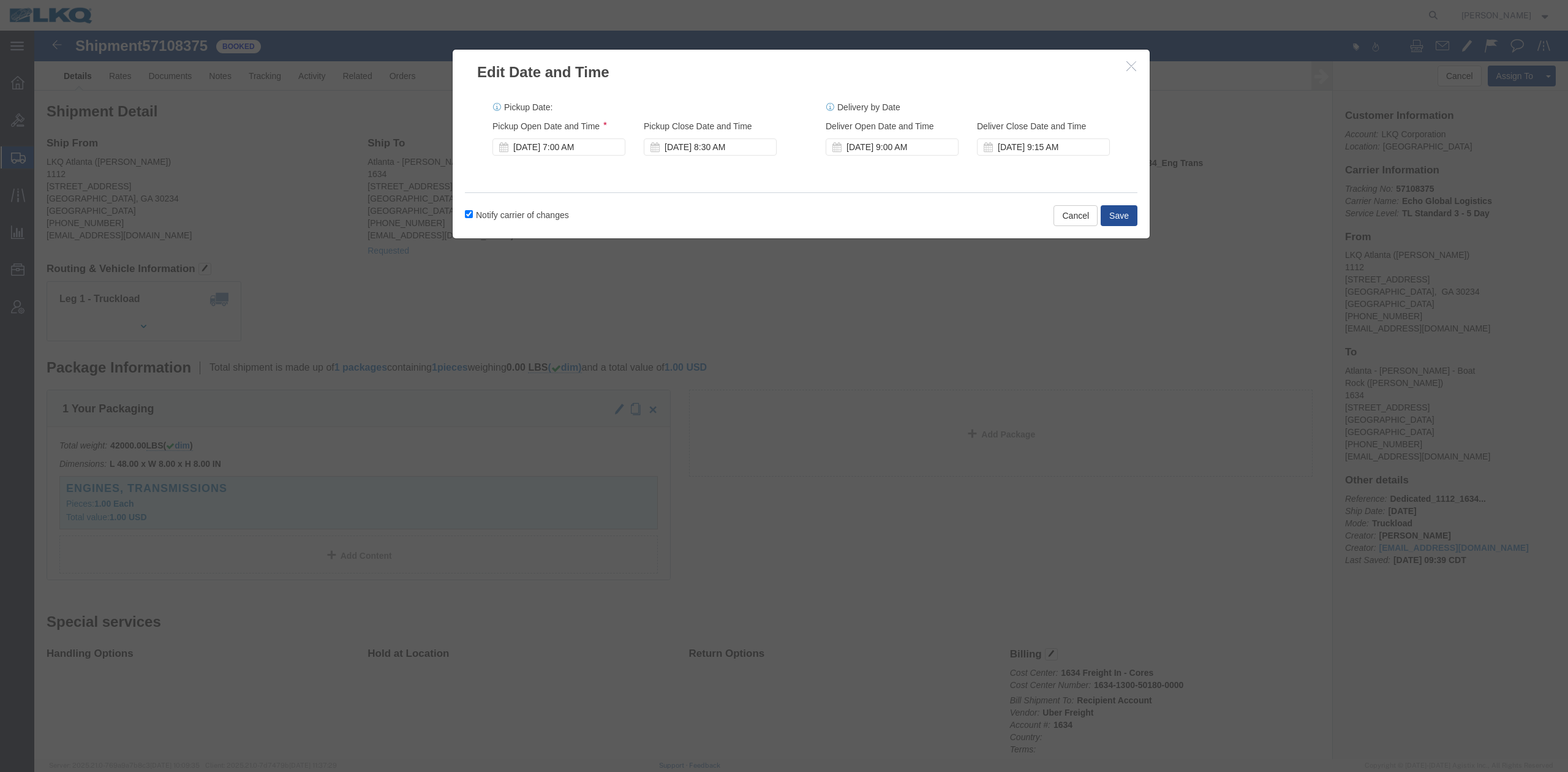
drag, startPoint x: 695, startPoint y: 109, endPoint x: 794, endPoint y: 289, distance: 205.4
click div "[DATE] 8:30 AM"
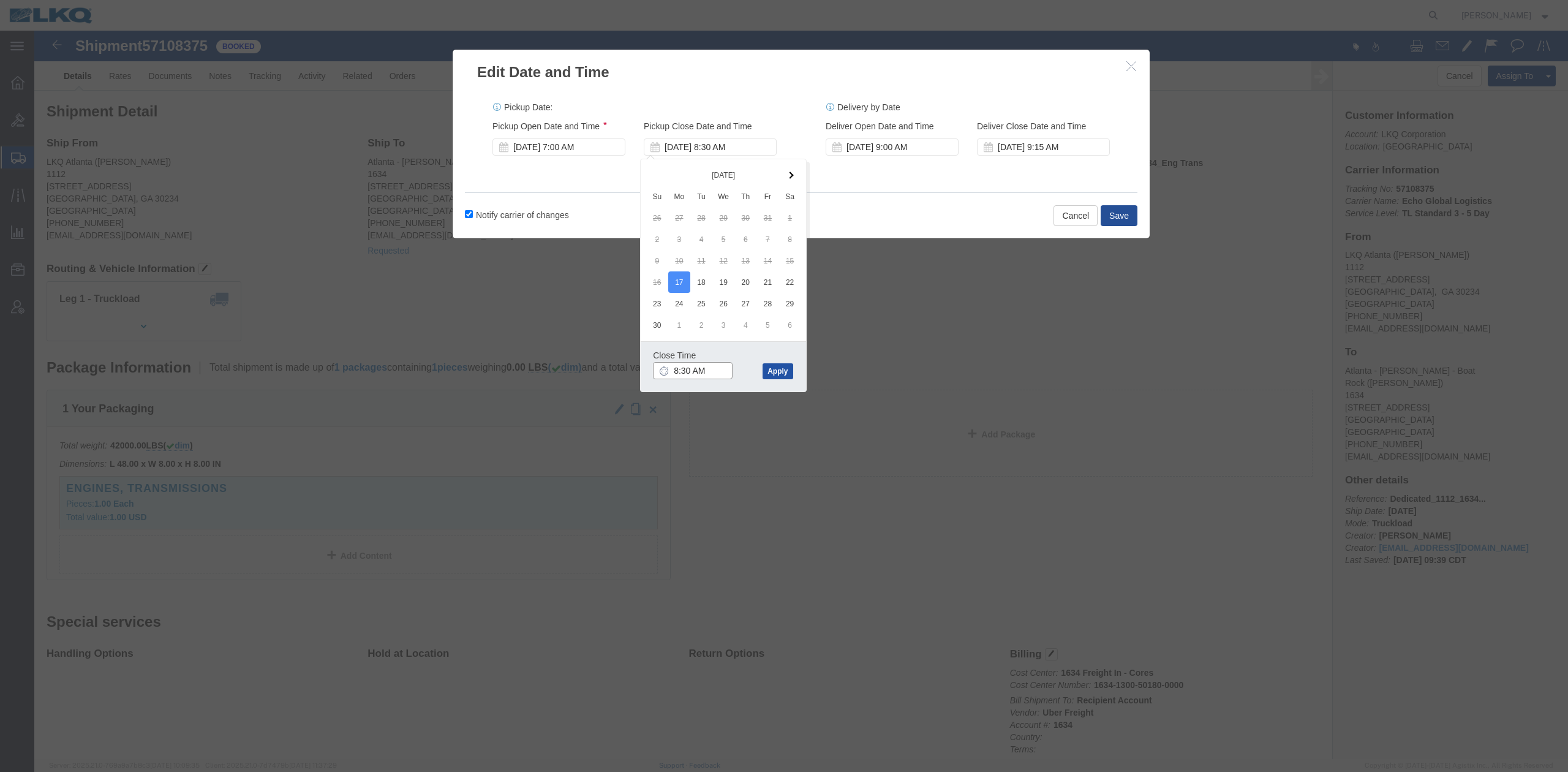
type input "7:30 AM"
click button "Apply"
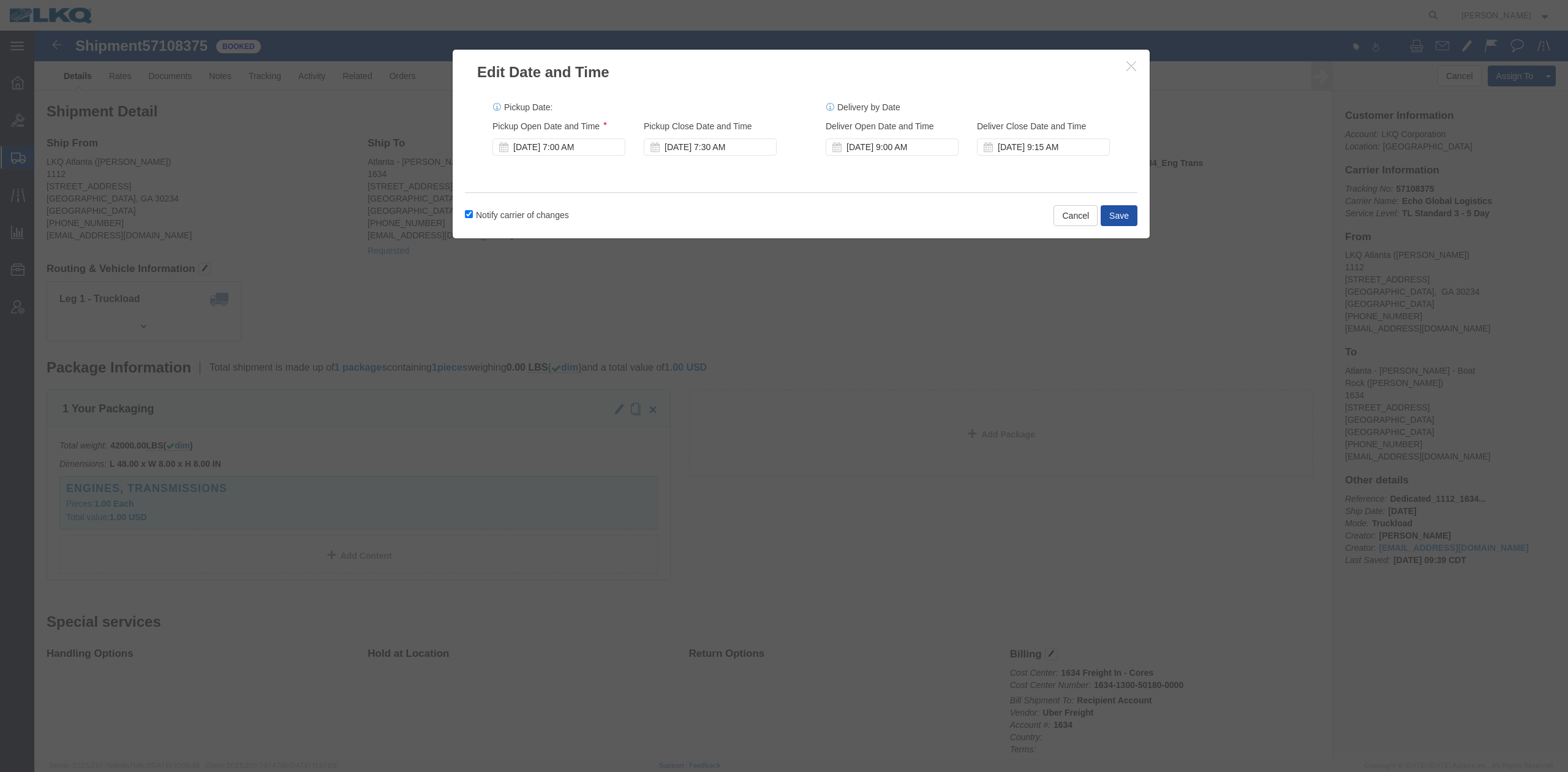
click button "Save"
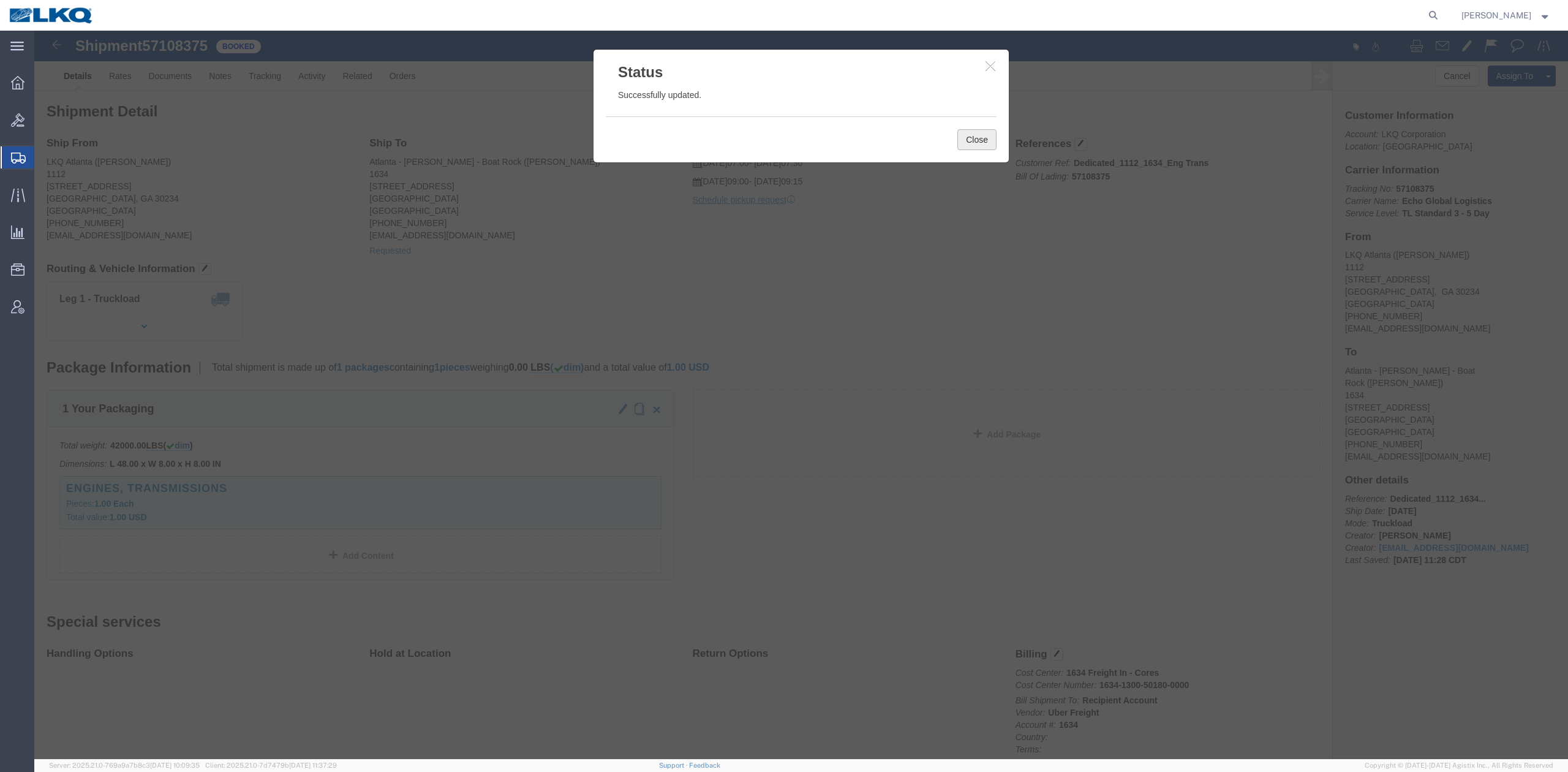
click button "Close"
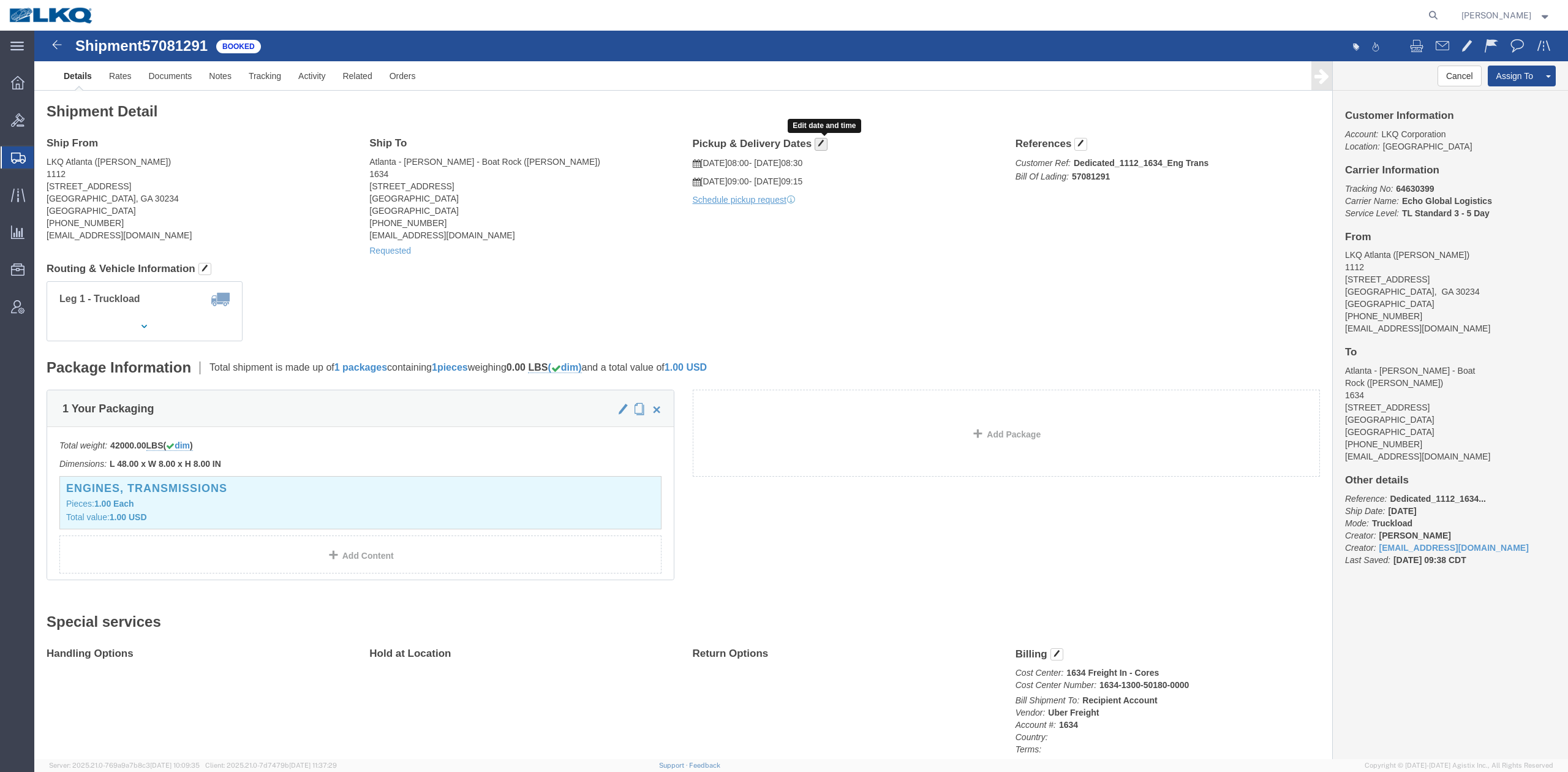
drag, startPoint x: 784, startPoint y: 112, endPoint x: 758, endPoint y: 123, distance: 28.2
click button "button"
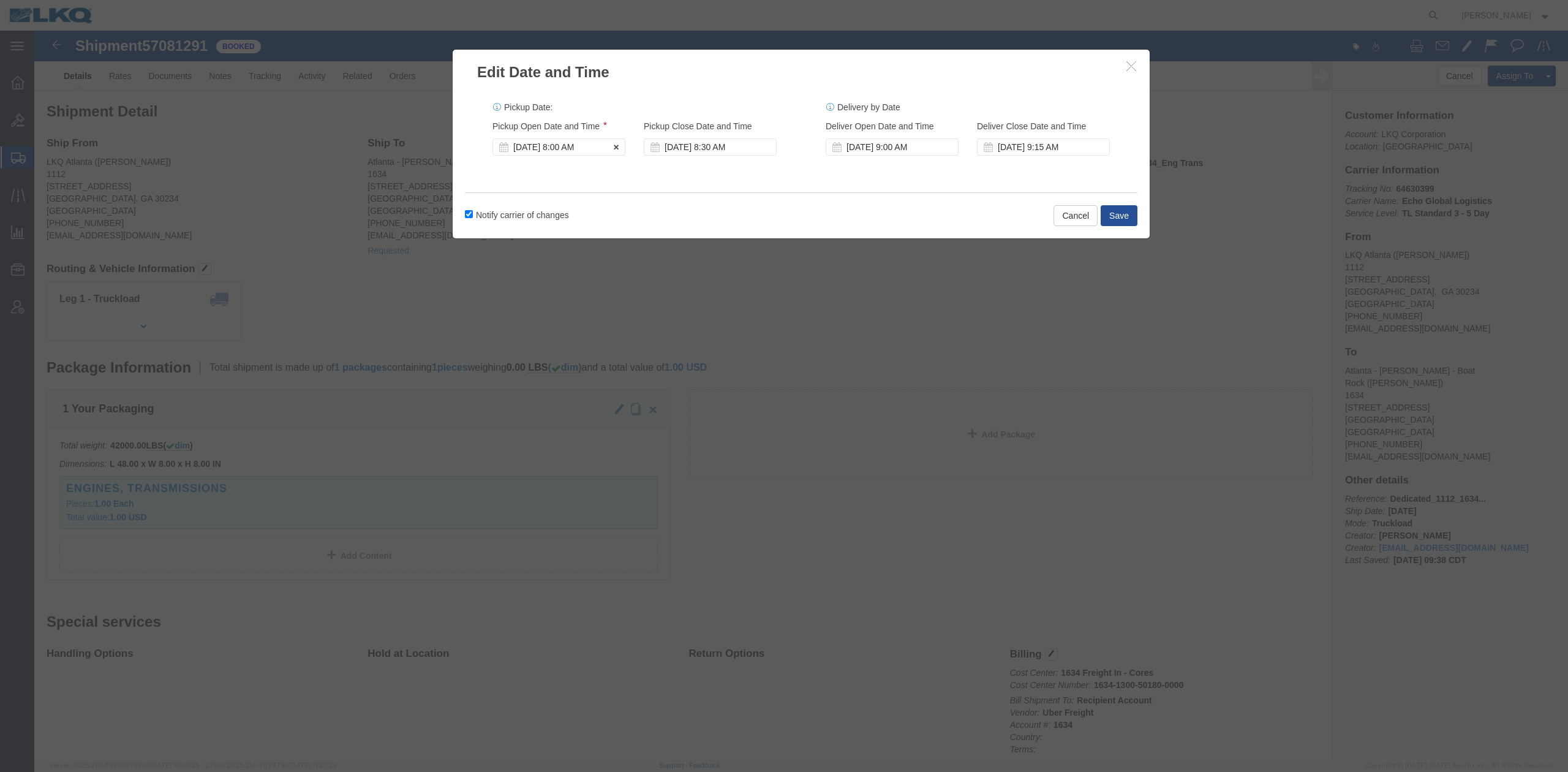
click div "[DATE] 8:00 AM"
type input "7:00 AM"
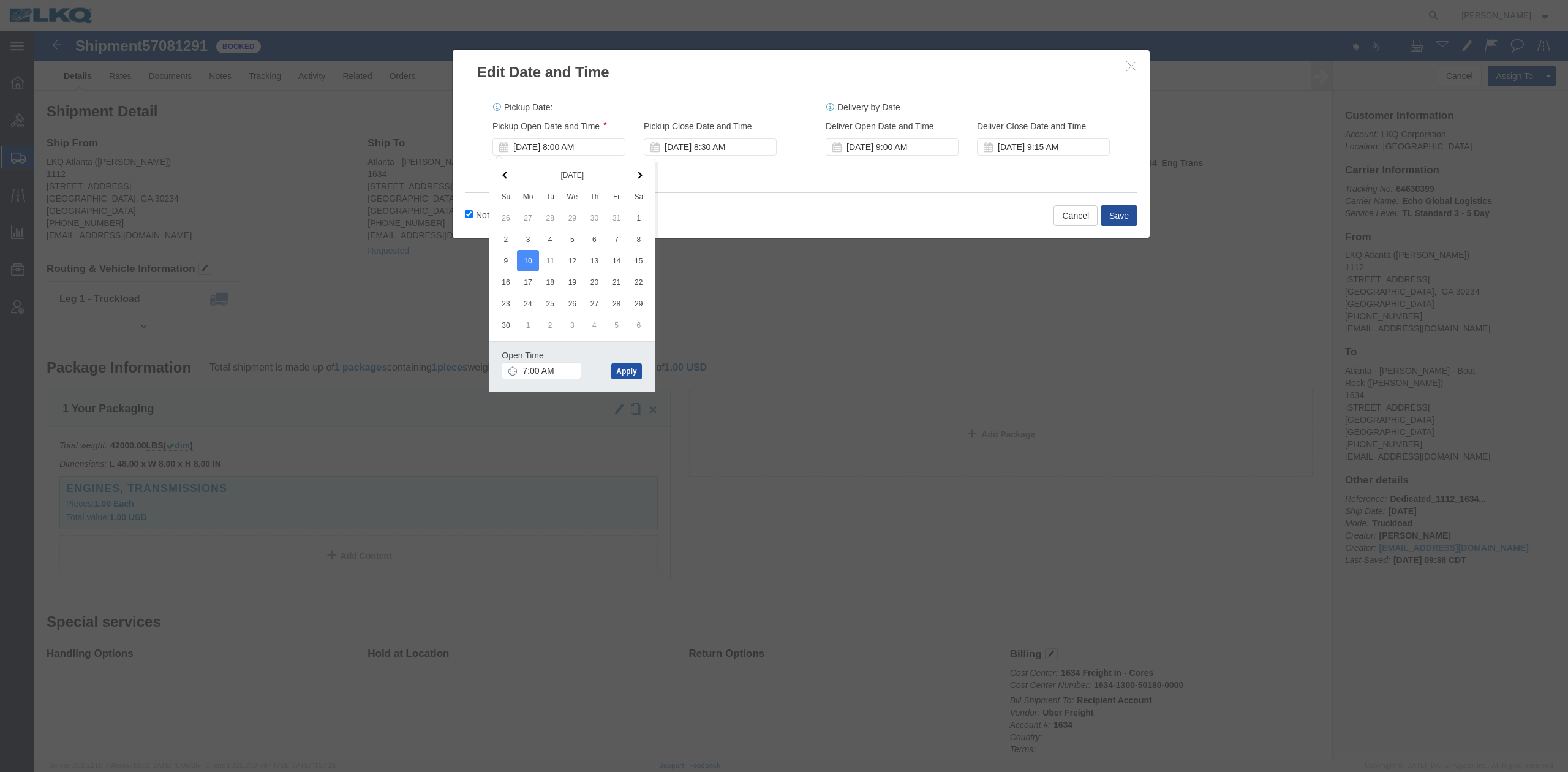
click button "Apply"
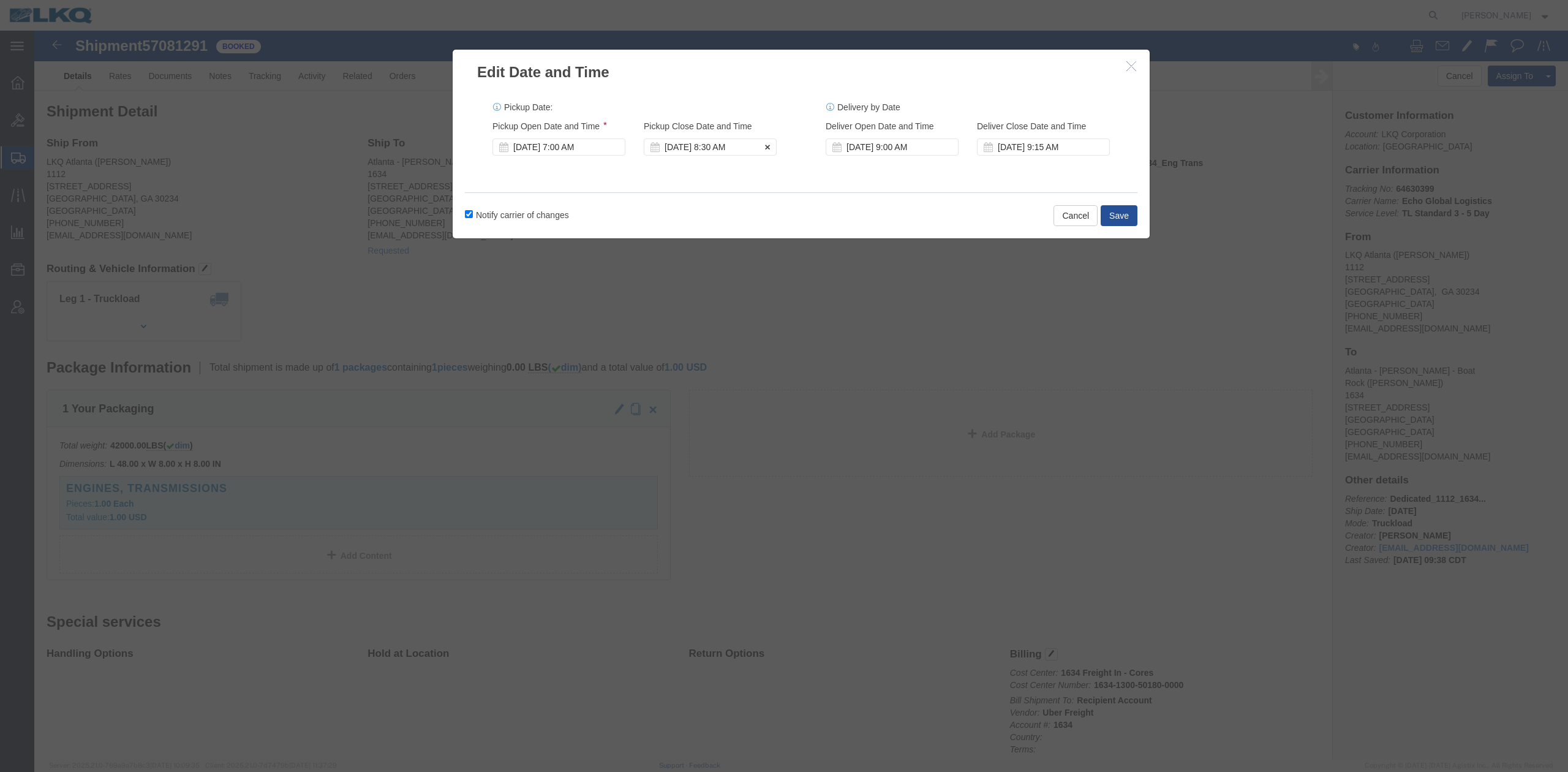
click div "[DATE] 8:30 AM"
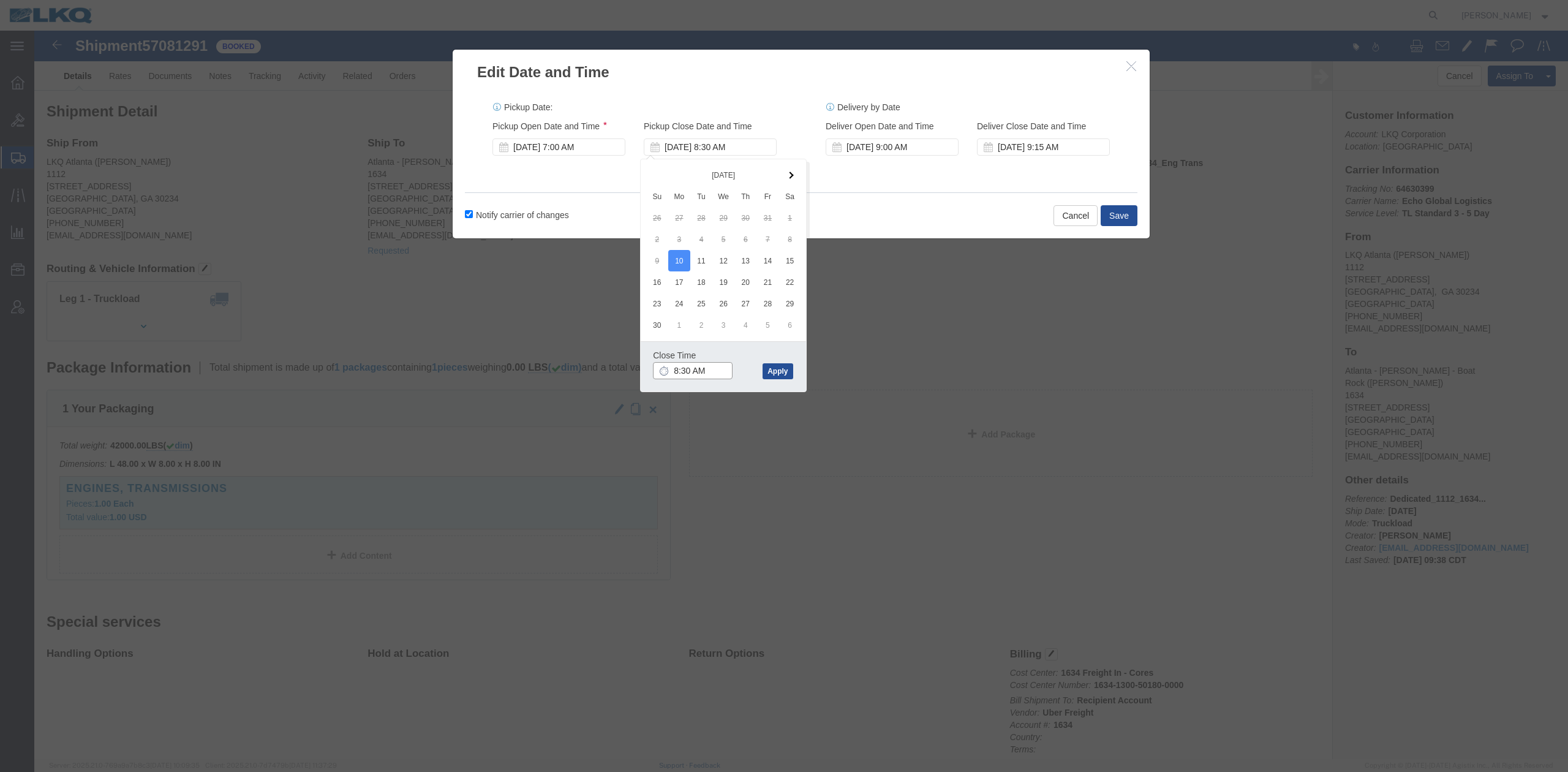
type input "7:30 AM"
click button "Apply"
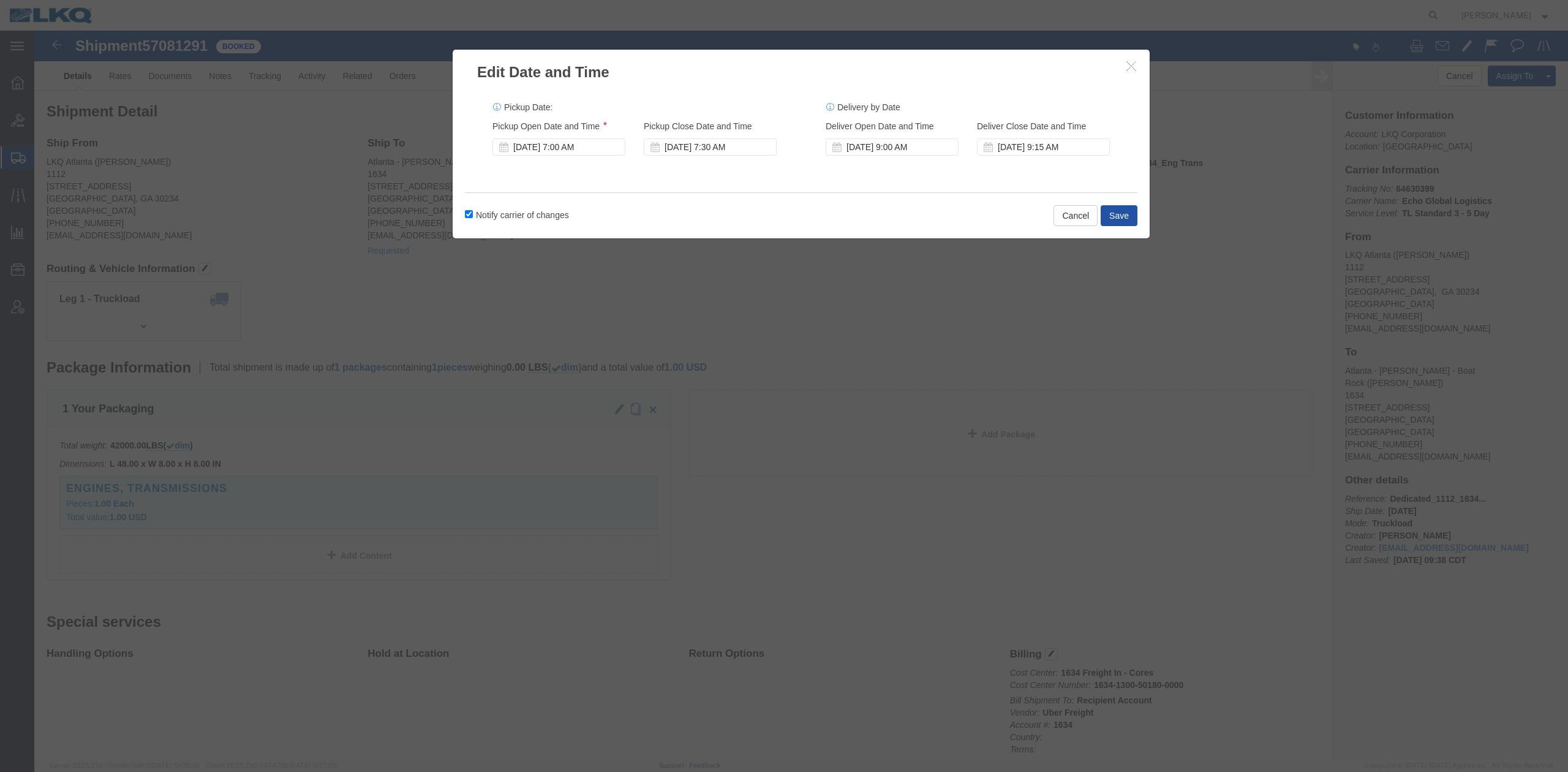
click button "Save"
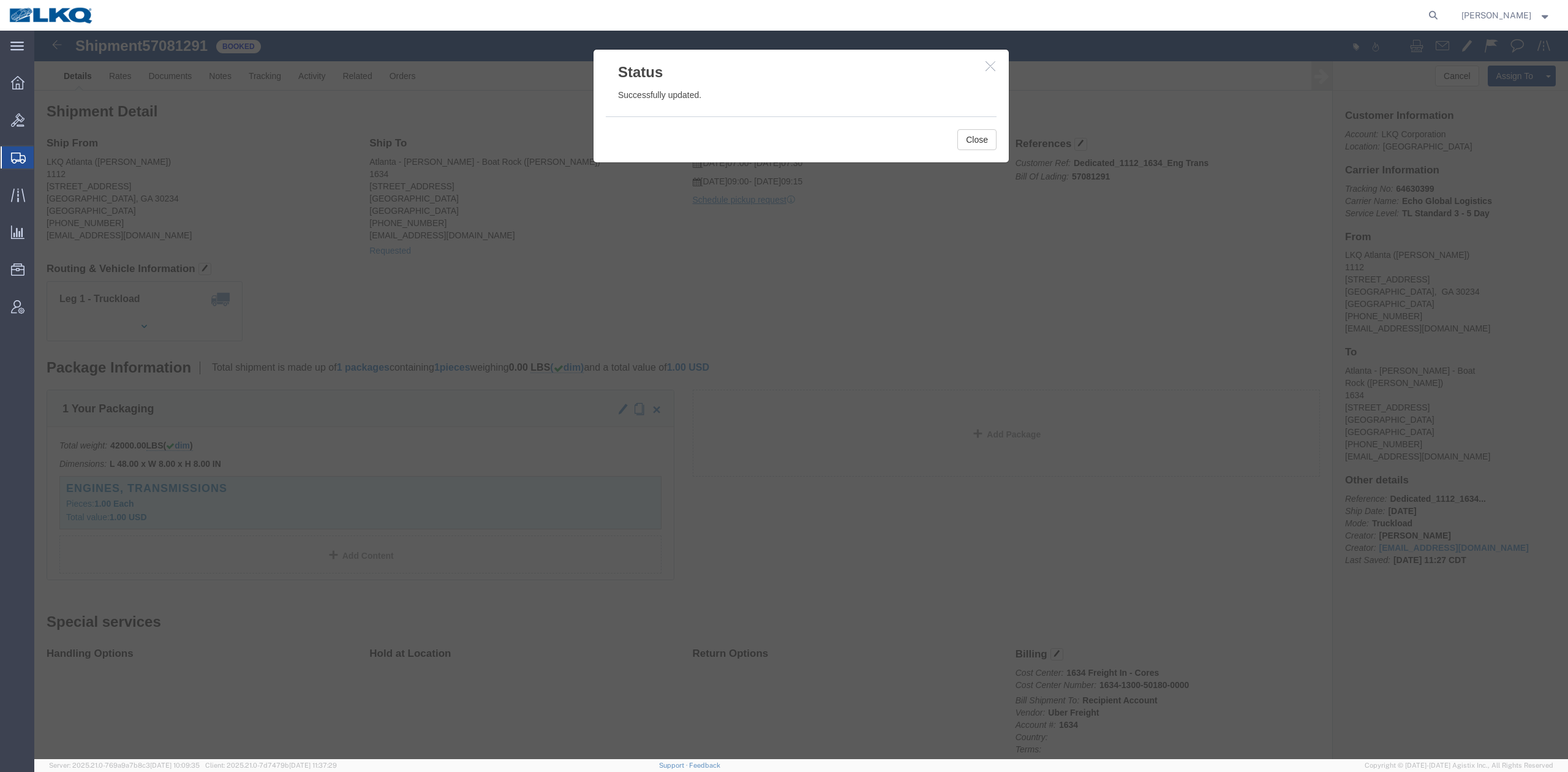
click div "Close"
drag, startPoint x: 932, startPoint y: 117, endPoint x: 711, endPoint y: 46, distance: 232.1
click button "Close"
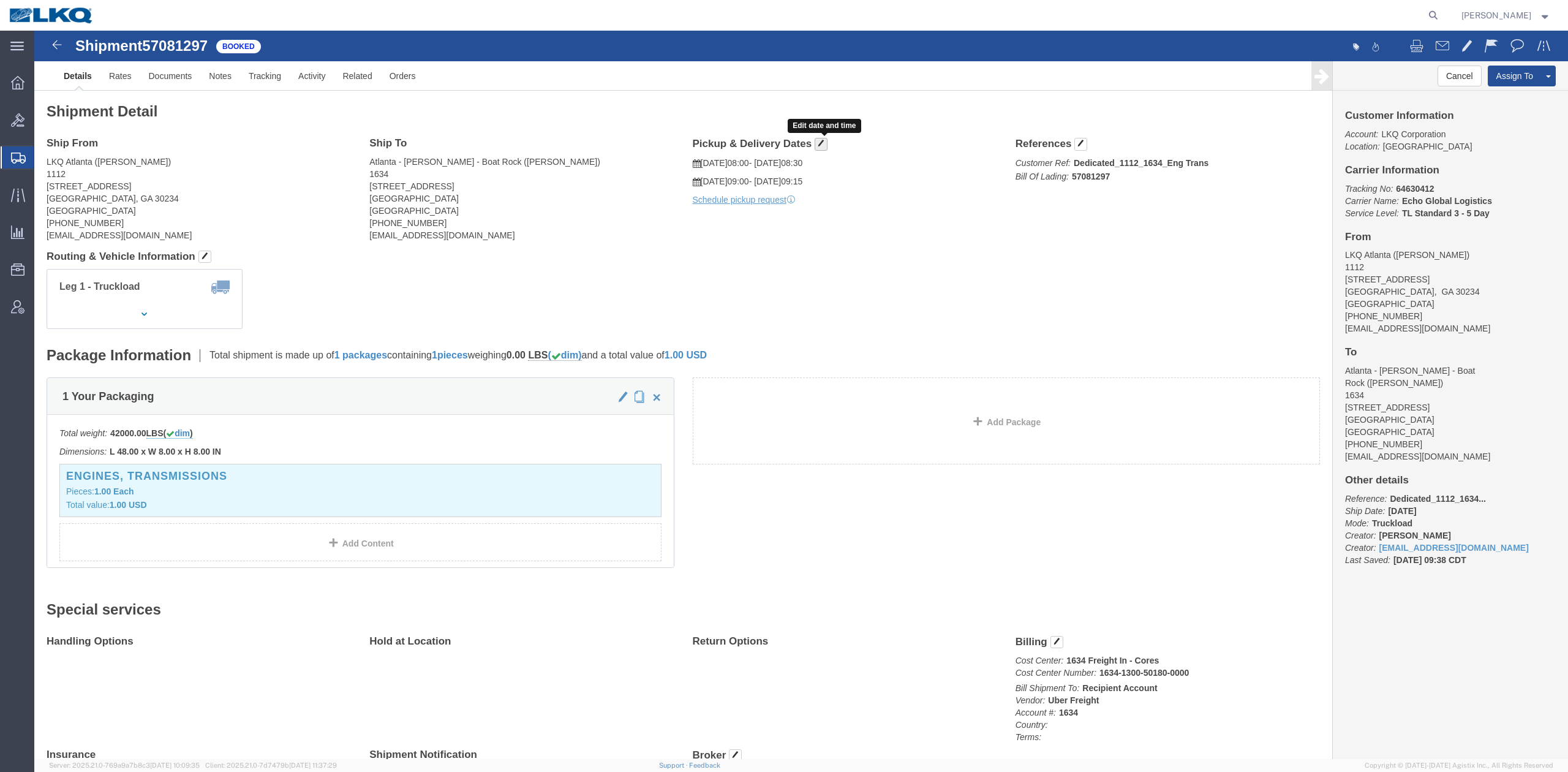
click span "button"
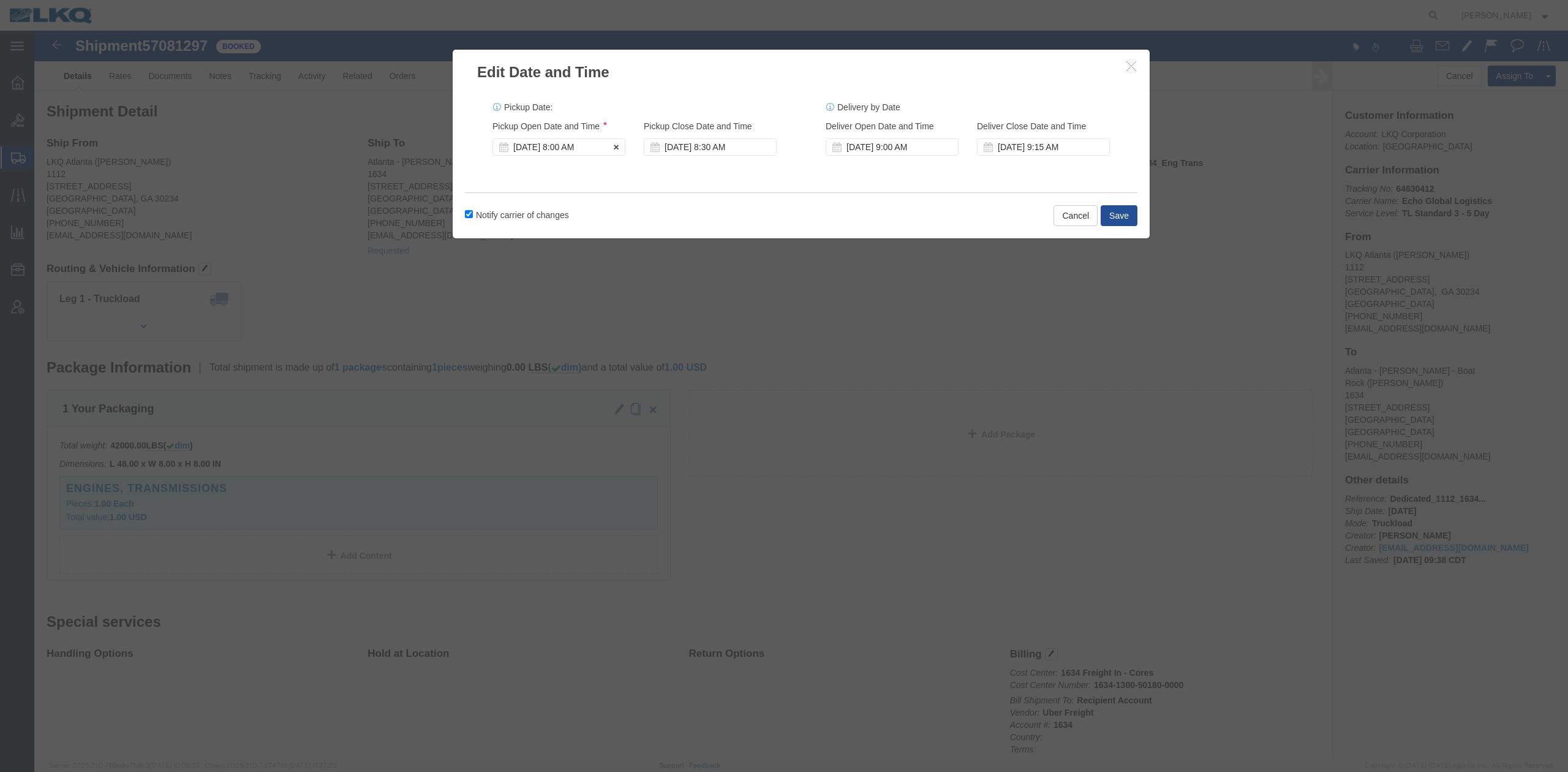
click div "Nov 12 2025 8:00 AM"
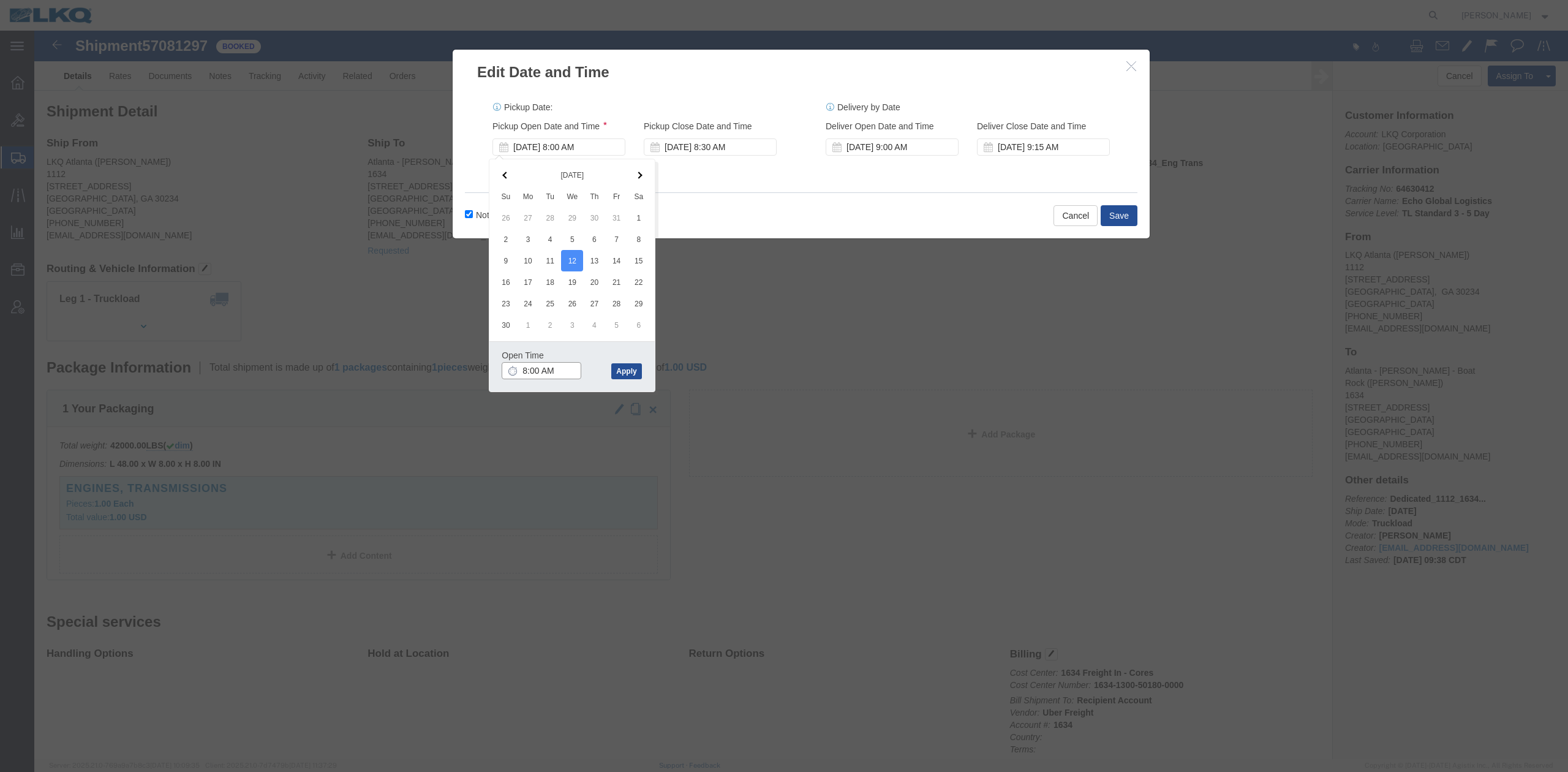
type input "7:00 AM"
click button "Apply"
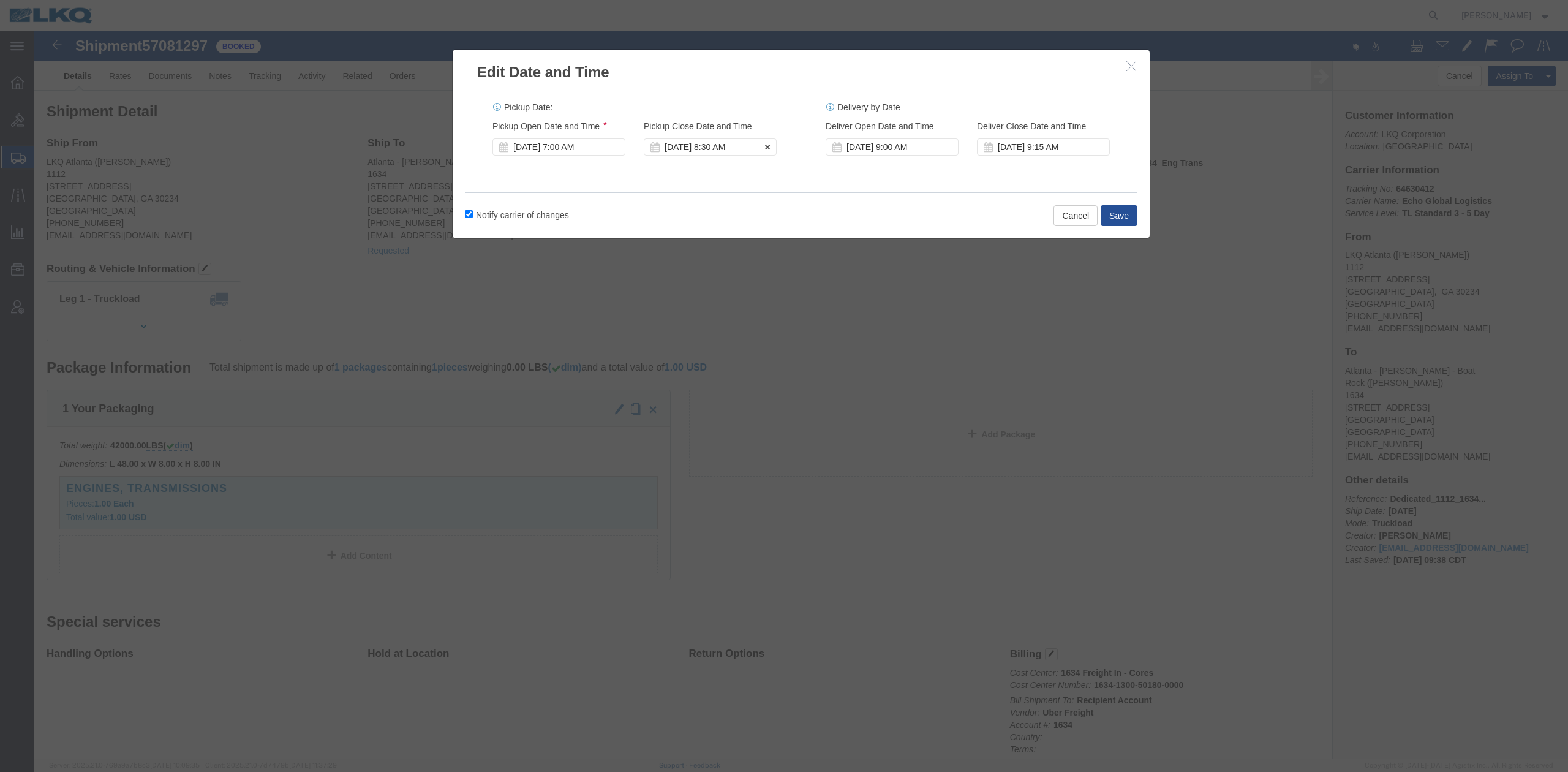
click div "Nov 12 2025 8:30 AM"
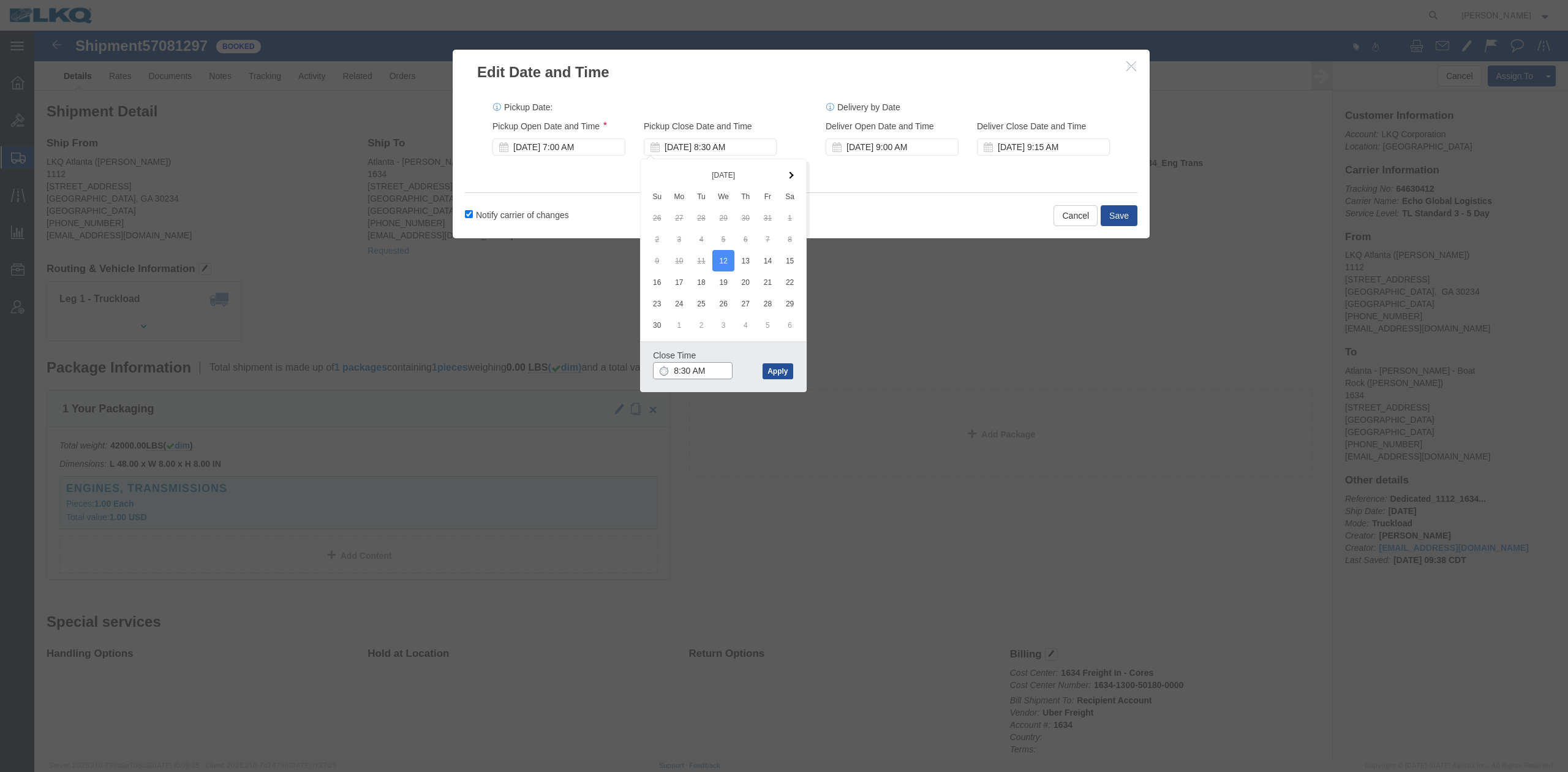
type input "7:30 AM"
click button "Apply"
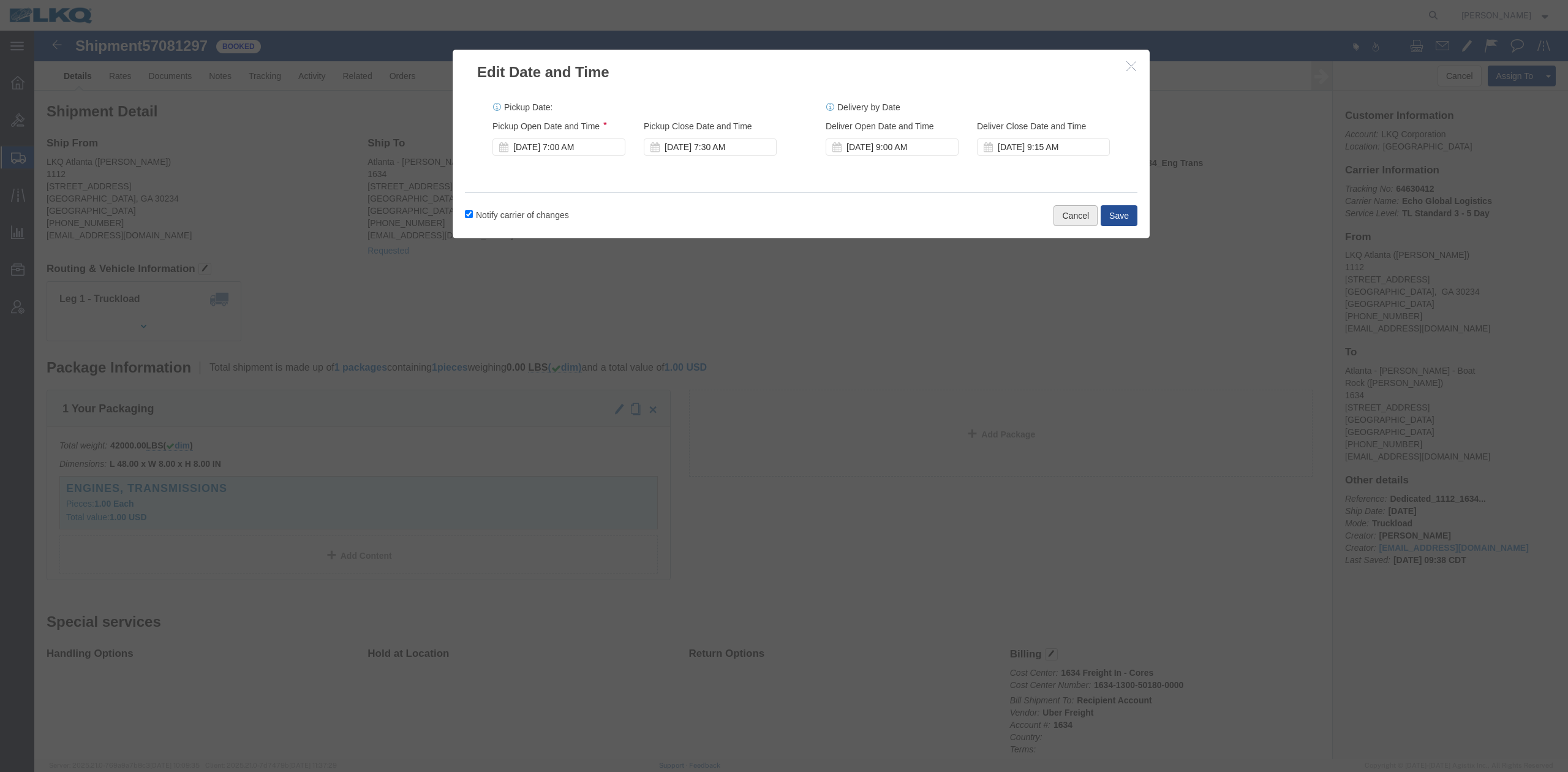
click div "Edit Date and Time Pickup Date: Pickup Start Date Pickup Start Time Pickup Open…"
drag, startPoint x: 1054, startPoint y: 195, endPoint x: 1075, endPoint y: 194, distance: 21.0
click button "Cancel"
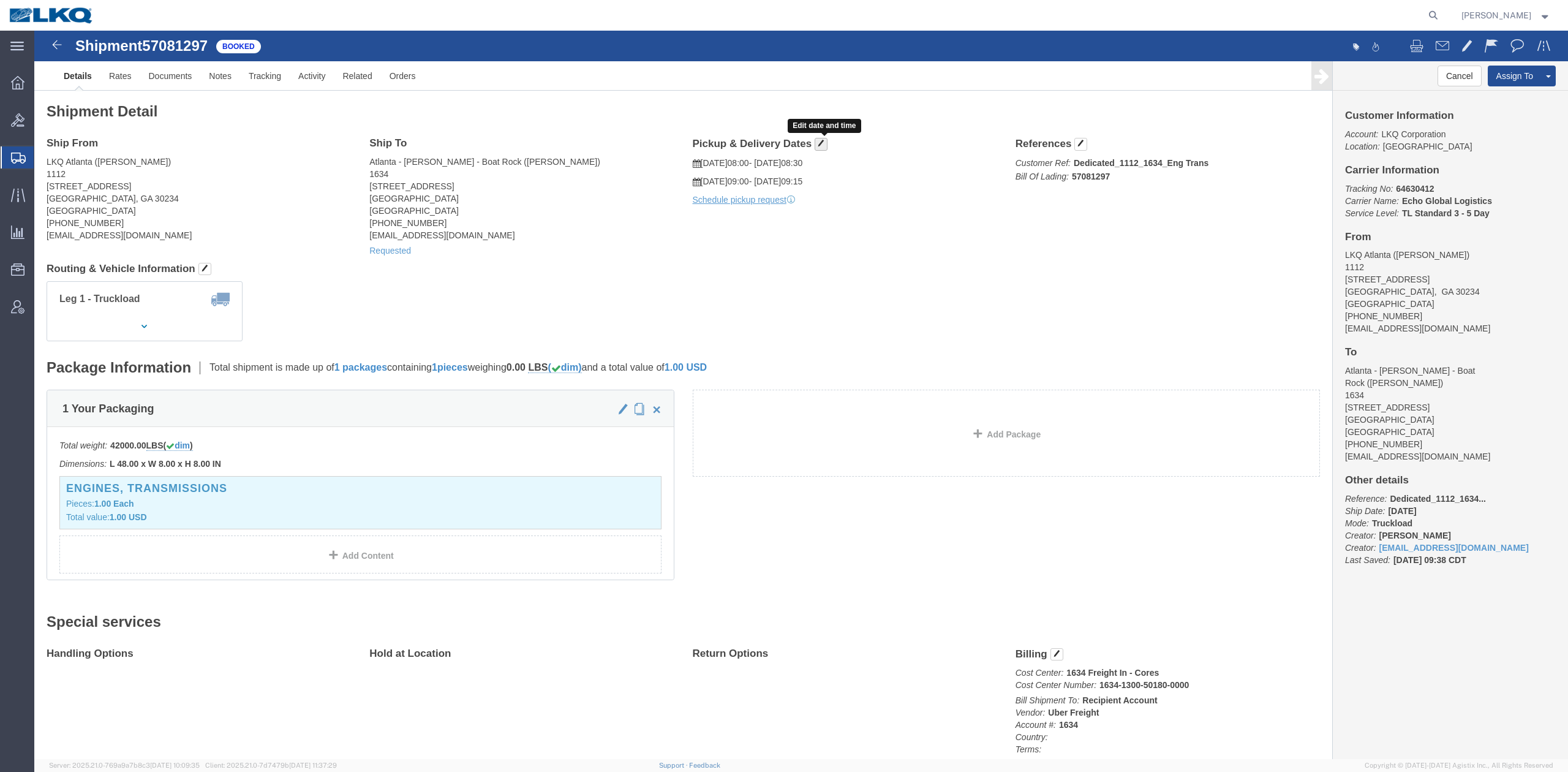
click button "button"
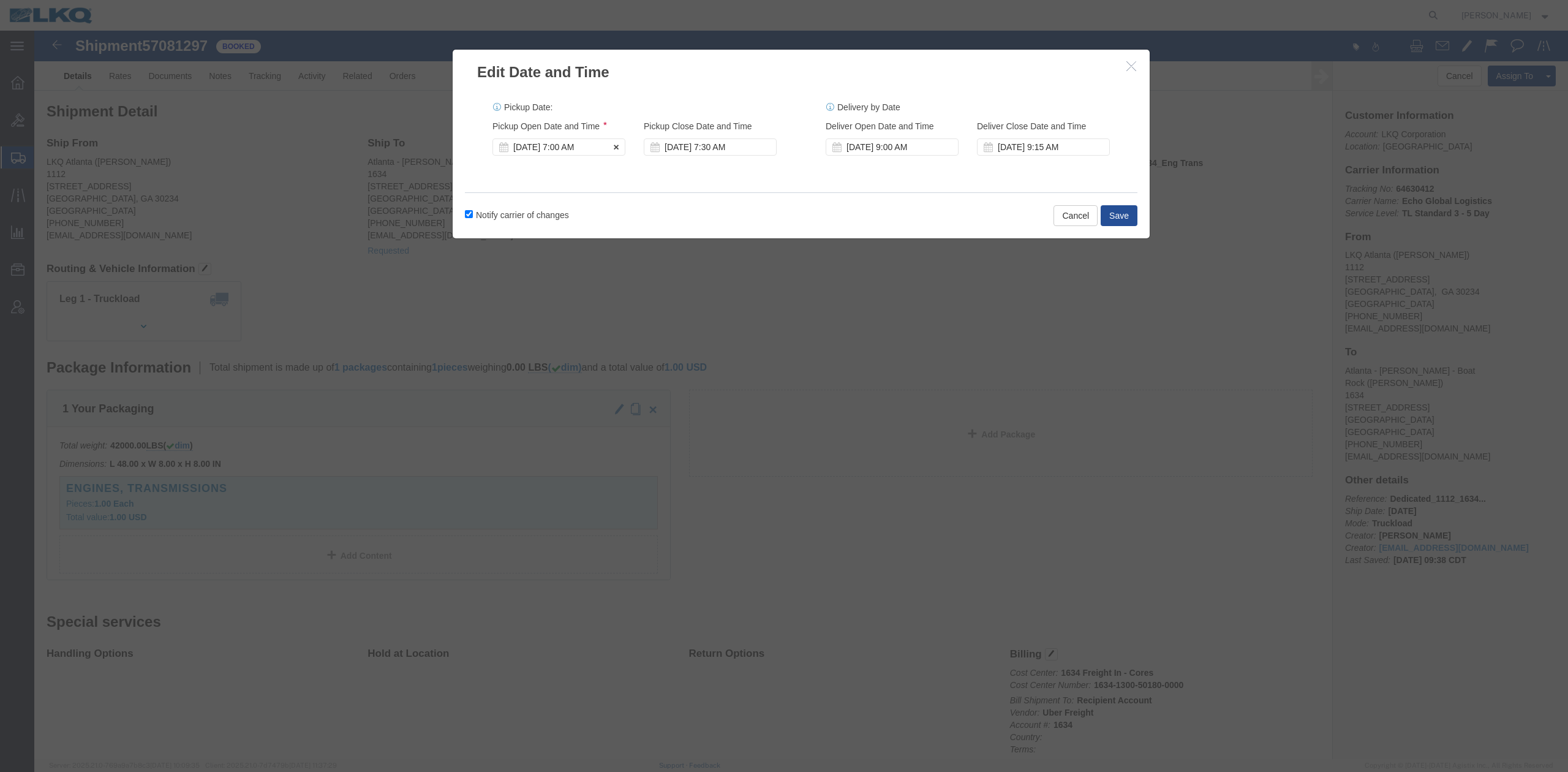
click div "Nov 12 2025 7:00 AM"
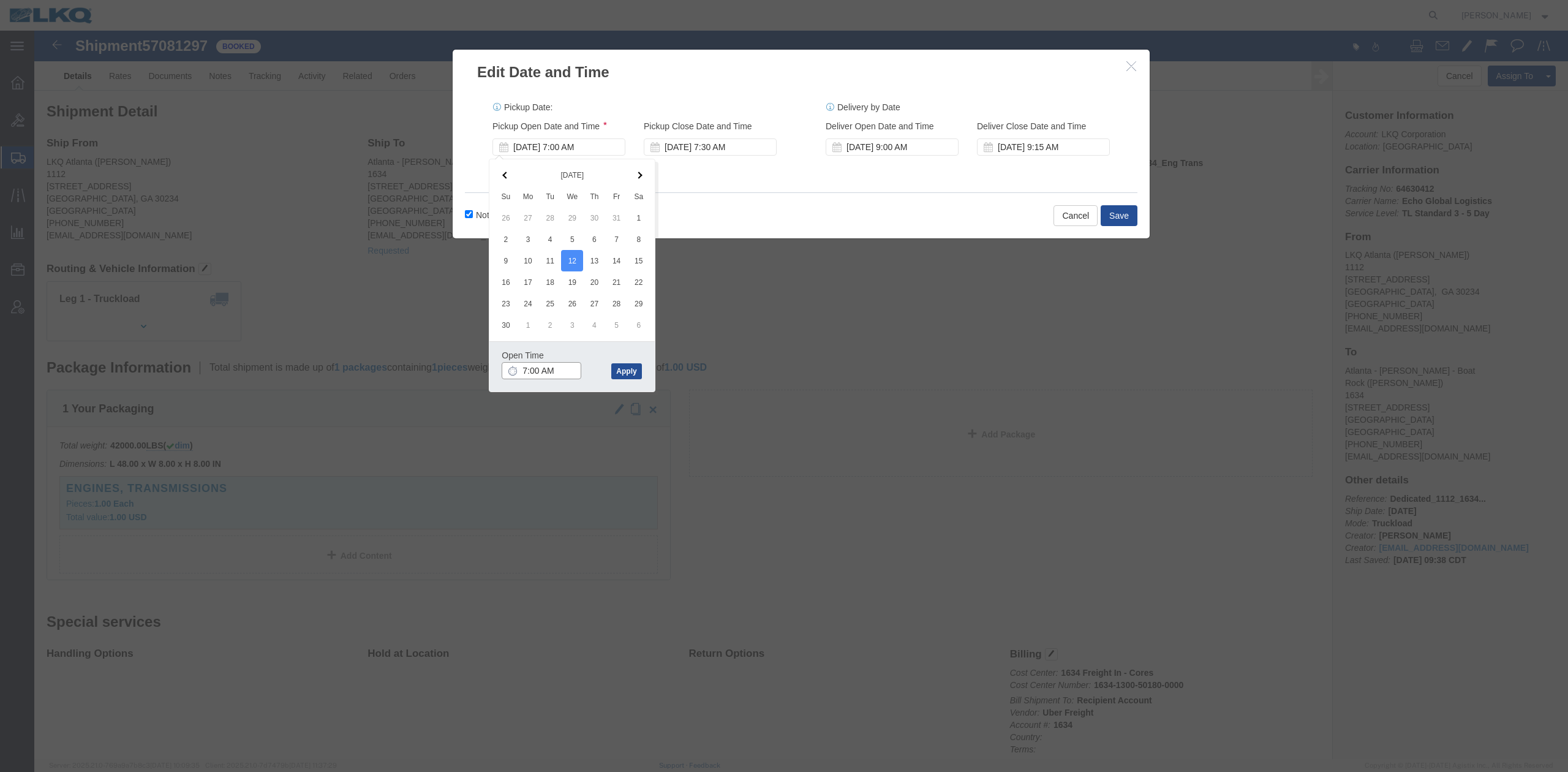
type input "6:00 AM"
click button "Apply"
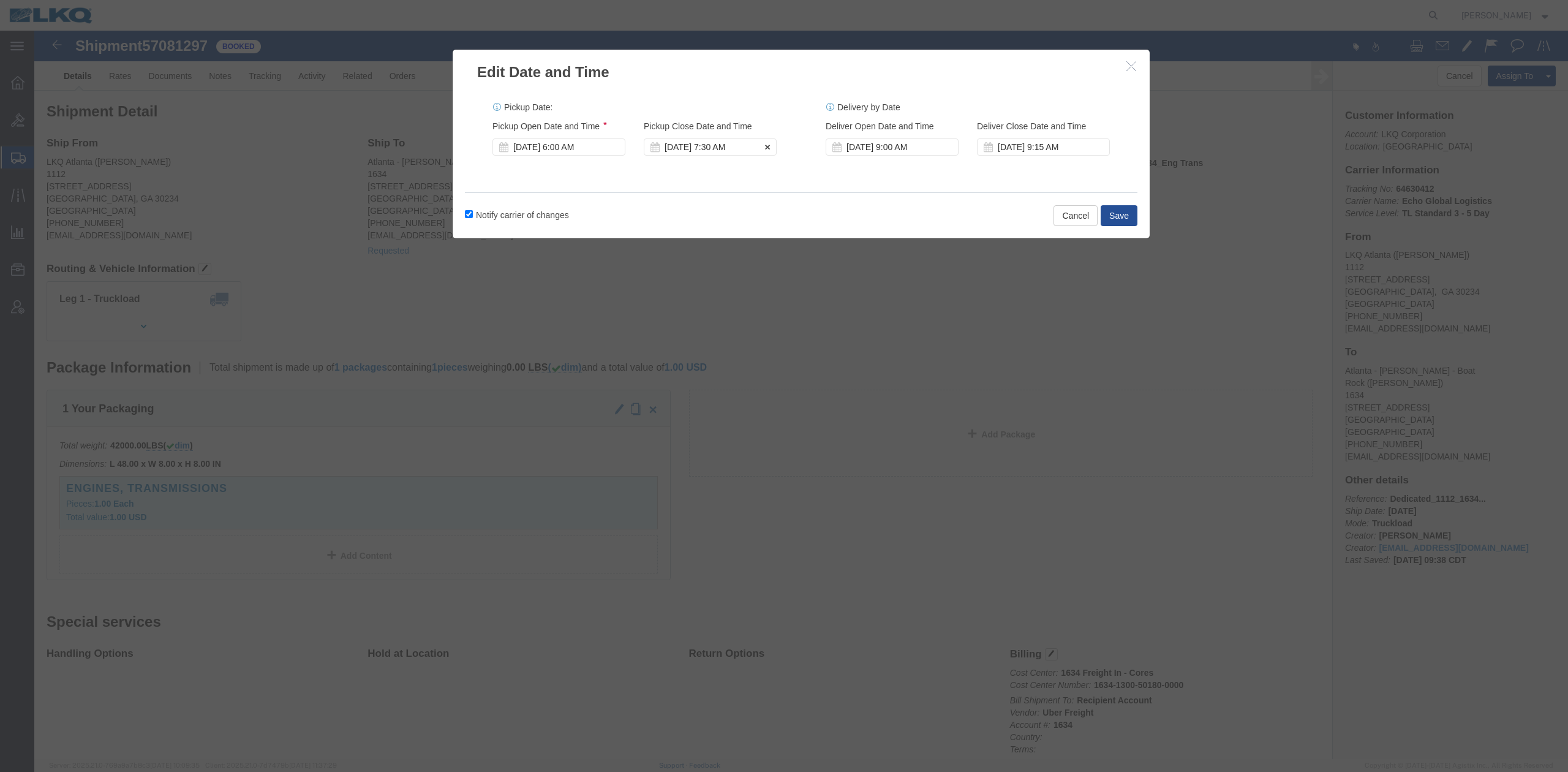
click div "Nov 12 2025 7:30 AM"
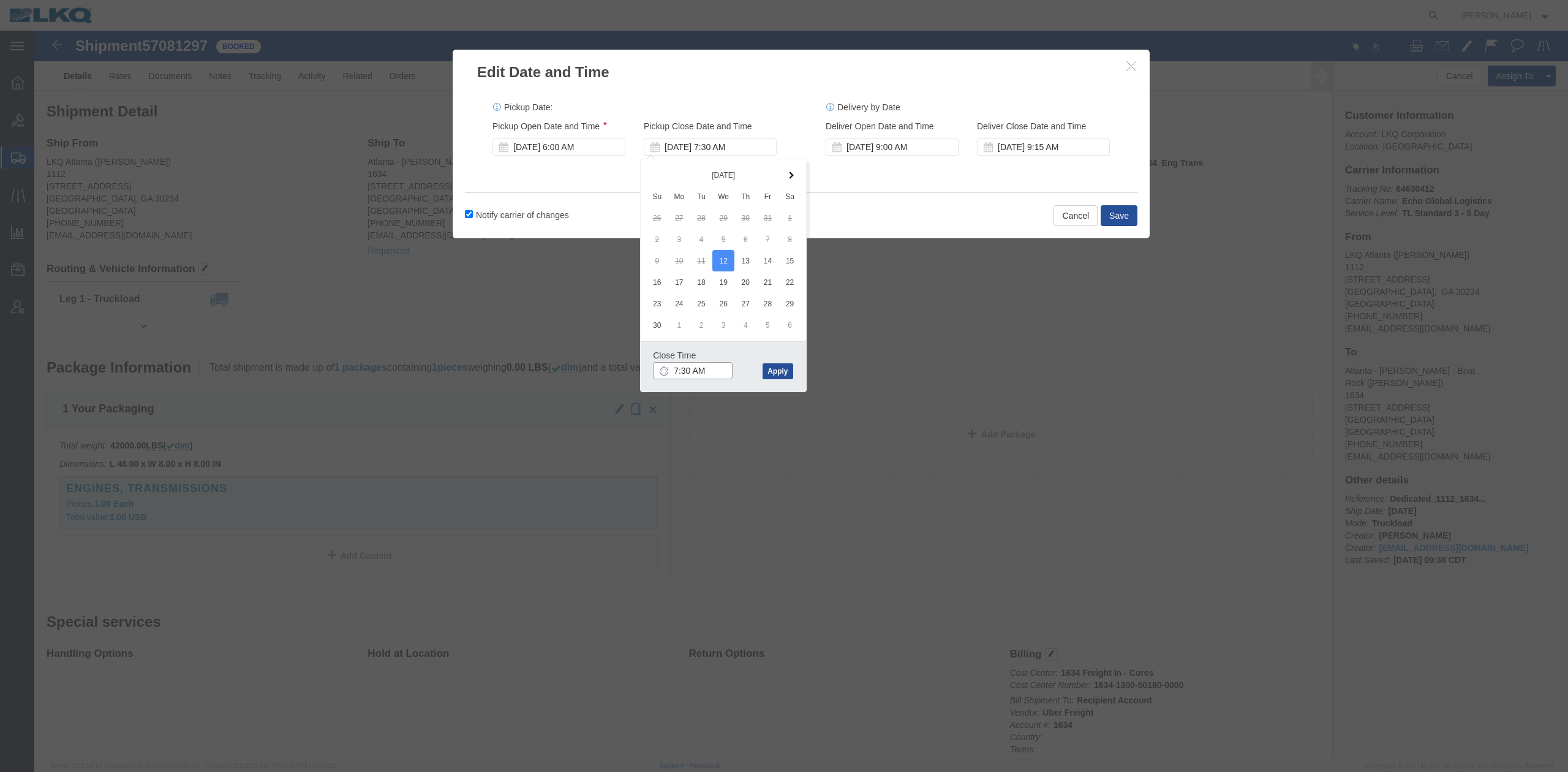
type input "6:30 AM"
click button "Apply"
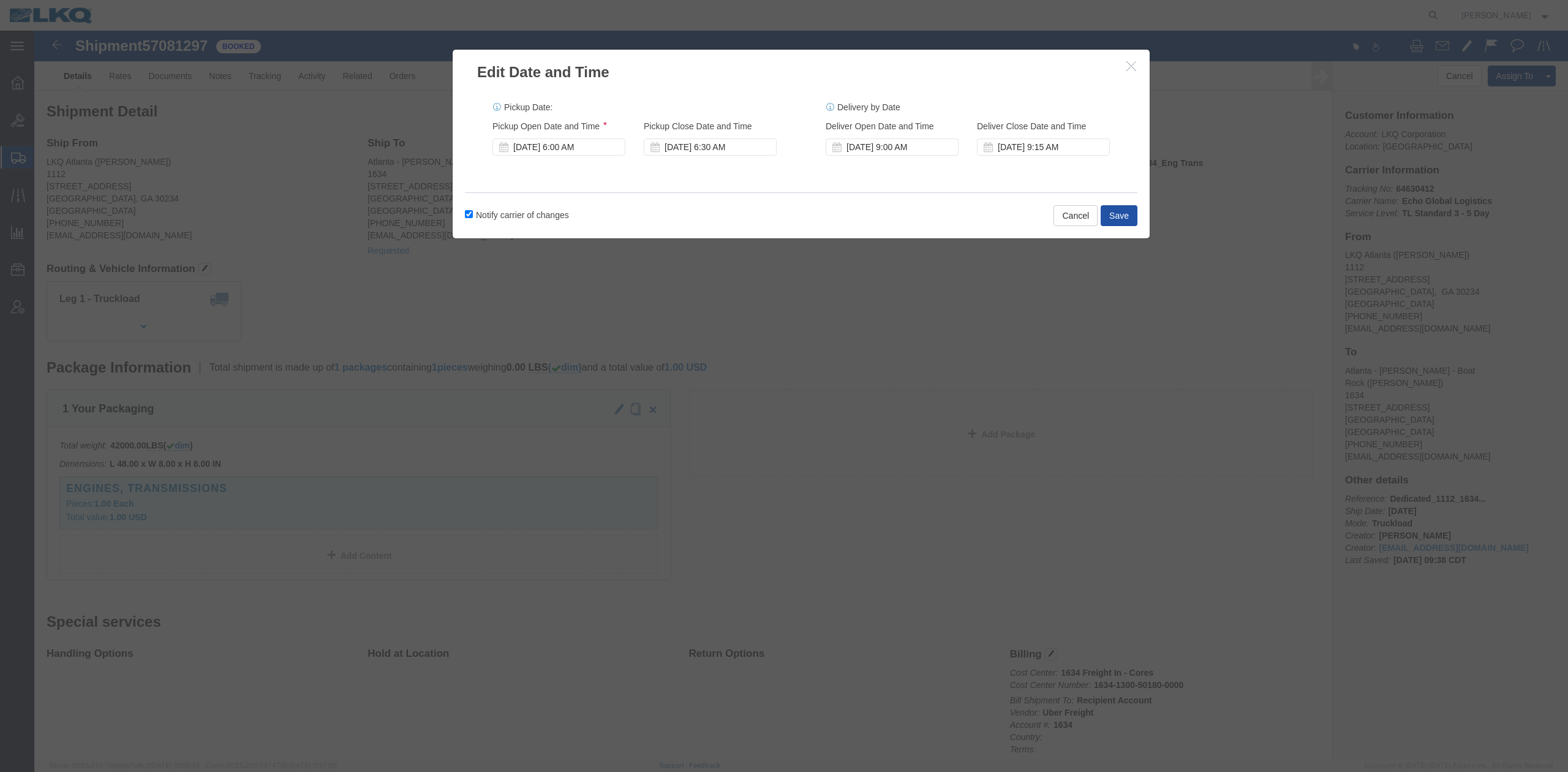
click button "Save"
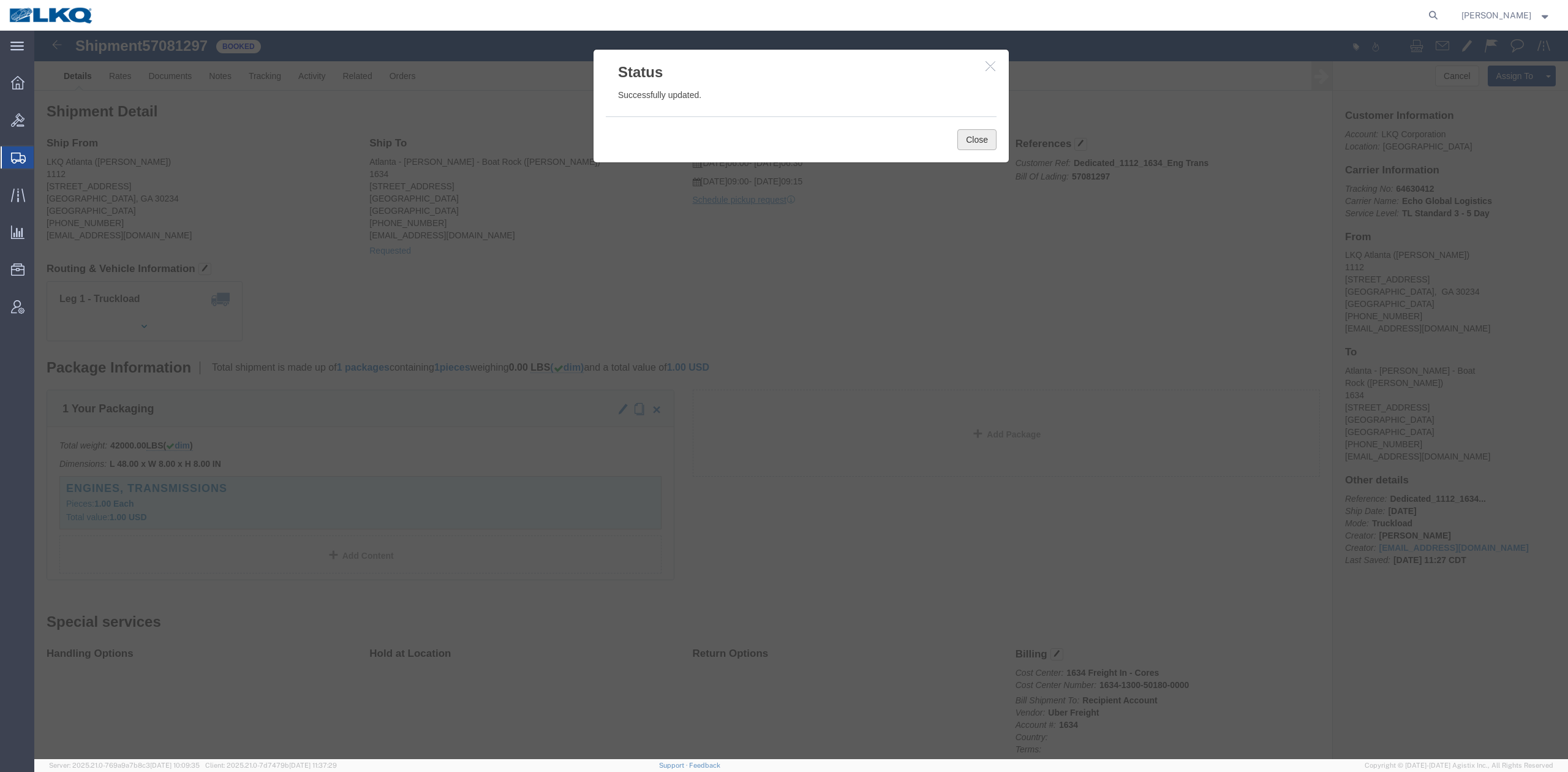
drag, startPoint x: 920, startPoint y: 114, endPoint x: 913, endPoint y: 109, distance: 8.6
click button "Close"
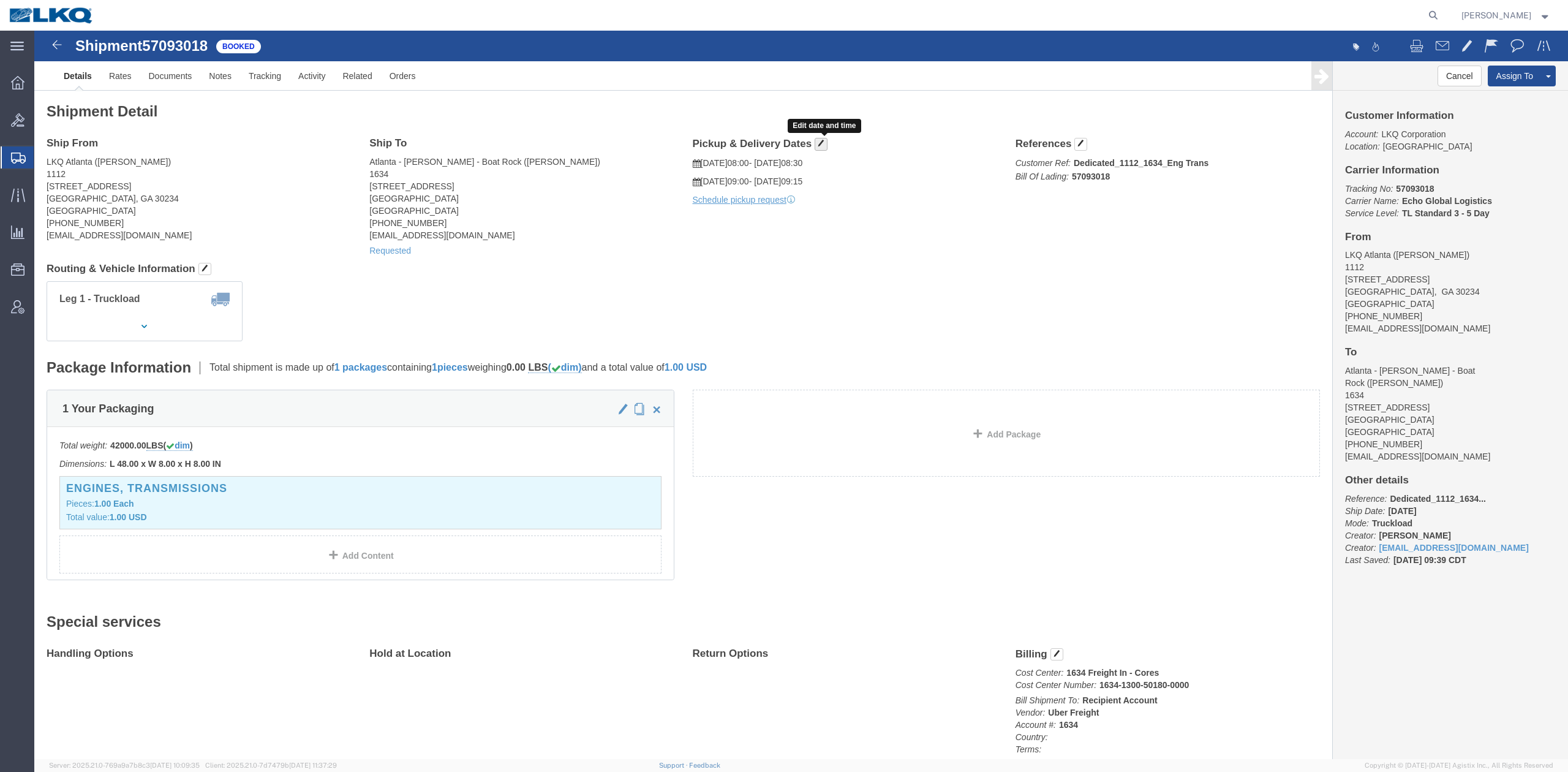
click button "button"
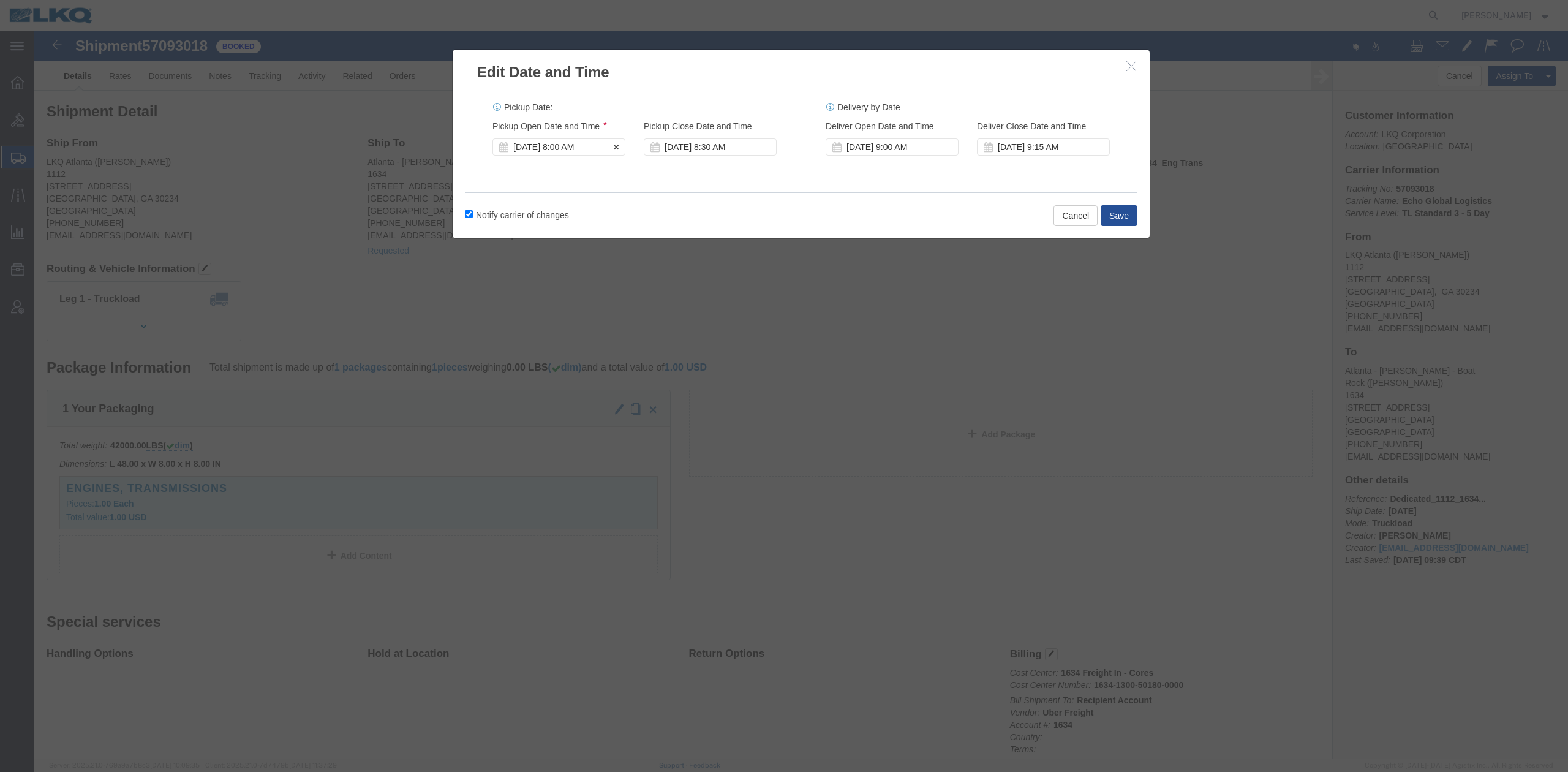
click div "[DATE] 8:00 AM"
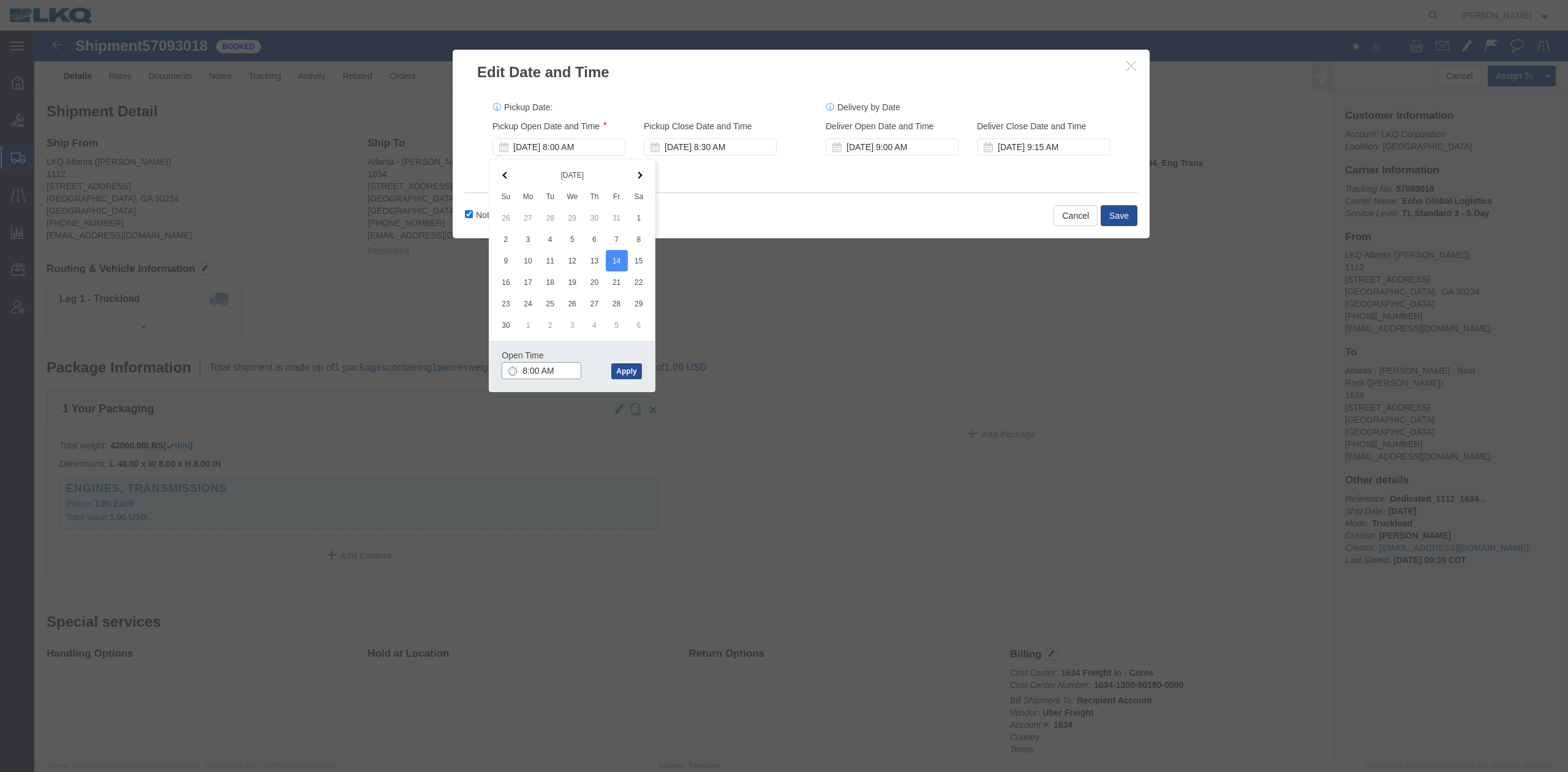
type input "7:00 AM"
click button "Apply"
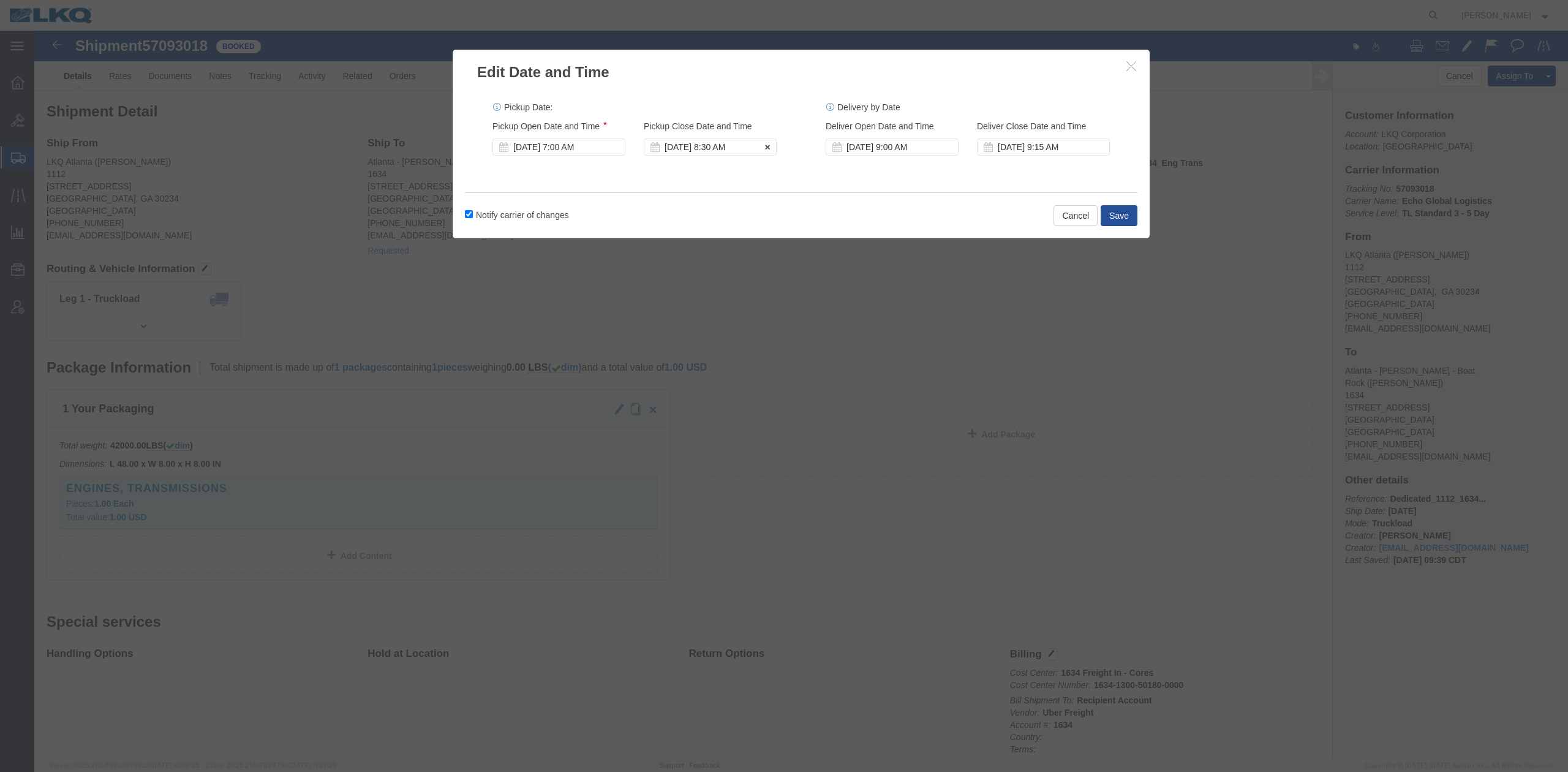
click div "[DATE] 8:30 AM"
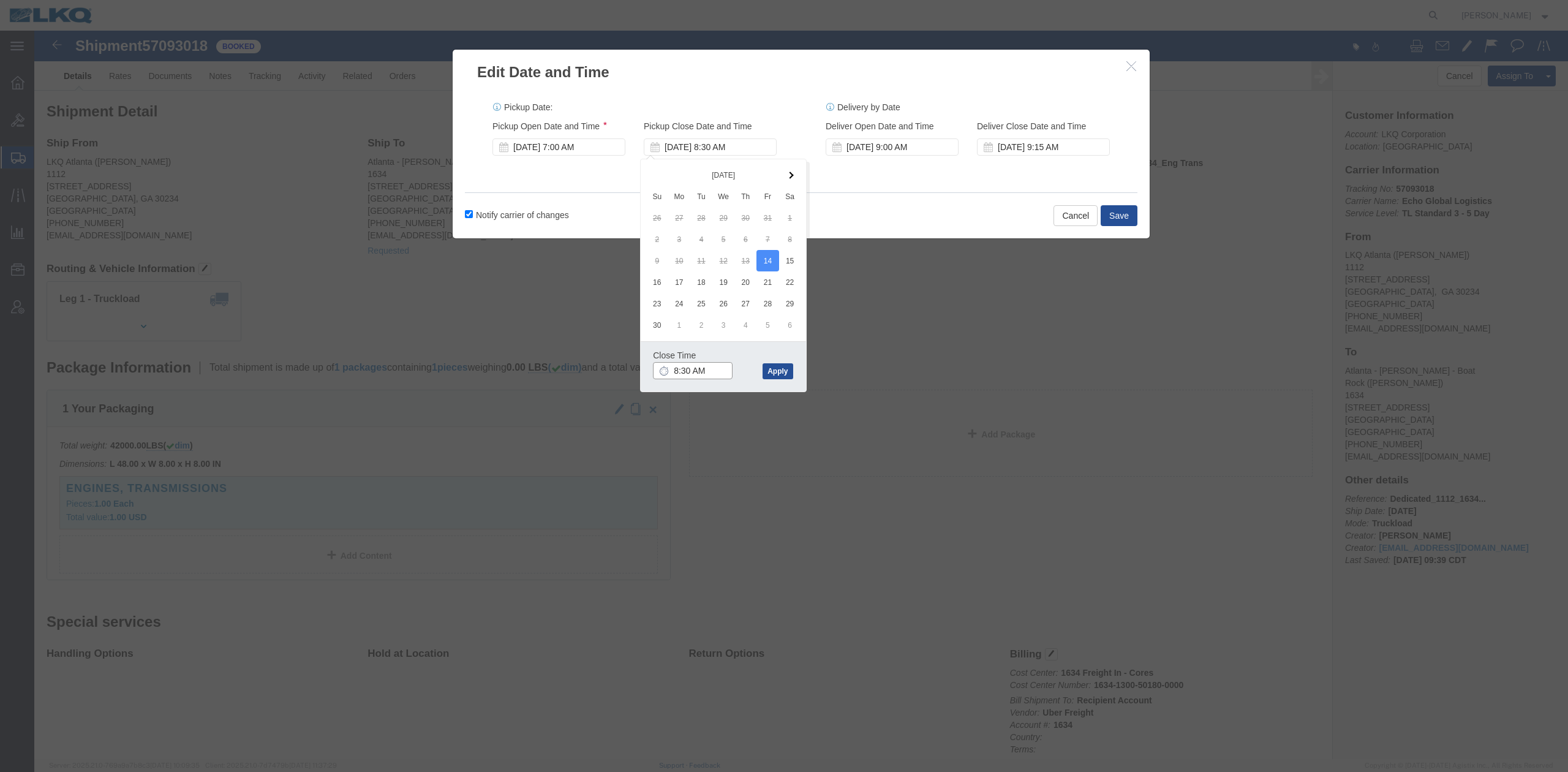
type input "7:30 AM"
click button "Apply"
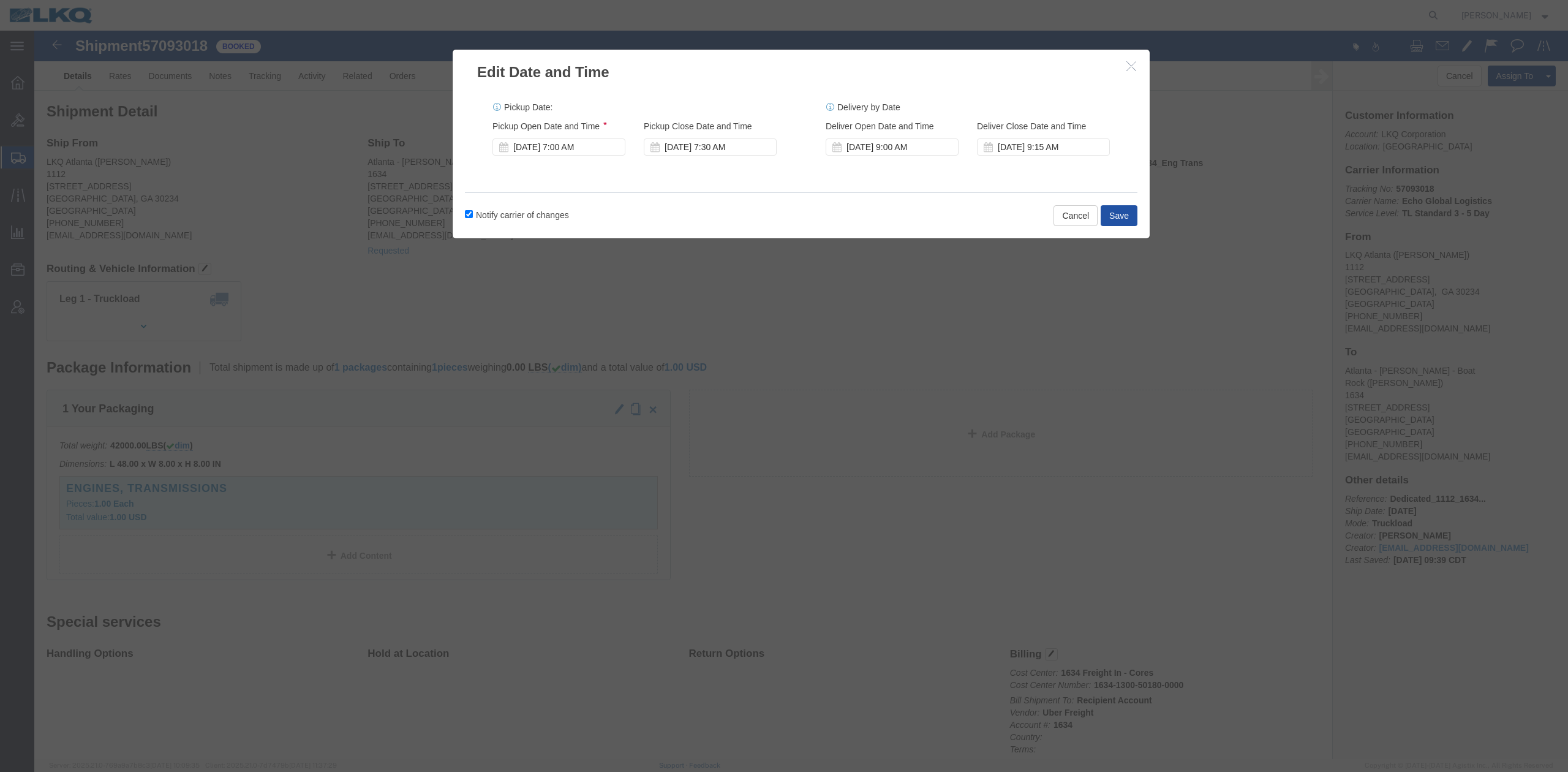
click button "Save"
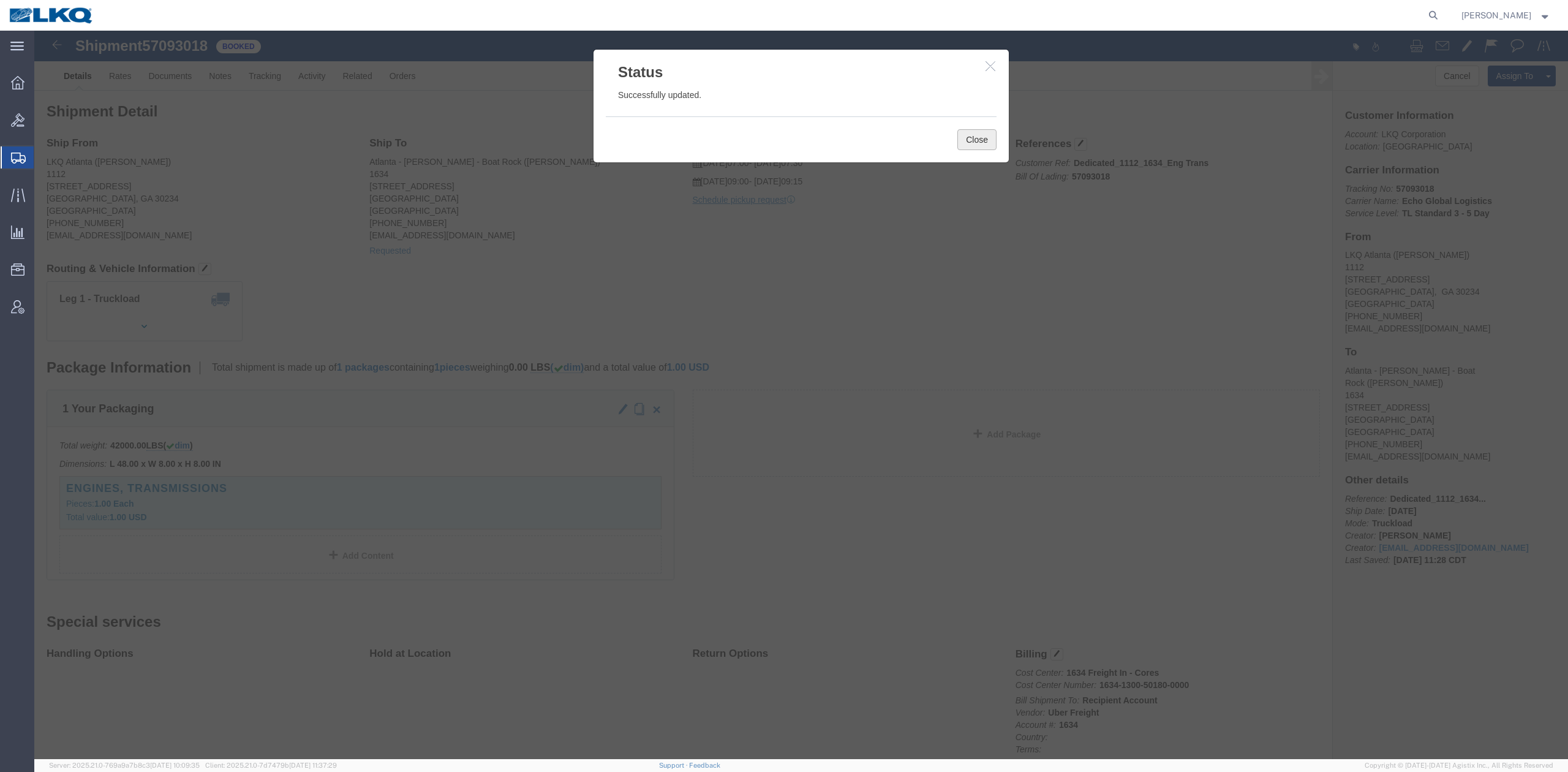
click button "Close"
